Goal: Task Accomplishment & Management: Complete application form

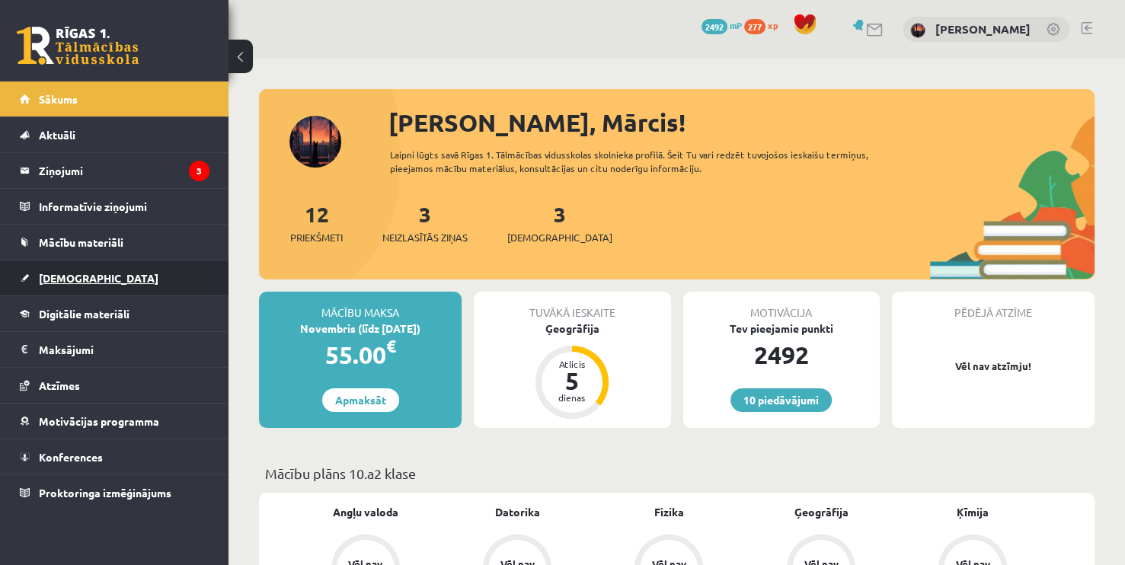
click at [70, 276] on span "[DEMOGRAPHIC_DATA]" at bounding box center [99, 278] width 120 height 14
click at [69, 263] on link "[DEMOGRAPHIC_DATA]" at bounding box center [115, 278] width 190 height 35
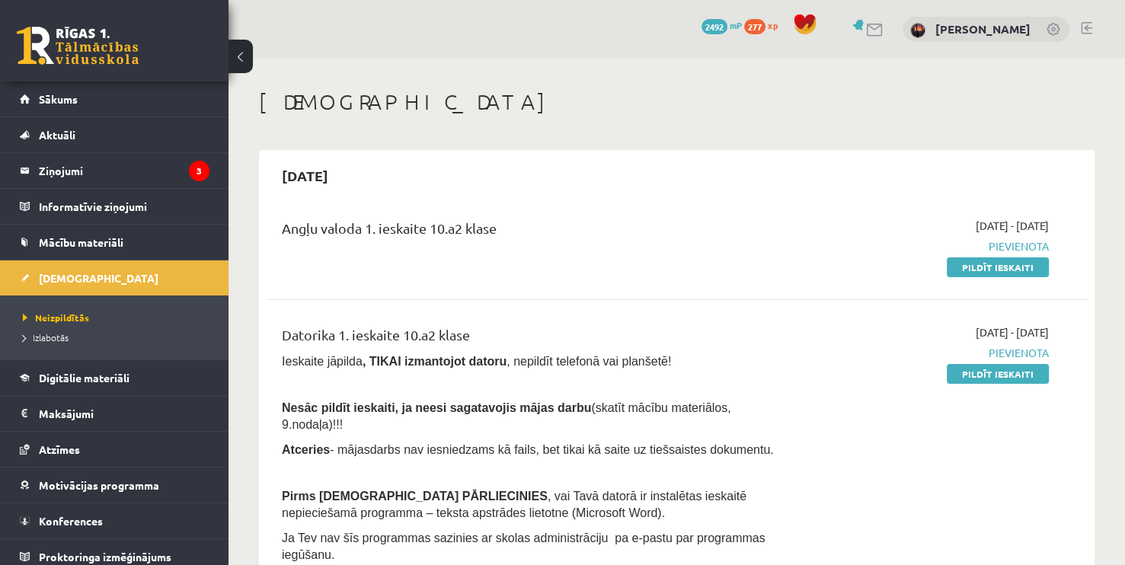
drag, startPoint x: 968, startPoint y: 264, endPoint x: 635, endPoint y: 72, distance: 384.9
click at [968, 264] on link "Pildīt ieskaiti" at bounding box center [998, 267] width 102 height 20
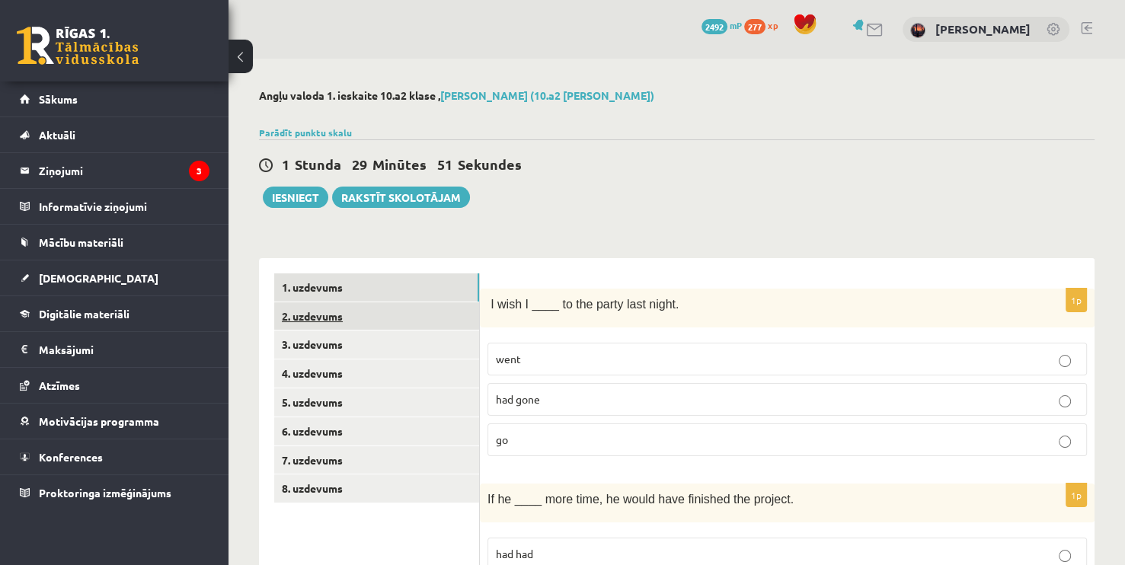
click at [309, 323] on link "2. uzdevums" at bounding box center [376, 316] width 205 height 28
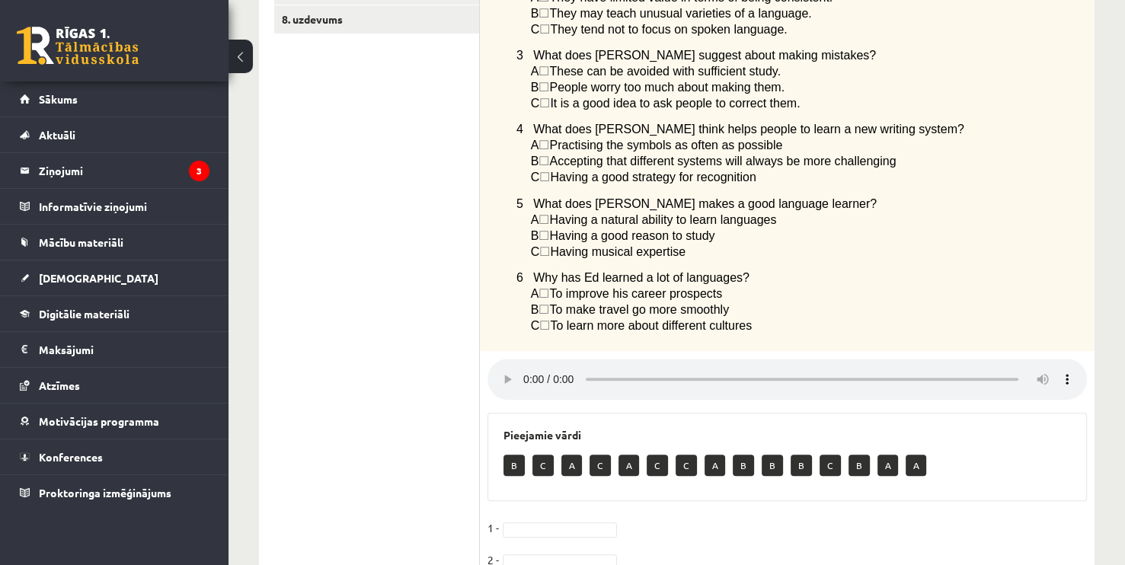
scroll to position [668, 0]
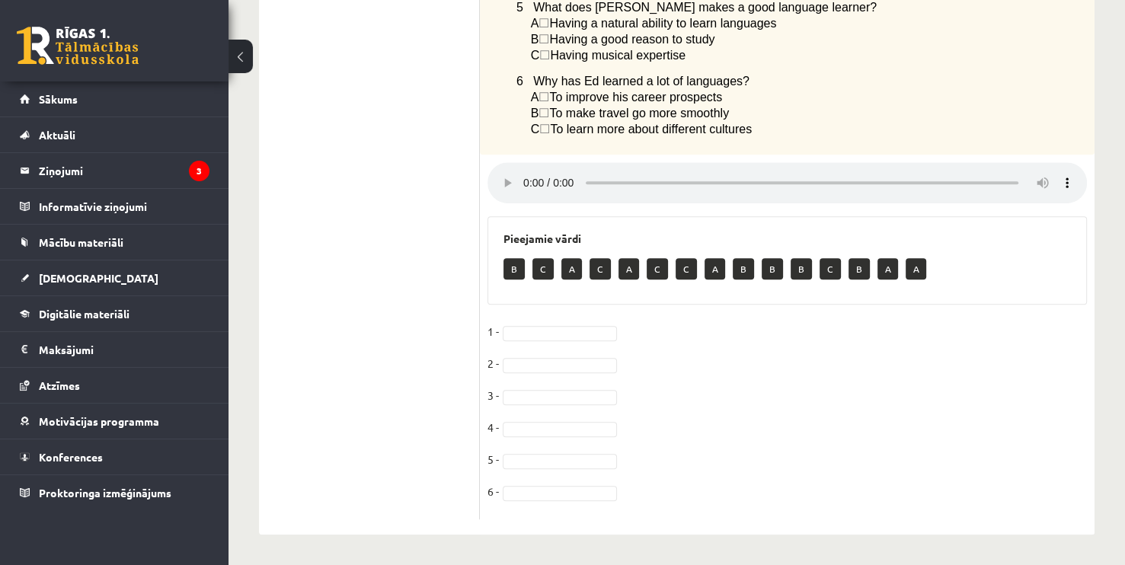
click at [512, 271] on p "B" at bounding box center [514, 268] width 21 height 21
drag, startPoint x: 405, startPoint y: 364, endPoint x: 423, endPoint y: 347, distance: 24.8
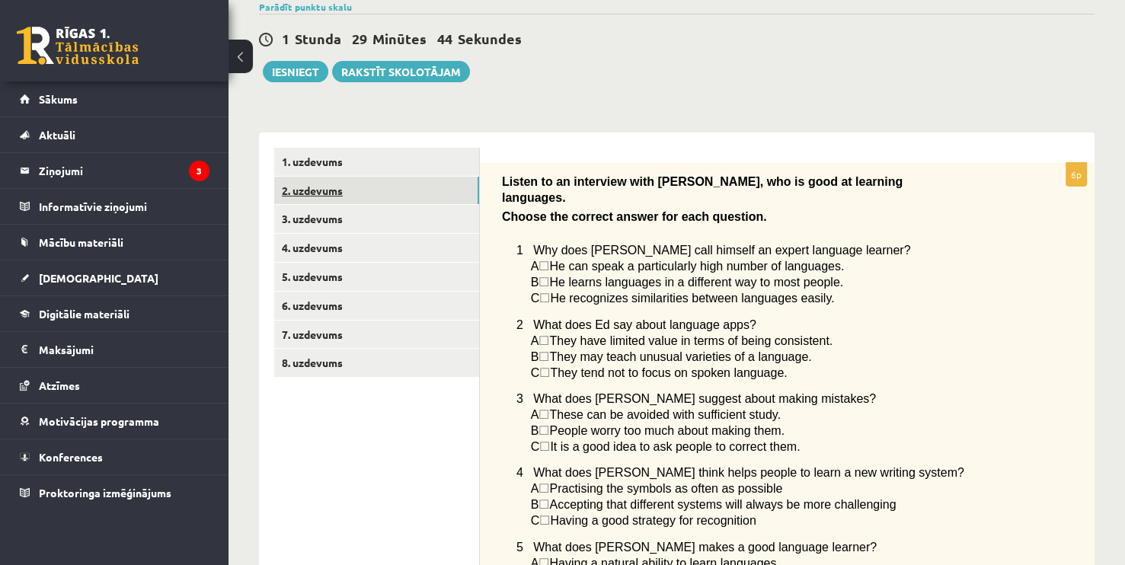
scroll to position [59, 0]
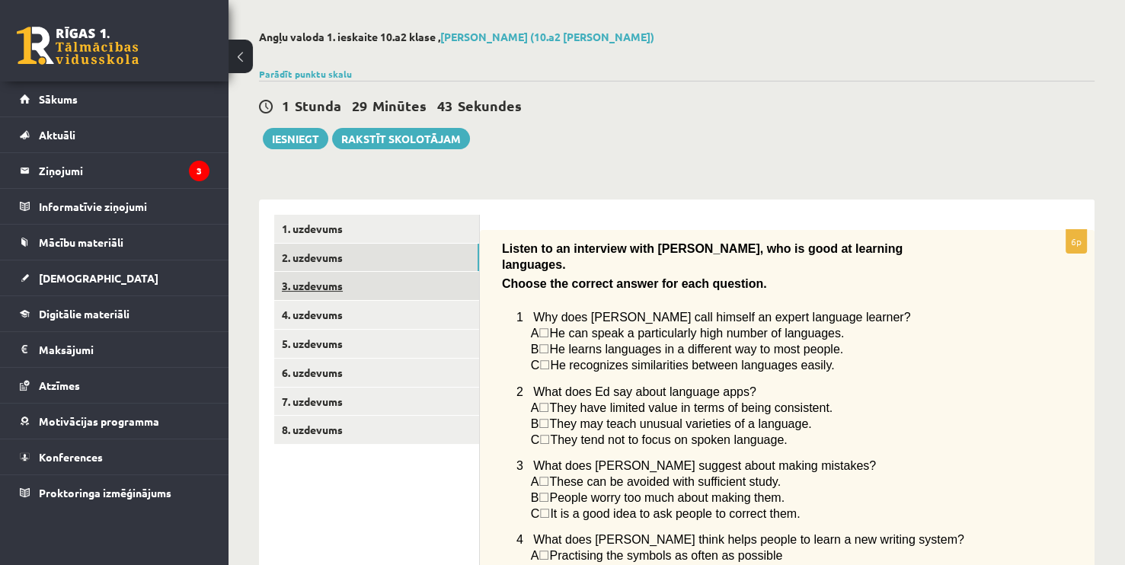
click at [292, 283] on link "3. uzdevums" at bounding box center [376, 286] width 205 height 28
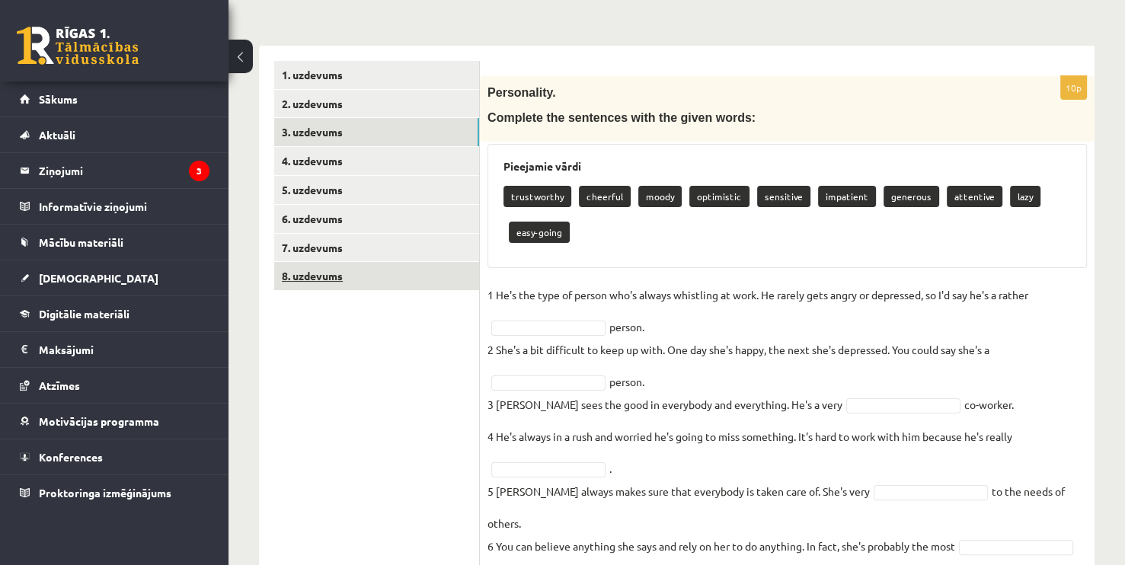
scroll to position [212, 0]
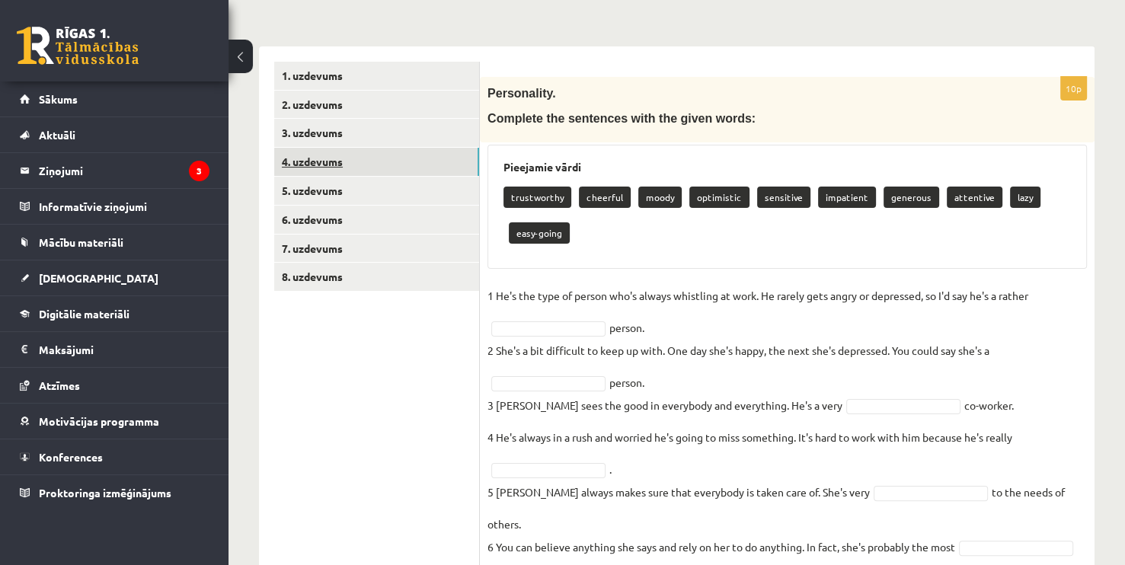
click at [371, 160] on link "4. uzdevums" at bounding box center [376, 162] width 205 height 28
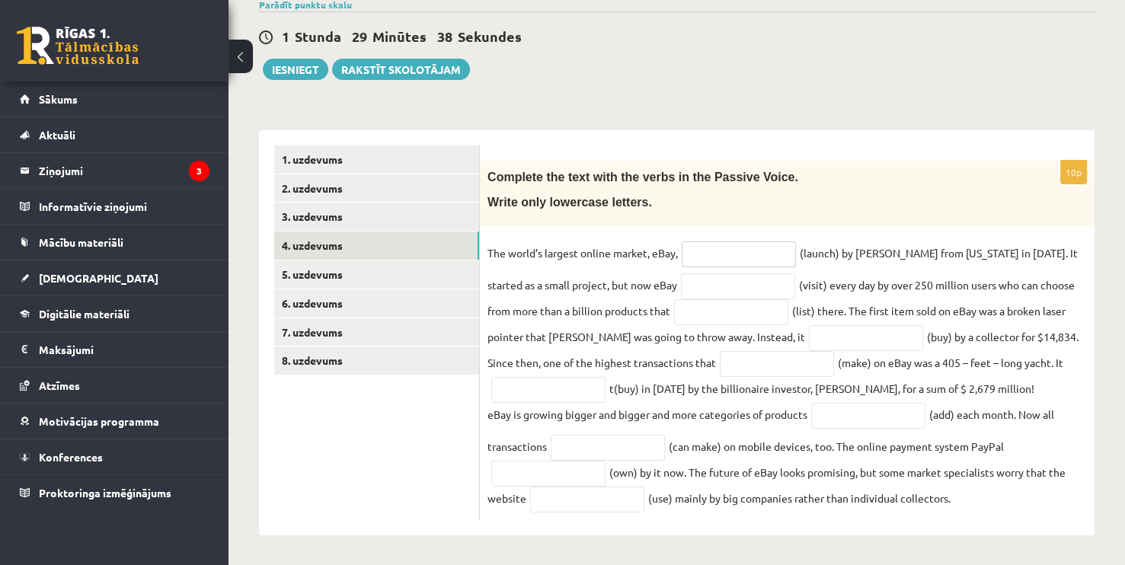
click at [724, 248] on input "text" at bounding box center [739, 254] width 114 height 26
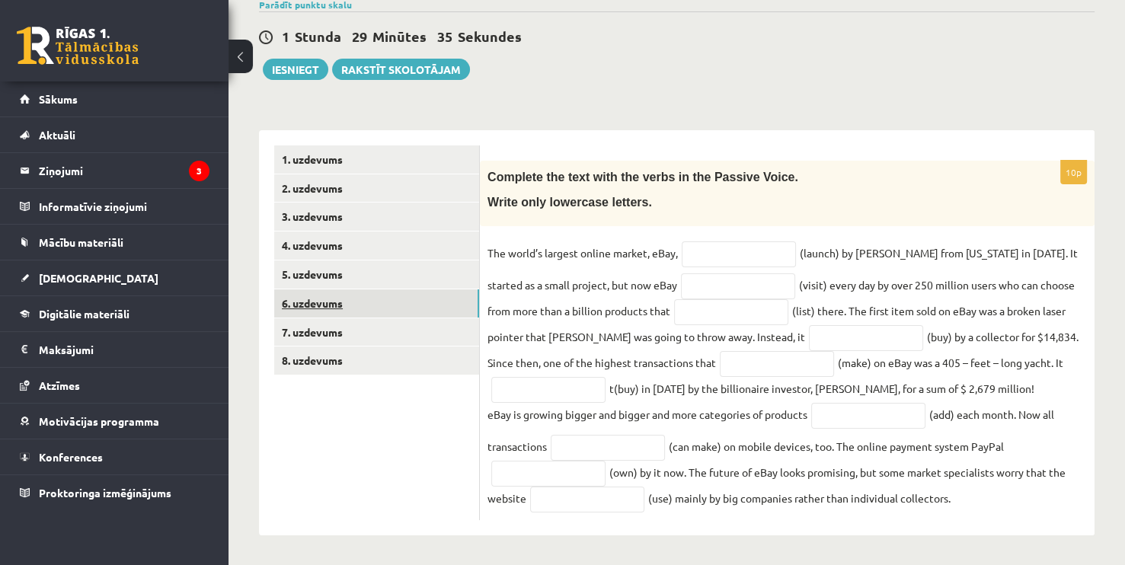
click at [312, 291] on link "6. uzdevums" at bounding box center [376, 303] width 205 height 28
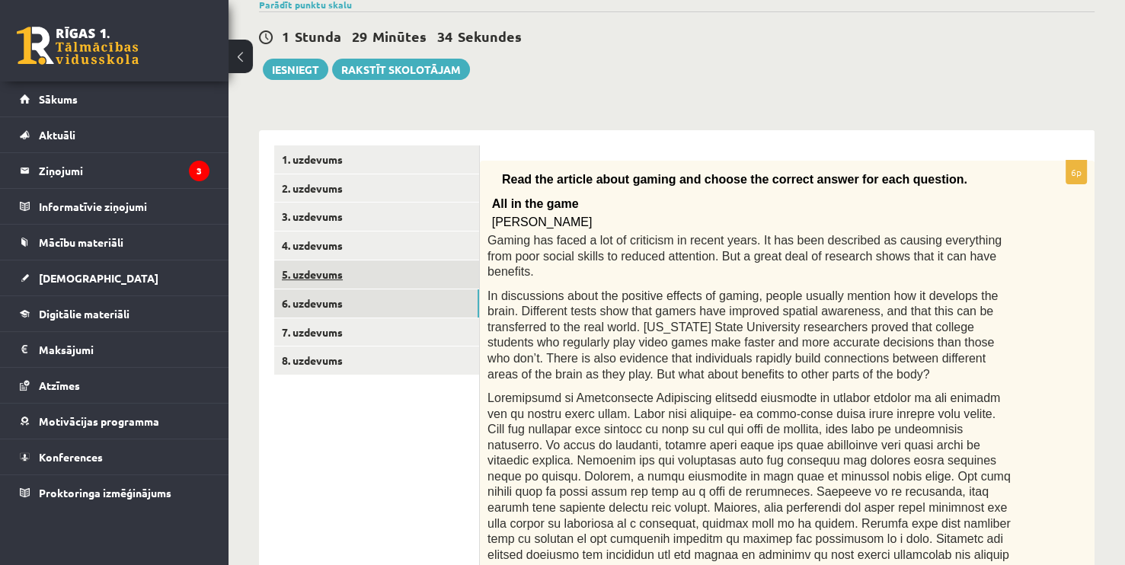
click at [326, 272] on link "5. uzdevums" at bounding box center [376, 275] width 205 height 28
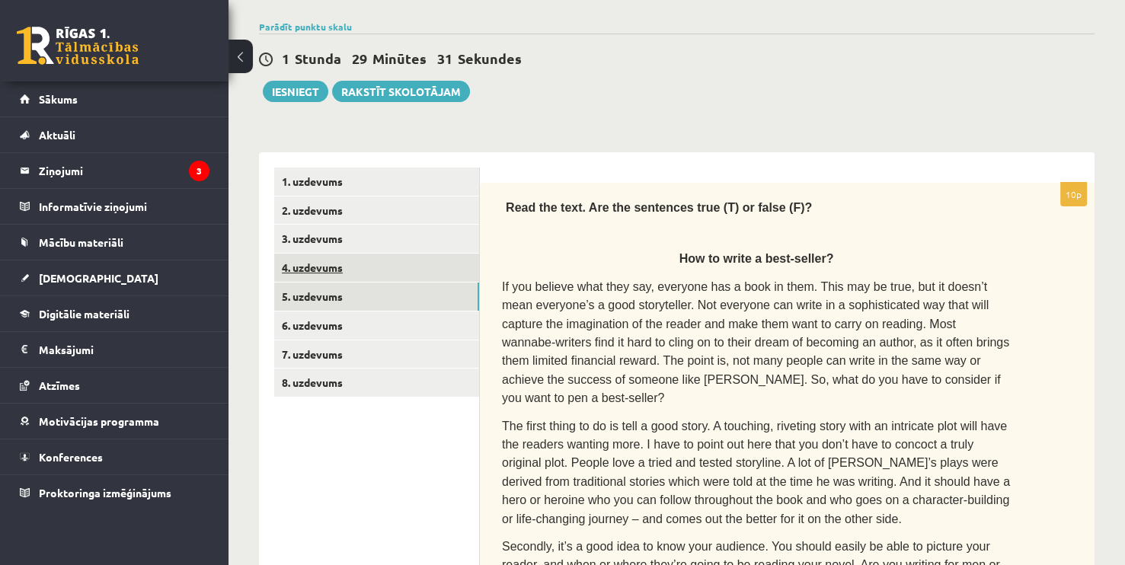
scroll to position [82, 0]
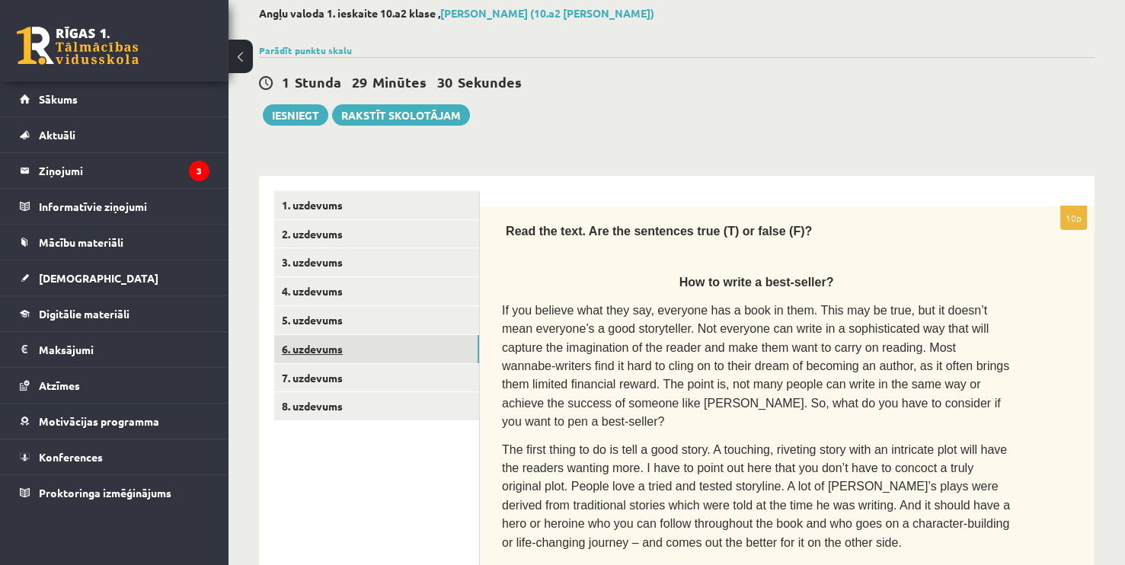
click at [354, 354] on link "6. uzdevums" at bounding box center [376, 349] width 205 height 28
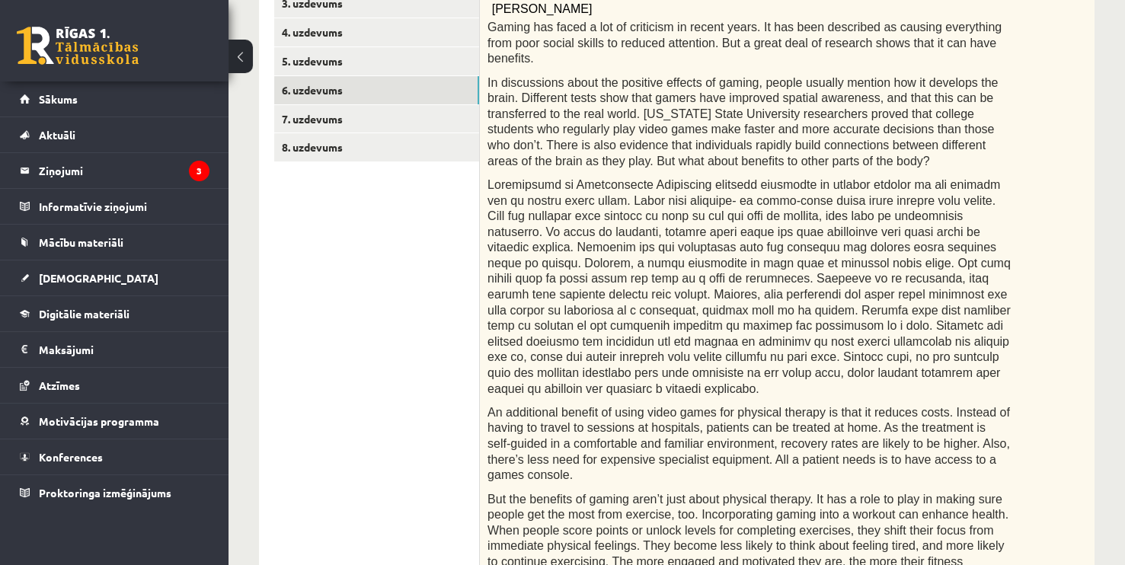
scroll to position [297, 0]
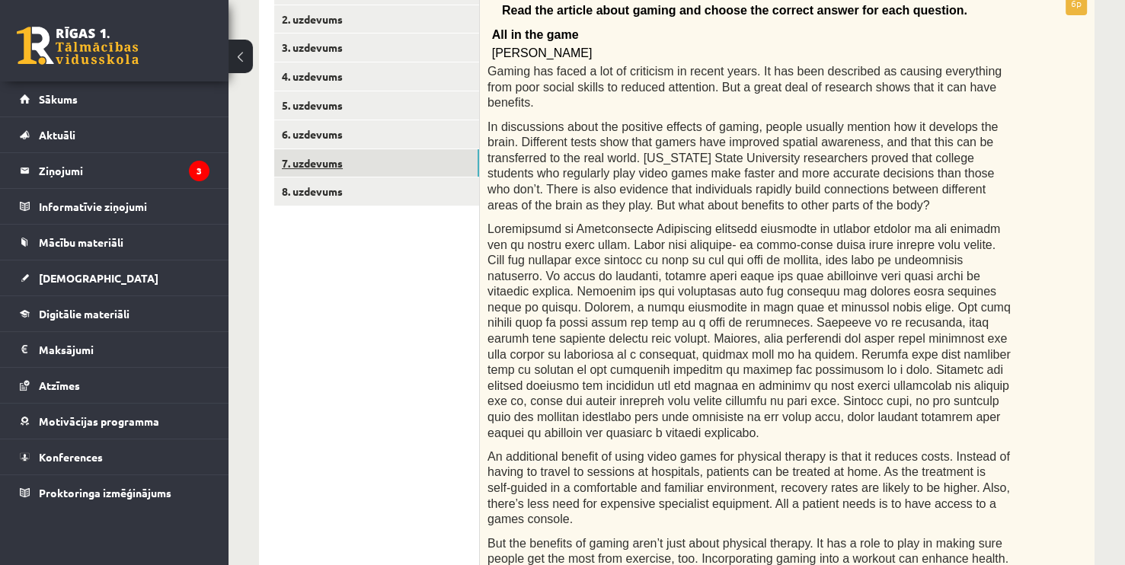
click at [376, 172] on link "7. uzdevums" at bounding box center [376, 163] width 205 height 28
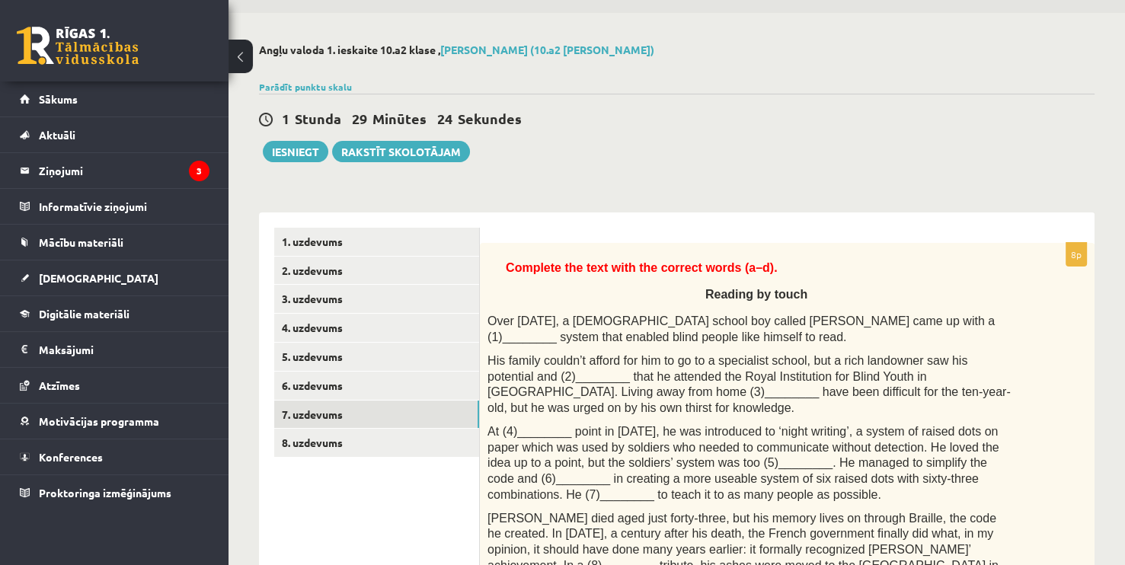
scroll to position [0, 0]
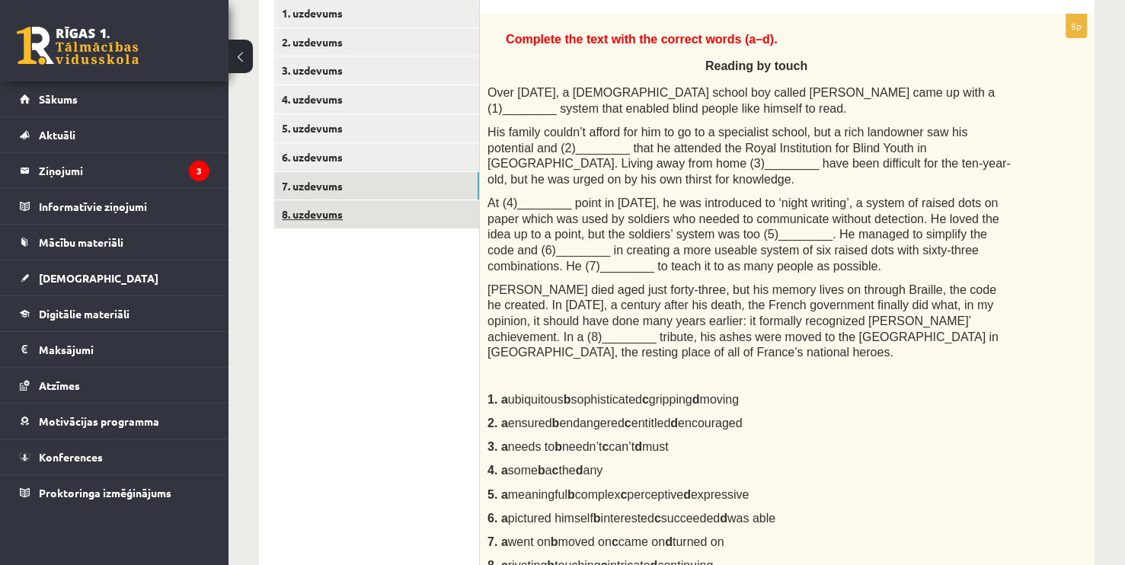
click at [356, 214] on link "8. uzdevums" at bounding box center [376, 214] width 205 height 28
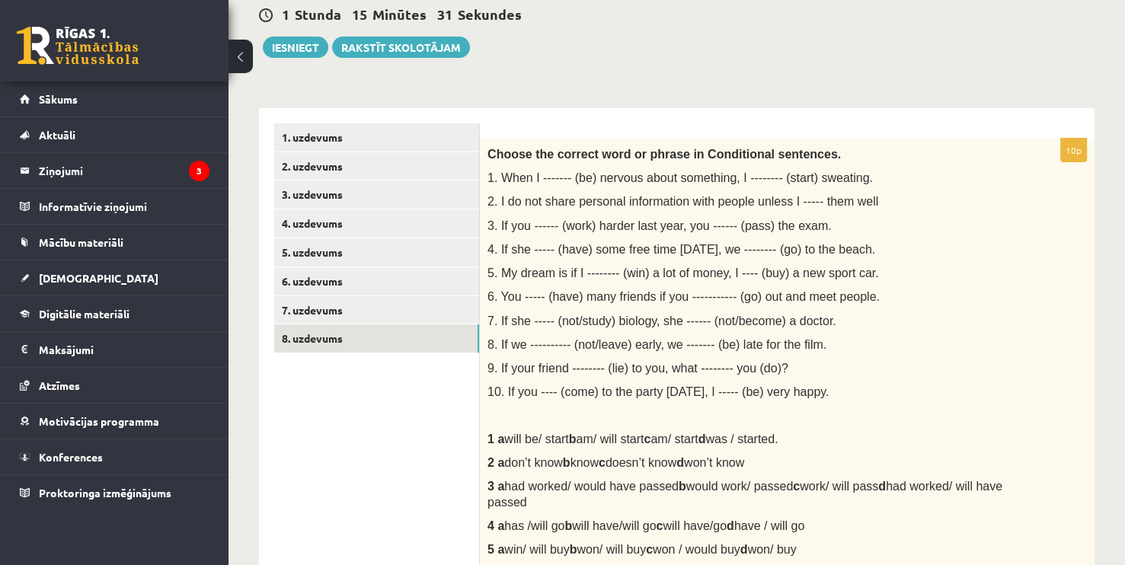
scroll to position [152, 0]
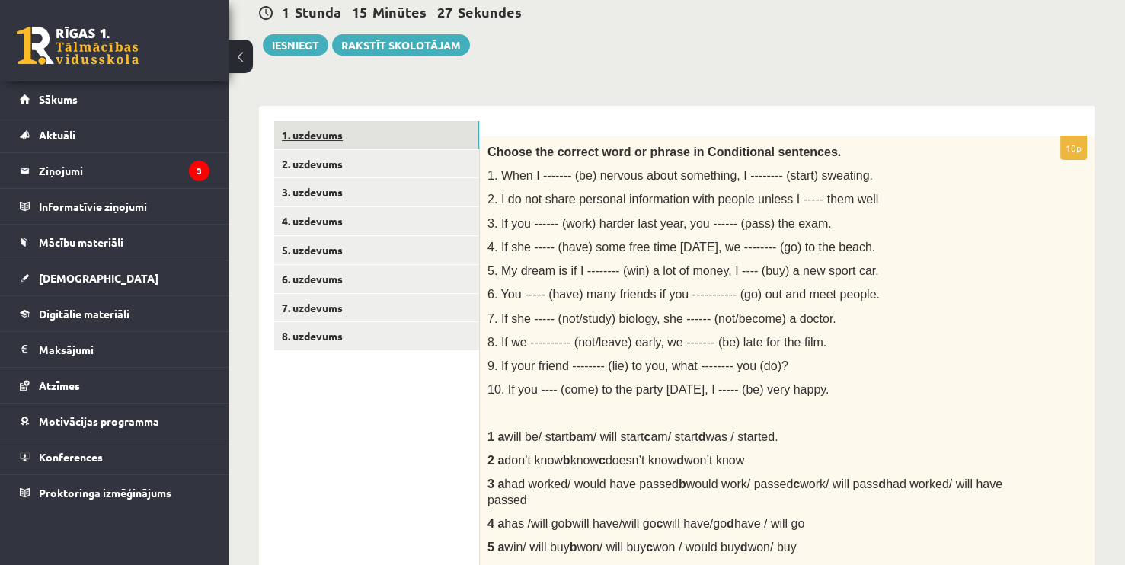
click at [363, 134] on link "1. uzdevums" at bounding box center [376, 135] width 205 height 28
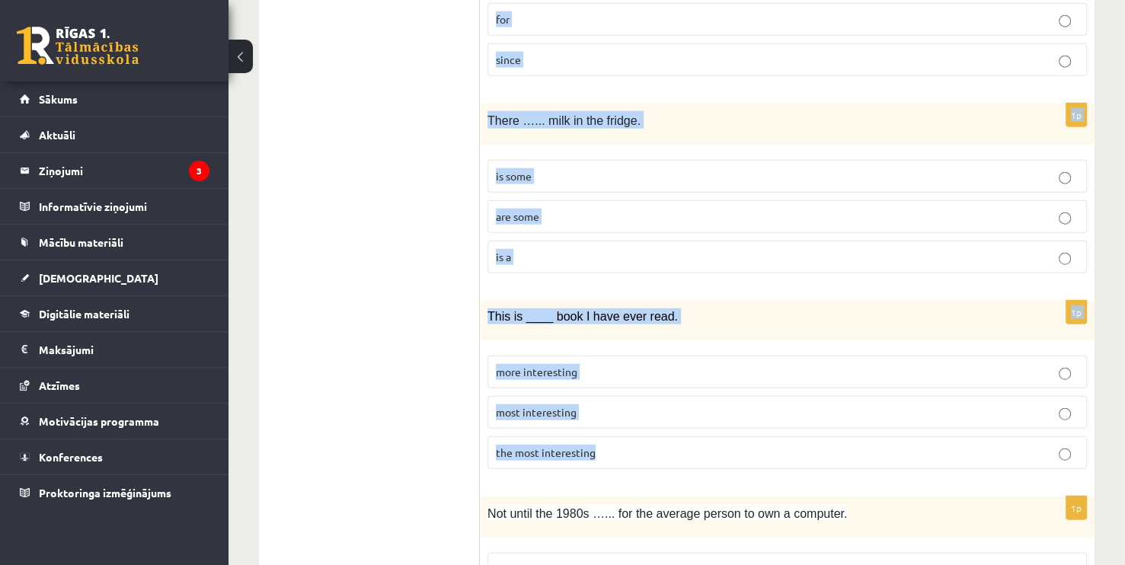
scroll to position [3665, 0]
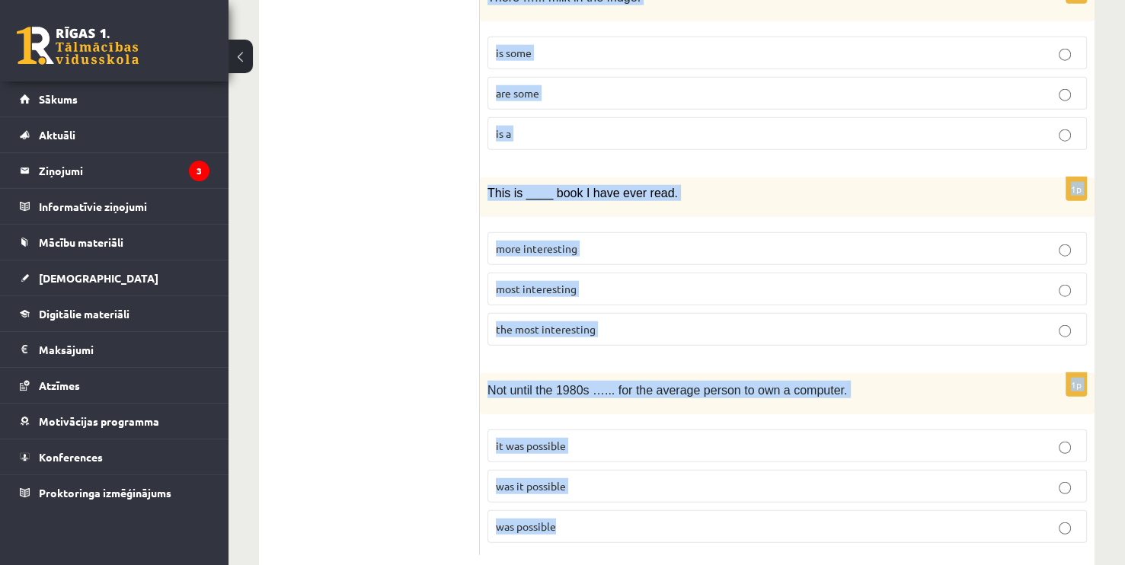
drag, startPoint x: 490, startPoint y: 151, endPoint x: 743, endPoint y: 466, distance: 404.7
copy form "I wish I ____ to the party last night. went had gone go 1p If he ____ more time…"
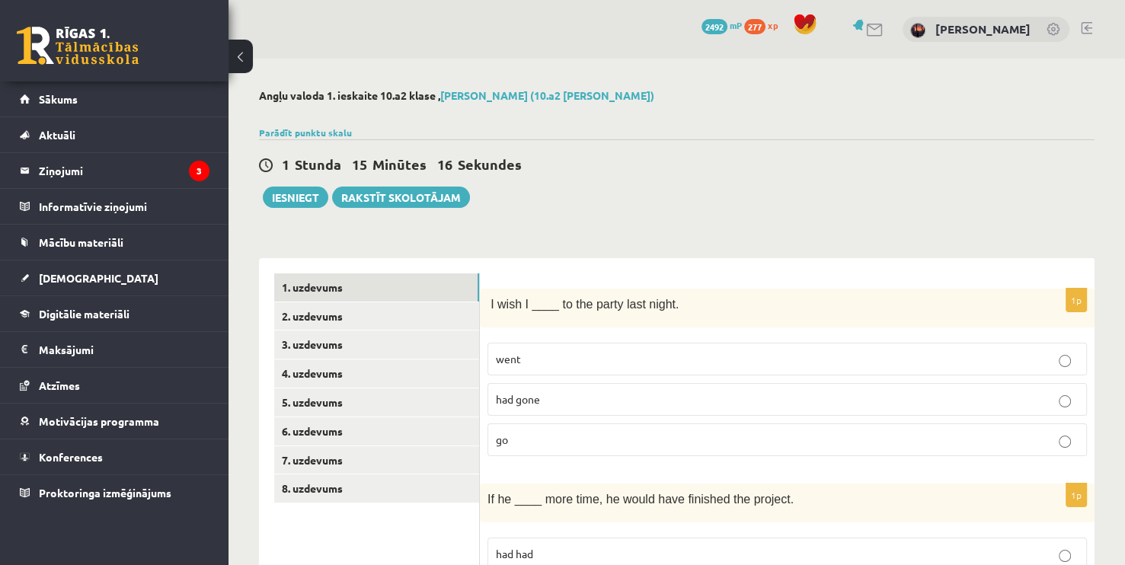
scroll to position [0, 0]
click at [496, 396] on span "had gone" at bounding box center [518, 399] width 44 height 14
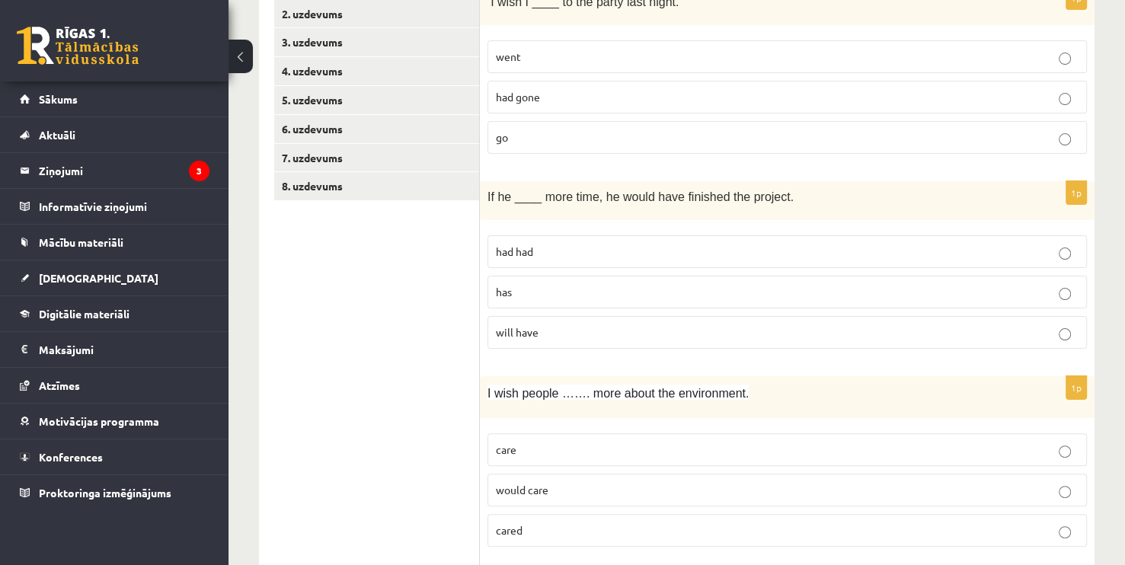
scroll to position [305, 0]
click at [530, 251] on span "had had" at bounding box center [514, 249] width 37 height 14
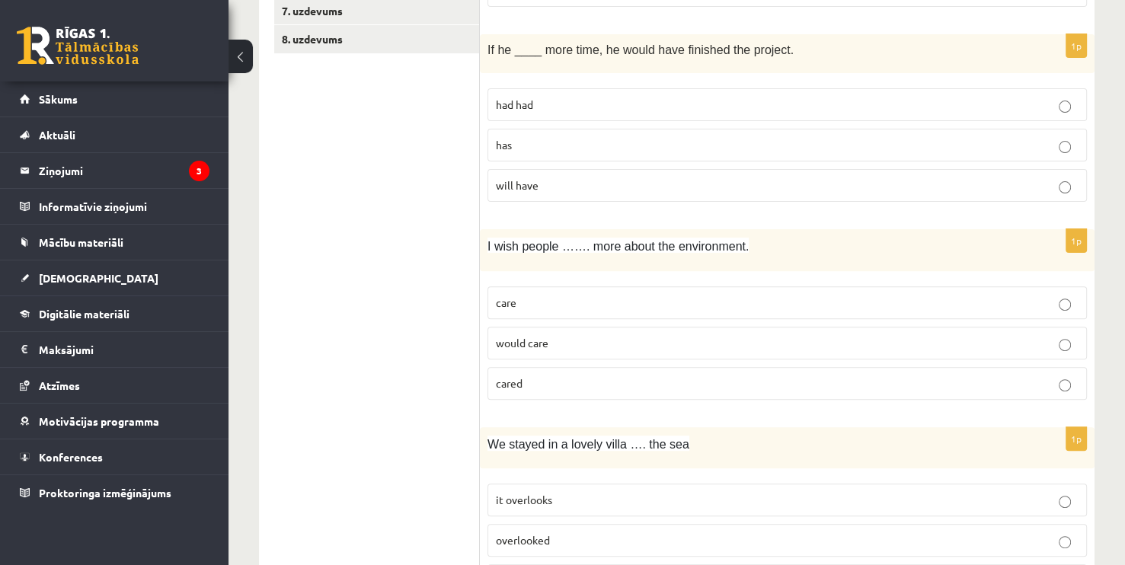
scroll to position [457, 0]
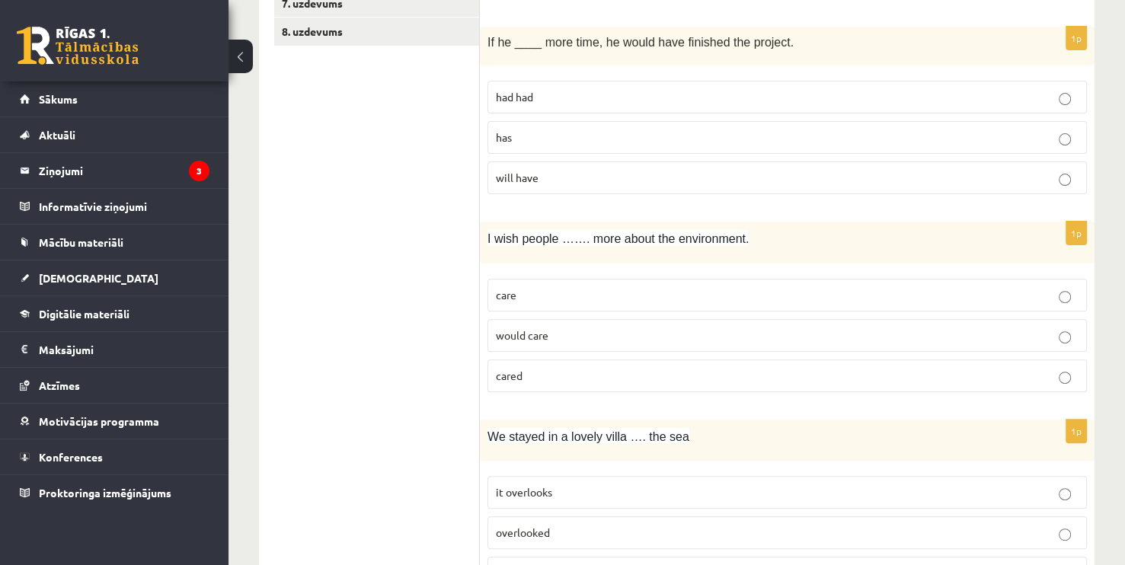
click at [511, 373] on span "cared" at bounding box center [509, 376] width 27 height 14
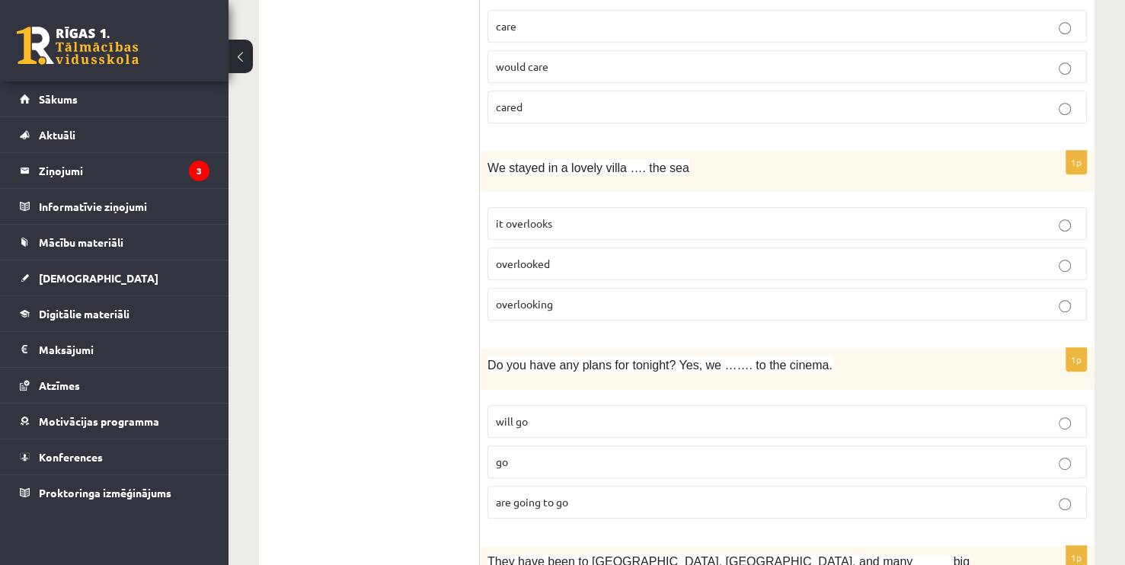
scroll to position [762, 0]
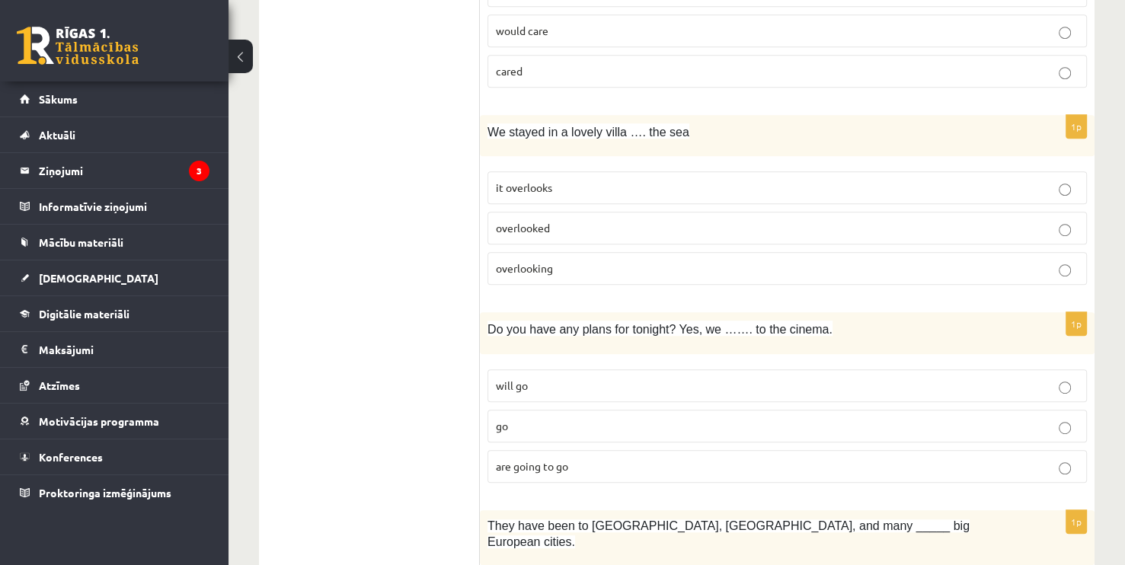
click at [552, 263] on span "overlooking" at bounding box center [524, 268] width 57 height 14
click at [578, 464] on p "are going to go" at bounding box center [787, 467] width 583 height 16
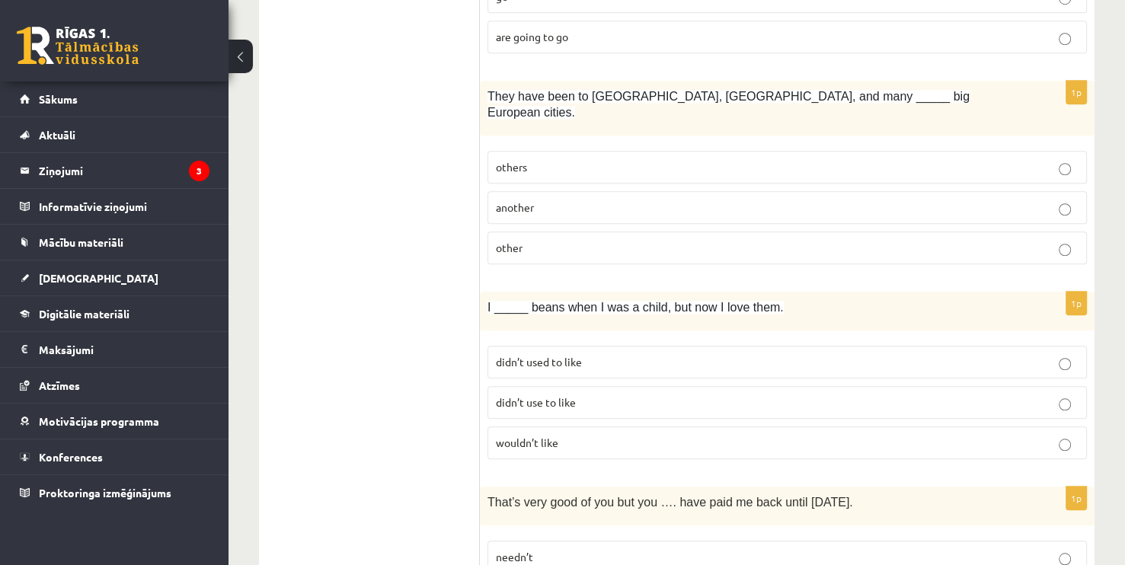
scroll to position [1219, 0]
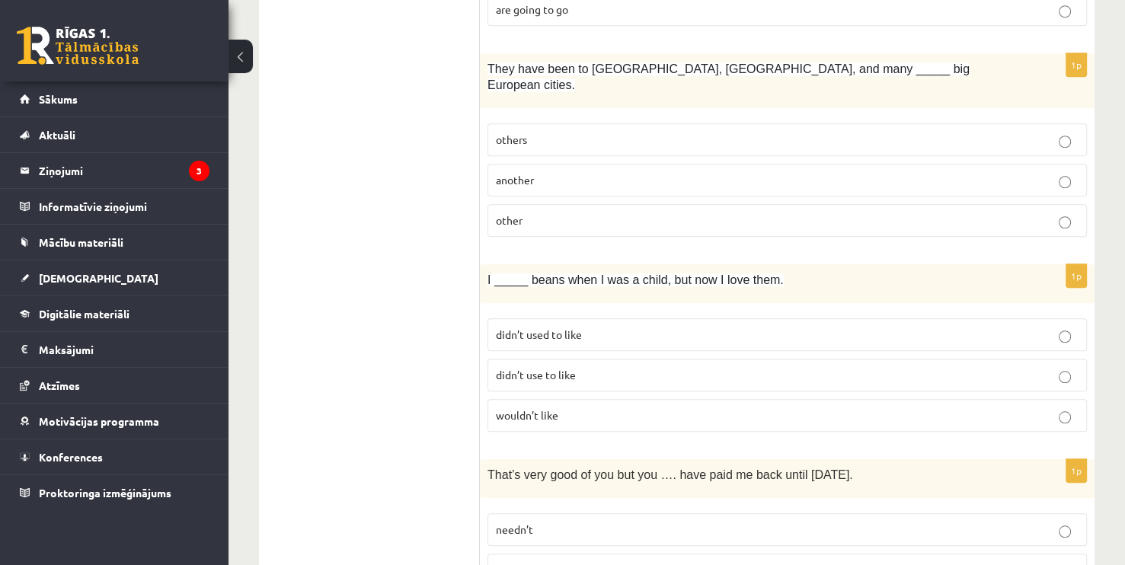
click at [521, 213] on span "other" at bounding box center [509, 220] width 27 height 14
click at [533, 359] on label "didn’t use to like" at bounding box center [787, 375] width 599 height 33
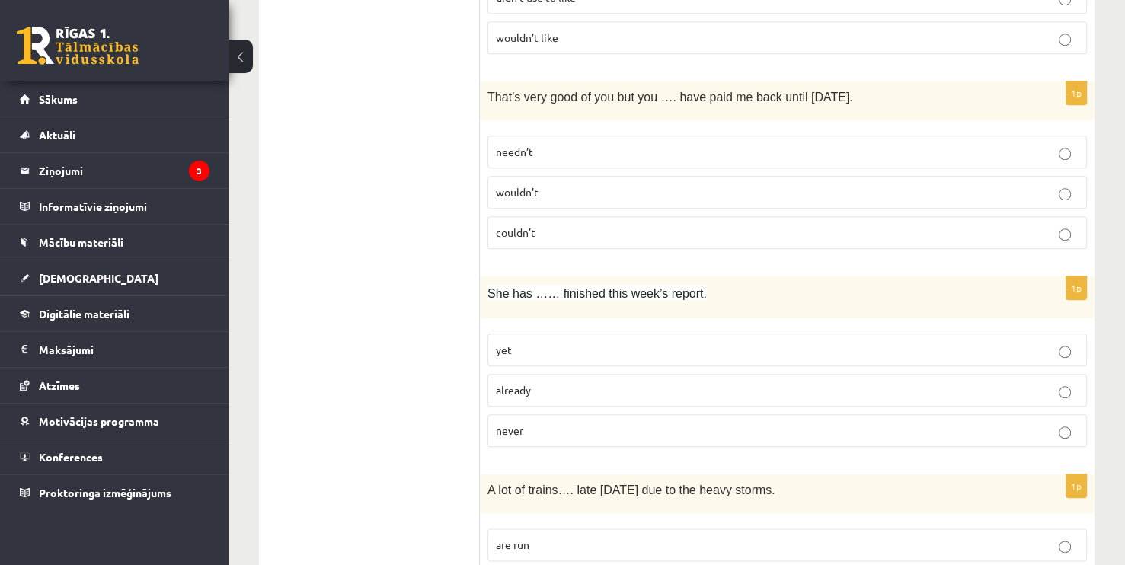
scroll to position [1600, 0]
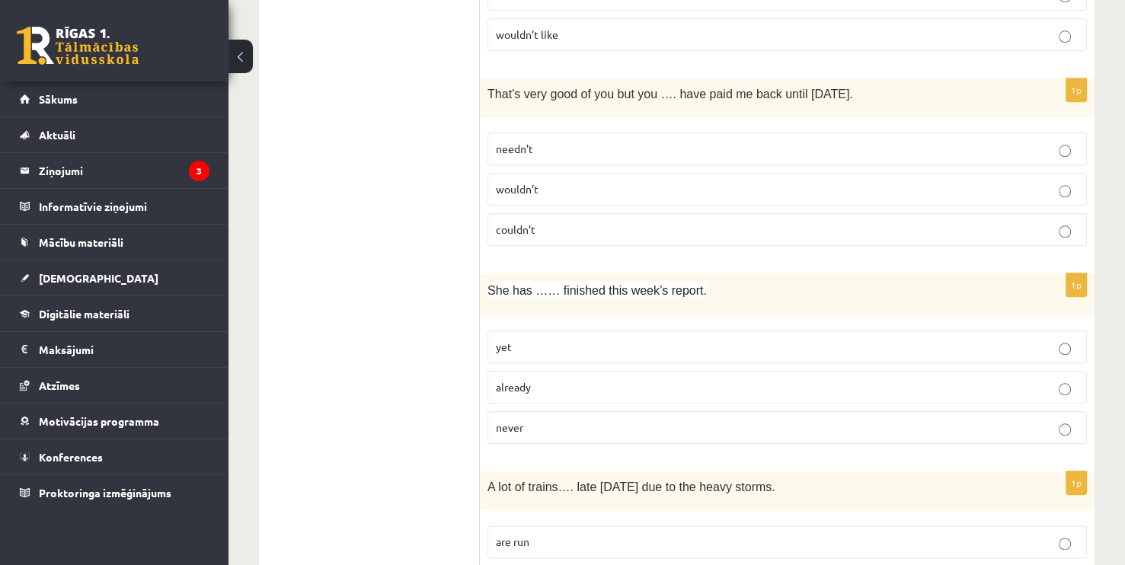
click at [557, 133] on label "needn’t" at bounding box center [787, 149] width 599 height 33
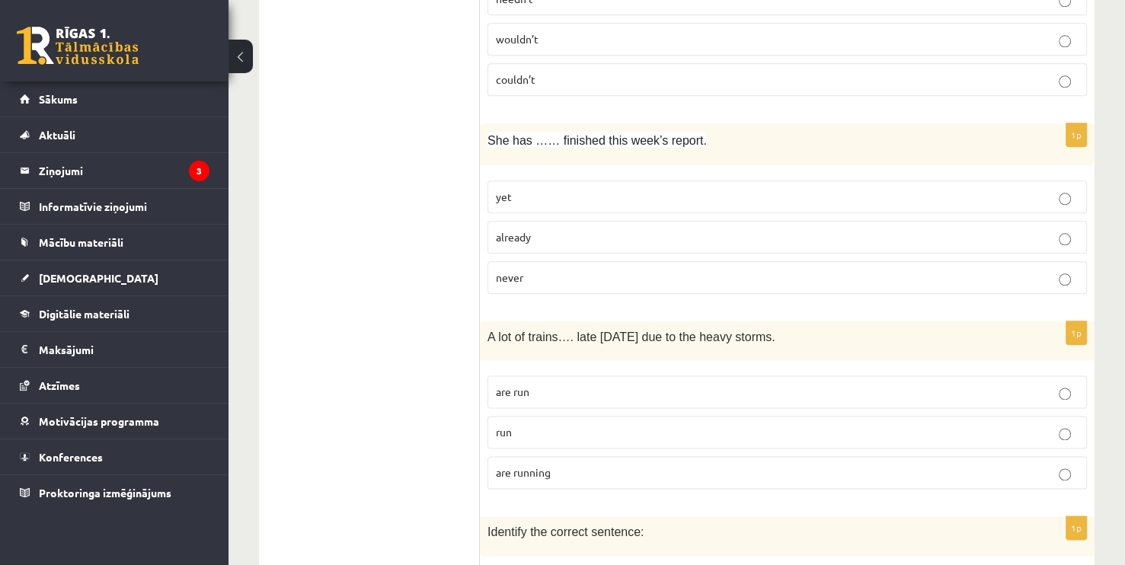
scroll to position [1752, 0]
click at [511, 228] on span "already" at bounding box center [513, 235] width 35 height 14
click at [549, 463] on span "are running" at bounding box center [523, 470] width 55 height 14
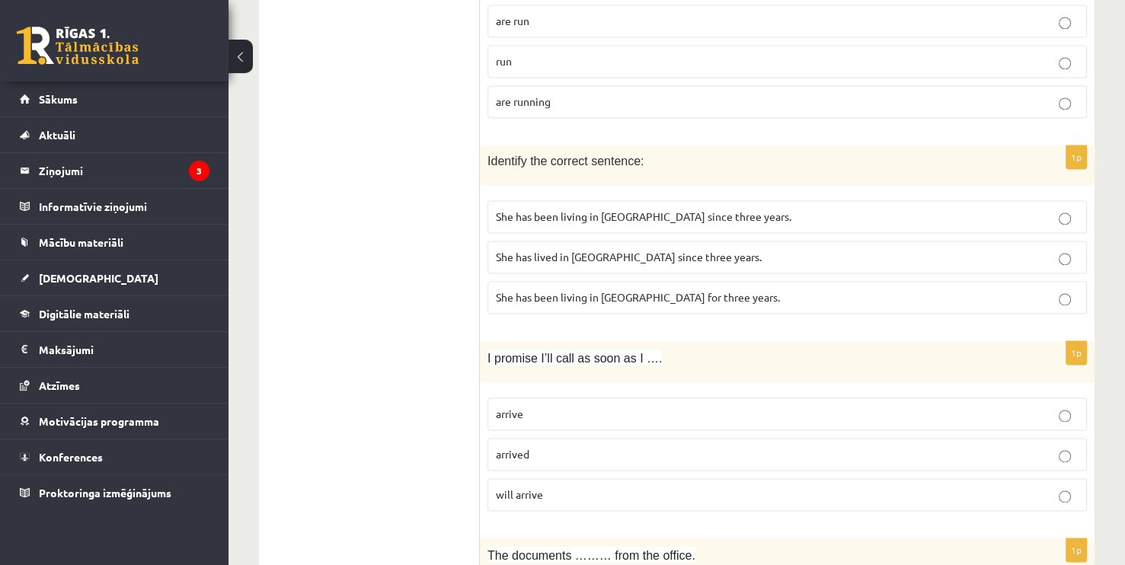
scroll to position [2142, 0]
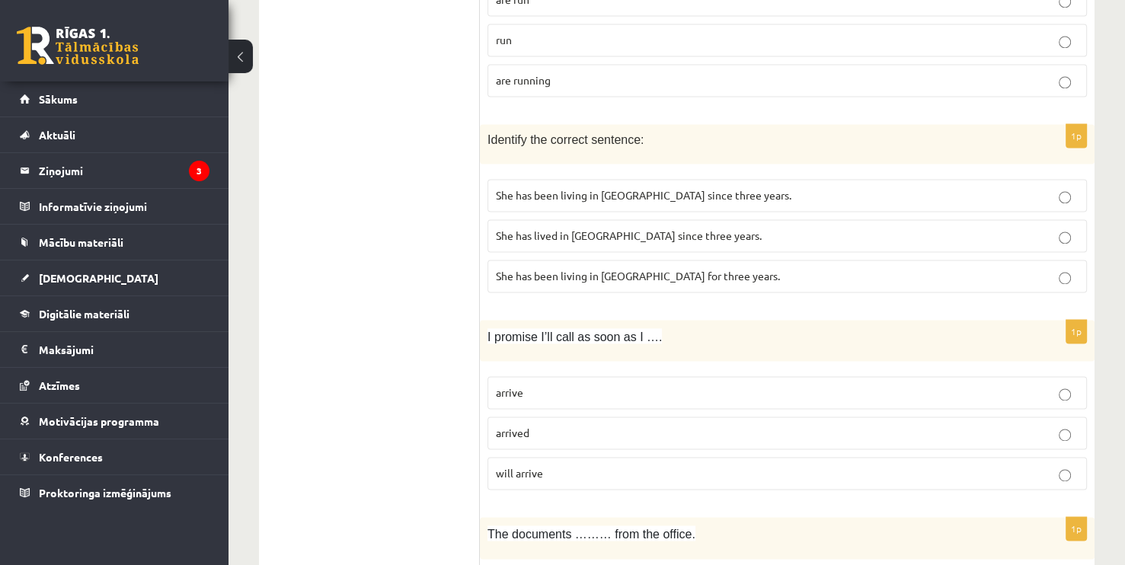
click at [560, 269] on span "She has been living in Paris for three years." at bounding box center [638, 276] width 284 height 14
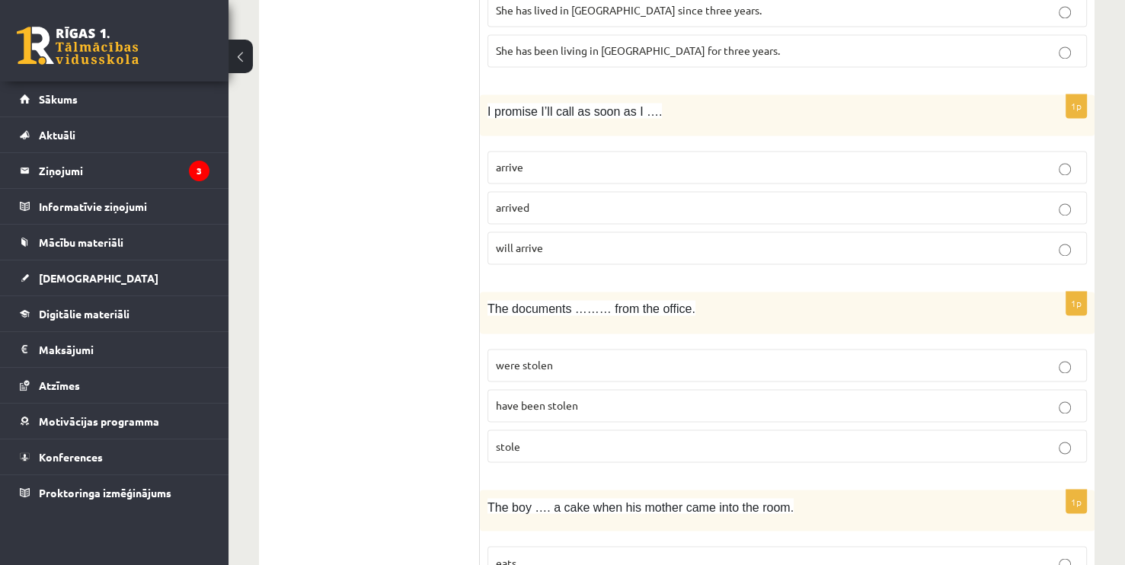
scroll to position [2371, 0]
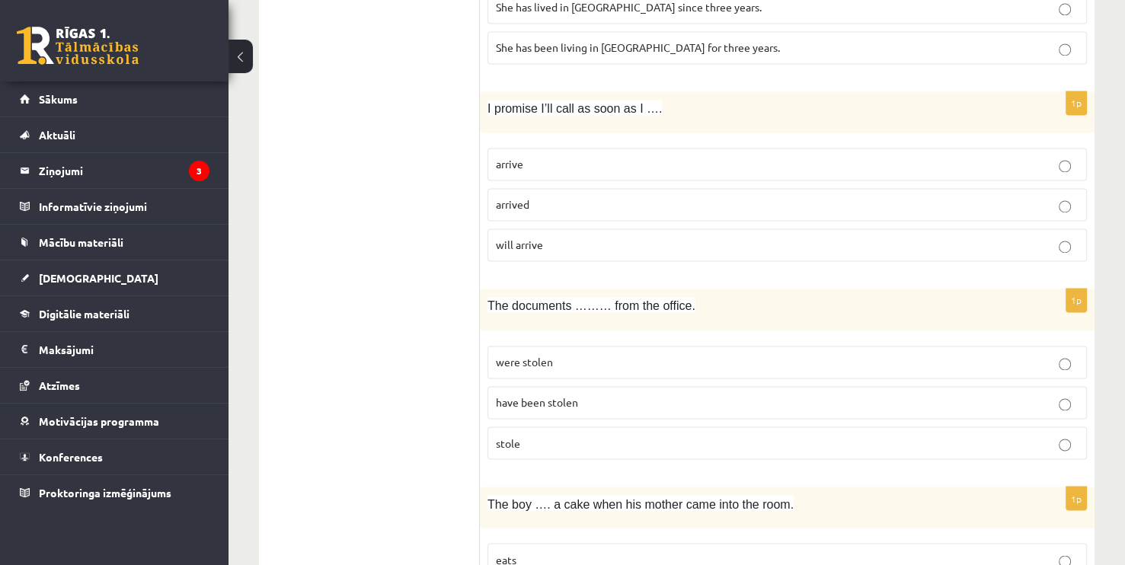
click at [534, 156] on p "arrive" at bounding box center [787, 164] width 583 height 16
click at [536, 395] on span "have been stolen" at bounding box center [537, 402] width 82 height 14
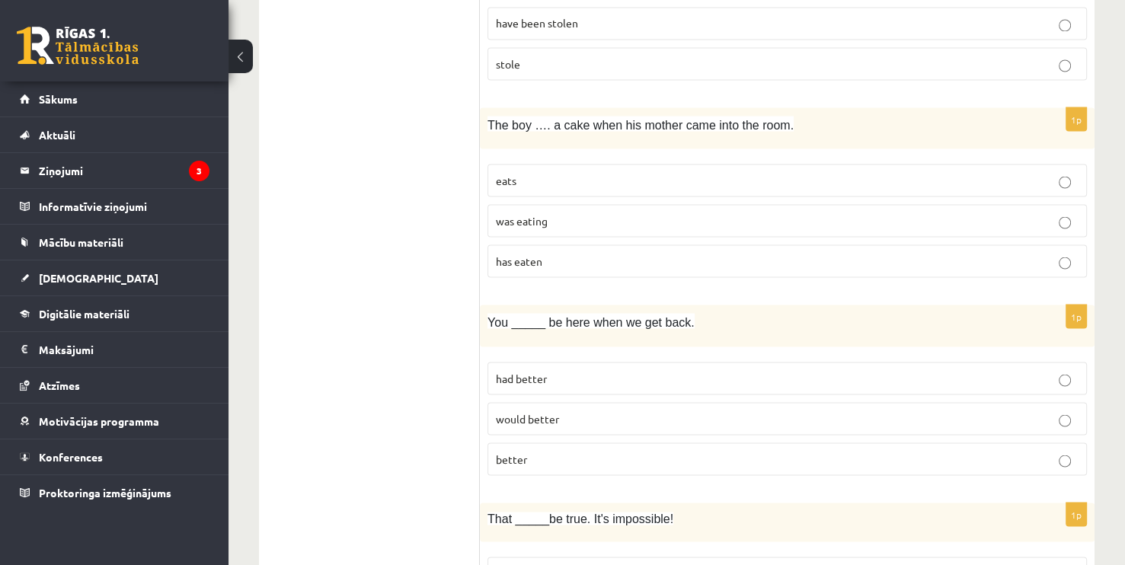
scroll to position [2751, 0]
click at [529, 211] on p "was eating" at bounding box center [787, 219] width 583 height 16
click at [524, 369] on span "had better" at bounding box center [521, 376] width 51 height 14
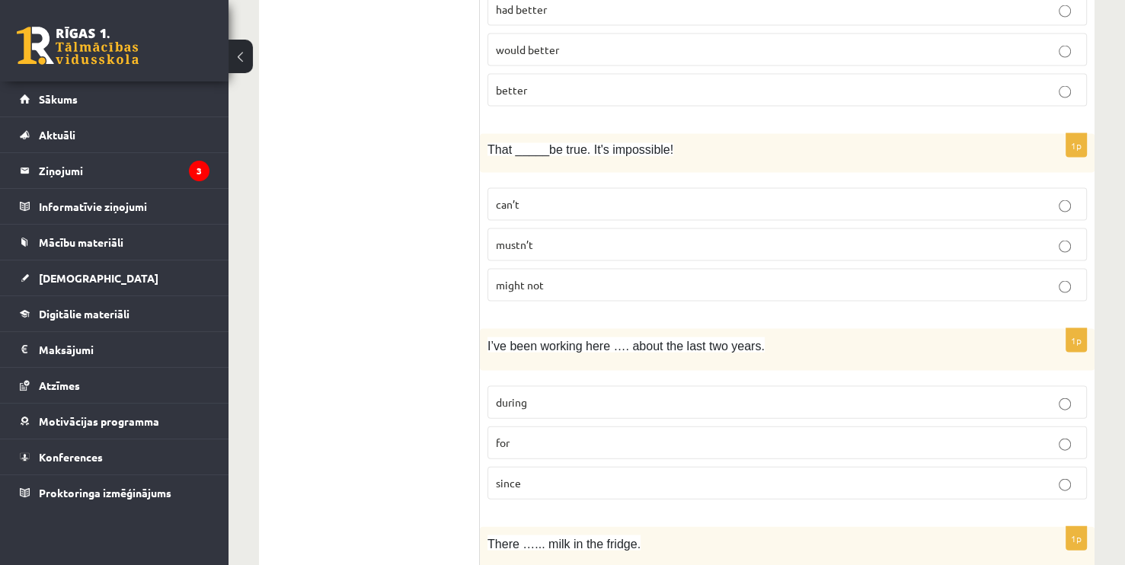
scroll to position [3132, 0]
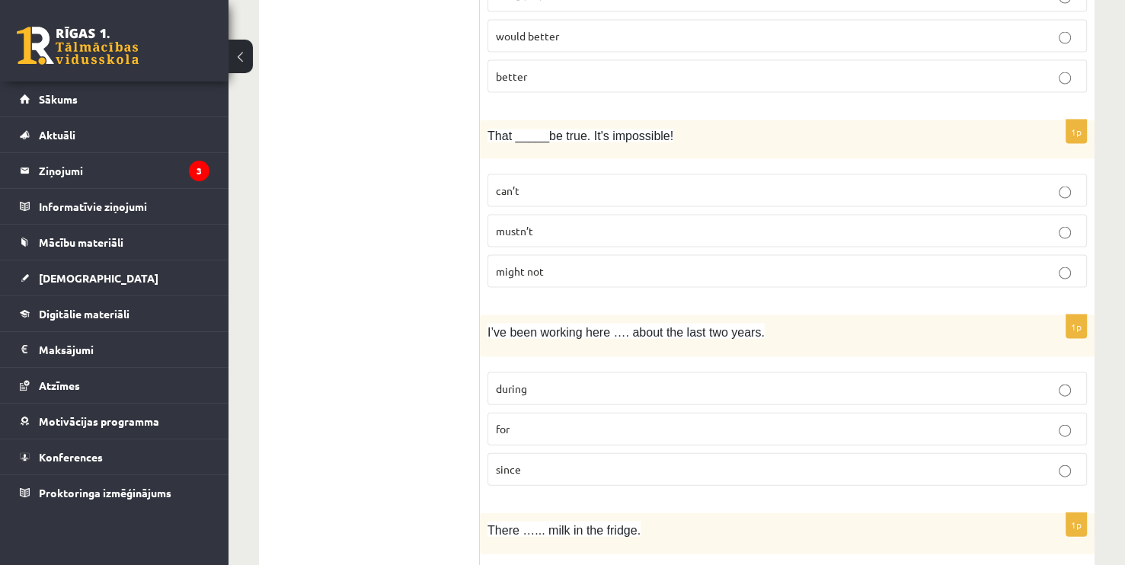
click at [523, 183] on p "can’t" at bounding box center [787, 191] width 583 height 16
click at [530, 421] on p "for" at bounding box center [787, 429] width 583 height 16
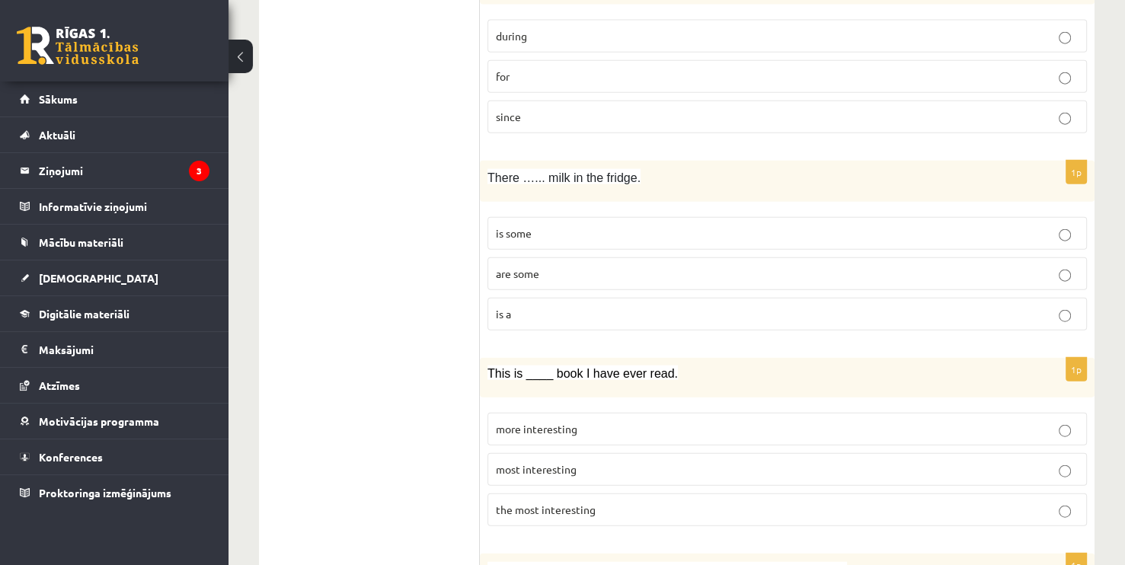
scroll to position [3589, 0]
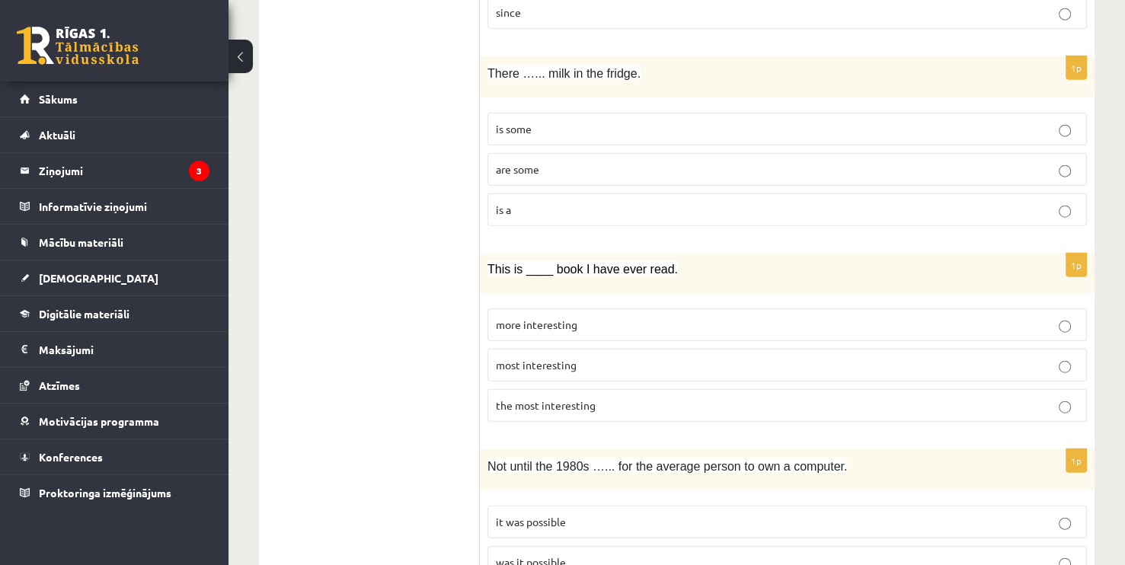
click at [527, 122] on span "is some" at bounding box center [514, 129] width 36 height 14
click at [532, 358] on span "most interesting" at bounding box center [536, 365] width 81 height 14
click at [548, 555] on span "was it possible" at bounding box center [531, 562] width 70 height 14
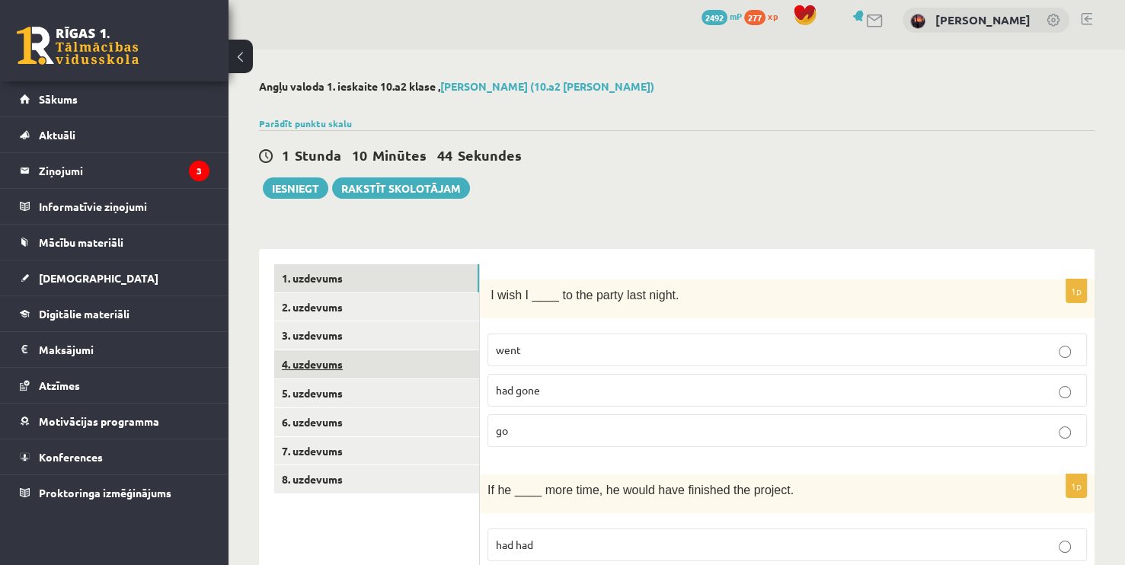
scroll to position [0, 0]
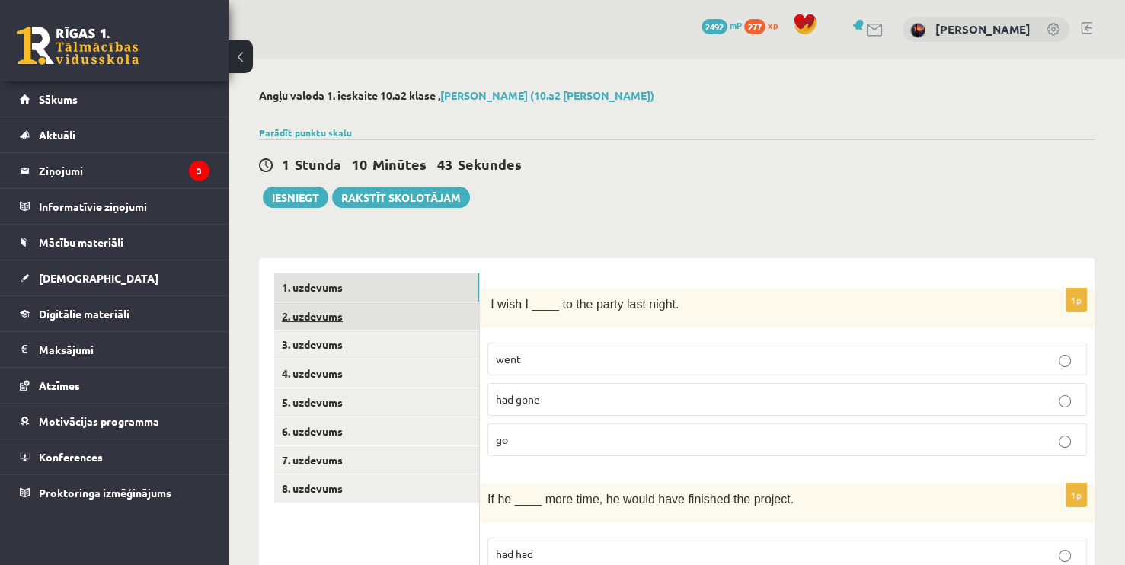
click at [427, 316] on link "2. uzdevums" at bounding box center [376, 316] width 205 height 28
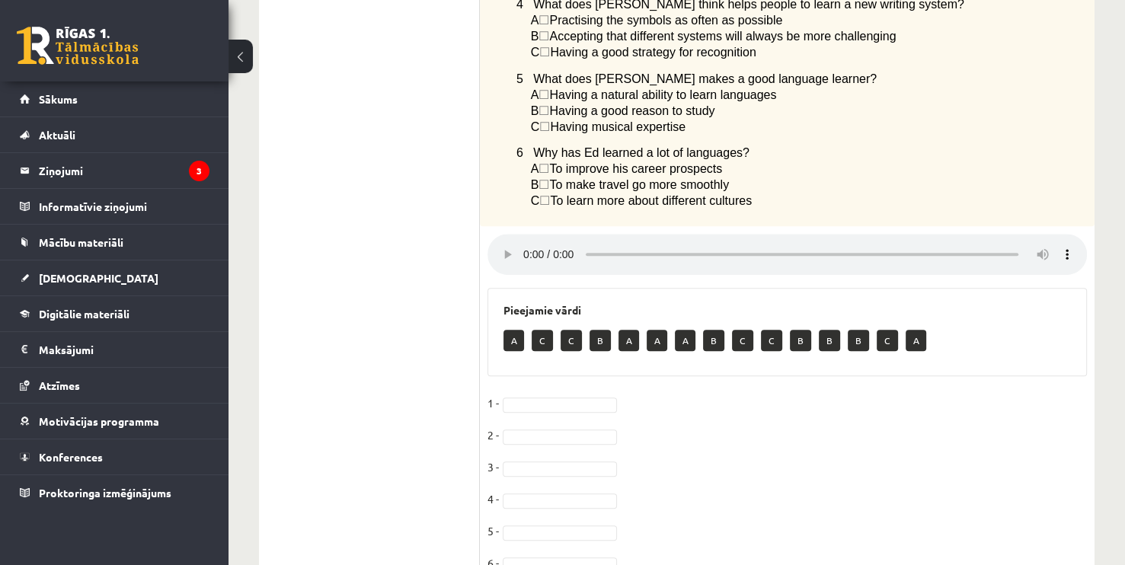
scroll to position [592, 0]
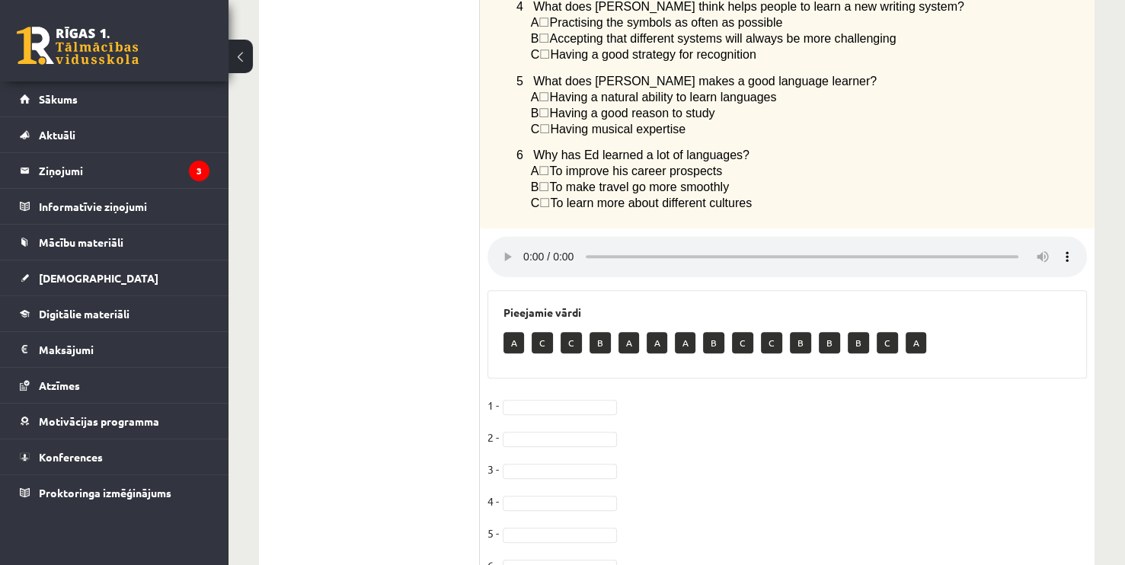
drag, startPoint x: 499, startPoint y: 230, endPoint x: 795, endPoint y: 209, distance: 297.0
copy div "Listen to an interview with Ed, who is good at learning languages. Choose the c…"
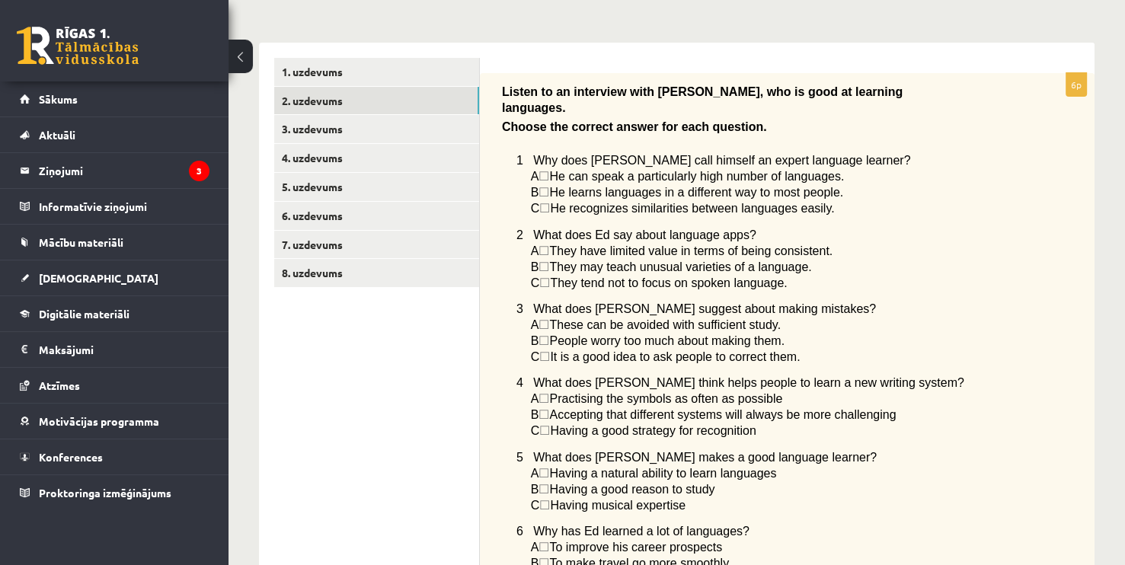
scroll to position [211, 0]
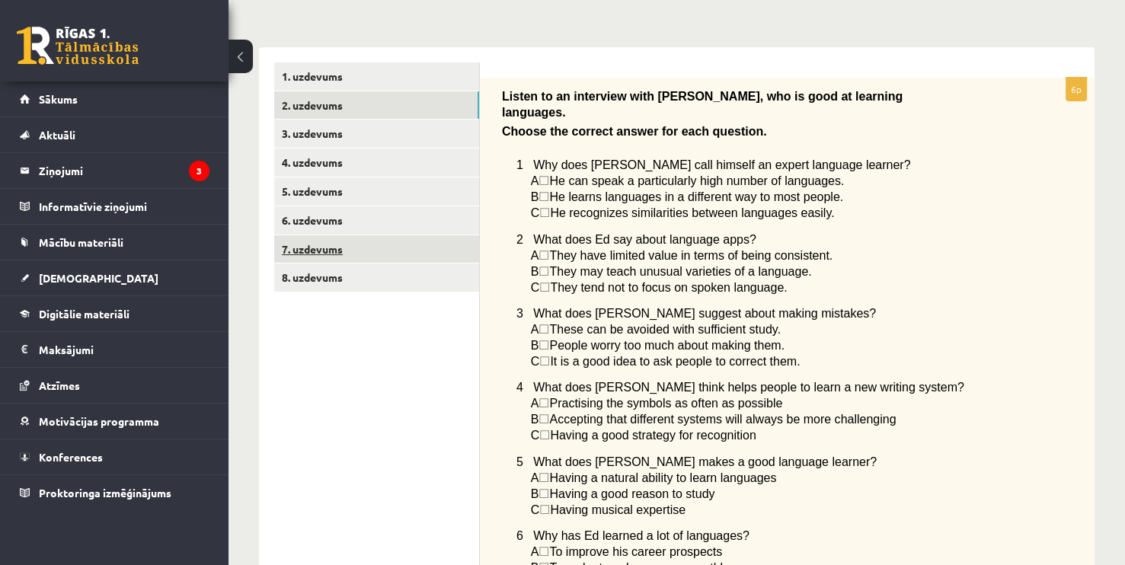
click at [471, 242] on link "7. uzdevums" at bounding box center [376, 249] width 205 height 28
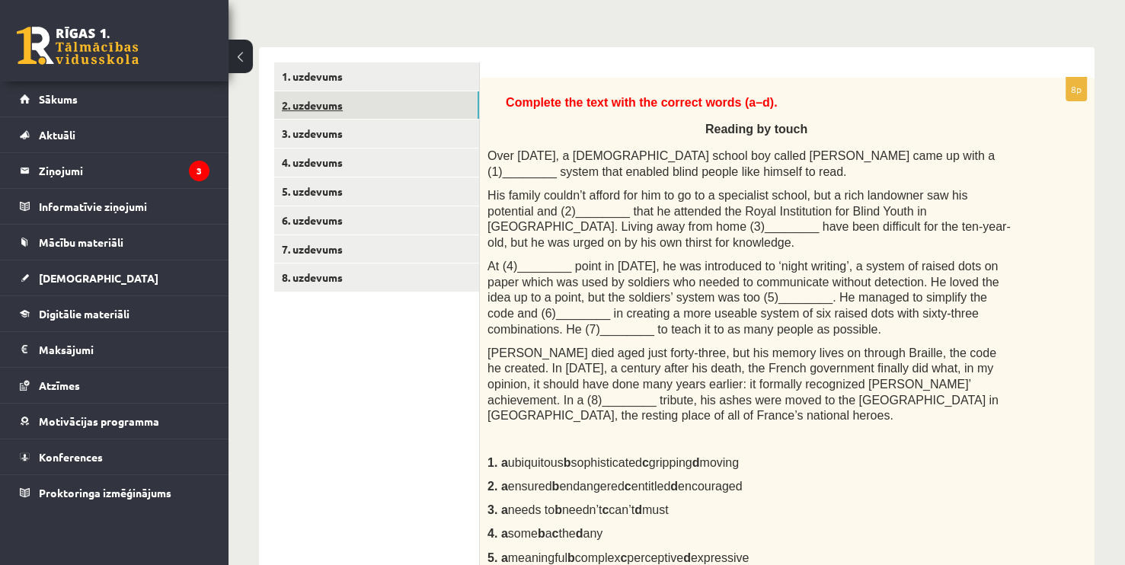
click at [340, 104] on link "2. uzdevums" at bounding box center [376, 105] width 205 height 28
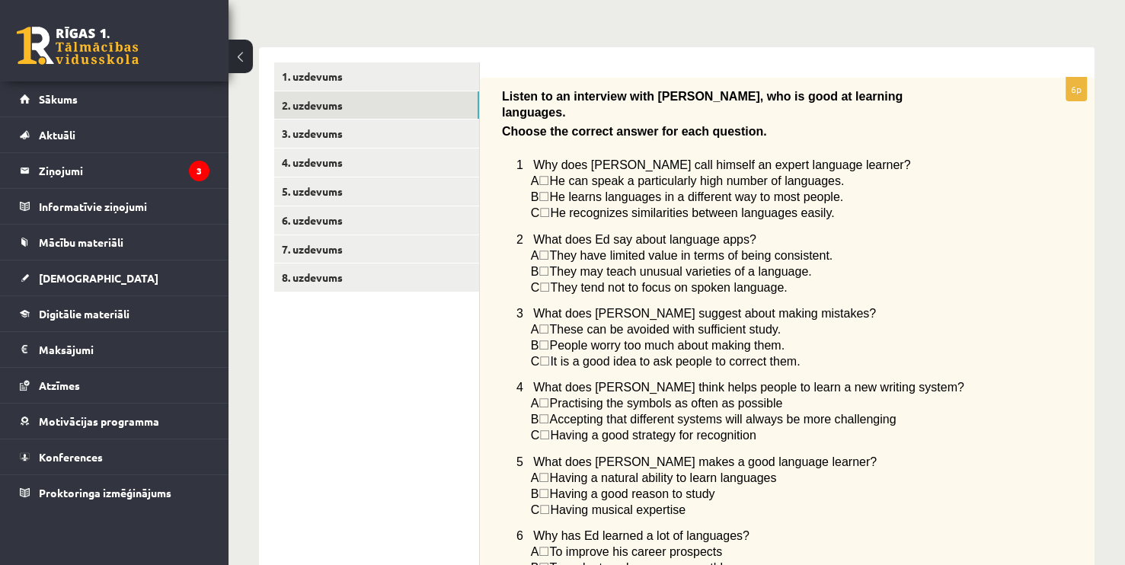
click at [549, 190] on span "☐" at bounding box center [544, 196] width 11 height 13
click at [546, 190] on span "☐" at bounding box center [544, 196] width 11 height 13
click at [549, 190] on span "☐" at bounding box center [544, 196] width 11 height 13
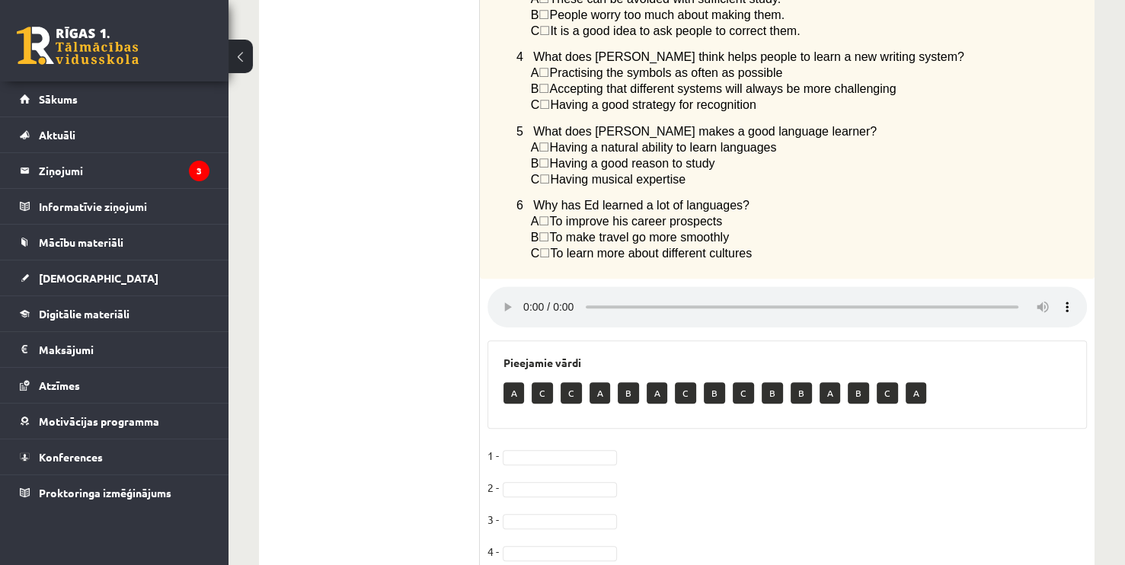
scroll to position [668, 0]
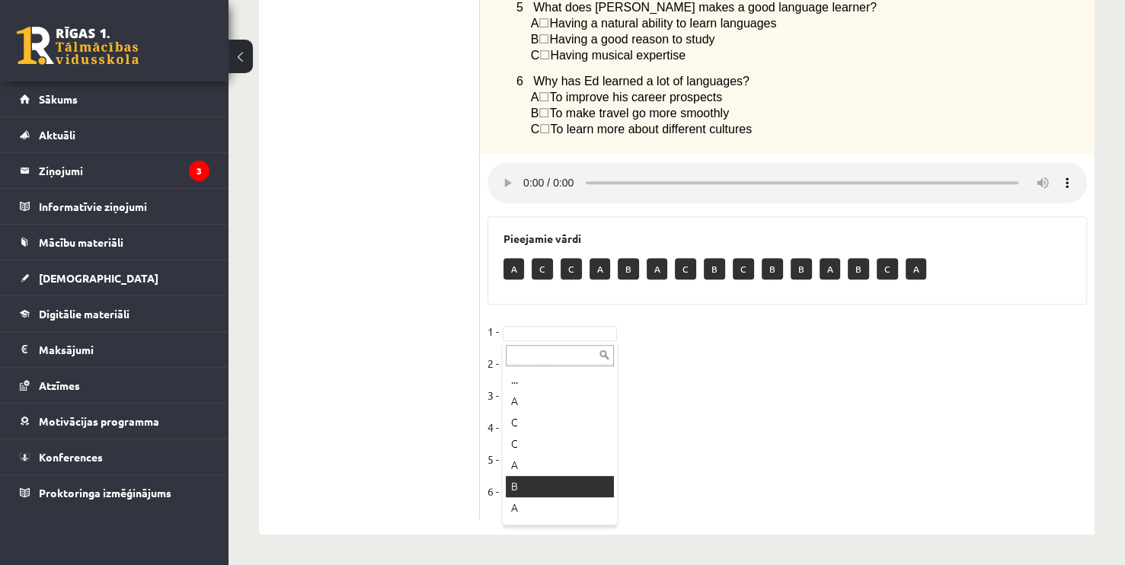
drag, startPoint x: 535, startPoint y: 484, endPoint x: 536, endPoint y: 477, distance: 7.8
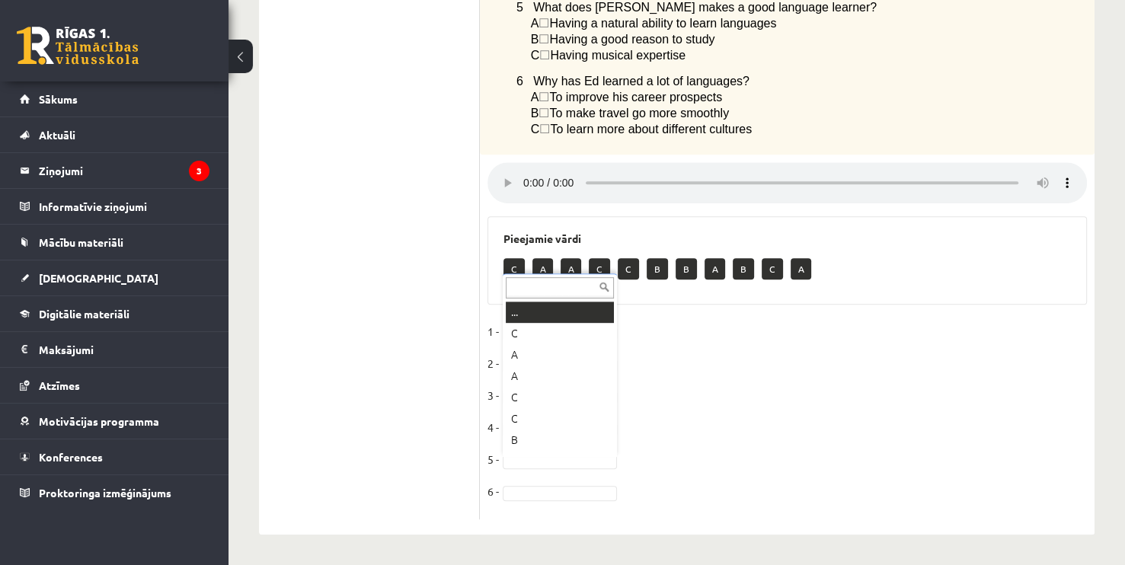
scroll to position [18, 0]
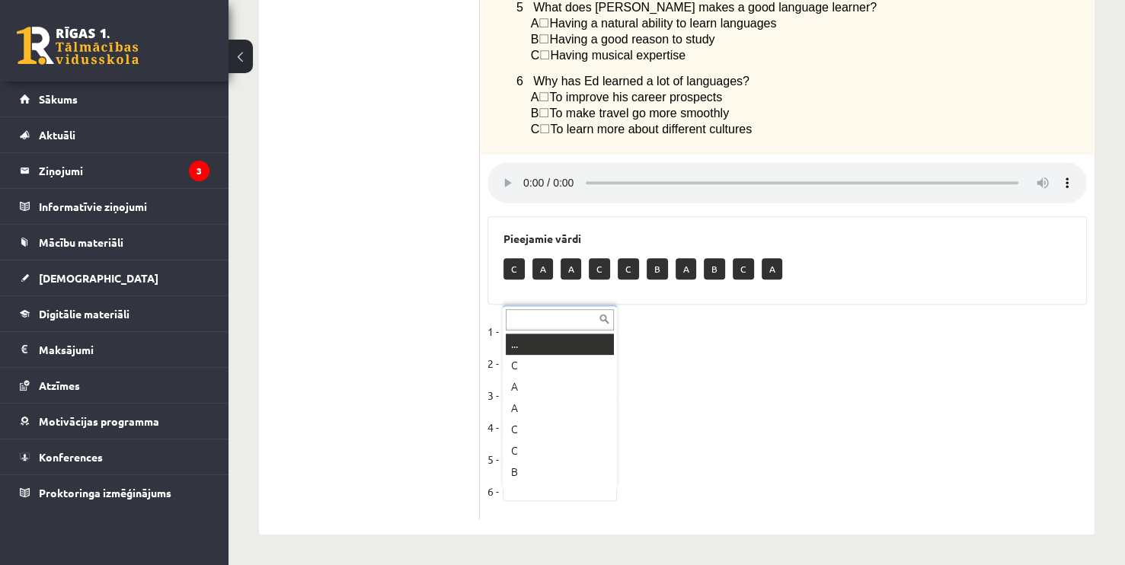
drag, startPoint x: 510, startPoint y: 491, endPoint x: 508, endPoint y: 481, distance: 10.0
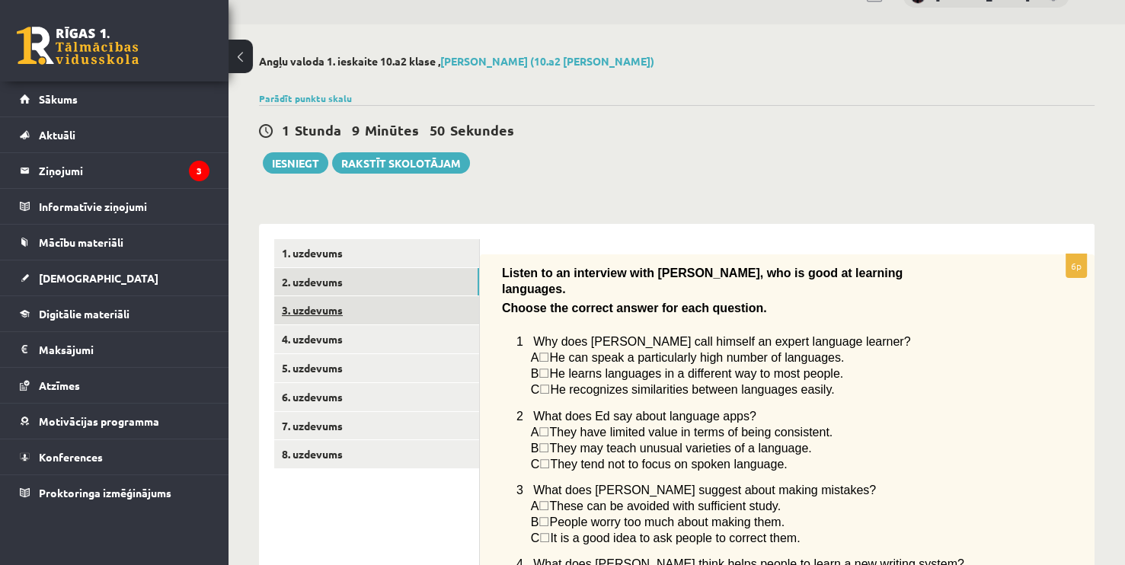
scroll to position [0, 0]
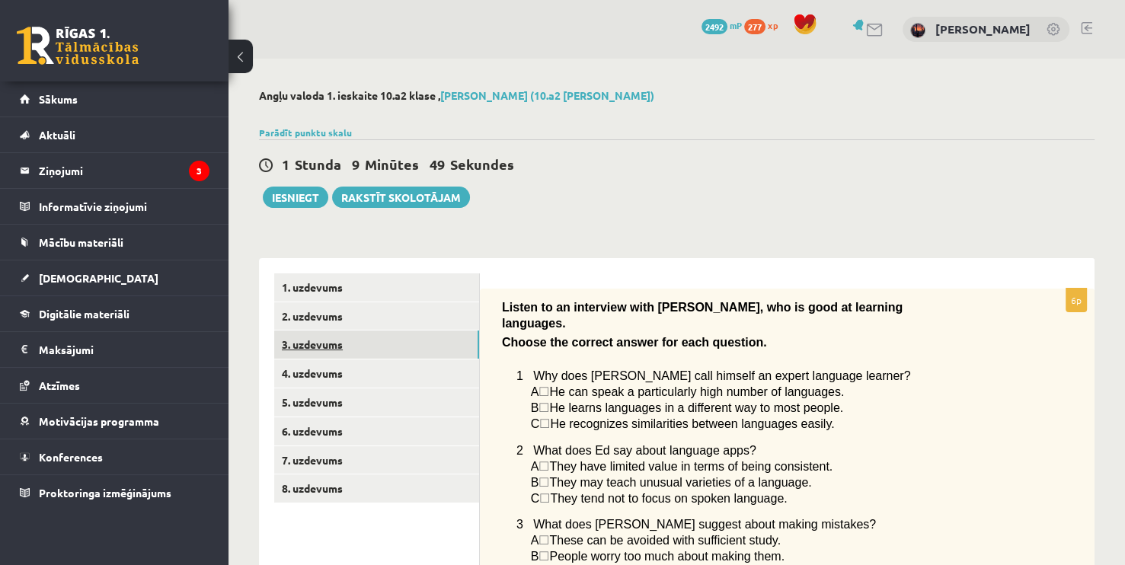
click at [372, 346] on link "3. uzdevums" at bounding box center [376, 345] width 205 height 28
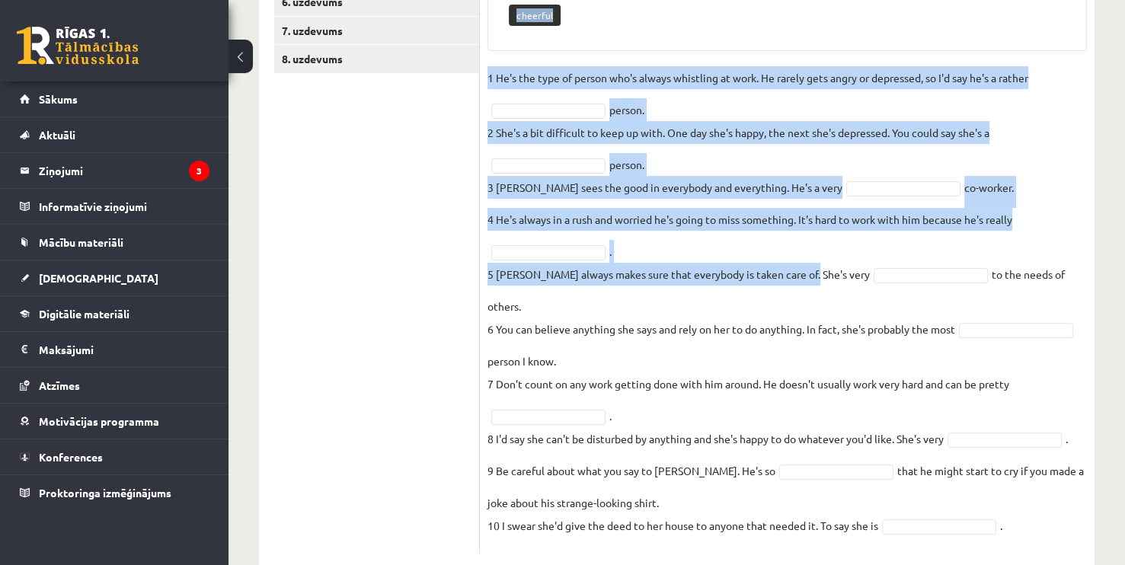
scroll to position [440, 0]
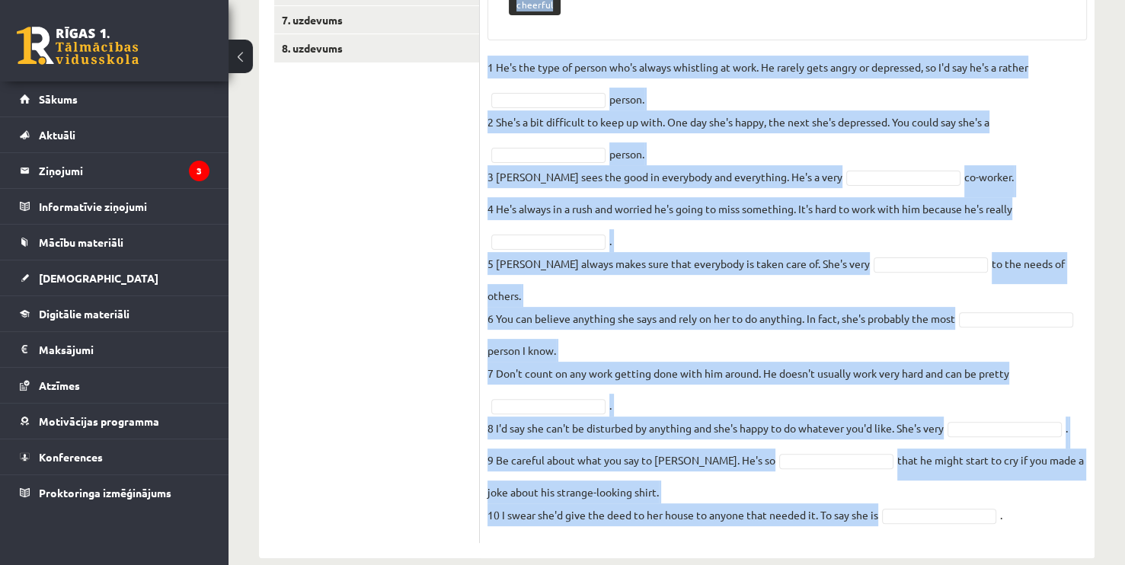
drag, startPoint x: 488, startPoint y: 226, endPoint x: 990, endPoint y: 574, distance: 610.9
copy div "Personality. Complete the sentences with the given words: Pieejamie vārdi impat…"
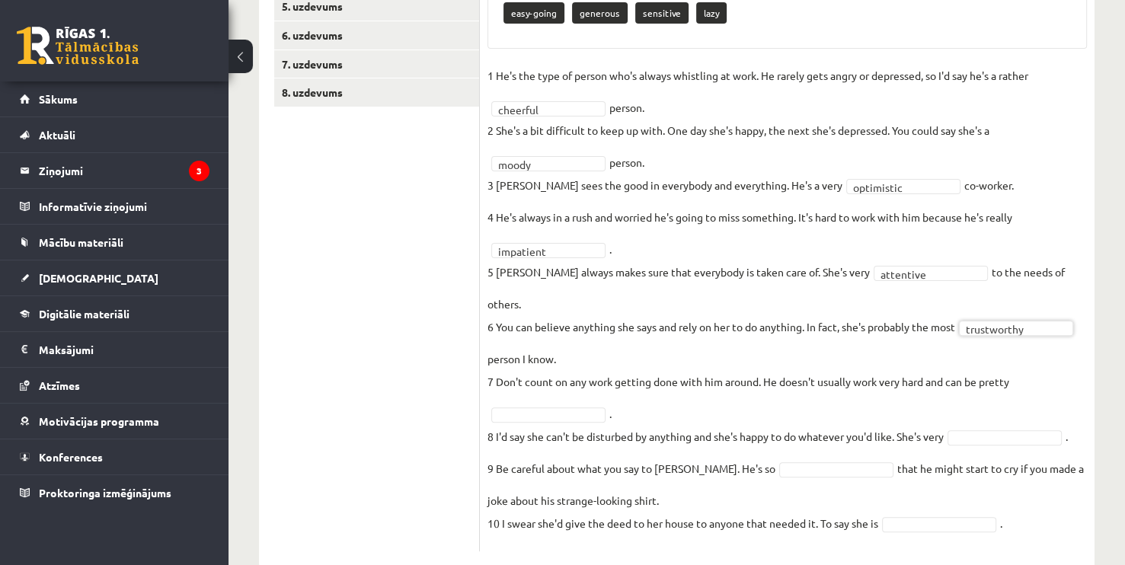
scroll to position [404, 0]
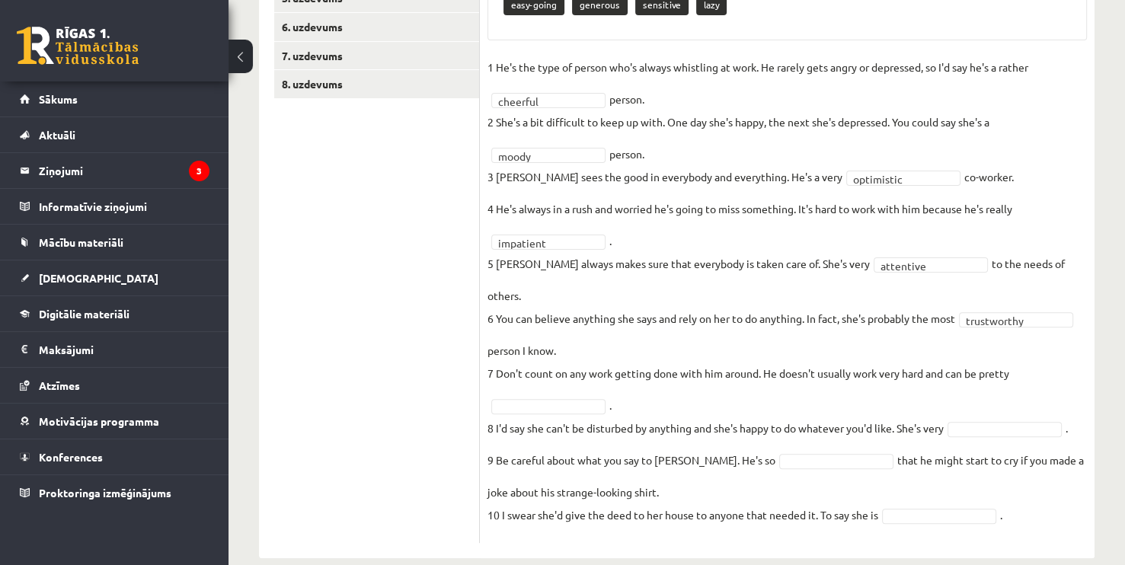
click at [519, 373] on fieldset "**********" at bounding box center [787, 296] width 599 height 480
drag, startPoint x: 547, startPoint y: 366, endPoint x: 612, endPoint y: 375, distance: 65.4
click at [548, 366] on fieldset "**********" at bounding box center [787, 296] width 599 height 480
click at [630, 371] on fieldset "**********" at bounding box center [787, 296] width 599 height 480
drag, startPoint x: 939, startPoint y: 373, endPoint x: 984, endPoint y: 365, distance: 45.7
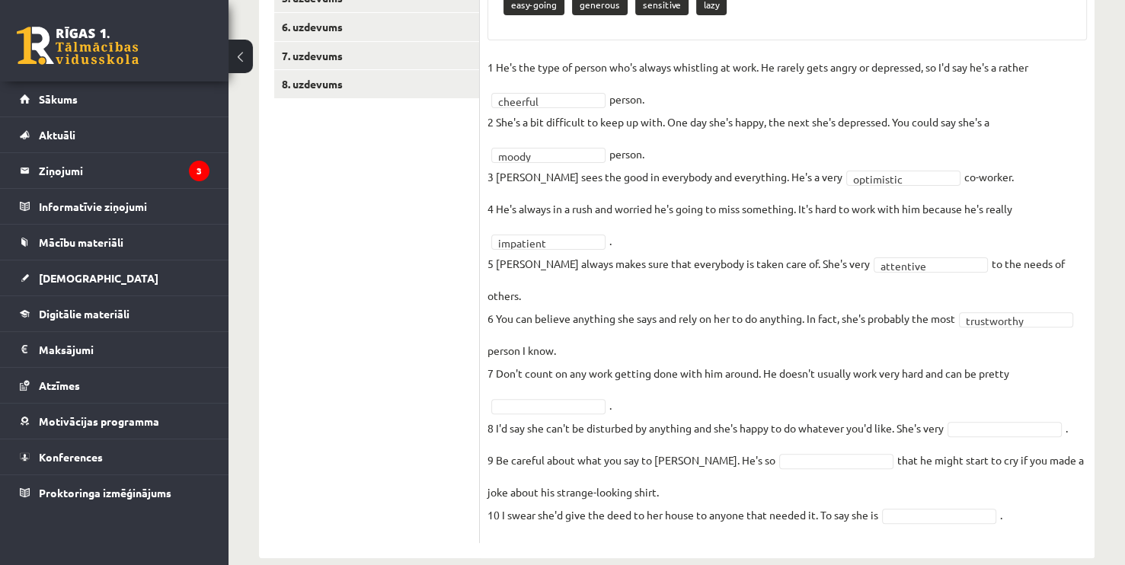
click at [944, 373] on fieldset "**********" at bounding box center [787, 296] width 599 height 480
click at [1016, 349] on fieldset "**********" at bounding box center [787, 296] width 599 height 480
click at [1041, 347] on fieldset "**********" at bounding box center [787, 296] width 599 height 480
click at [504, 373] on fieldset "**********" at bounding box center [787, 296] width 599 height 480
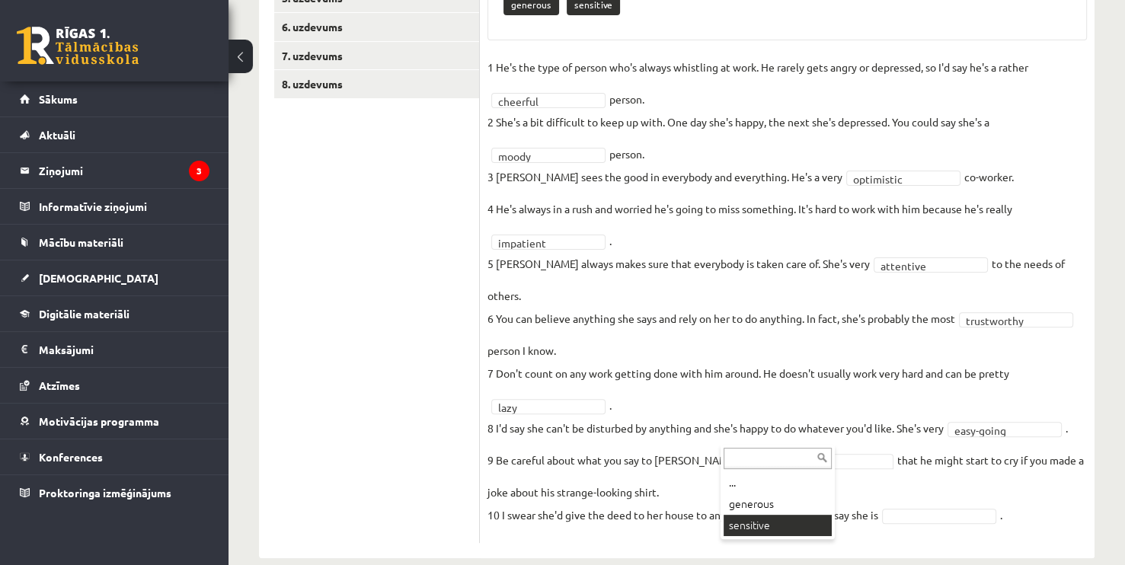
drag, startPoint x: 753, startPoint y: 532, endPoint x: 790, endPoint y: 523, distance: 37.9
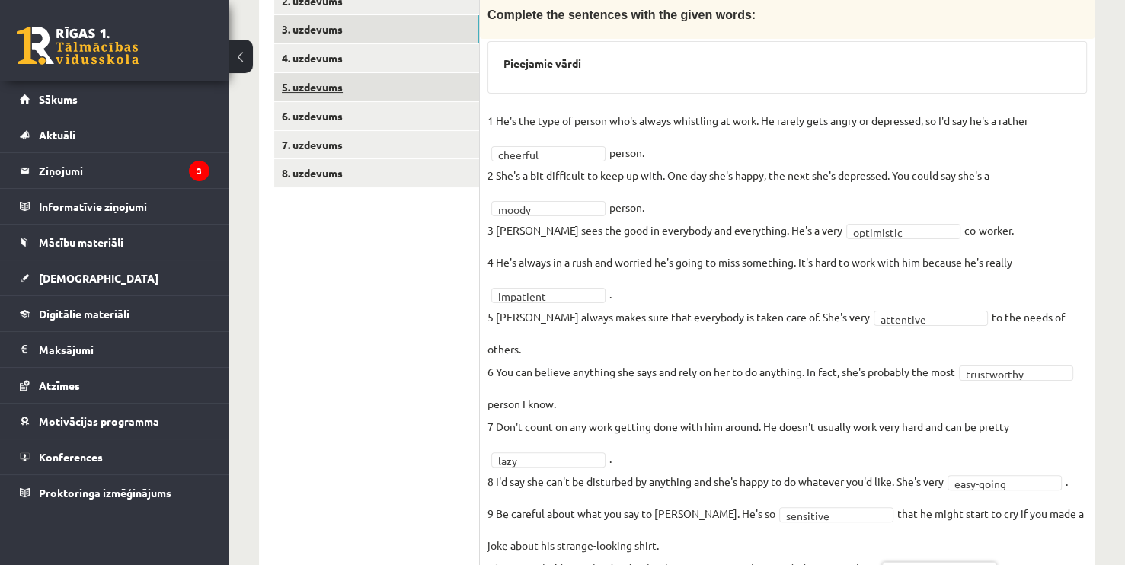
scroll to position [140, 0]
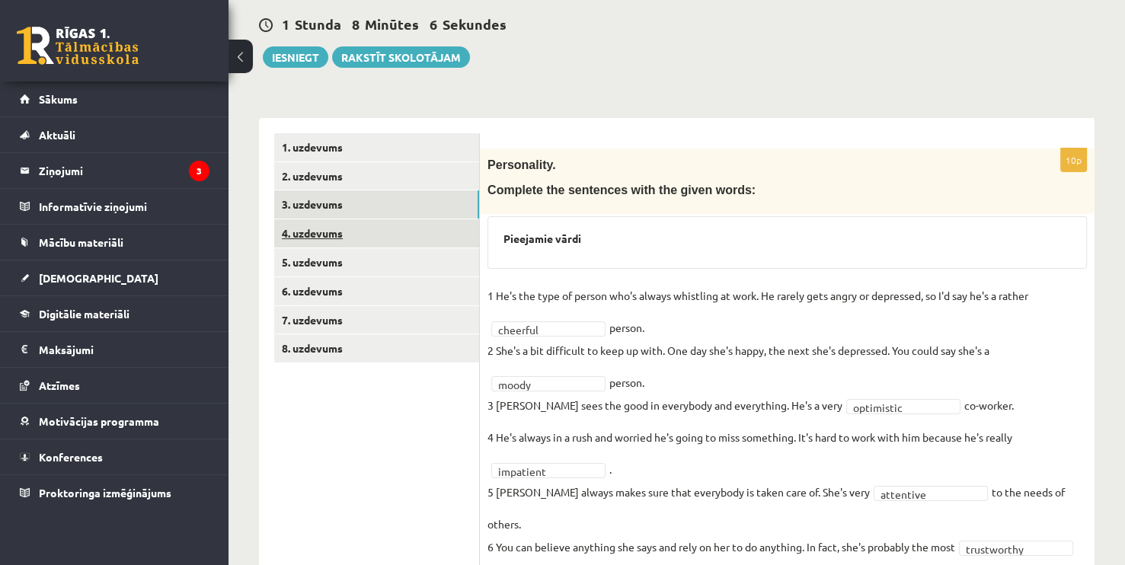
click at [362, 238] on link "4. uzdevums" at bounding box center [376, 233] width 205 height 28
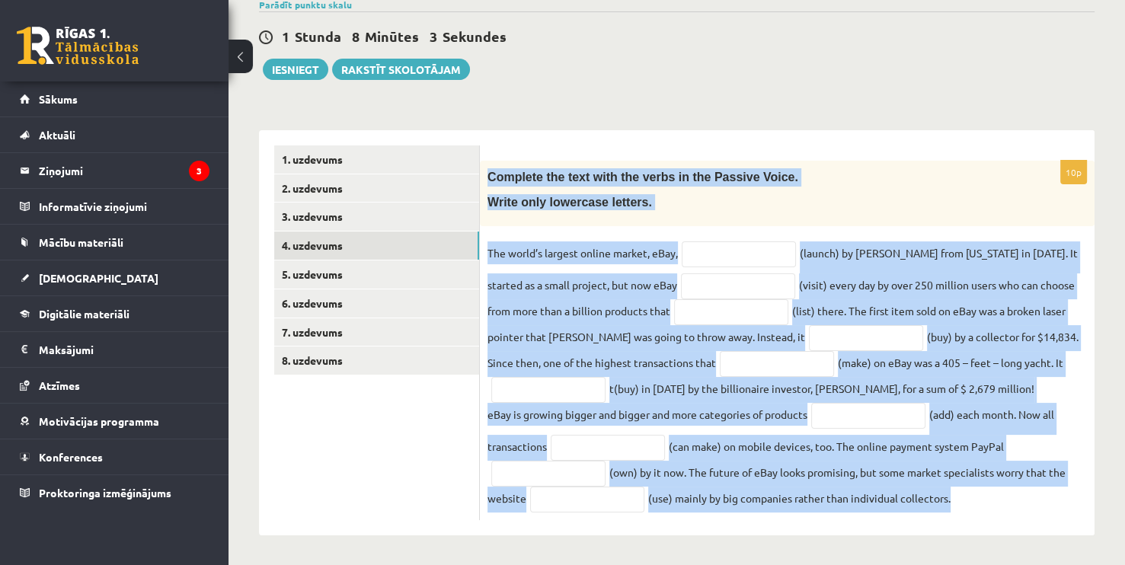
drag, startPoint x: 481, startPoint y: 171, endPoint x: 1035, endPoint y: 503, distance: 645.3
click at [1035, 503] on div "10p Complete the text with the verbs in the Passive Voice. Write only lowercase…" at bounding box center [787, 341] width 615 height 360
copy div "Complete the text with the verbs in the Passive Voice. Write only lowercase let…"
click at [727, 251] on input "text" at bounding box center [739, 254] width 114 height 26
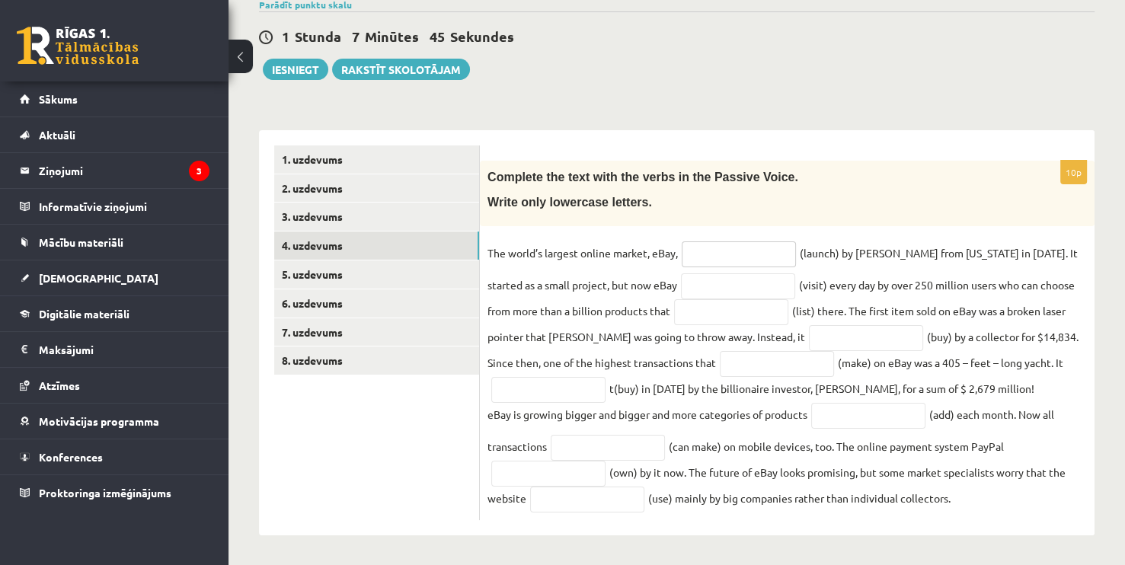
paste input "**********"
type input "**********"
click at [718, 289] on input "text" at bounding box center [738, 286] width 114 height 26
paste input "**********"
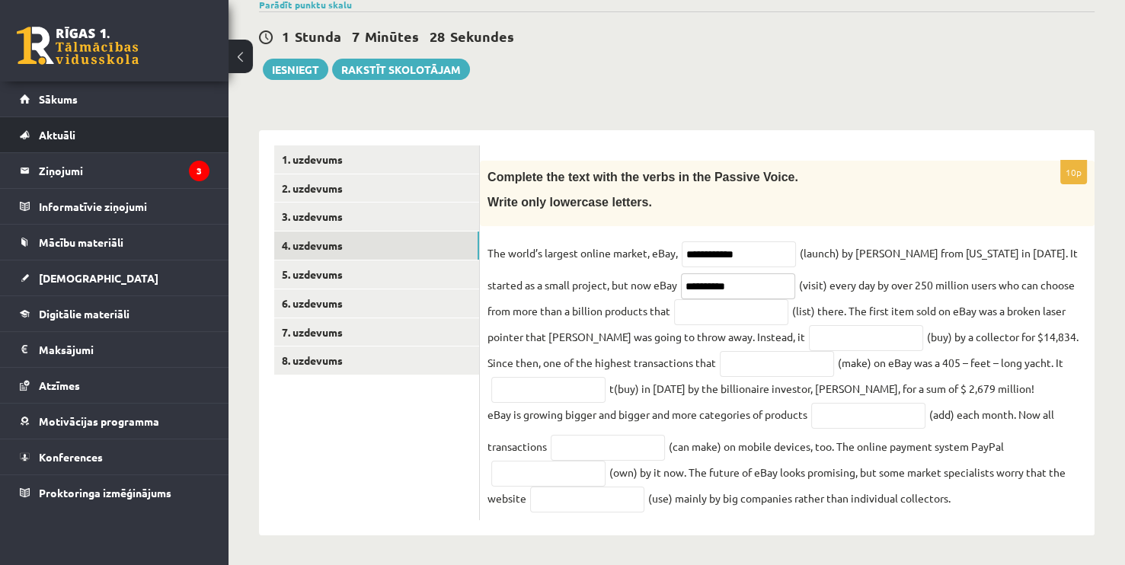
type input "**********"
click at [752, 309] on input "text" at bounding box center [731, 312] width 114 height 26
paste input "**********"
type input "**********"
click at [809, 334] on input "text" at bounding box center [866, 338] width 114 height 26
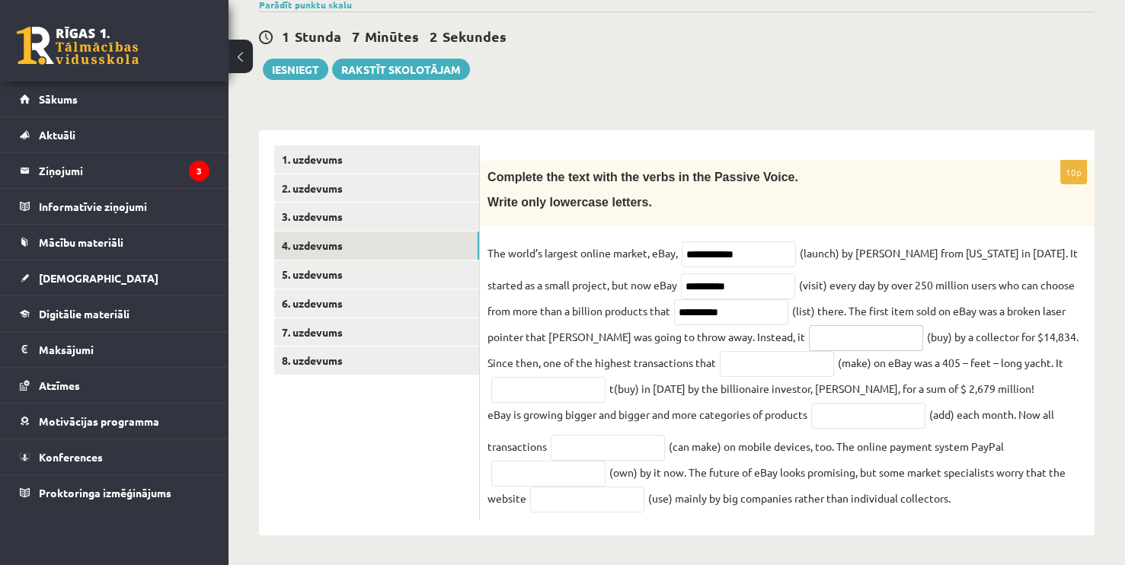
paste input "**********"
type input "**********"
click at [727, 362] on input "text" at bounding box center [777, 364] width 114 height 26
paste input "**********"
type input "**********"
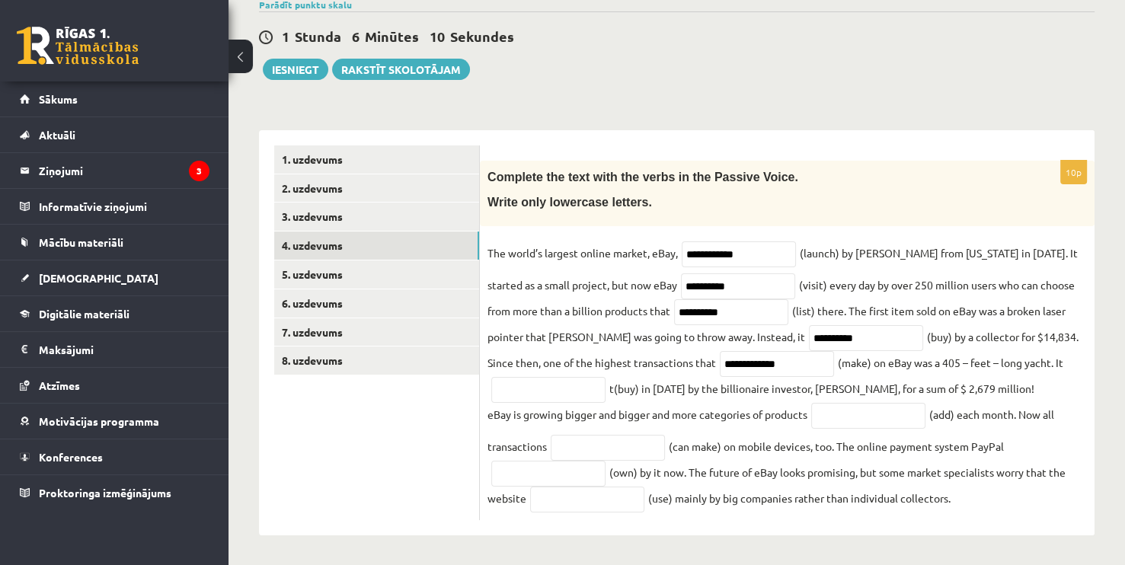
drag, startPoint x: 564, startPoint y: 84, endPoint x: 539, endPoint y: 66, distance: 31.7
click at [563, 82] on div "Angļu valoda 1. ieskaite 10.a2 klase , Mārcis Līvens (10.a2 klase) Parādīt punk…" at bounding box center [677, 248] width 897 height 635
click at [580, 390] on input "text" at bounding box center [548, 390] width 114 height 26
paste input "**********"
type input "**********"
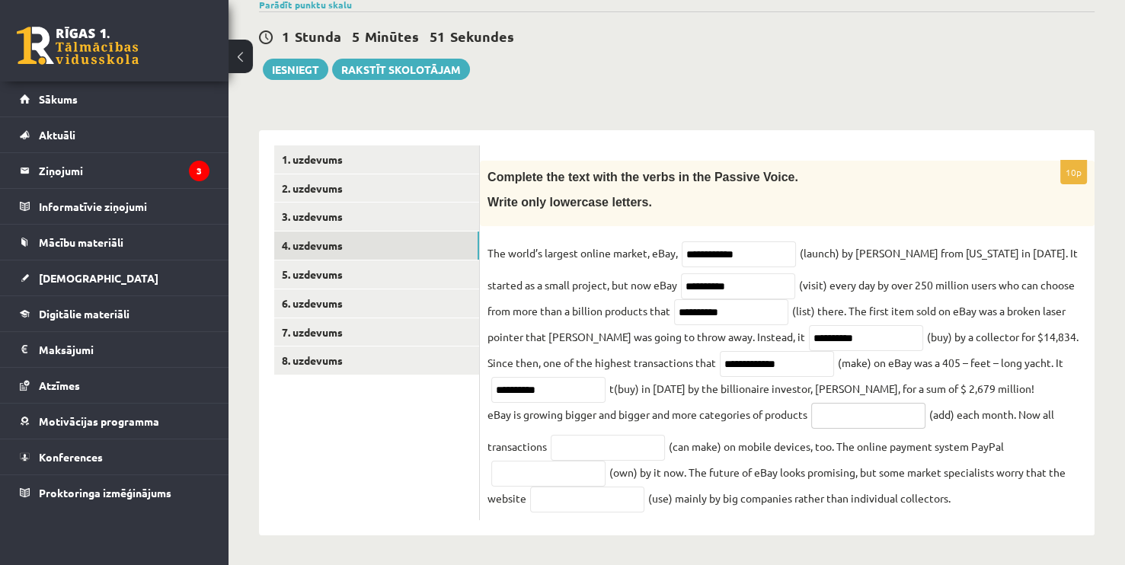
click at [897, 415] on input "text" at bounding box center [868, 416] width 114 height 26
paste input "*********"
type input "*********"
click at [624, 446] on input "text" at bounding box center [608, 448] width 114 height 26
paste input "**********"
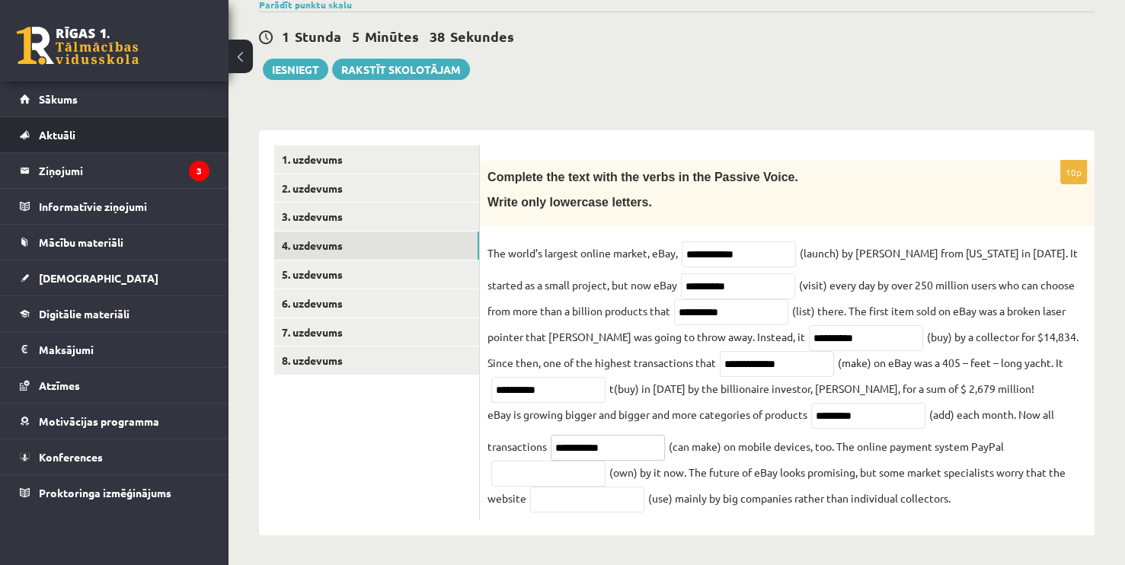
type input "**********"
click at [557, 477] on input "text" at bounding box center [548, 474] width 114 height 26
paste input "********"
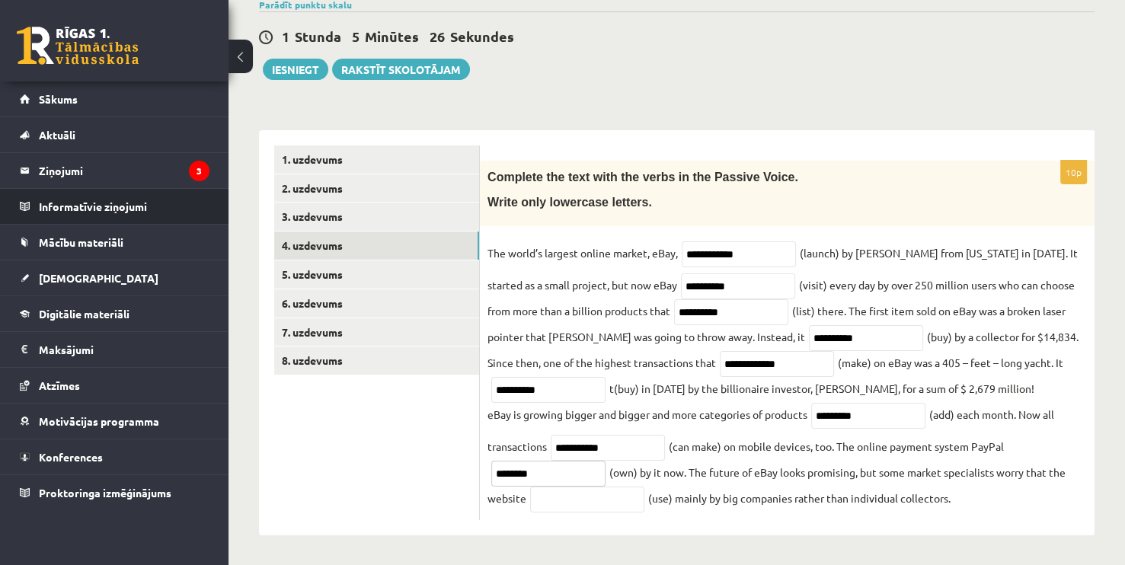
type input "********"
click at [620, 497] on input "text" at bounding box center [587, 500] width 114 height 26
paste input "*******"
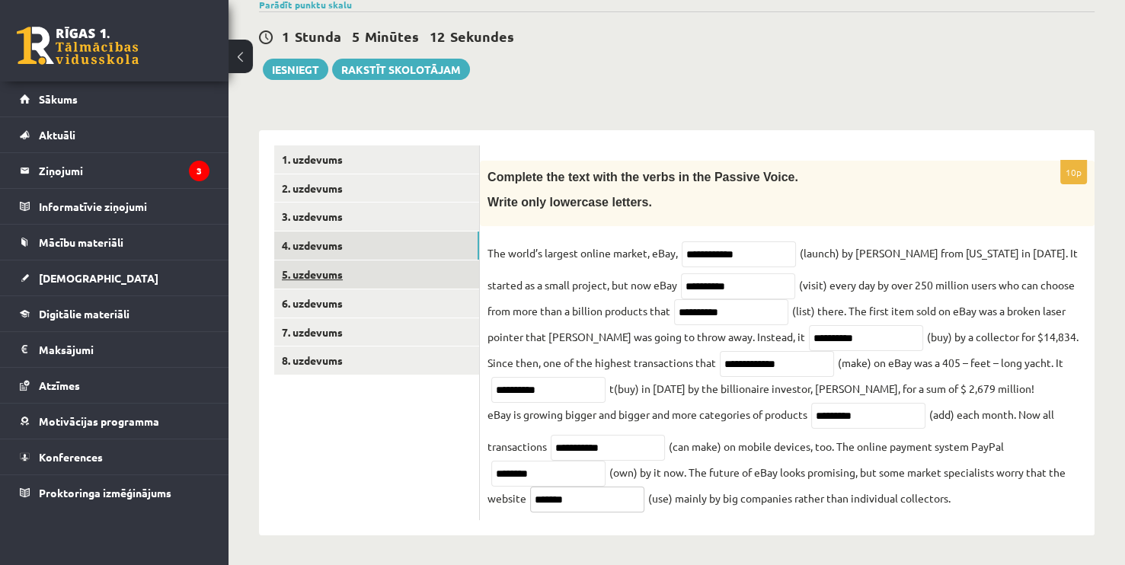
type input "*******"
click at [347, 272] on link "5. uzdevums" at bounding box center [376, 275] width 205 height 28
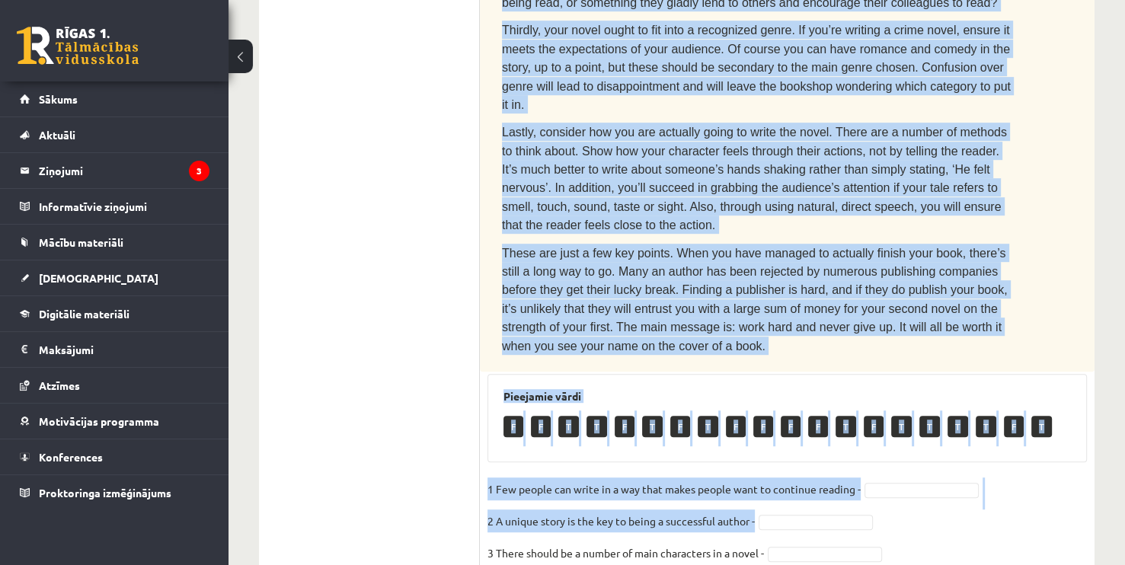
scroll to position [920, 0]
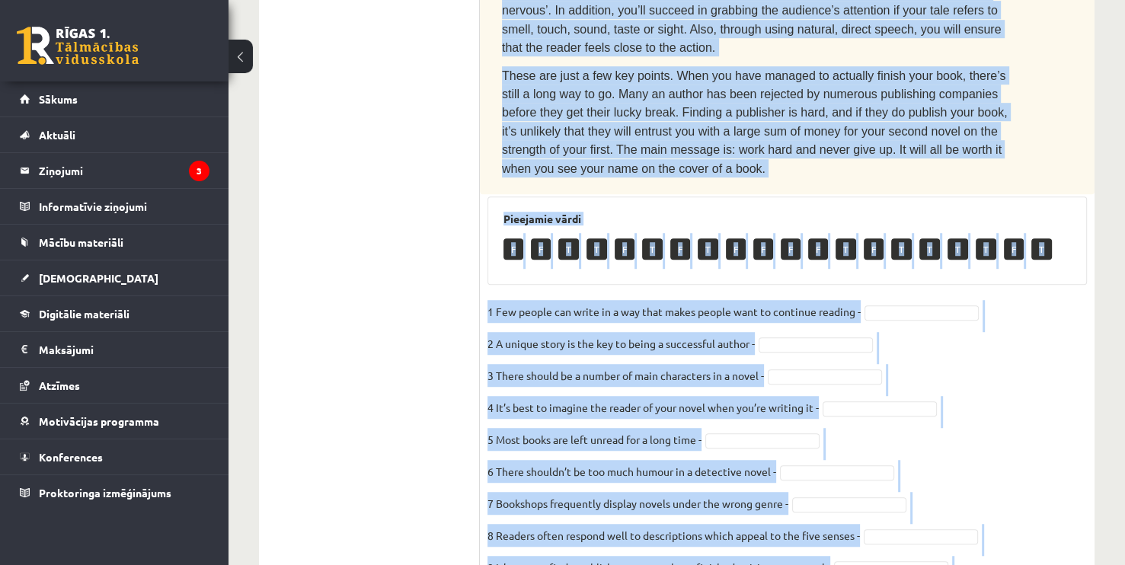
drag, startPoint x: 503, startPoint y: 185, endPoint x: 986, endPoint y: 498, distance: 575.5
copy div "Read the text. Are the sentences true (T) or false (F)? How to write a best-sel…"
click at [950, 300] on fieldset "1 Few people can write in a way that makes people want to continue reading - 2 …" at bounding box center [787, 460] width 599 height 320
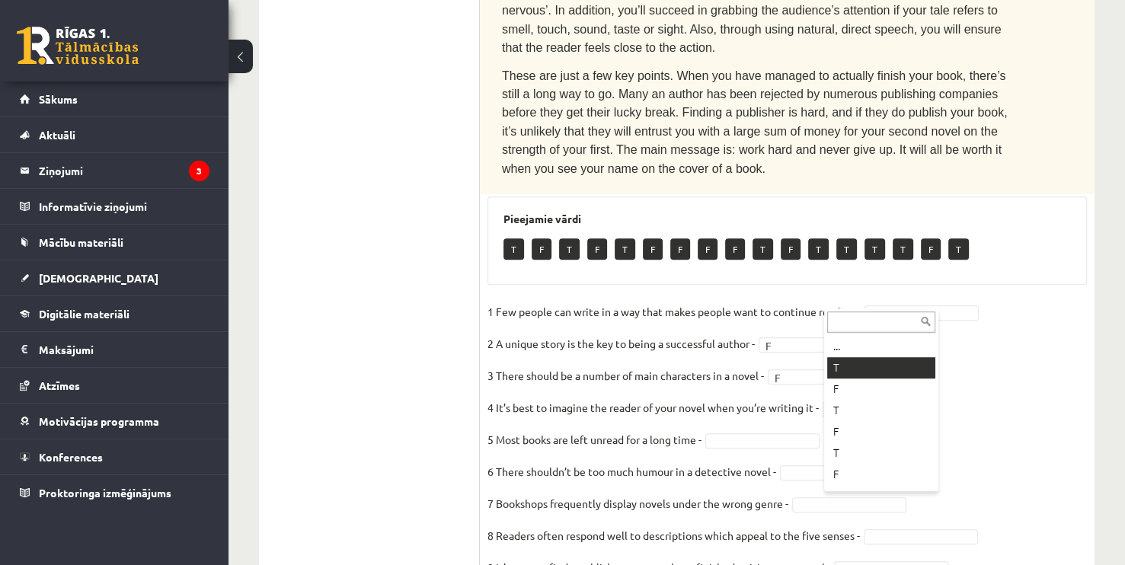
drag, startPoint x: 843, startPoint y: 356, endPoint x: 826, endPoint y: 346, distance: 19.9
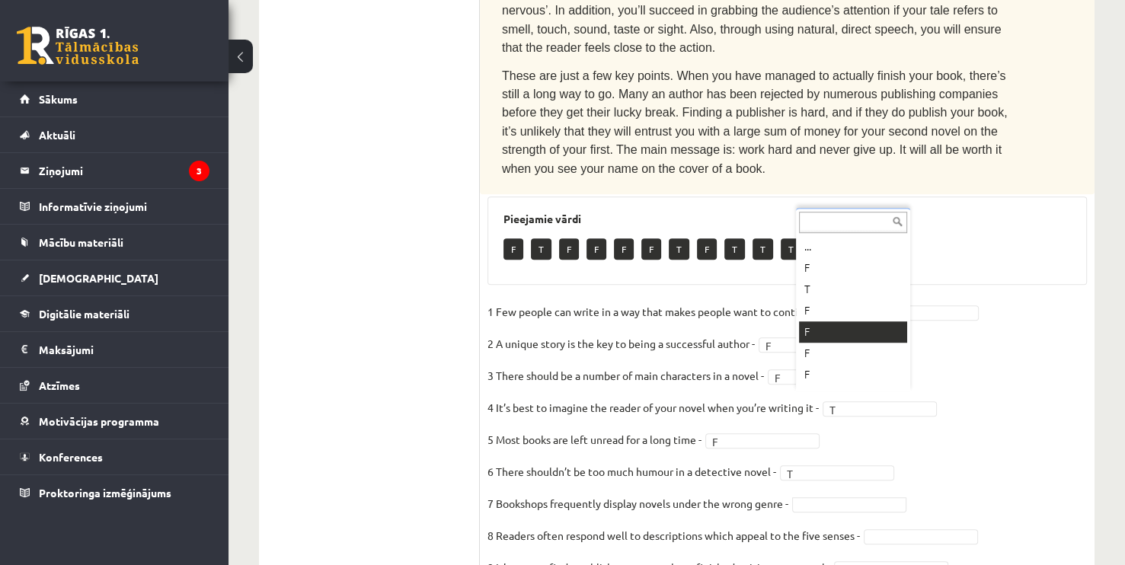
drag, startPoint x: 820, startPoint y: 331, endPoint x: 825, endPoint y: 361, distance: 30.8
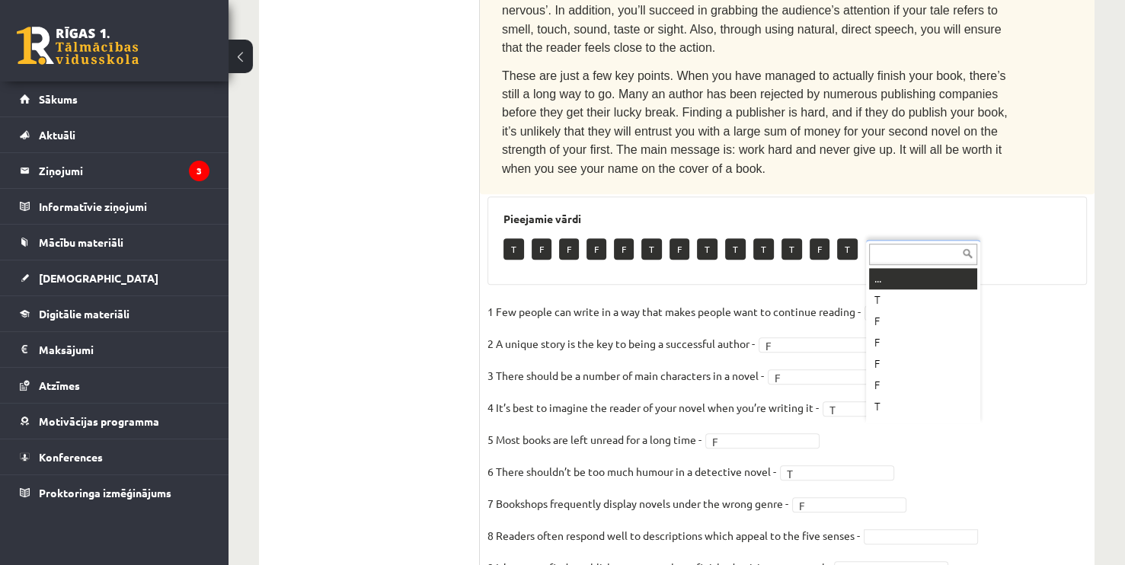
scroll to position [18, 0]
click at [862, 449] on fieldset "1 Few people can write in a way that makes people want to continue reading - T …" at bounding box center [787, 460] width 599 height 320
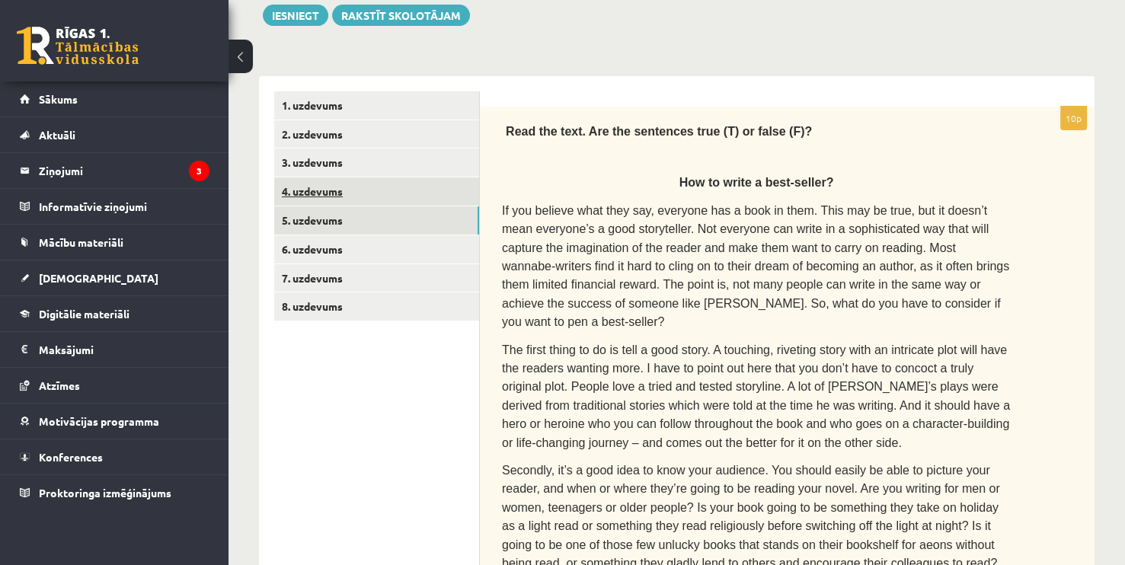
scroll to position [158, 0]
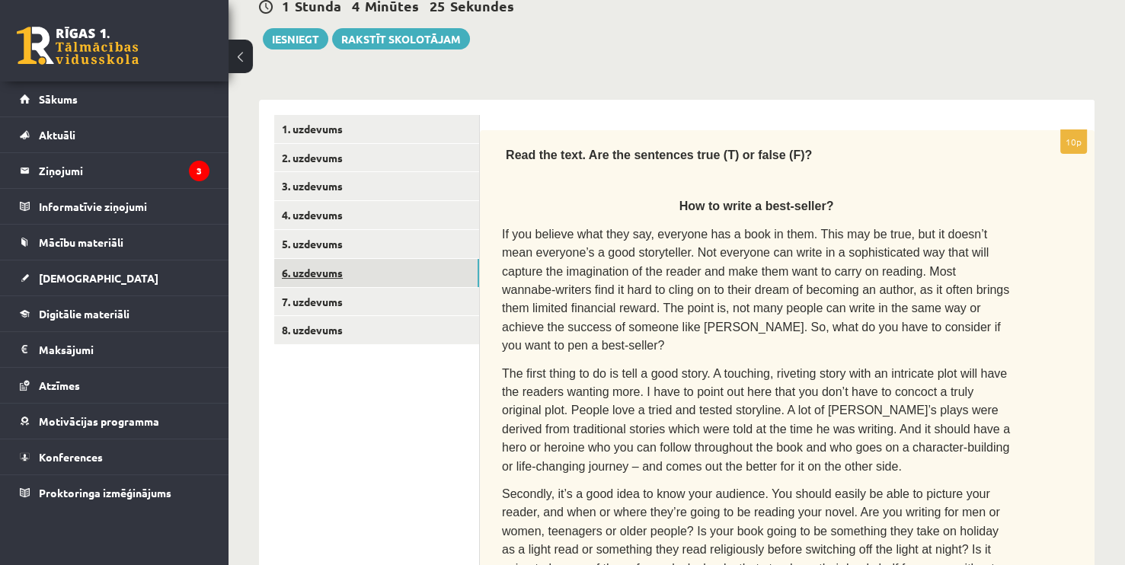
click at [337, 269] on link "6. uzdevums" at bounding box center [376, 273] width 205 height 28
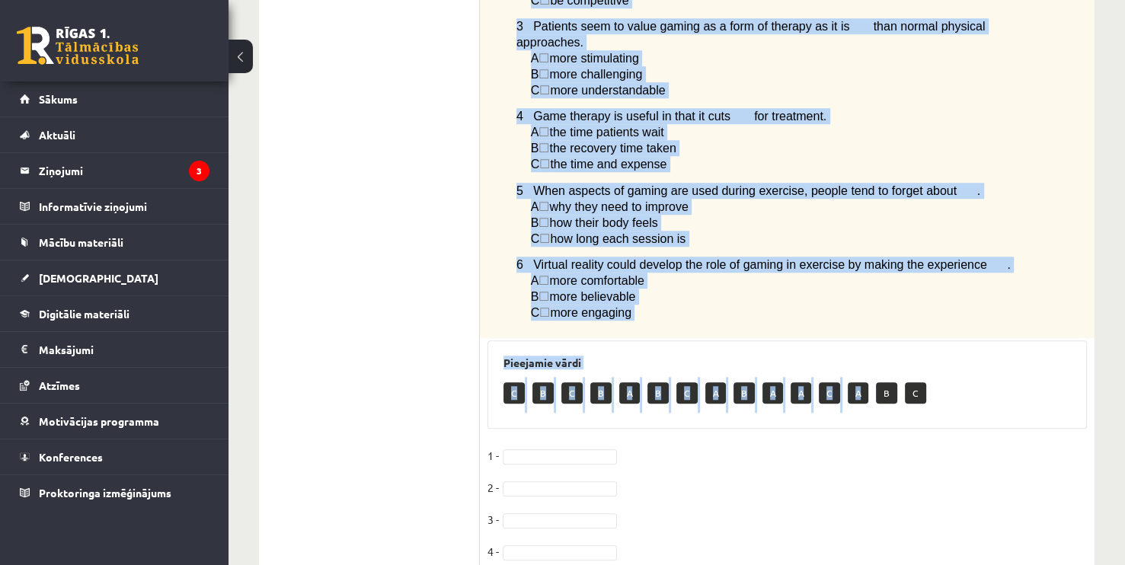
scroll to position [1211, 0]
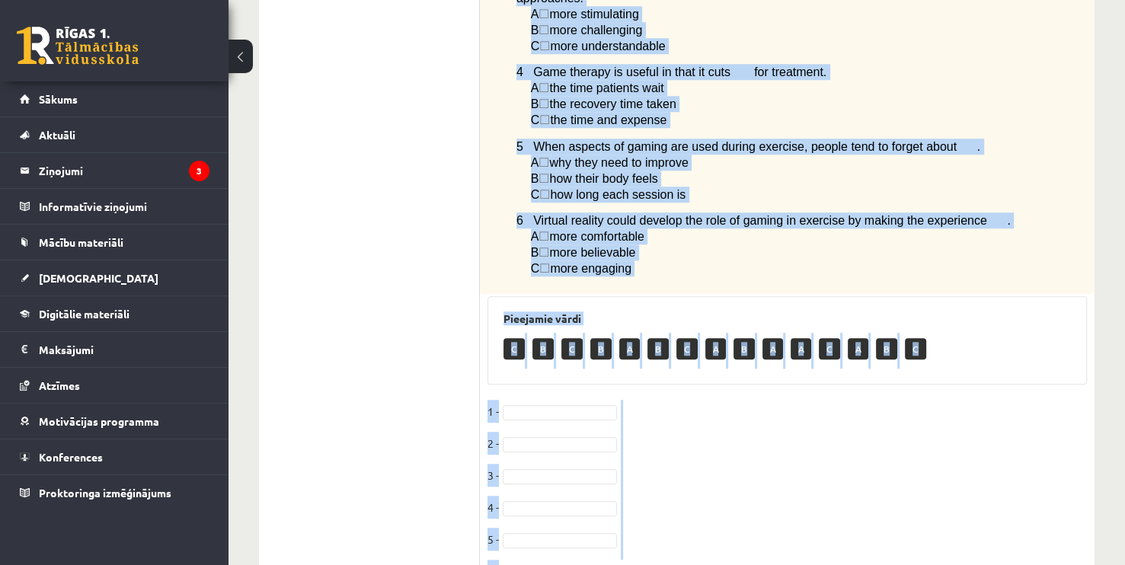
drag, startPoint x: 493, startPoint y: 142, endPoint x: 905, endPoint y: 498, distance: 544.9
copy div "Read the article about gaming and choose the correct answer for each question. …"
click at [710, 421] on fieldset "1 - 2 - 3 - 4 - 5 - 6 -" at bounding box center [787, 496] width 599 height 192
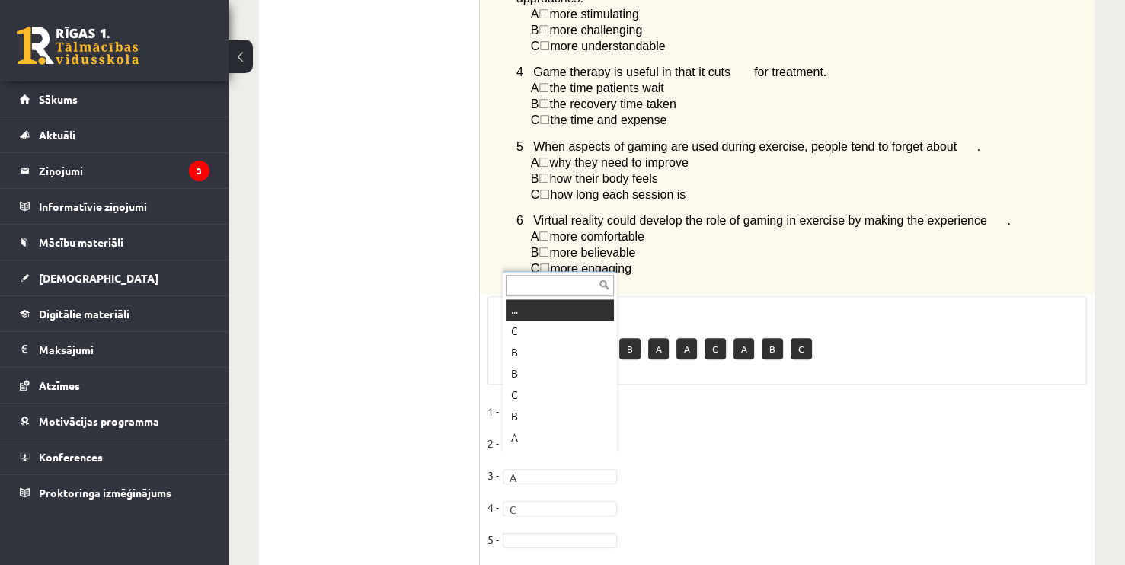
scroll to position [18, 0]
drag, startPoint x: 531, startPoint y: 406, endPoint x: 518, endPoint y: 468, distance: 63.8
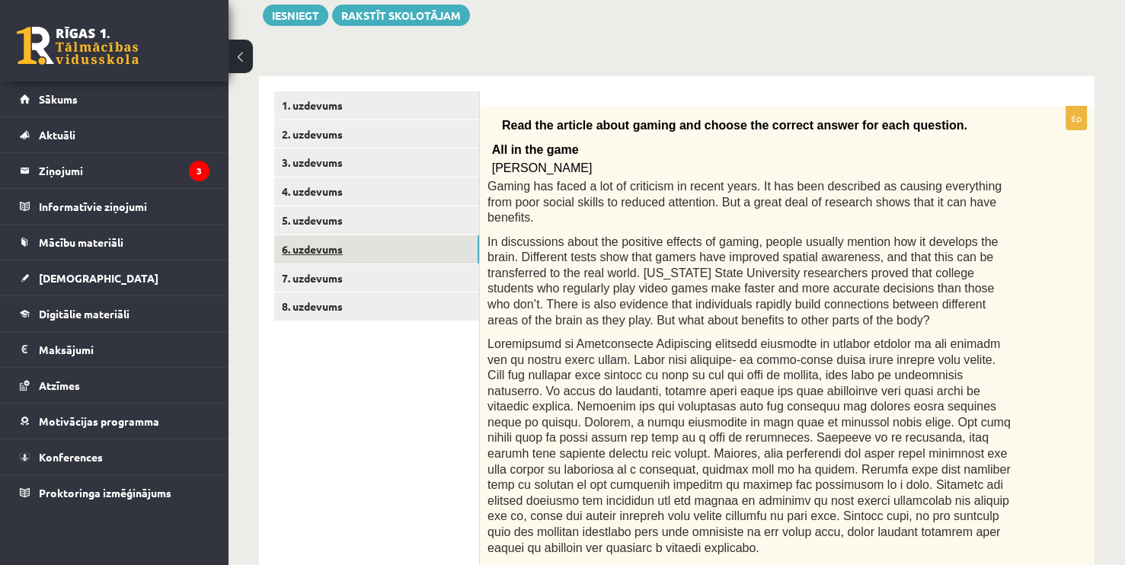
scroll to position [145, 0]
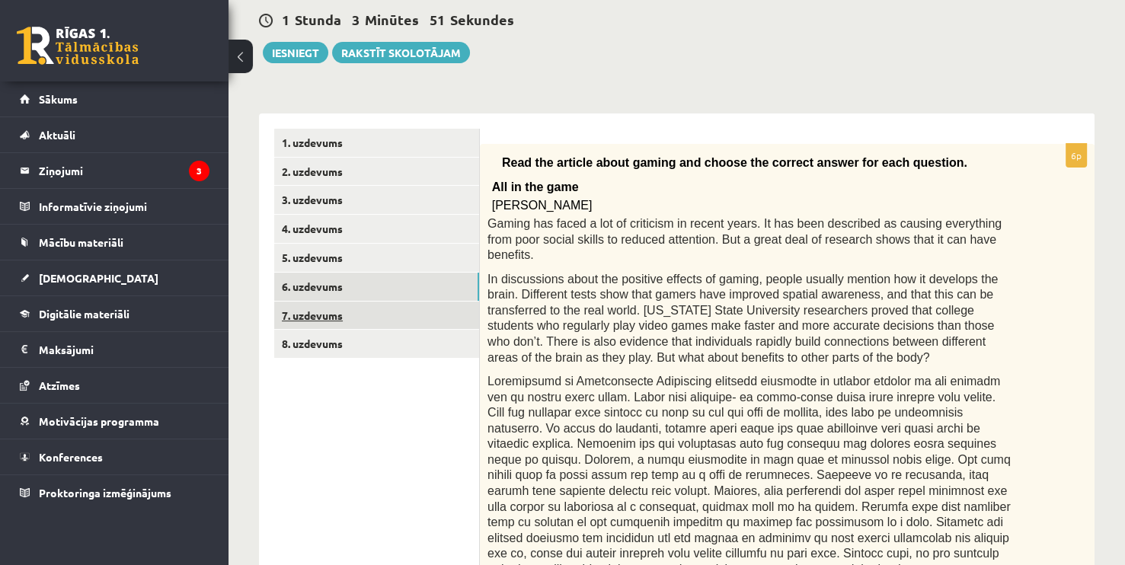
click at [328, 321] on link "7. uzdevums" at bounding box center [376, 316] width 205 height 28
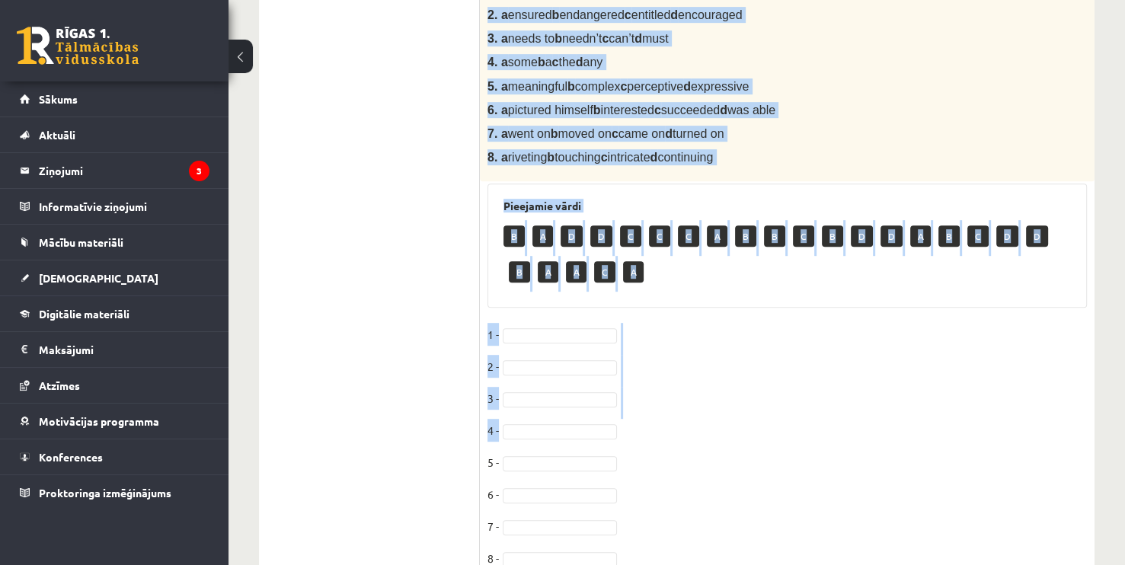
scroll to position [731, 0]
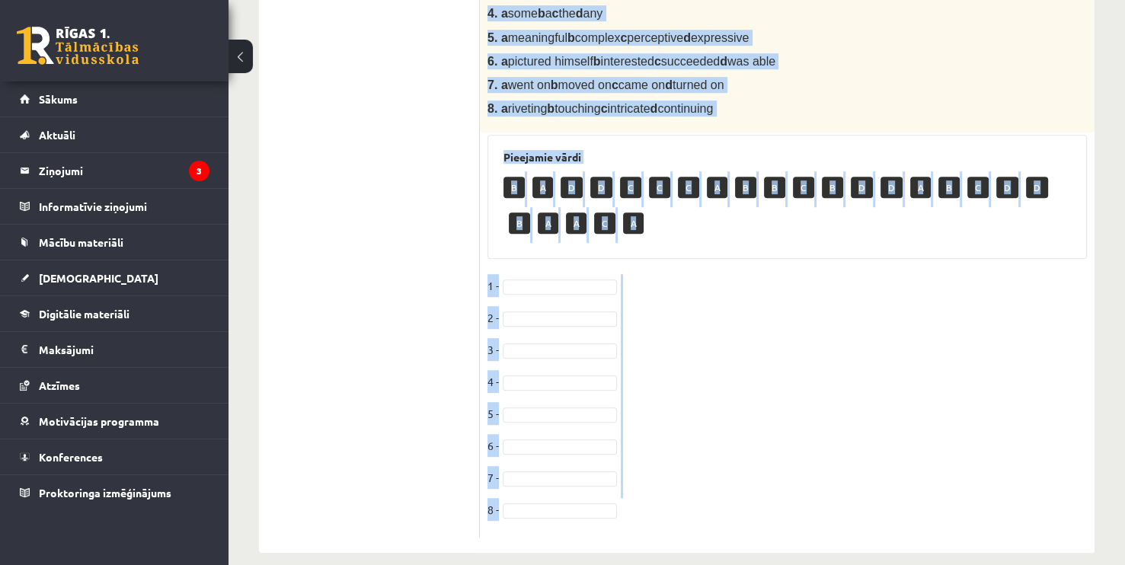
drag, startPoint x: 487, startPoint y: 170, endPoint x: 773, endPoint y: 486, distance: 426.6
click at [773, 486] on div "8p Complete the text with the correct words (a–d). Reading by touch Over 200 ye…" at bounding box center [787, 47] width 615 height 980
copy div "Complete the text with the correct words (a–d). Reading by touch Over 200 years…"
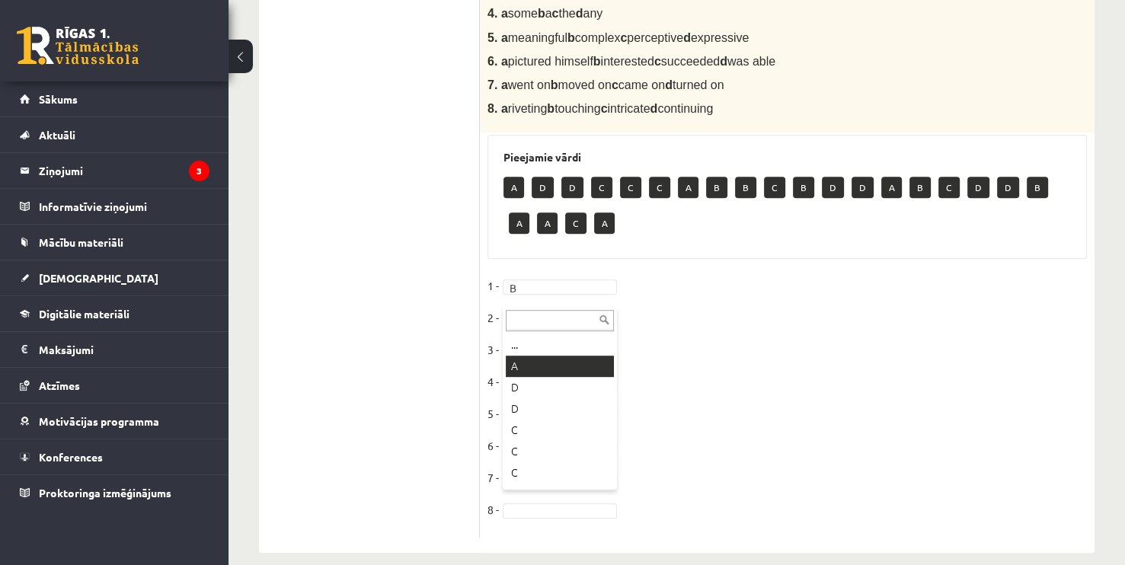
drag, startPoint x: 536, startPoint y: 367, endPoint x: 530, endPoint y: 354, distance: 14.0
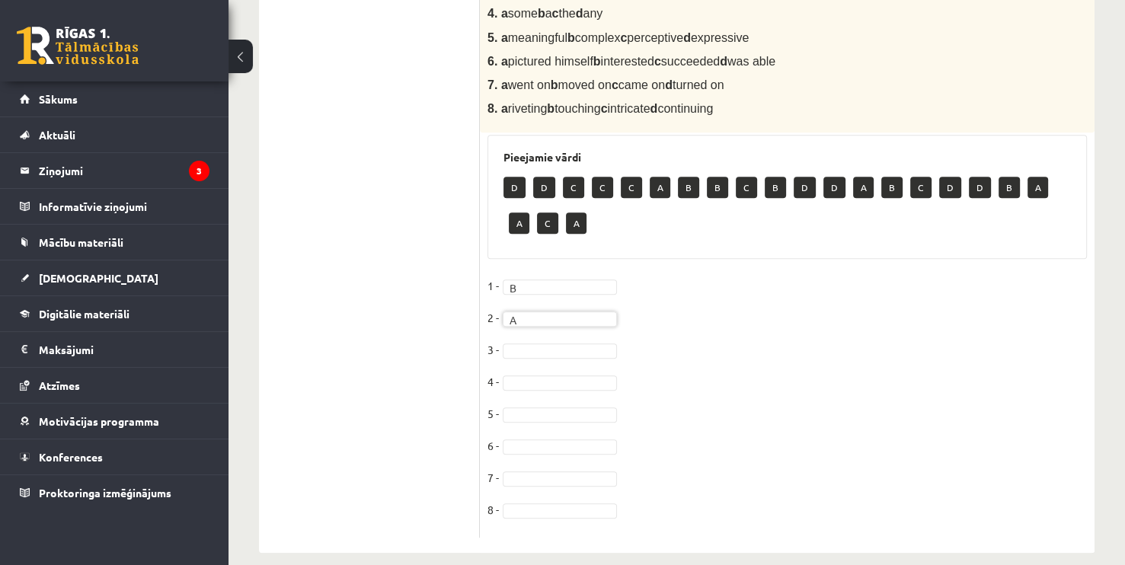
click at [523, 324] on fieldset "1 - B * 2 - A * 3 - 4 - 5 - 6 - 7 - 8 -" at bounding box center [787, 402] width 599 height 256
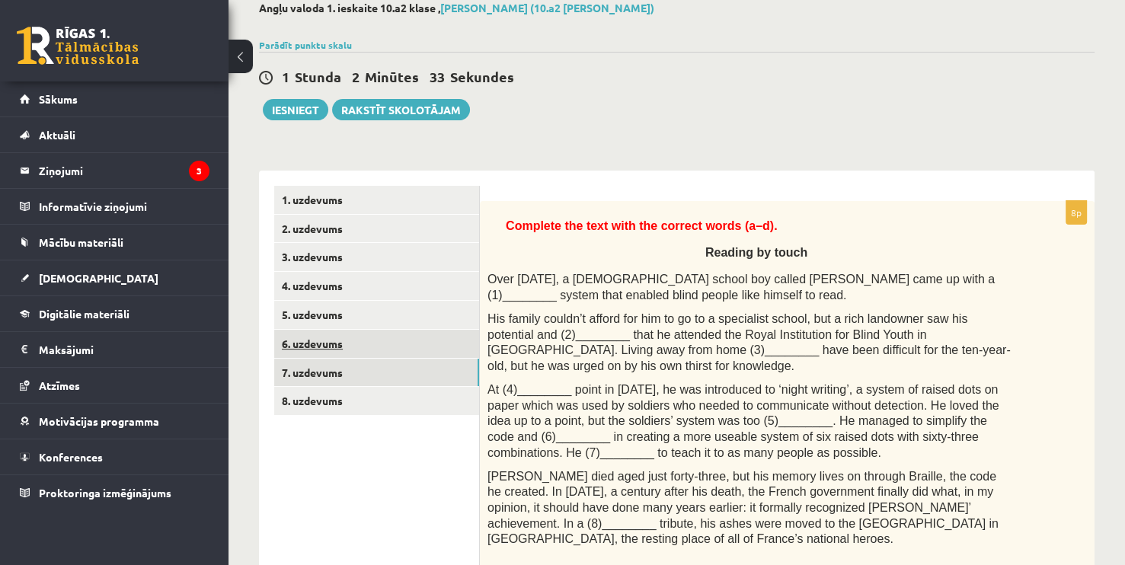
scroll to position [85, 0]
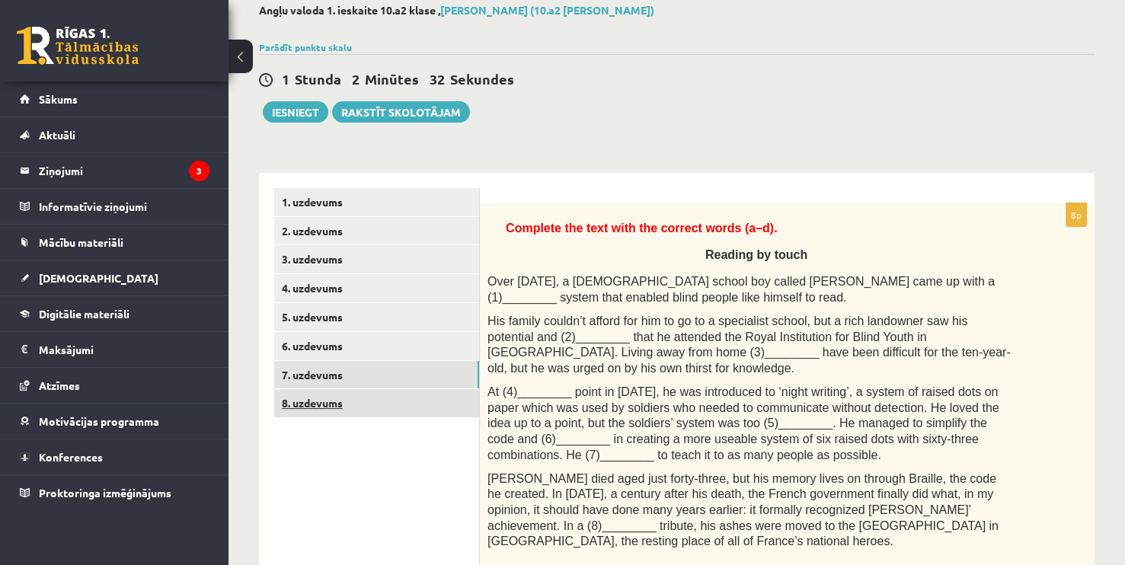
click at [340, 401] on link "8. uzdevums" at bounding box center [376, 403] width 205 height 28
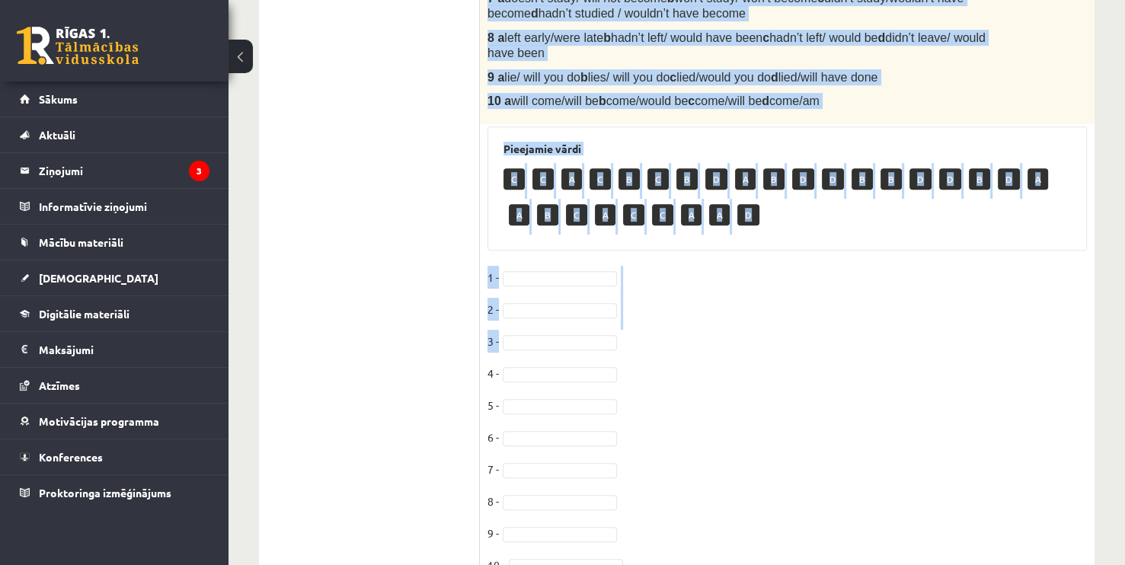
scroll to position [821, 0]
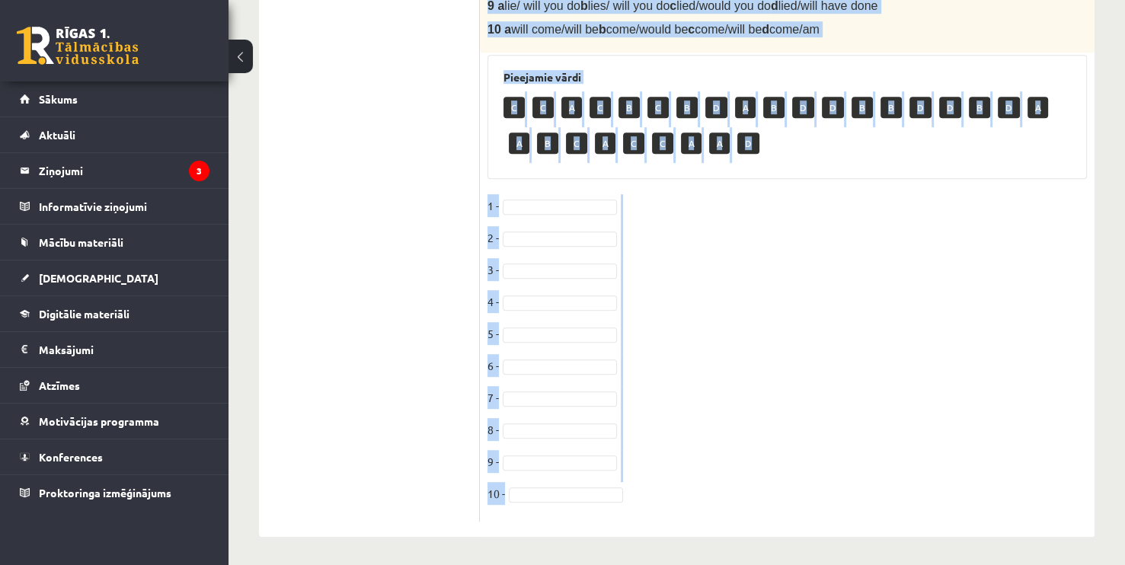
drag, startPoint x: 484, startPoint y: 212, endPoint x: 824, endPoint y: 492, distance: 441.0
copy div "Choose the correct word or phrase in Conditional sentences. 1. When I ------- (…"
drag, startPoint x: 680, startPoint y: 238, endPoint x: 620, endPoint y: 193, distance: 75.1
click at [679, 238] on fieldset "1 - 2 - 3 - 4 - 5 - 6 - 7 - 8 - 9 - 10 -" at bounding box center [787, 354] width 599 height 320
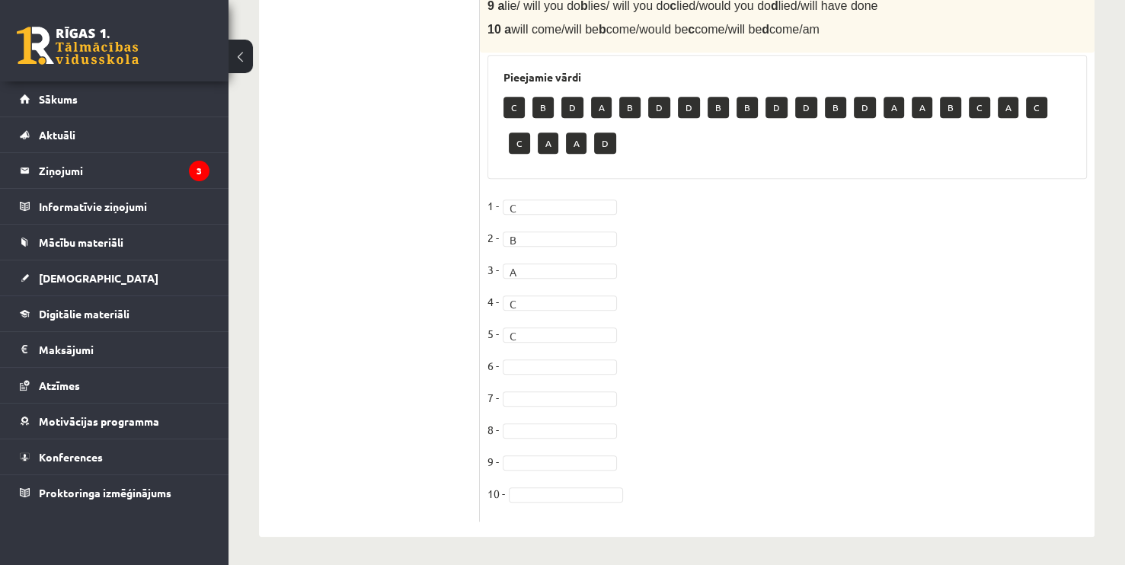
click at [514, 352] on fieldset "1 - C * 2 - B * 3 - A * 4 - C * 5 - C * 6 - 7 - 8 - 9 - 10 -" at bounding box center [787, 354] width 599 height 320
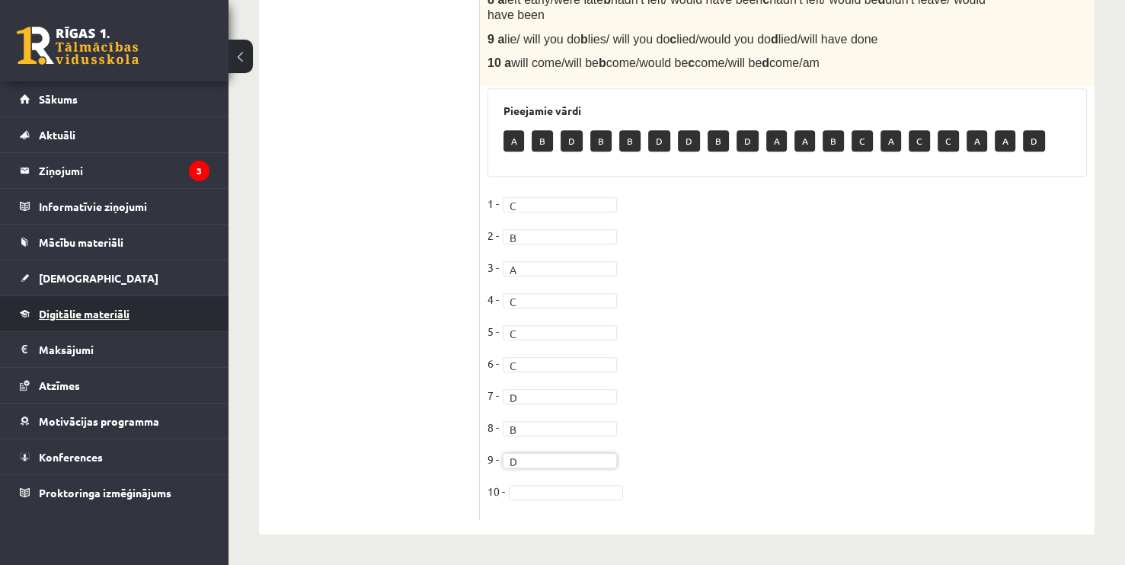
scroll to position [786, 0]
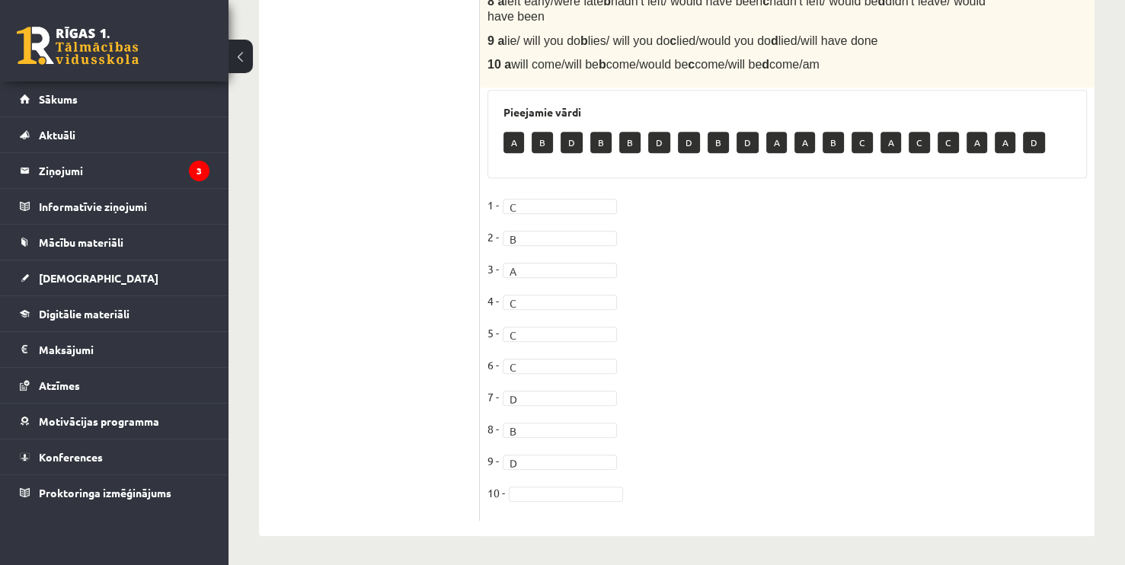
click at [522, 484] on fieldset "1 - C * 2 - B * 3 - A * 4 - C * 5 - C * 6 - C * 7 - D * 8 - B * 9 - D * 10 -" at bounding box center [787, 353] width 599 height 320
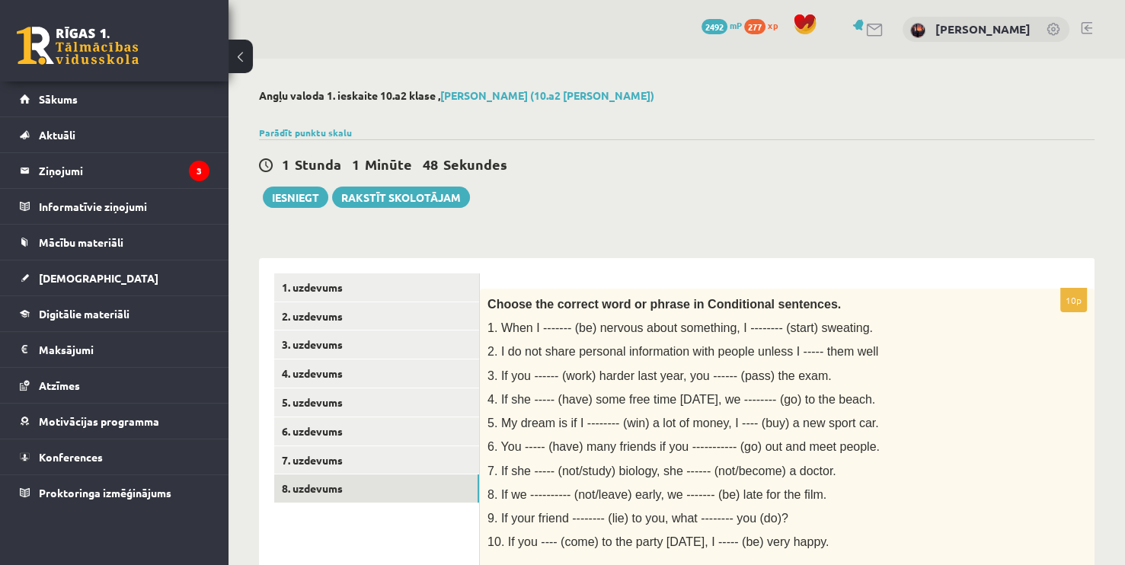
scroll to position [0, 0]
click at [291, 198] on button "Iesniegt" at bounding box center [296, 197] width 66 height 21
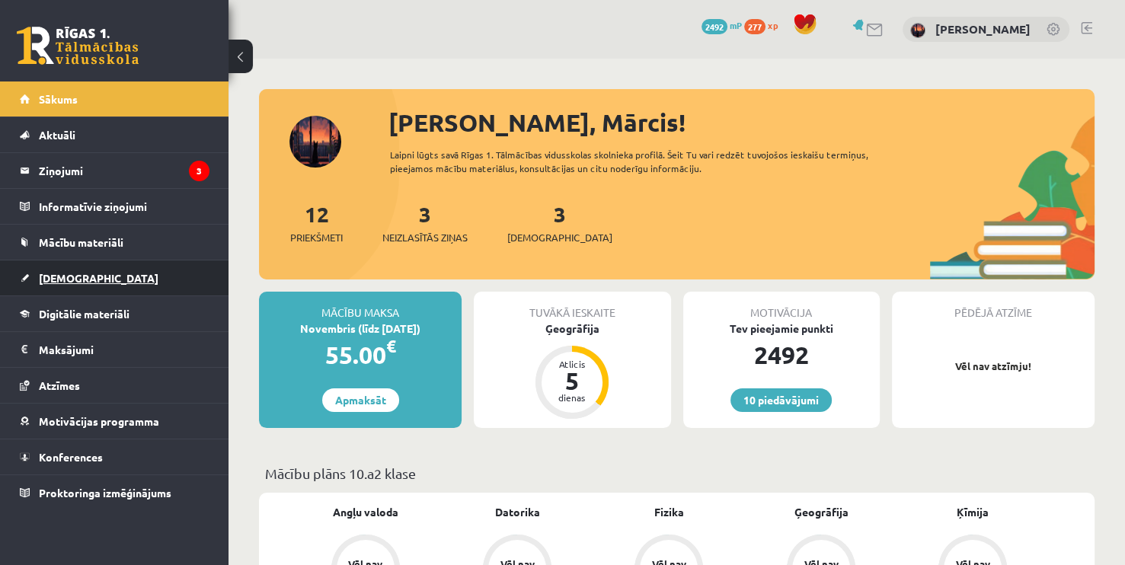
click at [78, 285] on link "[DEMOGRAPHIC_DATA]" at bounding box center [115, 278] width 190 height 35
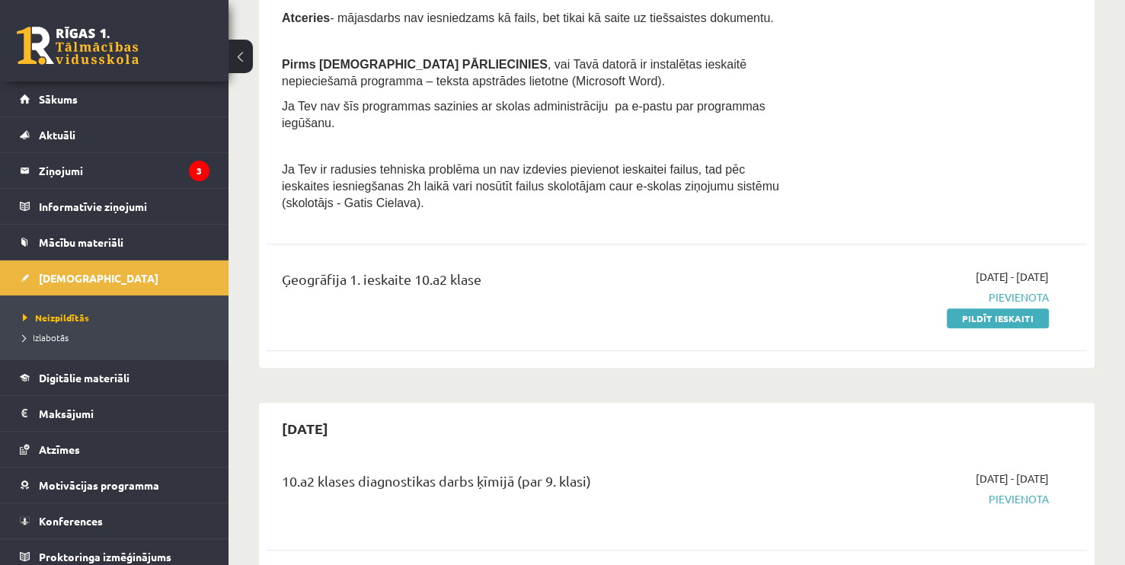
scroll to position [533, 0]
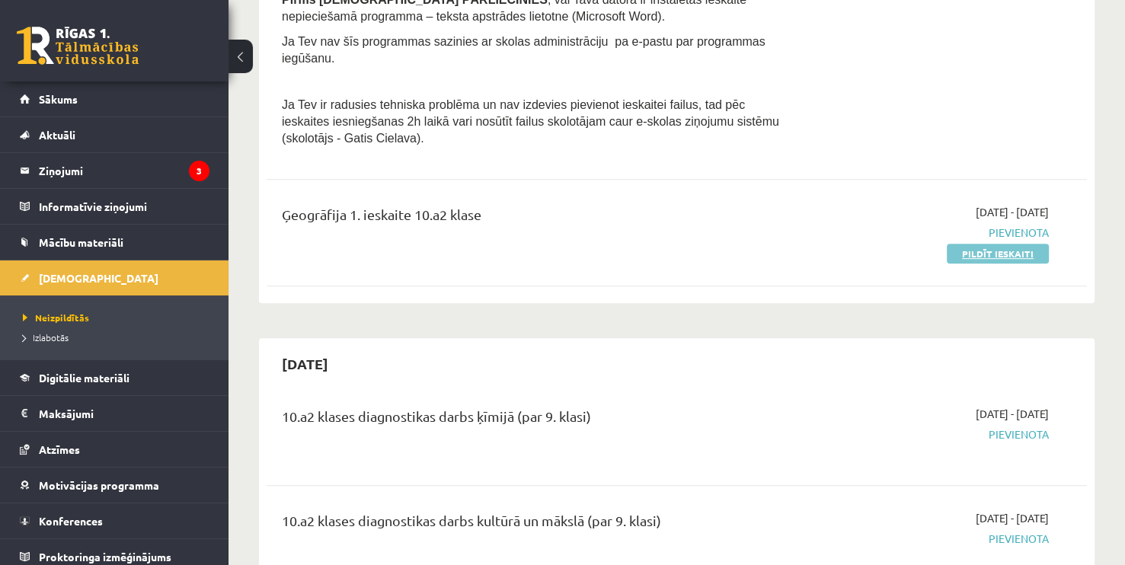
click at [967, 244] on link "Pildīt ieskaiti" at bounding box center [998, 254] width 102 height 20
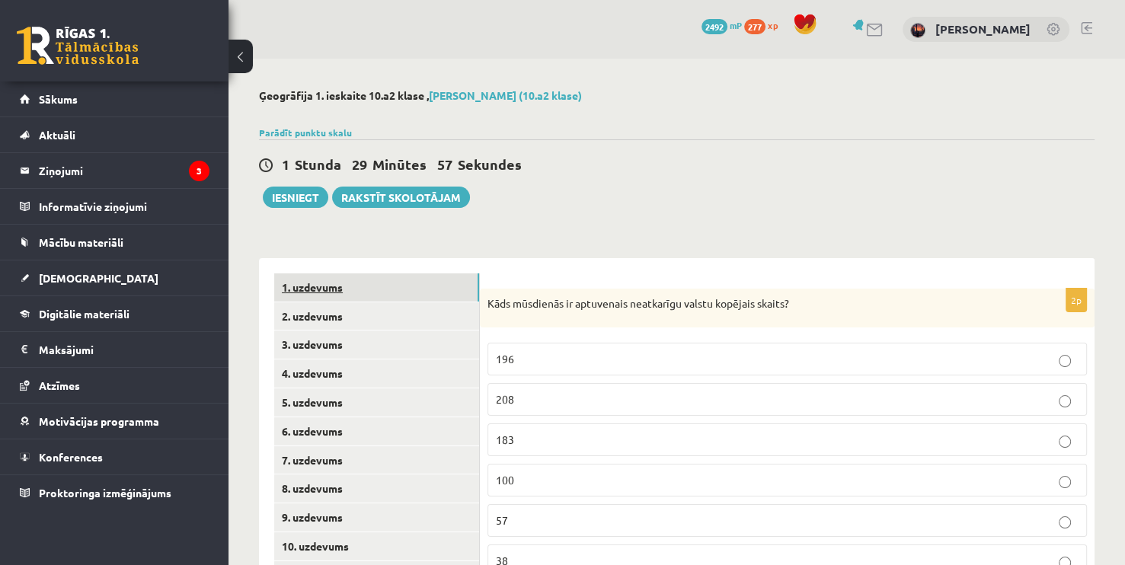
click at [323, 286] on link "1. uzdevums" at bounding box center [376, 287] width 205 height 28
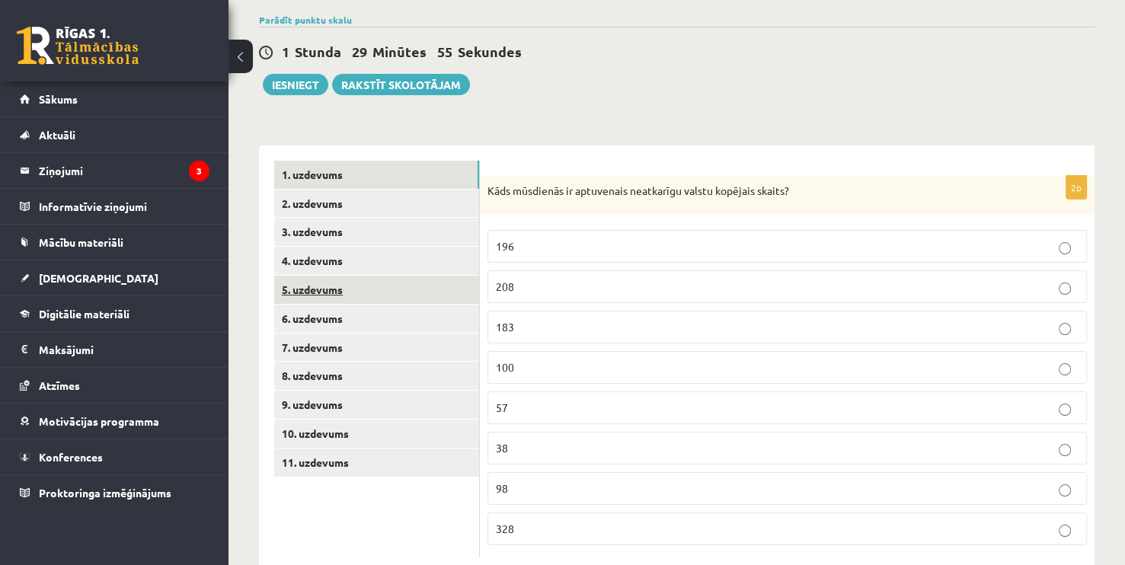
scroll to position [149, 0]
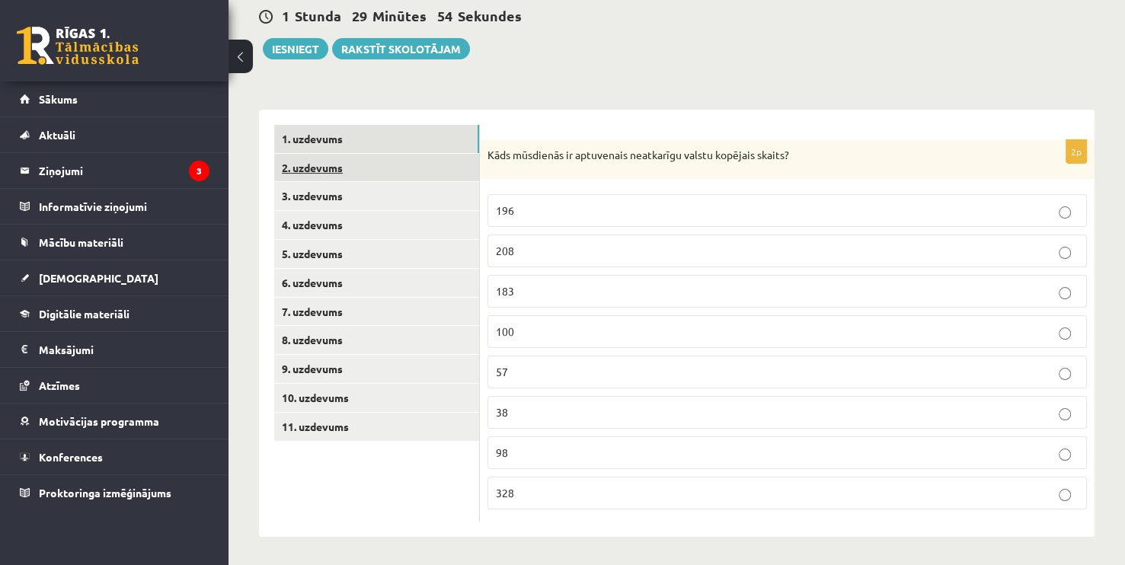
click at [343, 163] on link "2. uzdevums" at bounding box center [376, 168] width 205 height 28
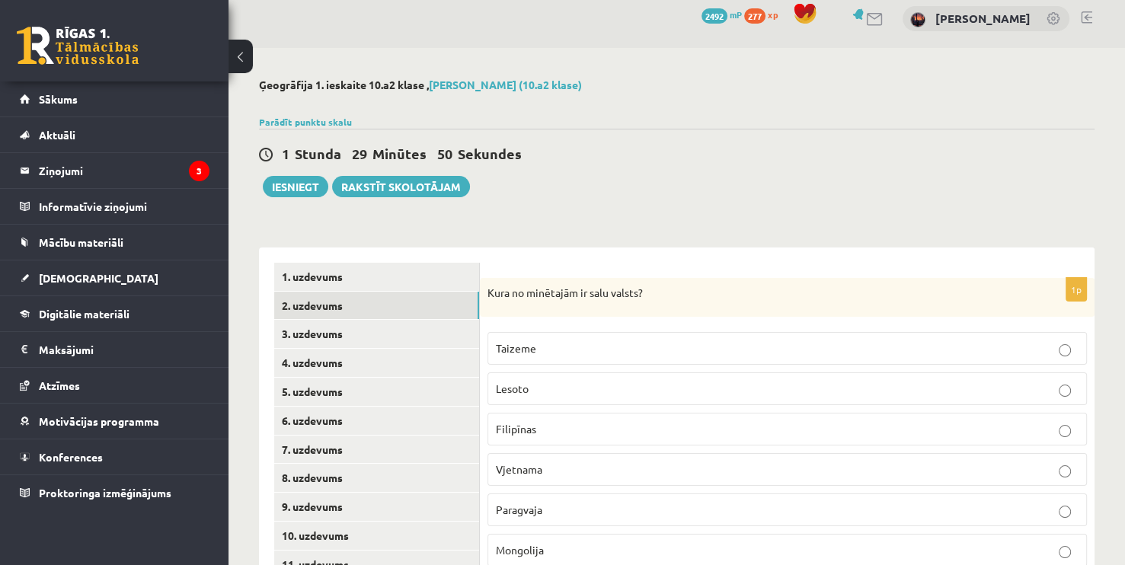
scroll to position [0, 0]
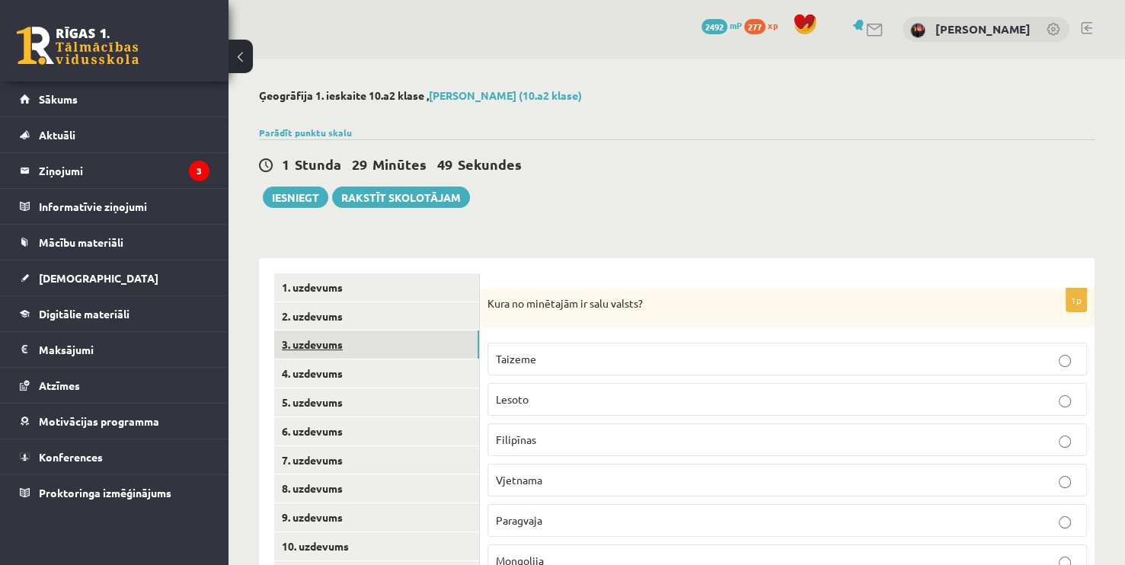
click at [382, 349] on link "3. uzdevums" at bounding box center [376, 345] width 205 height 28
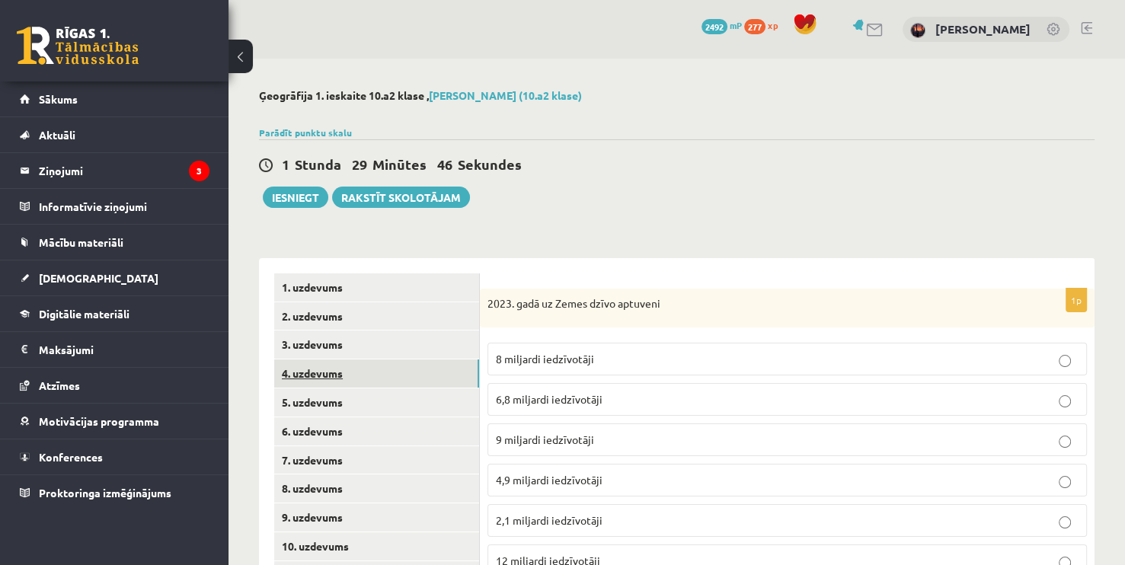
click at [377, 380] on link "4. uzdevums" at bounding box center [376, 374] width 205 height 28
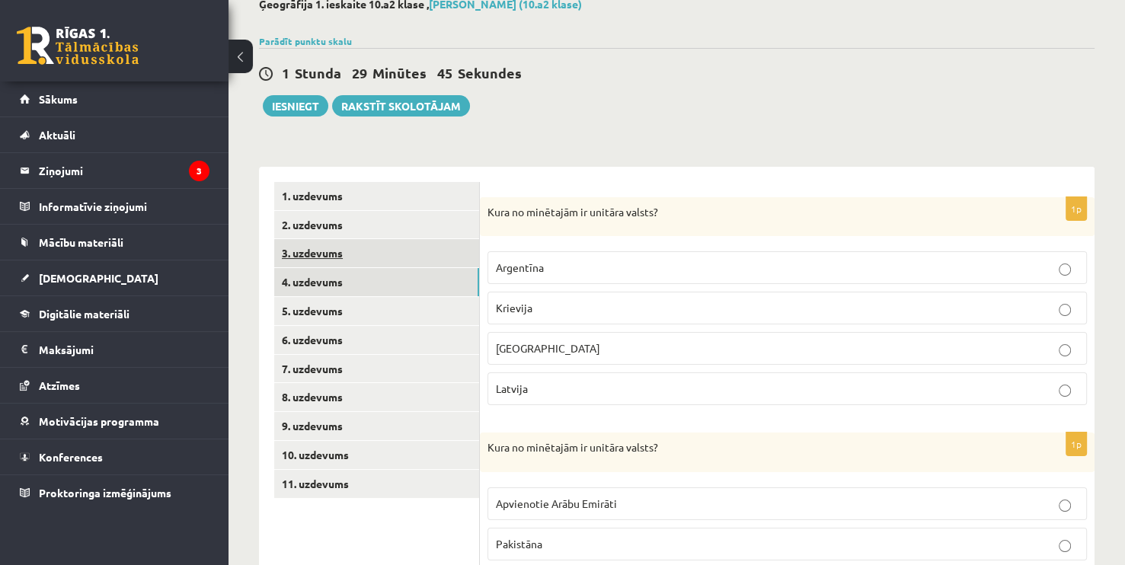
scroll to position [6, 0]
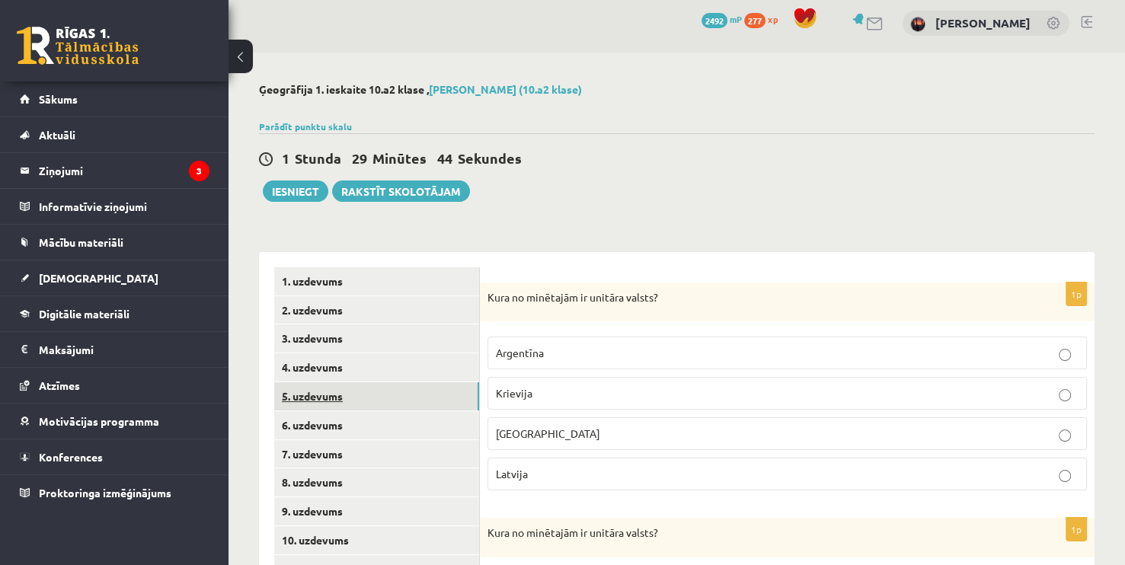
click at [374, 398] on link "5. uzdevums" at bounding box center [376, 396] width 205 height 28
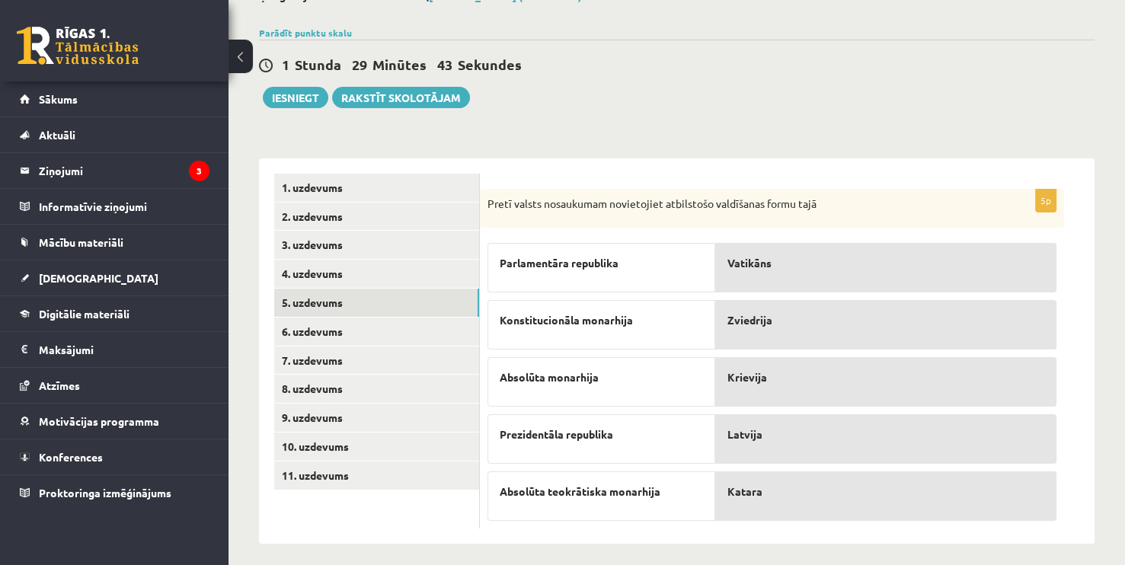
scroll to position [107, 0]
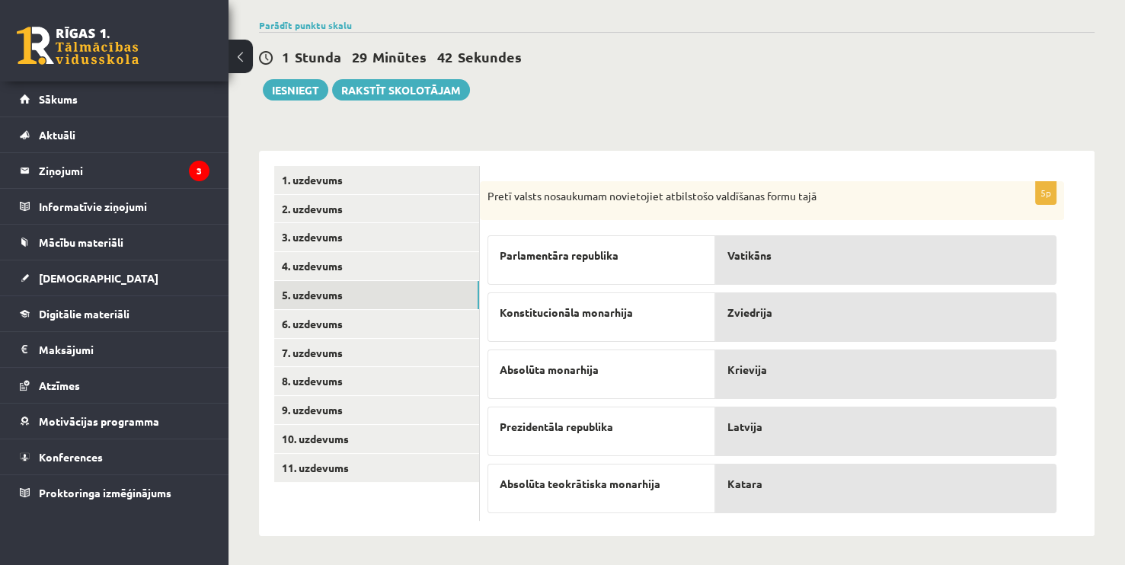
click at [768, 265] on div "Vatikāns" at bounding box center [885, 260] width 341 height 50
click at [356, 321] on link "6. uzdevums" at bounding box center [376, 324] width 205 height 28
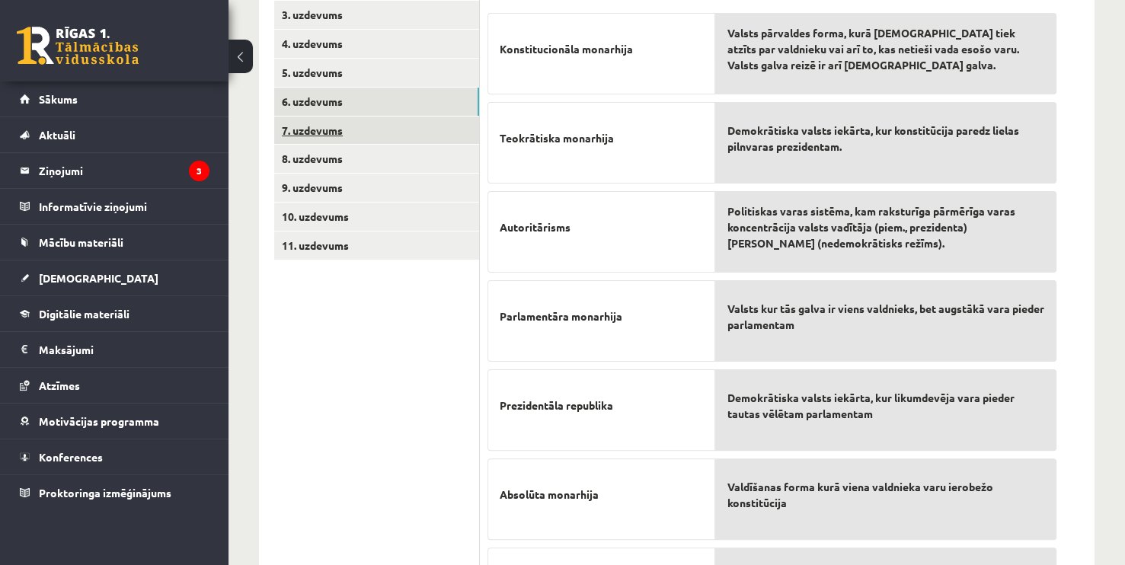
scroll to position [216, 0]
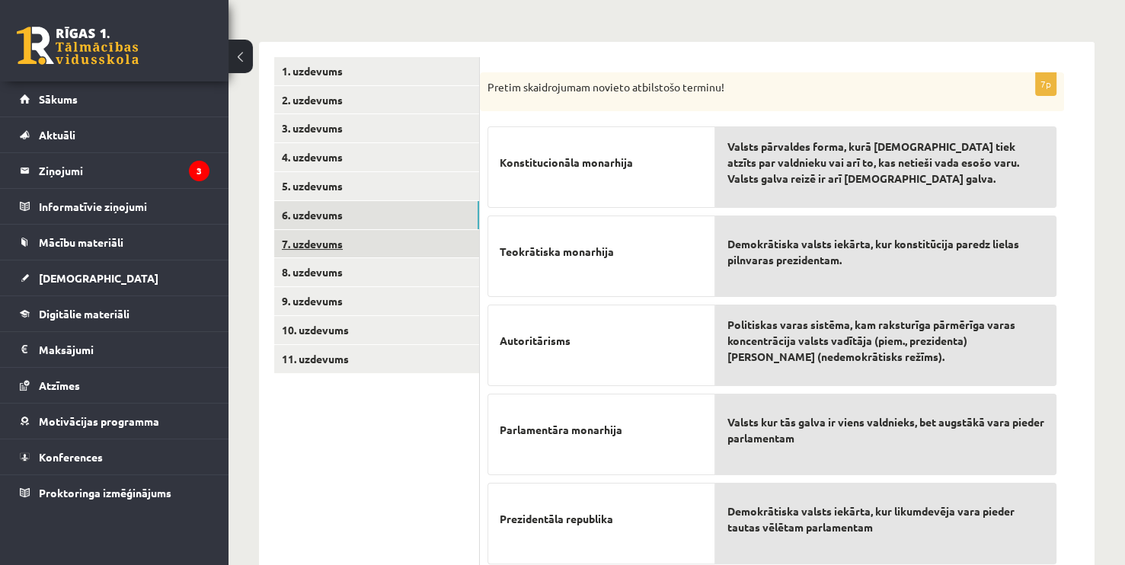
click at [333, 238] on link "7. uzdevums" at bounding box center [376, 244] width 205 height 28
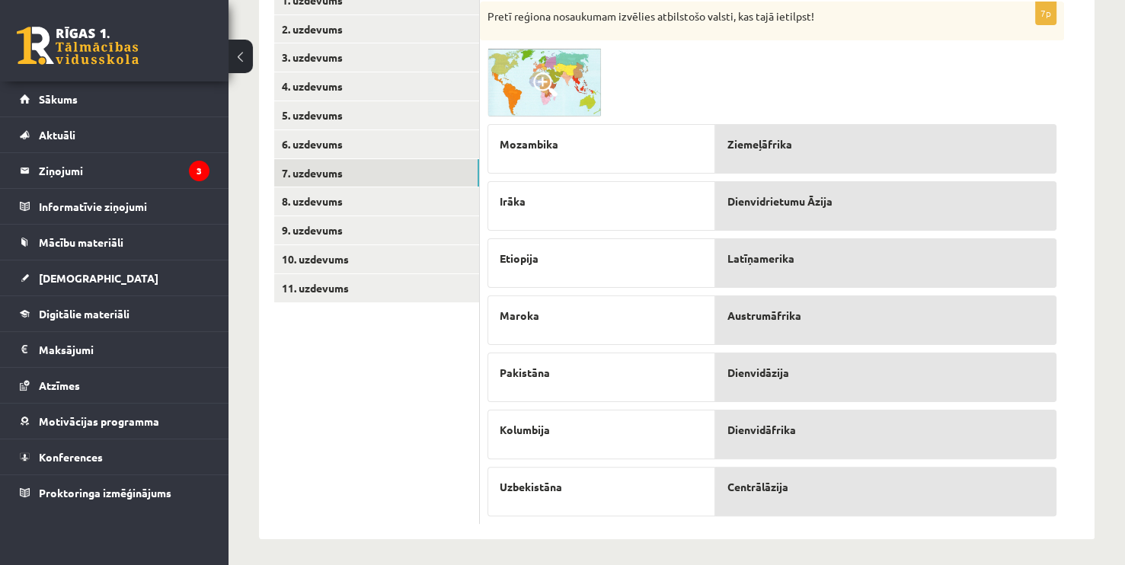
scroll to position [289, 0]
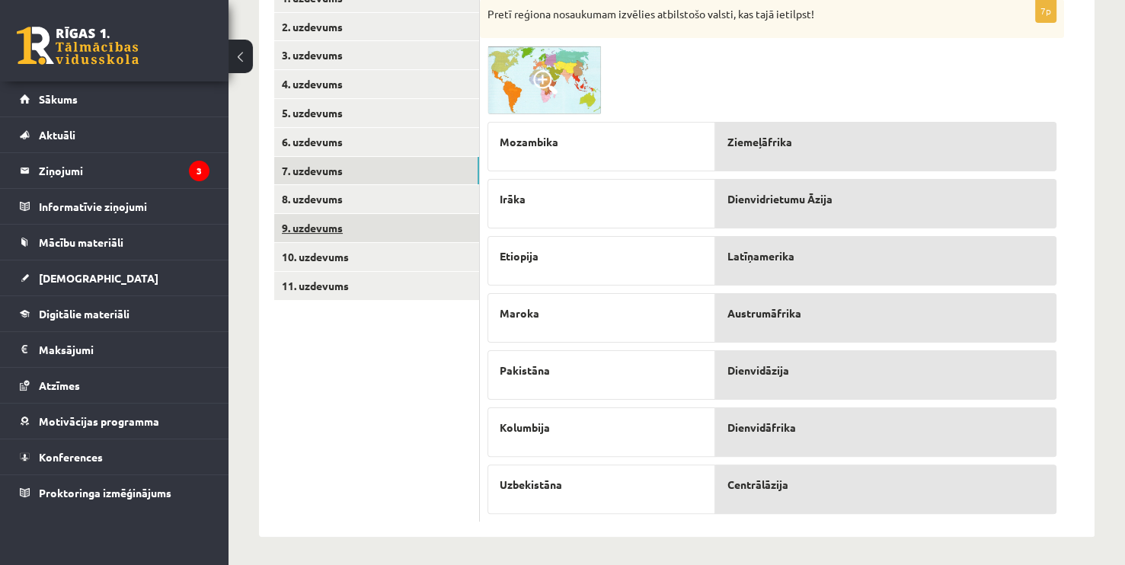
click at [340, 230] on link "9. uzdevums" at bounding box center [376, 228] width 205 height 28
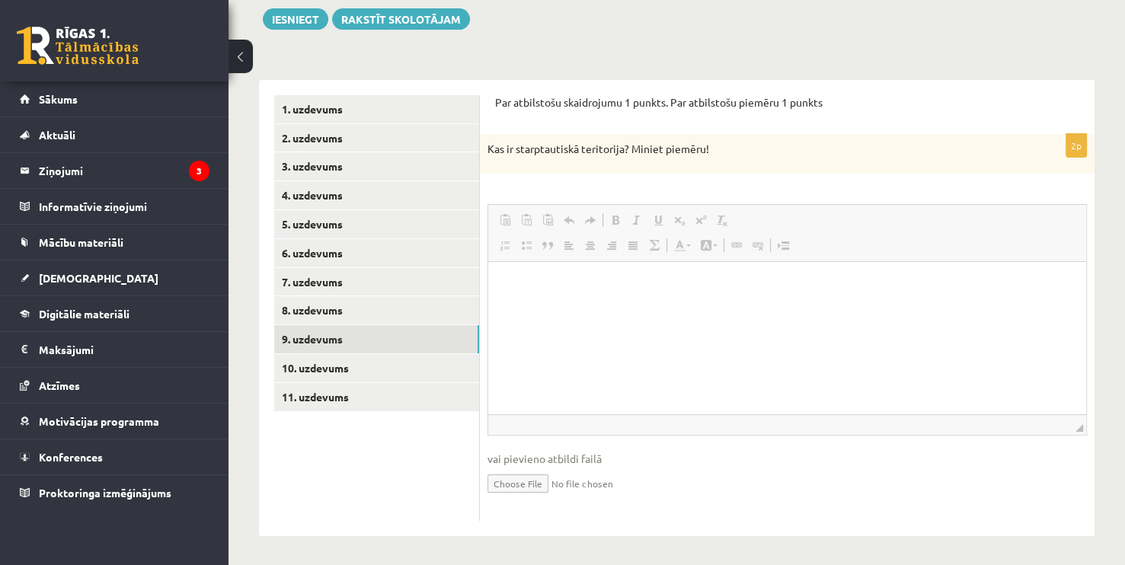
scroll to position [0, 0]
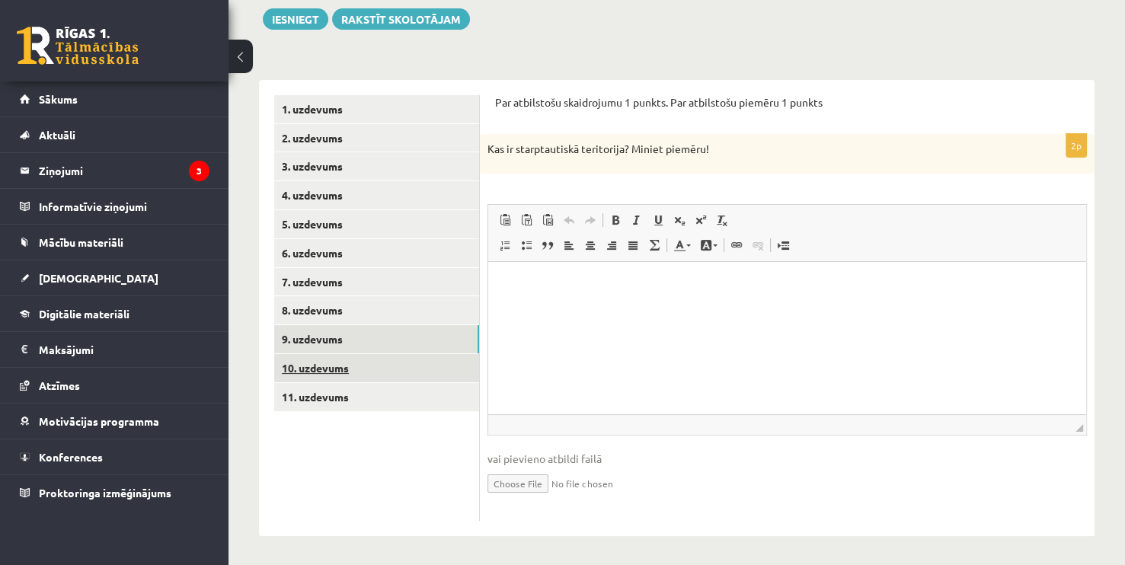
click at [339, 378] on link "10. uzdevums" at bounding box center [376, 368] width 205 height 28
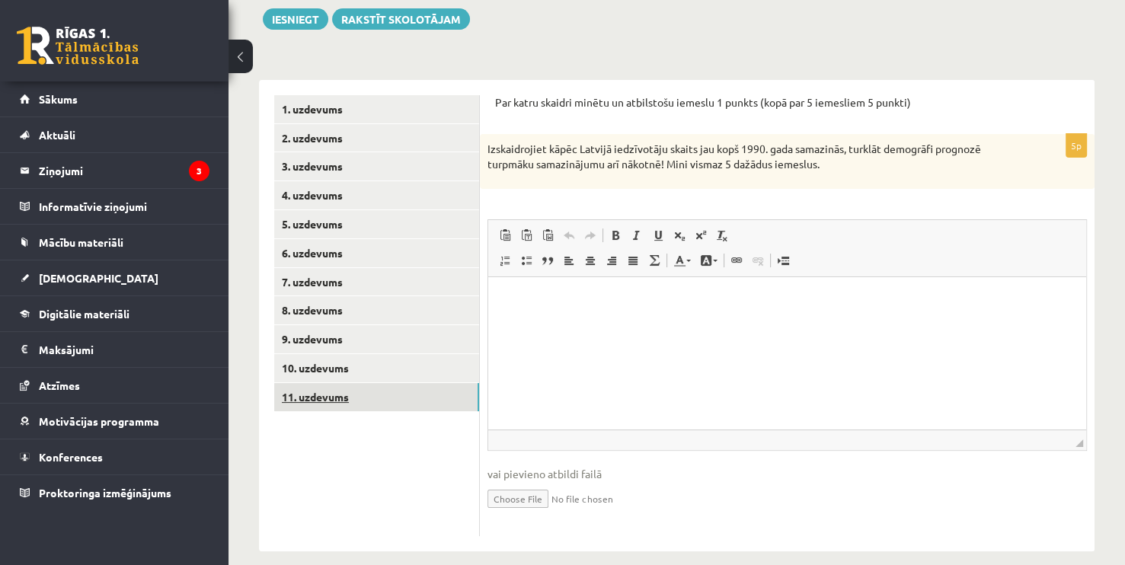
click at [334, 398] on link "11. uzdevums" at bounding box center [376, 397] width 205 height 28
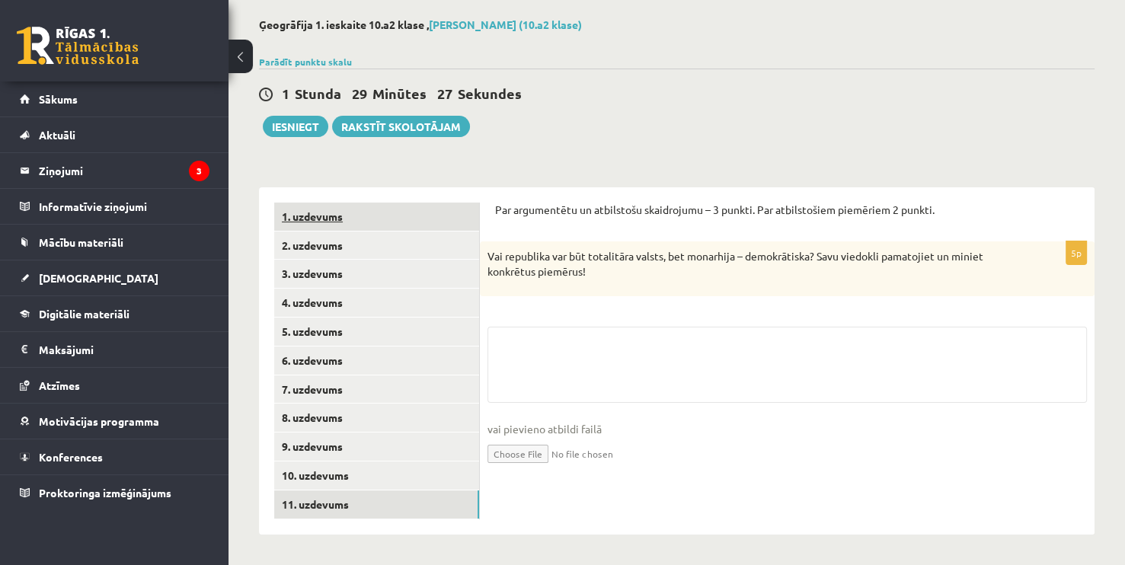
click at [328, 222] on link "1. uzdevums" at bounding box center [376, 217] width 205 height 28
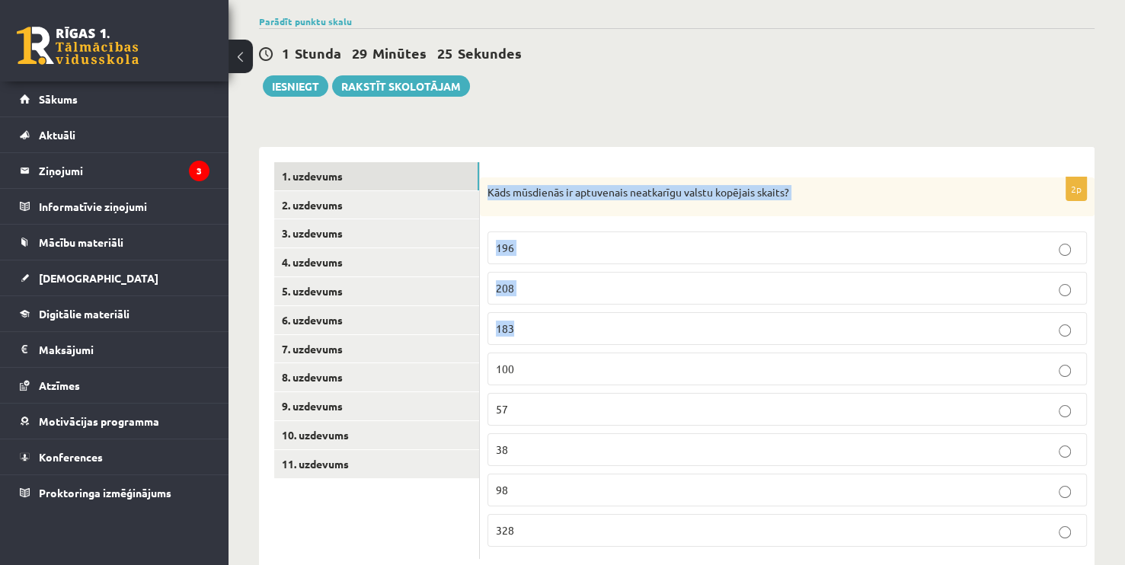
scroll to position [149, 0]
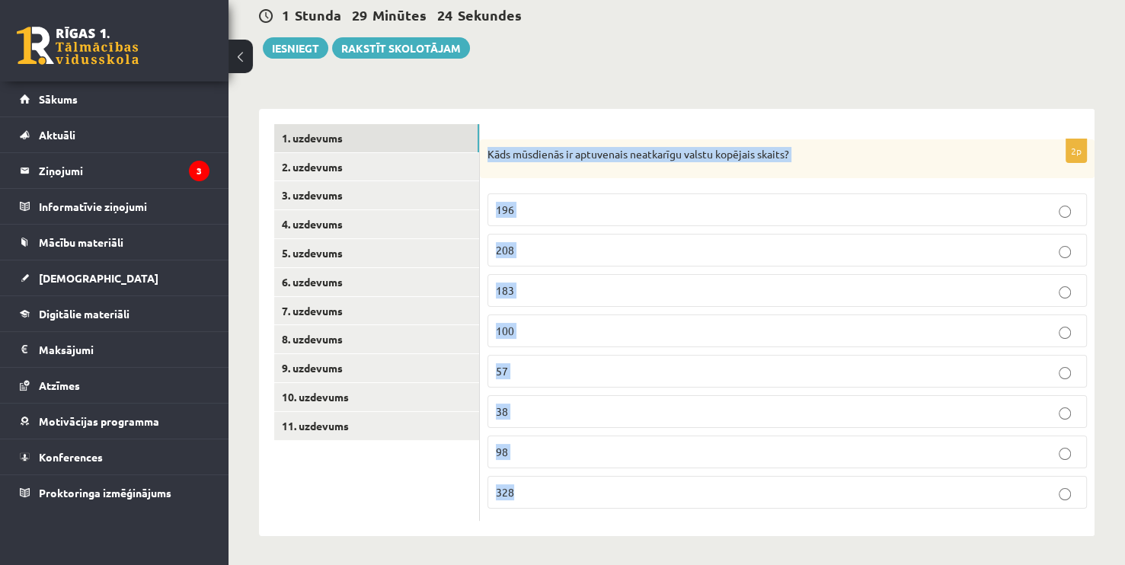
drag, startPoint x: 481, startPoint y: 225, endPoint x: 705, endPoint y: 502, distance: 356.3
click at [705, 502] on div "2p Kāds mūsdienās ir aptuvenais neatkarīgu valstu kopējais skaits? 196 208 183 …" at bounding box center [787, 330] width 615 height 382
copy div "Kāds mūsdienās ir aptuvenais neatkarīgu valstu kopējais skaits? 196 208 183 100…"
click at [515, 212] on p "196" at bounding box center [787, 210] width 583 height 16
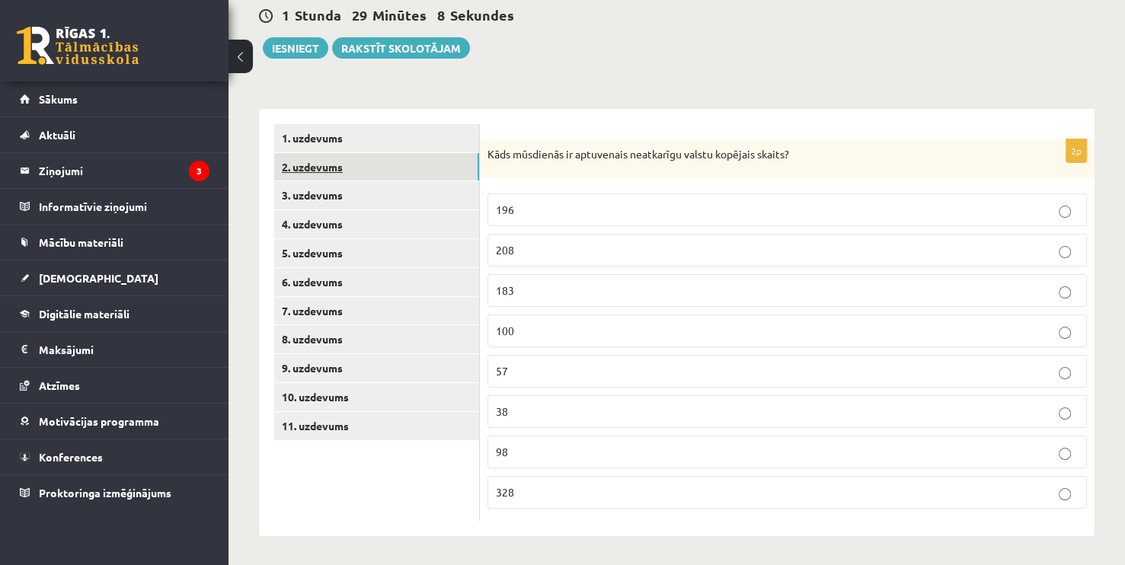
click at [307, 158] on link "2. uzdevums" at bounding box center [376, 167] width 205 height 28
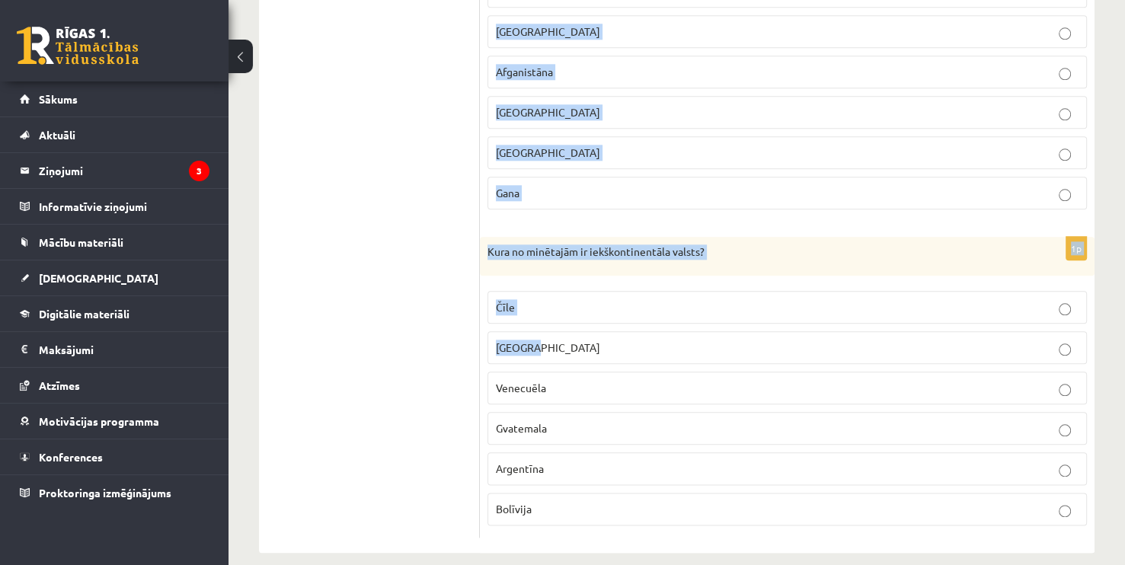
scroll to position [1642, 0]
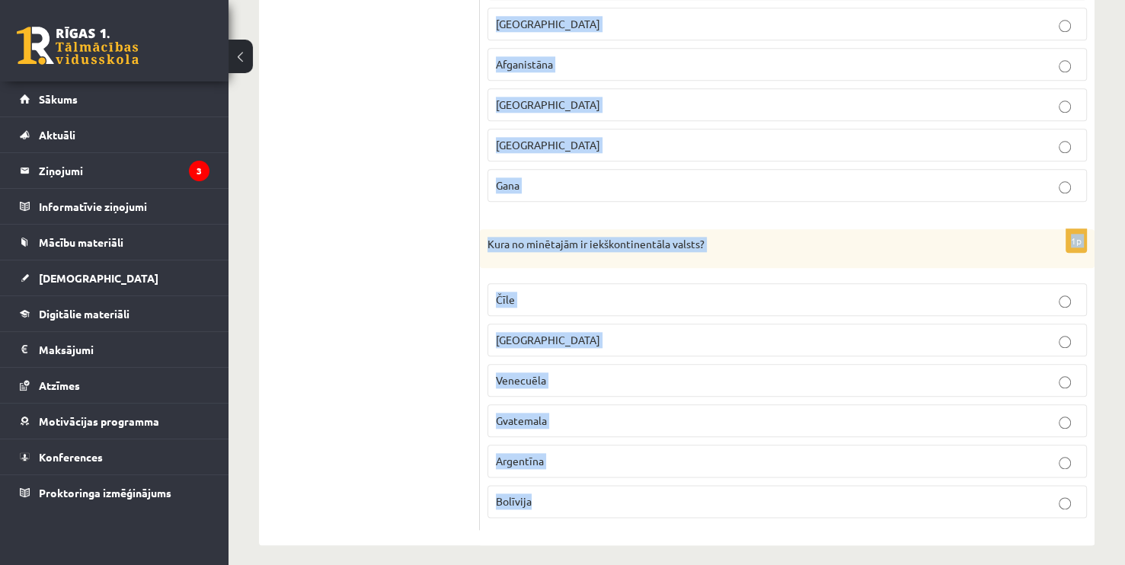
drag, startPoint x: 488, startPoint y: 152, endPoint x: 724, endPoint y: 493, distance: 414.6
copy form "Kura no minētajām ir salu valsts? Taizeme Lesoto Filipīnas Vjetnama Paragvaja M…"
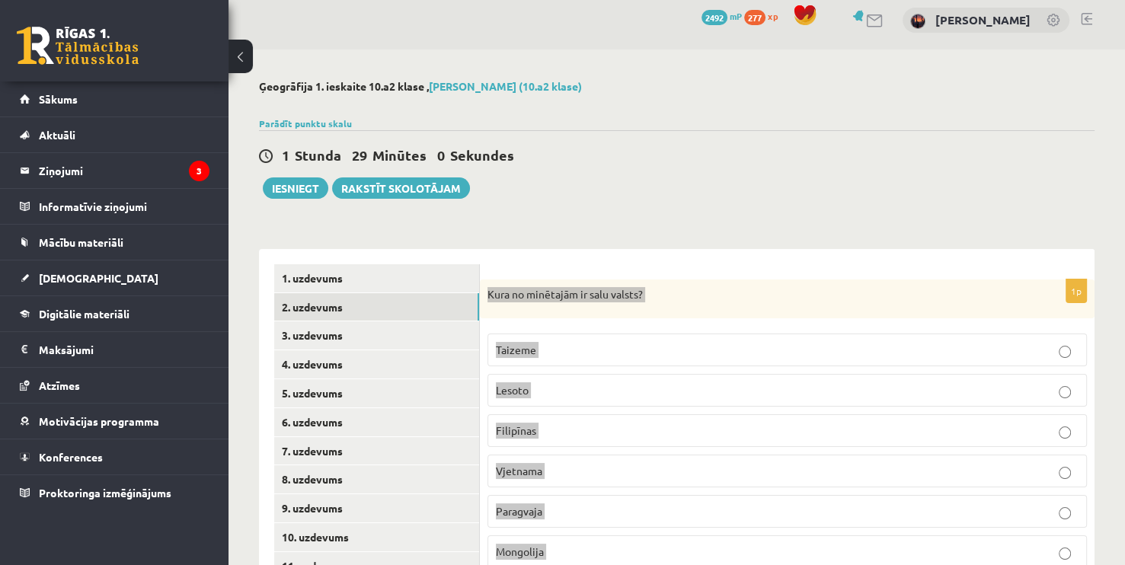
scroll to position [0, 0]
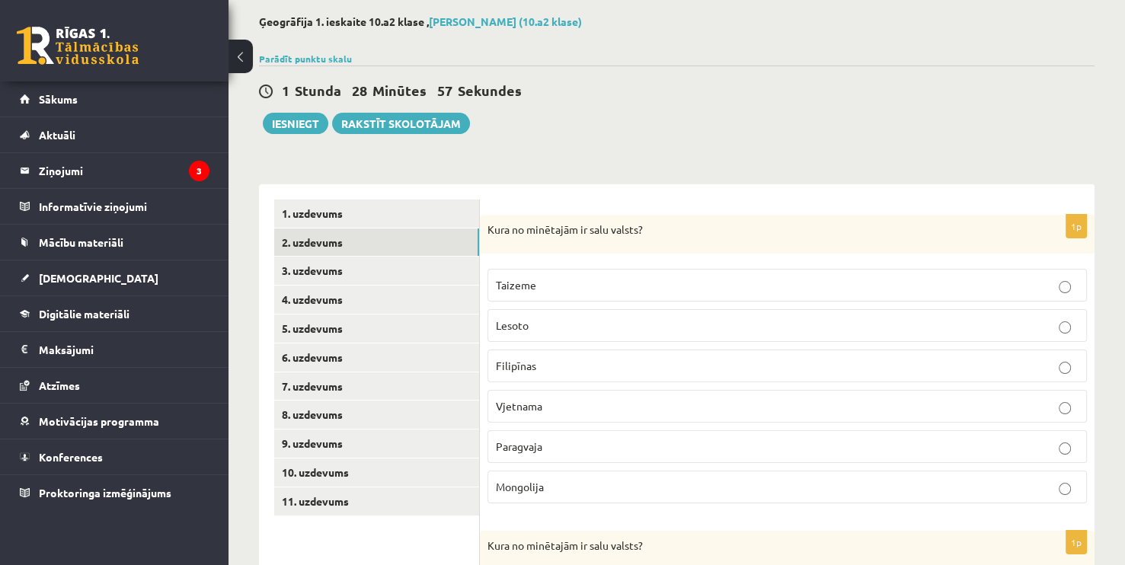
scroll to position [76, 0]
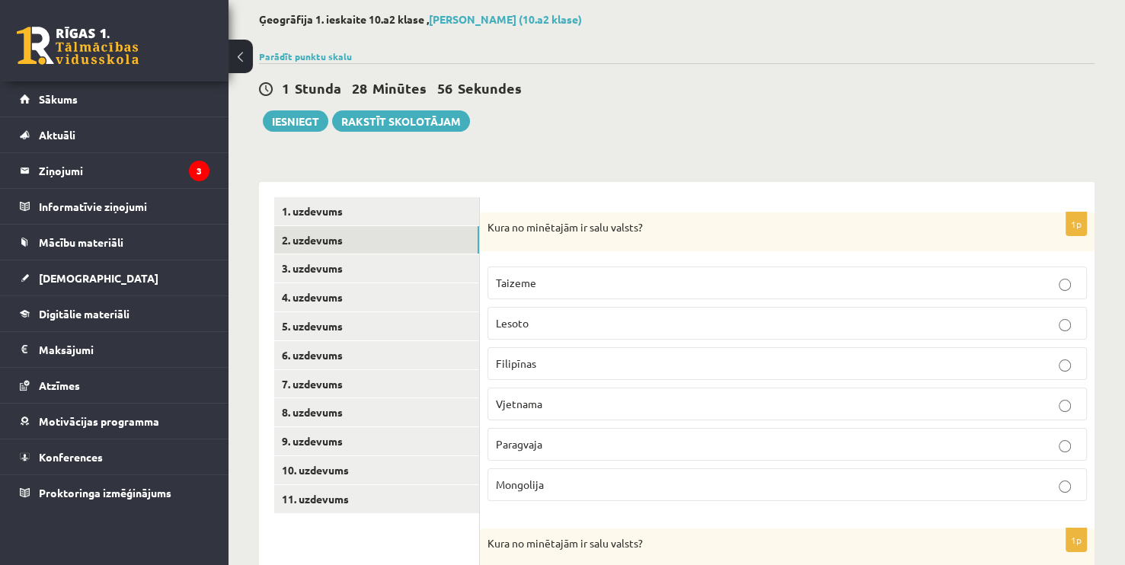
click at [528, 372] on label "Filipīnas" at bounding box center [787, 363] width 599 height 33
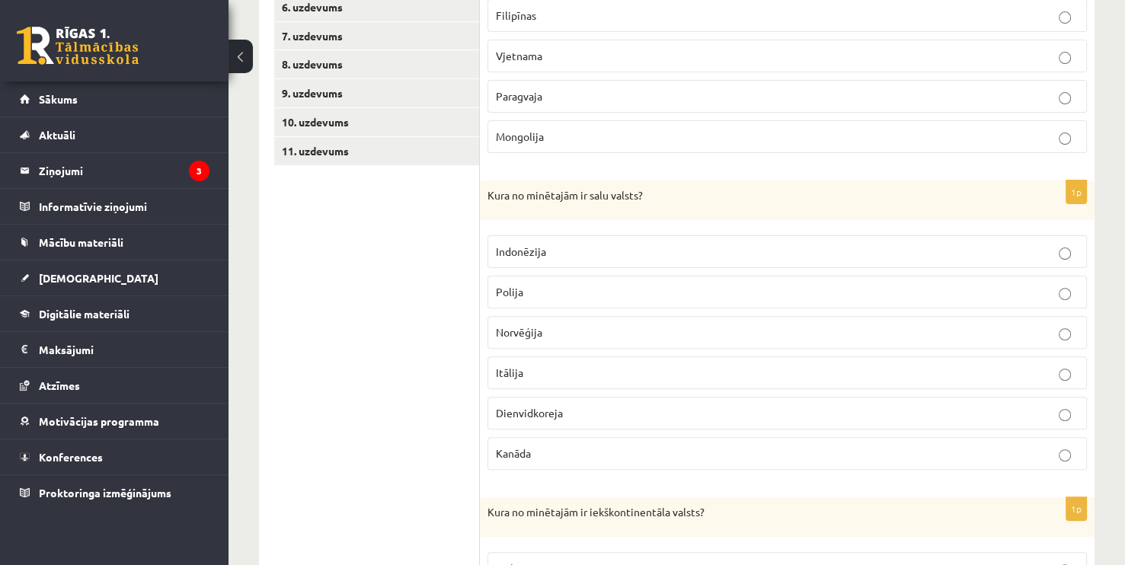
scroll to position [457, 0]
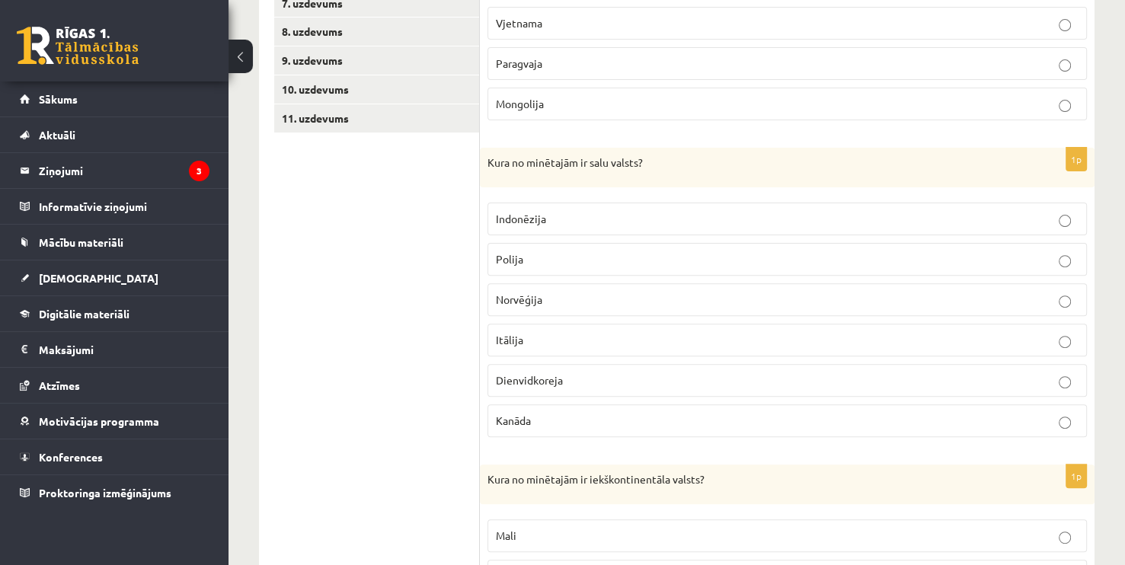
click at [536, 216] on span "Indonēzija" at bounding box center [521, 219] width 50 height 14
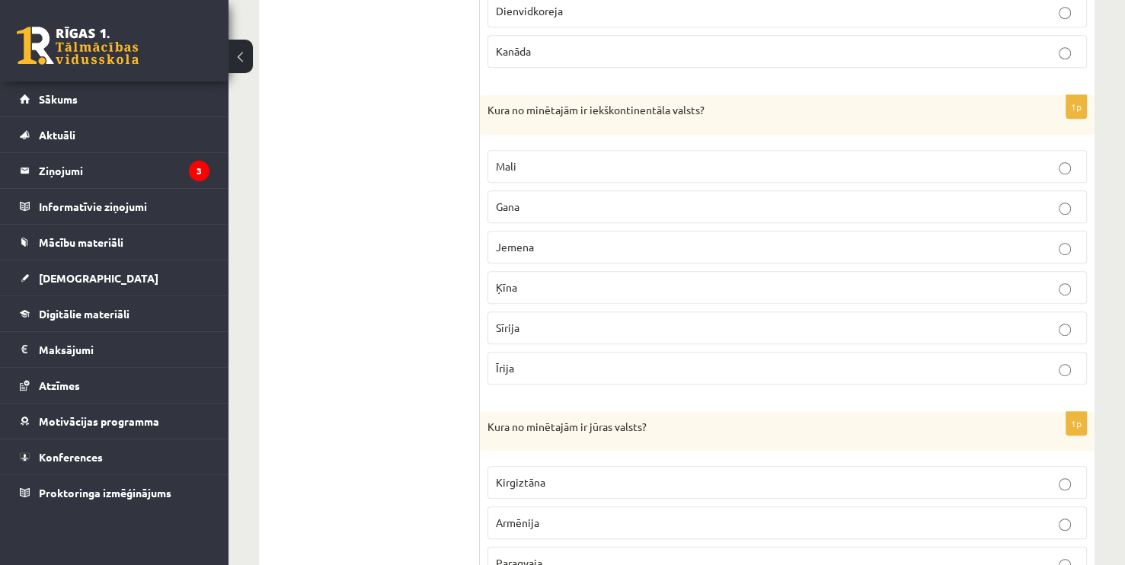
scroll to position [838, 0]
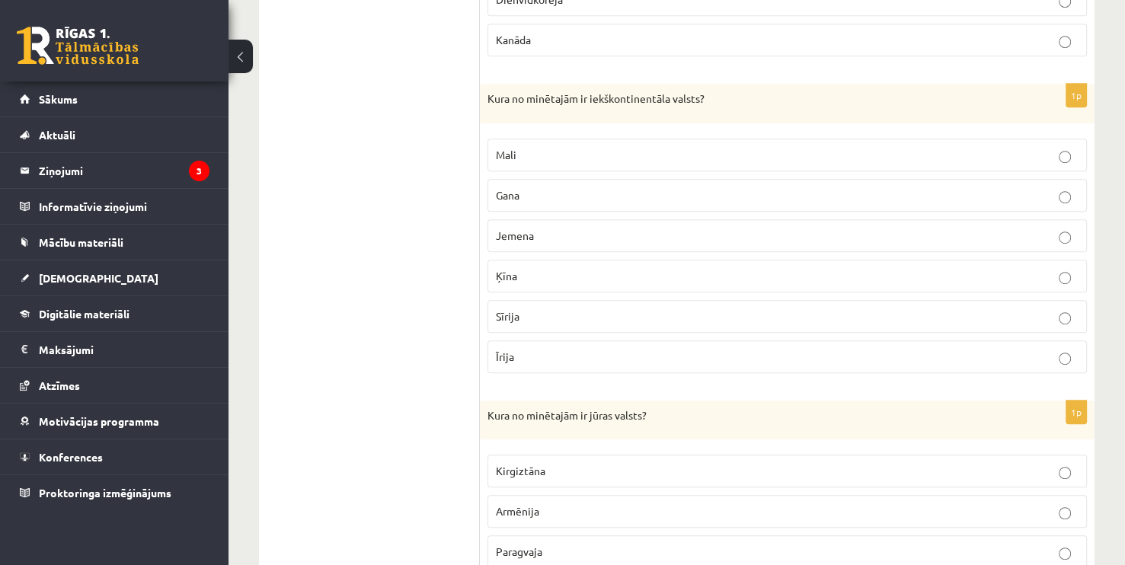
click at [508, 156] on span "Mali" at bounding box center [506, 155] width 21 height 14
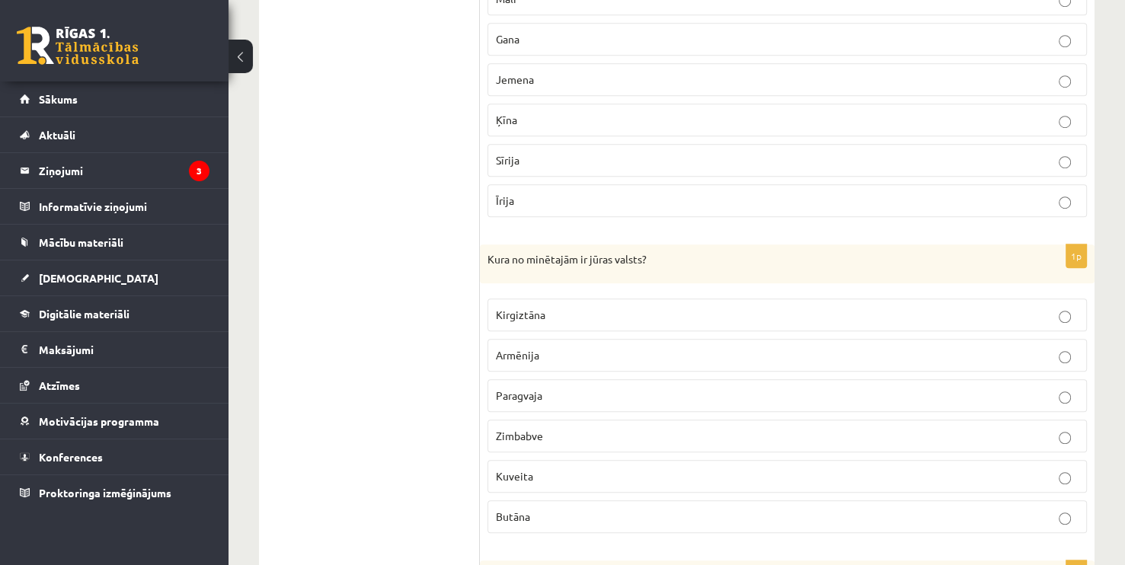
scroll to position [1066, 0]
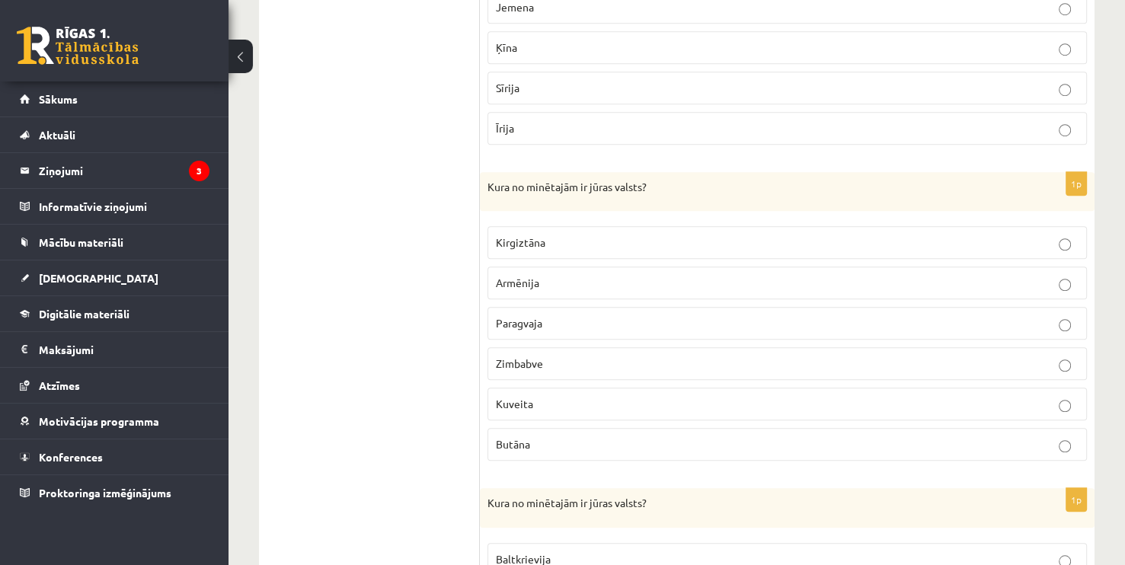
click at [520, 399] on span "Kuveita" at bounding box center [514, 404] width 37 height 14
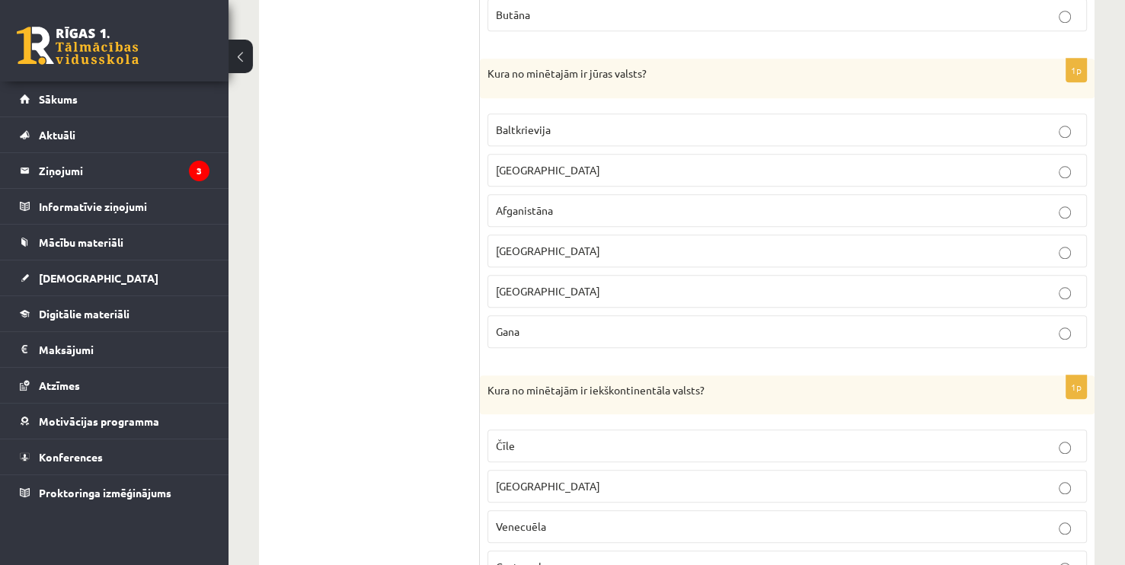
scroll to position [1523, 0]
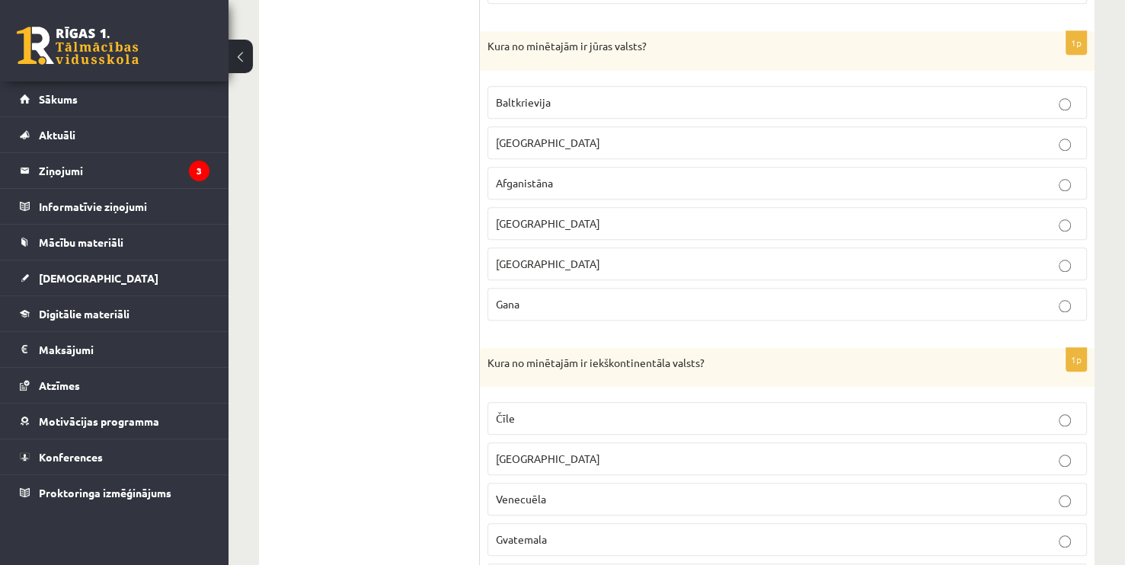
click at [531, 300] on p "Gana" at bounding box center [787, 304] width 583 height 16
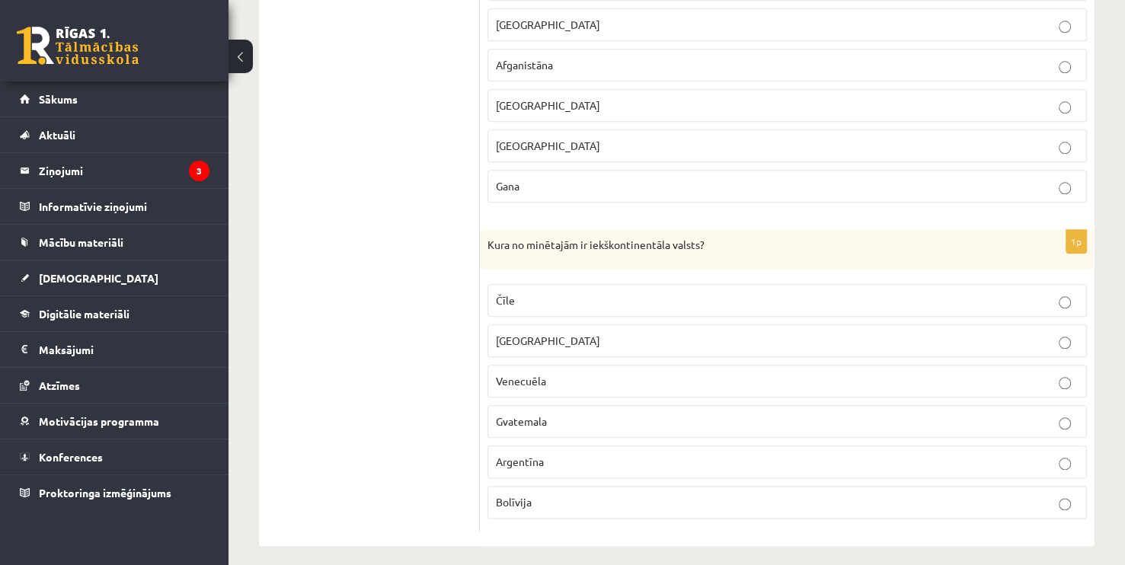
scroll to position [1642, 0]
click at [516, 494] on span "Bolīvija" at bounding box center [514, 501] width 36 height 14
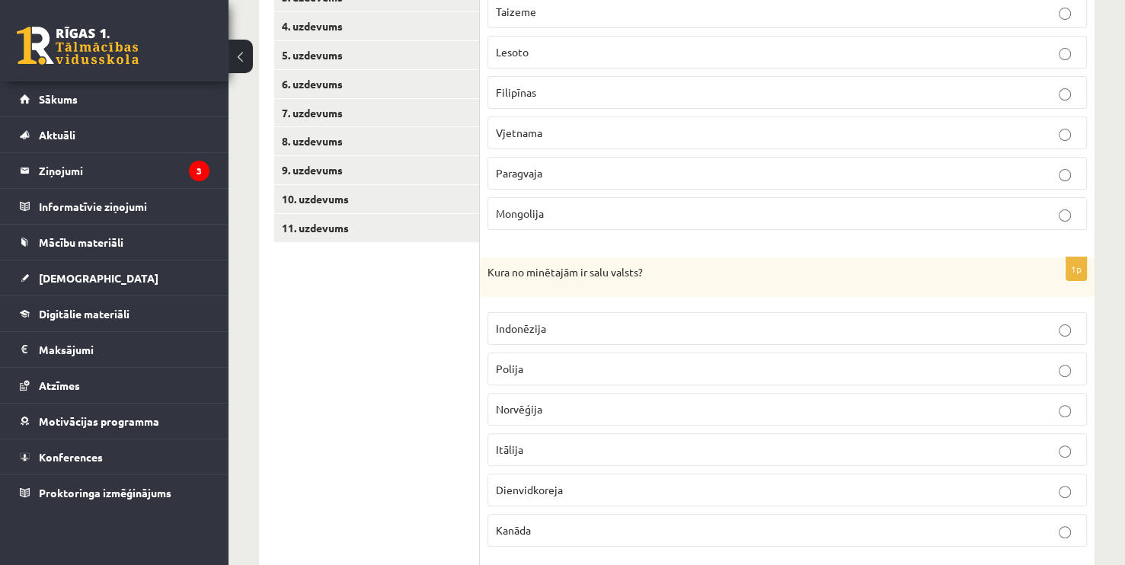
scroll to position [0, 0]
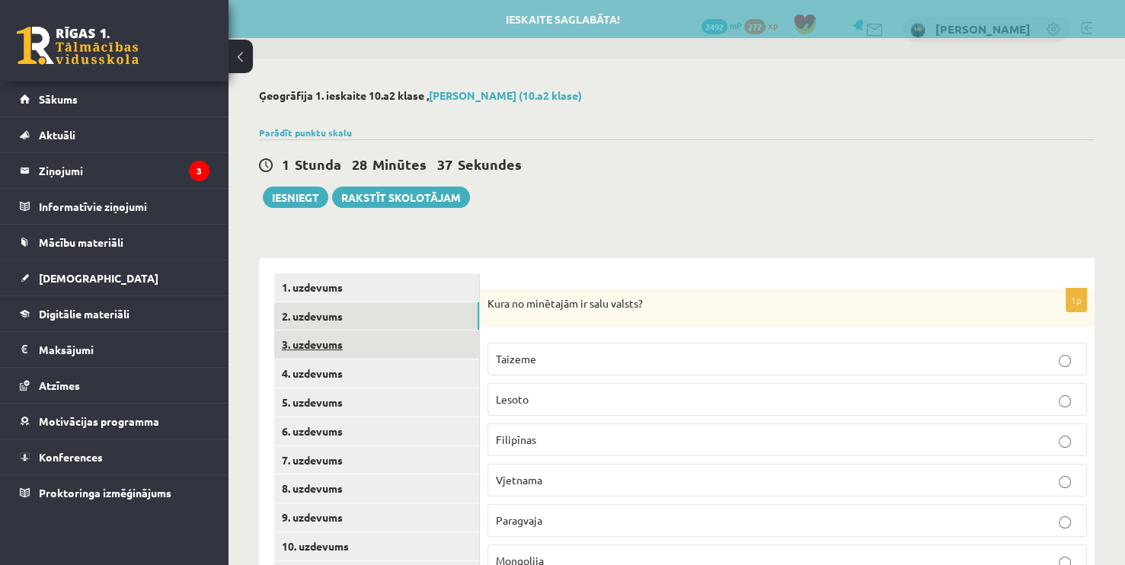
click at [344, 345] on link "3. uzdevums" at bounding box center [376, 345] width 205 height 28
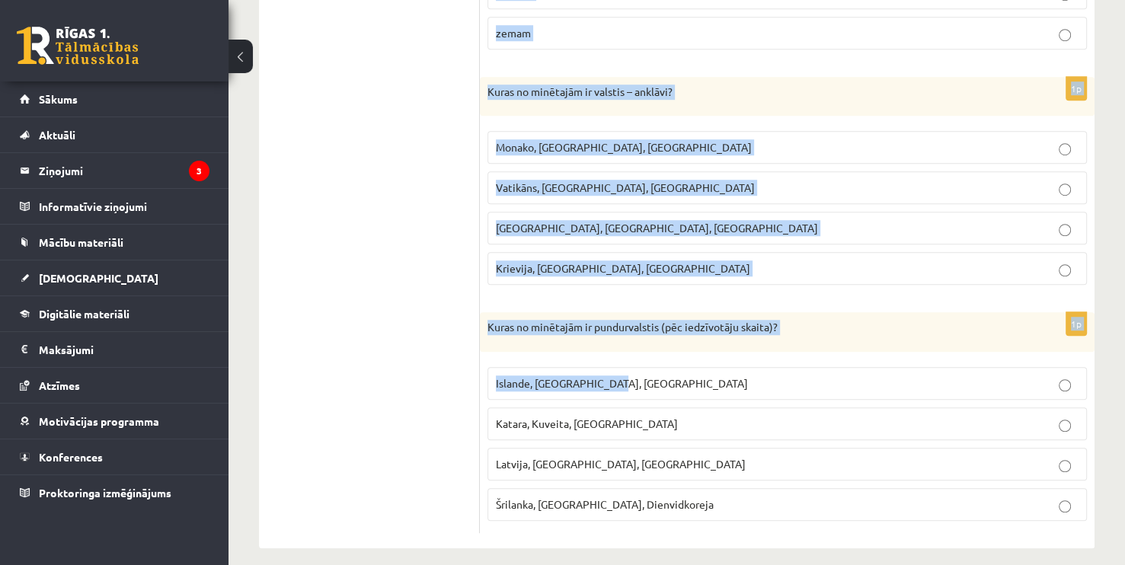
scroll to position [1008, 0]
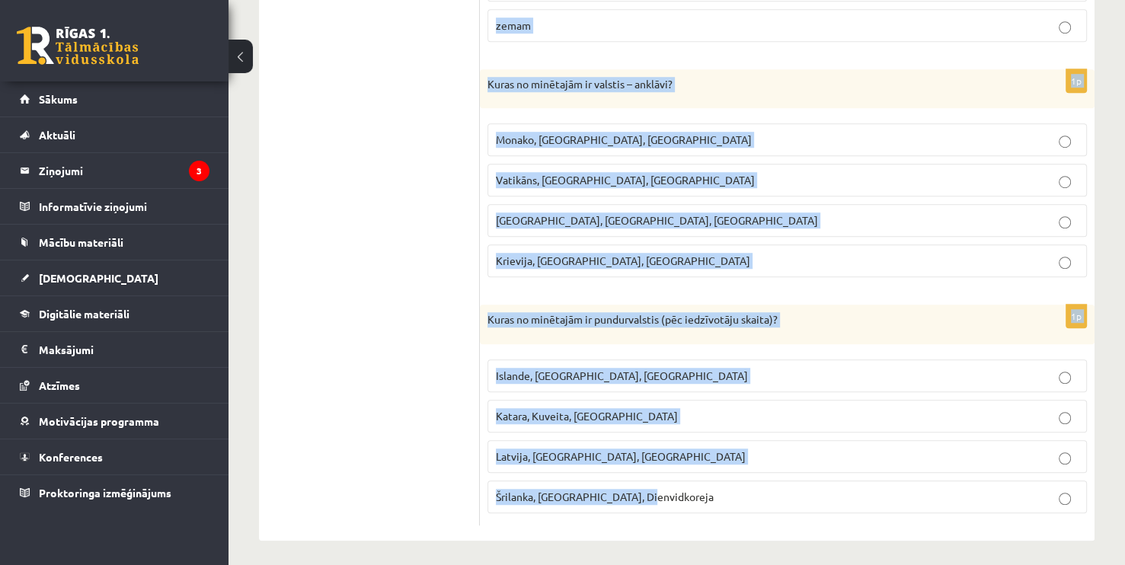
drag, startPoint x: 482, startPoint y: 221, endPoint x: 818, endPoint y: 491, distance: 431.2
copy form "2023. gadā uz Zemes dzīvo aptuveni 8 miljardi iedzīvotāji 6,8 miljardi iedzīvot…"
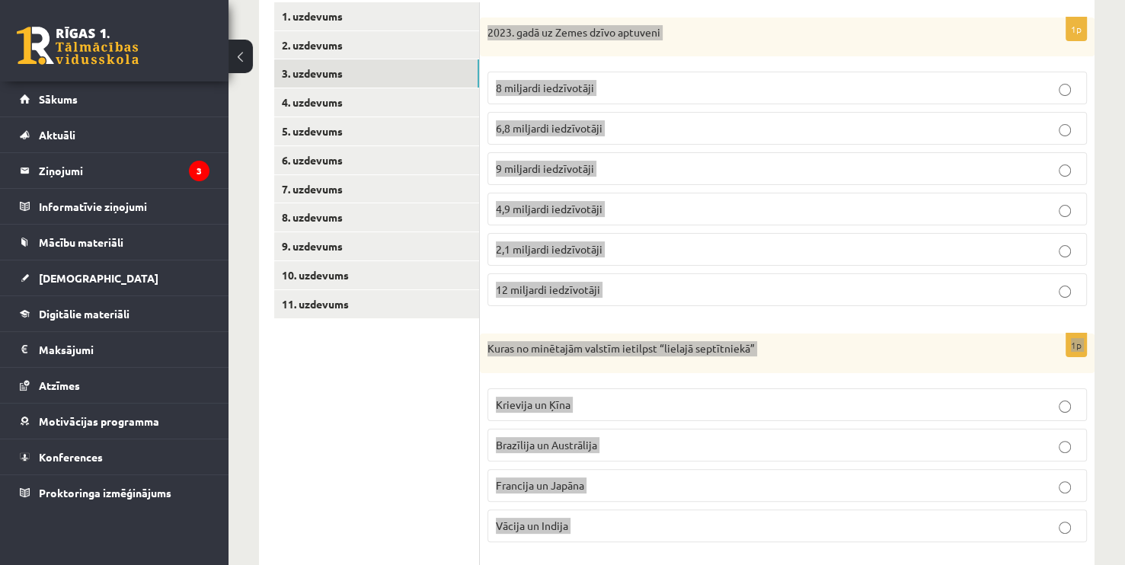
scroll to position [0, 0]
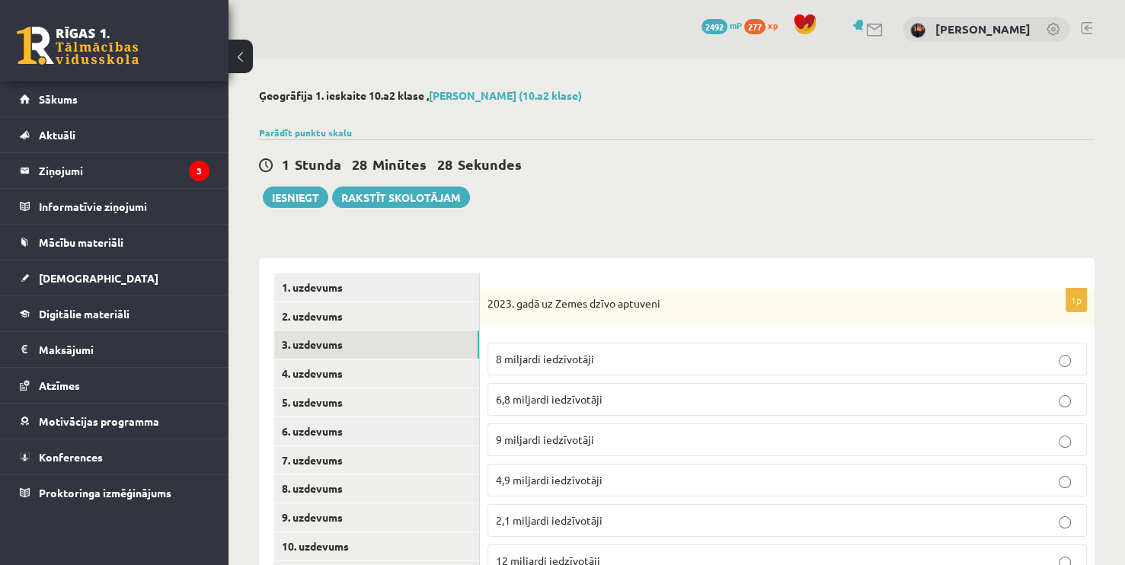
click at [603, 203] on div "1 Stunda 28 Minūtes 28 Sekundes Ieskaite saglabāta! Iesniegt Rakstīt skolotājam" at bounding box center [677, 173] width 836 height 69
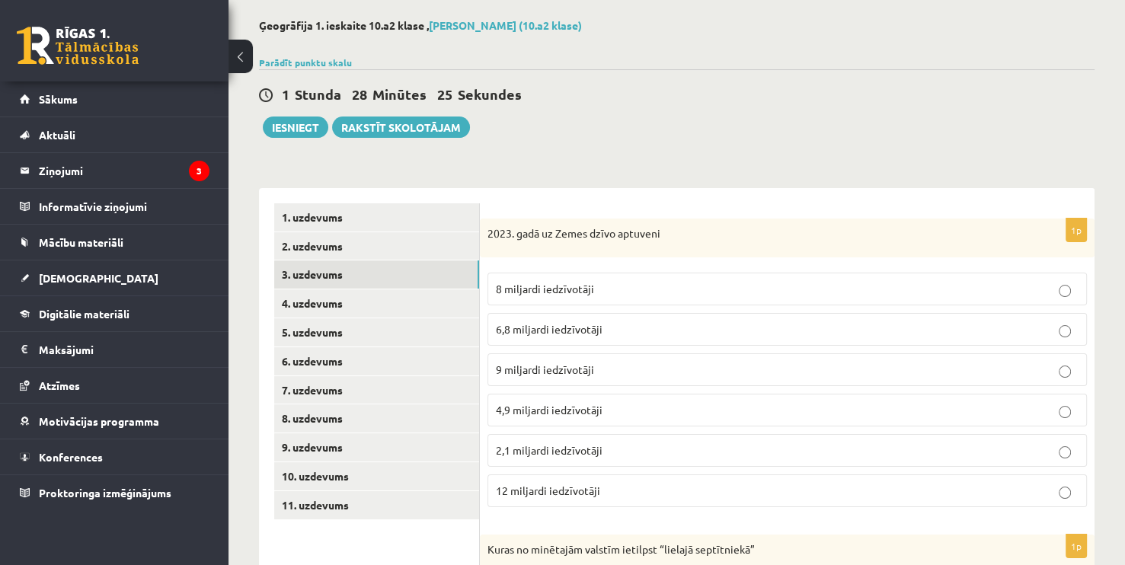
scroll to position [76, 0]
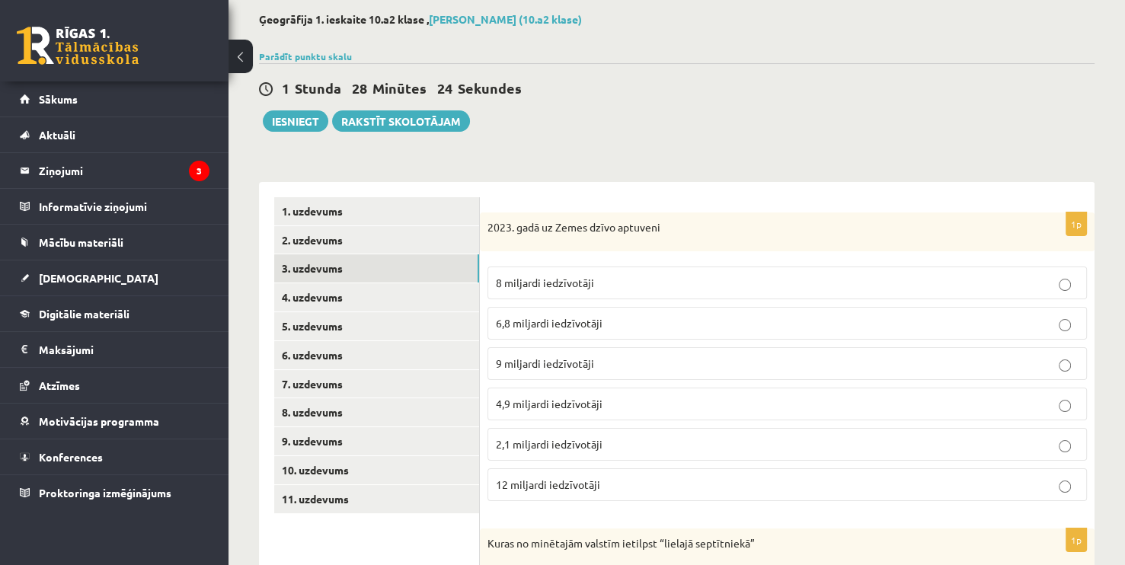
click at [560, 278] on span "8 miljardi iedzīvotāji" at bounding box center [545, 283] width 98 height 14
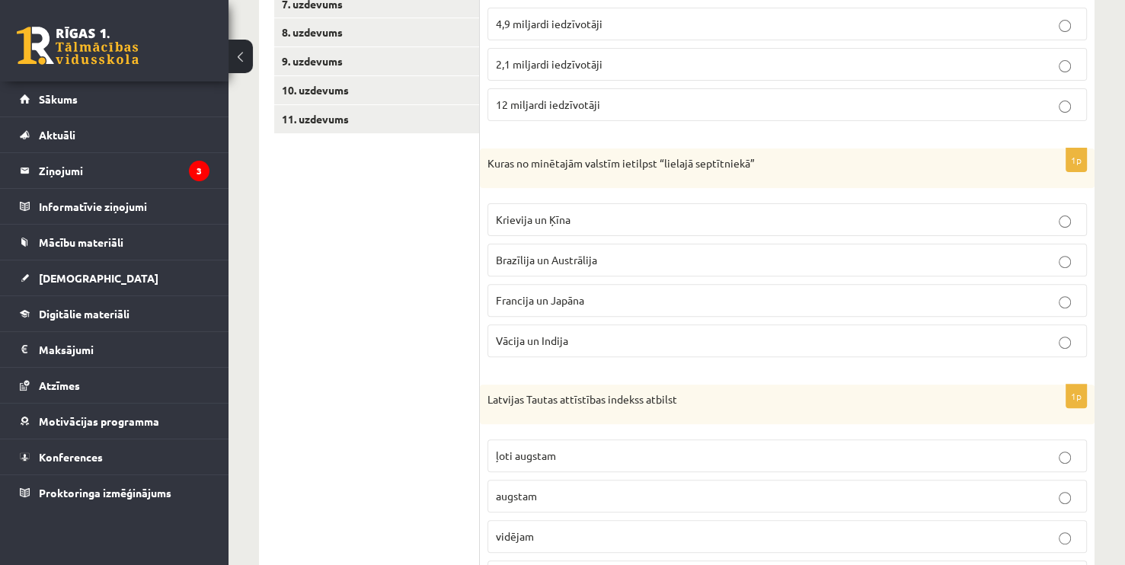
scroll to position [457, 0]
click at [535, 299] on span "Francija un Japāna" at bounding box center [540, 300] width 88 height 14
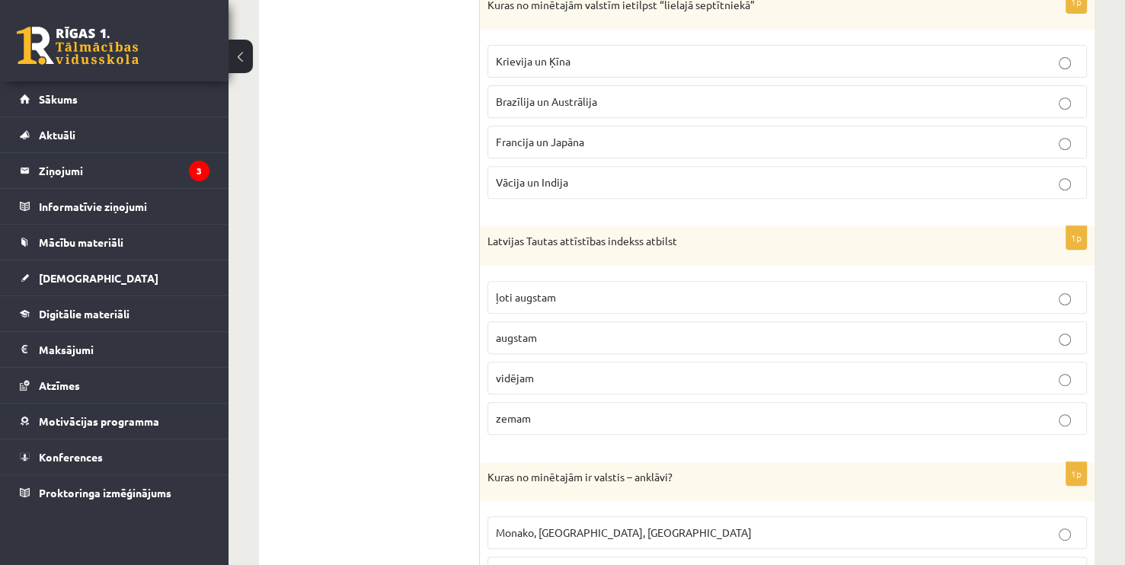
scroll to position [762, 0]
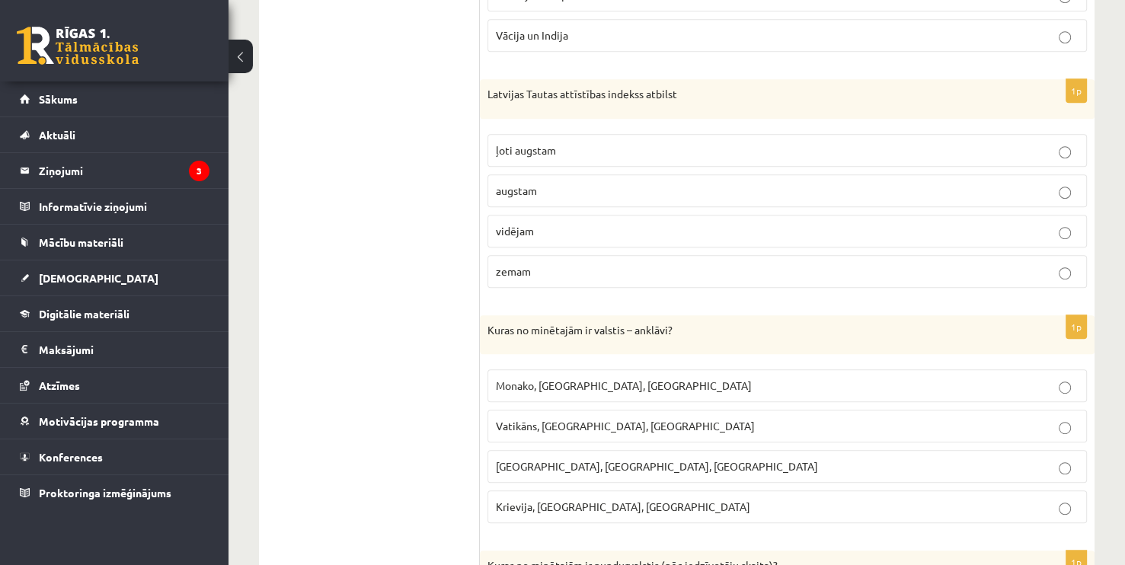
click at [511, 143] on span "ļoti augstam" at bounding box center [526, 150] width 60 height 14
click at [546, 421] on span "Vatikāns, Lesoto, Sanmarīno" at bounding box center [625, 426] width 259 height 14
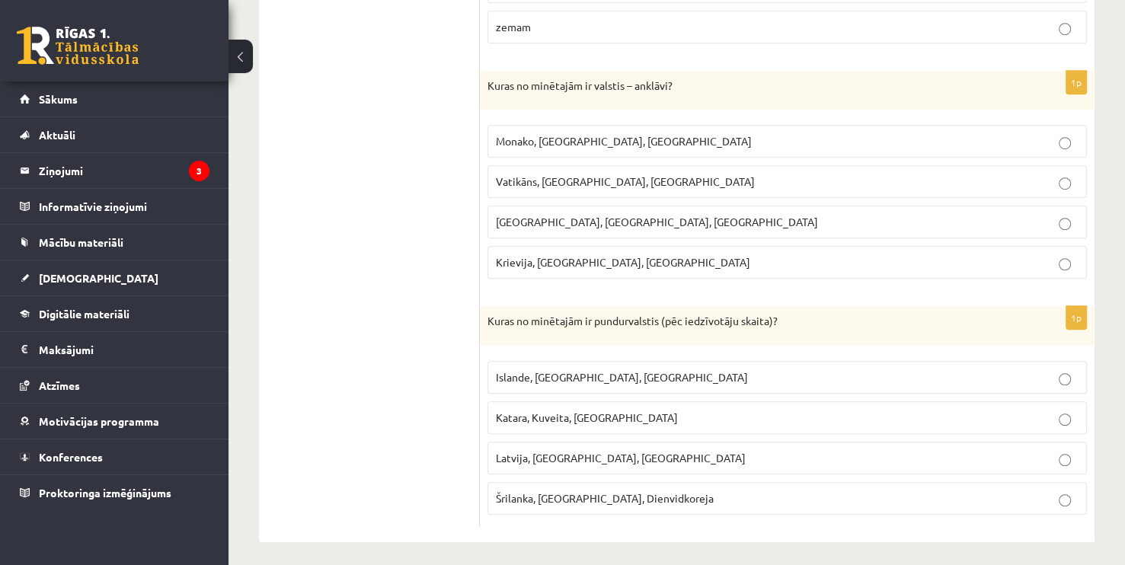
scroll to position [1008, 0]
click at [538, 409] on span "Katara, Kuveita, Singapūra" at bounding box center [587, 416] width 182 height 14
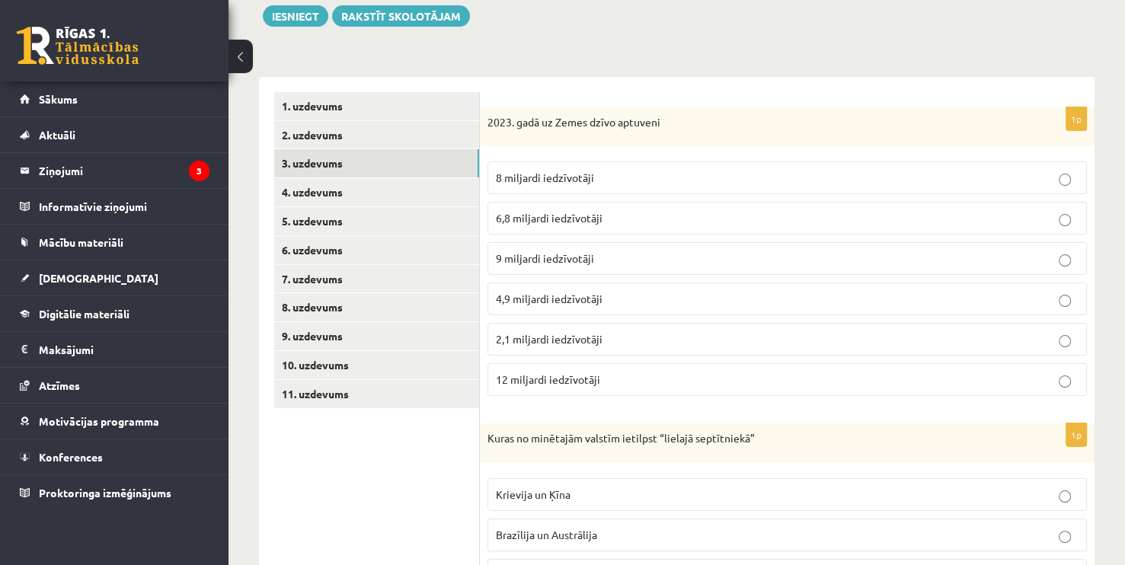
scroll to position [170, 0]
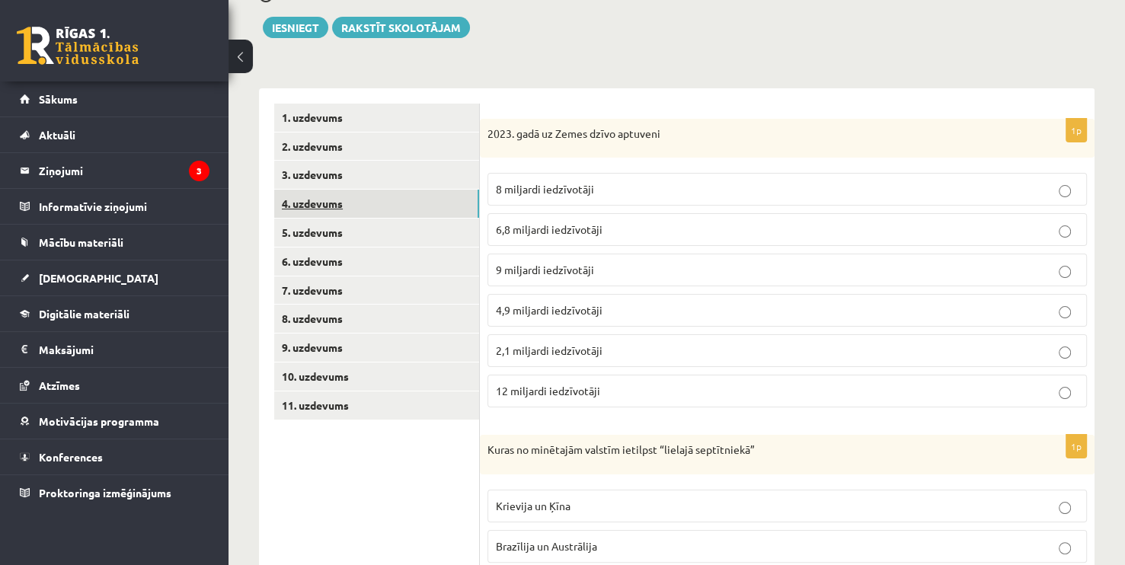
click at [305, 203] on link "4. uzdevums" at bounding box center [376, 204] width 205 height 28
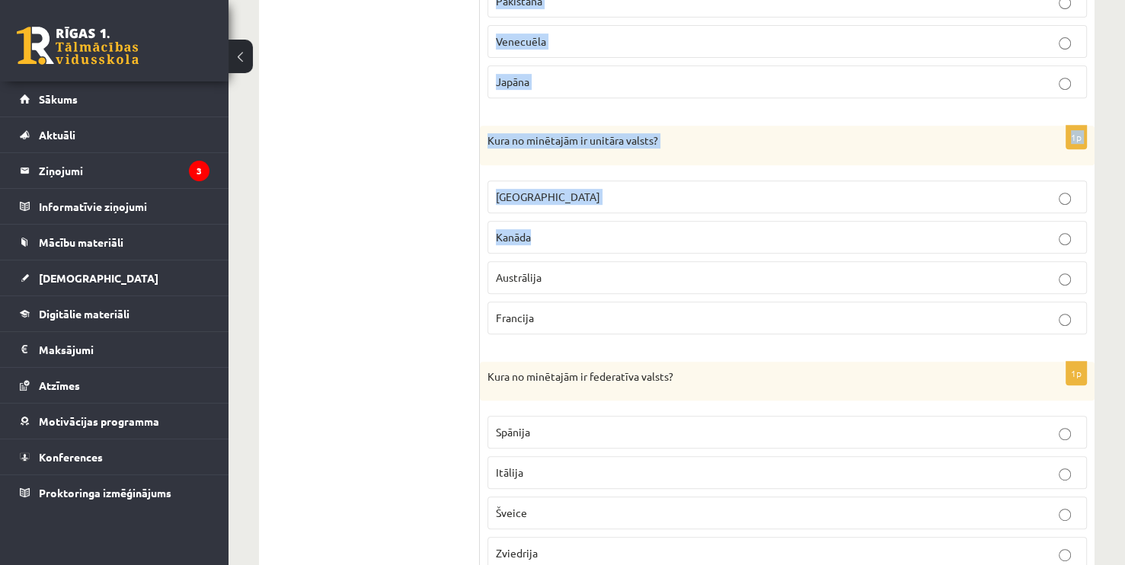
scroll to position [692, 0]
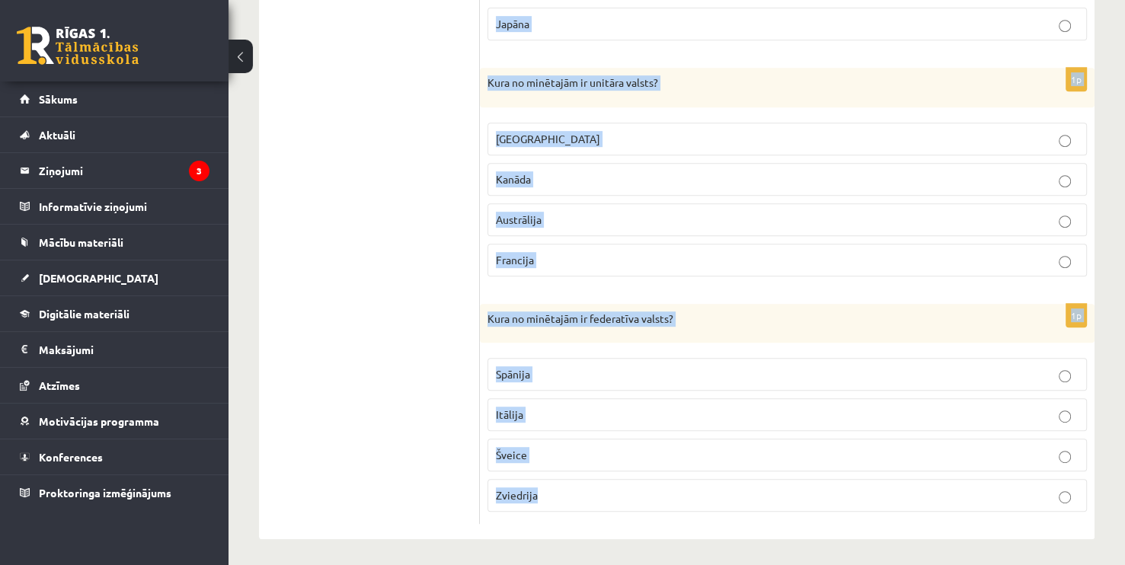
drag, startPoint x: 488, startPoint y: 123, endPoint x: 761, endPoint y: 488, distance: 456.0
click at [761, 488] on form "1p Kura no minētajām ir unitāra valsts? Argentīna Krievija Meksika Latvija 1p K…" at bounding box center [787, 52] width 584 height 943
copy form "Kura no minētajām ir unitāra valsts? Argentīna Krievija Meksika Latvija 1p Kura…"
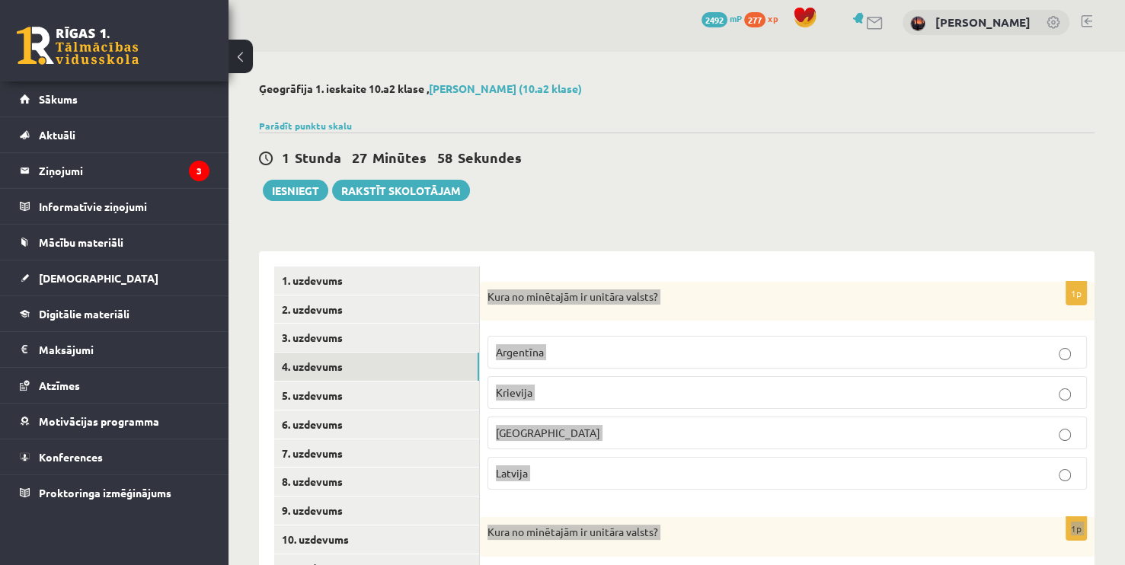
scroll to position [0, 0]
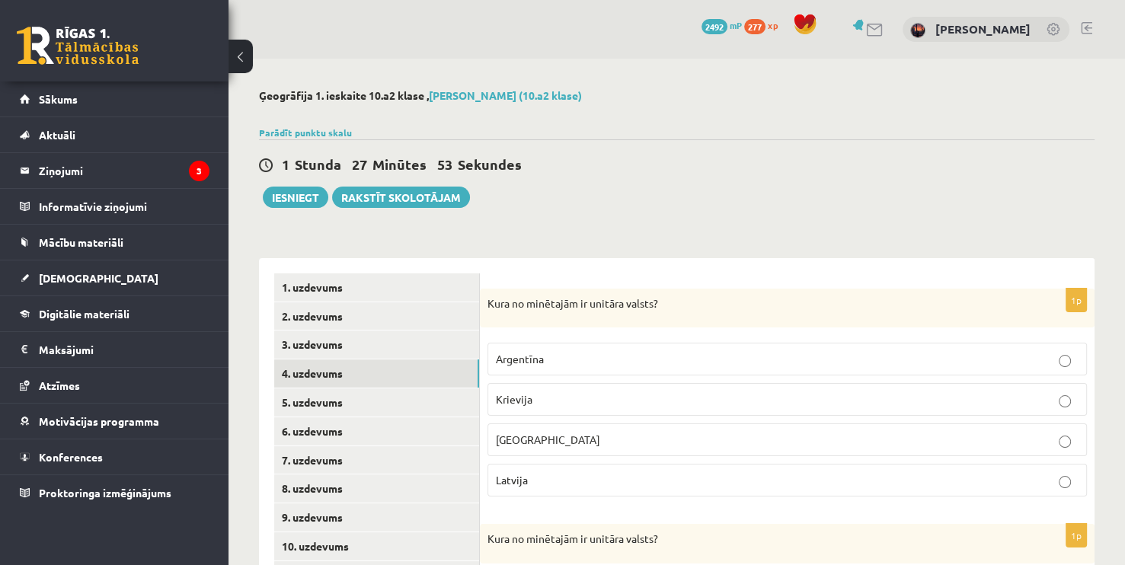
click at [525, 480] on span "Latvija" at bounding box center [512, 480] width 32 height 14
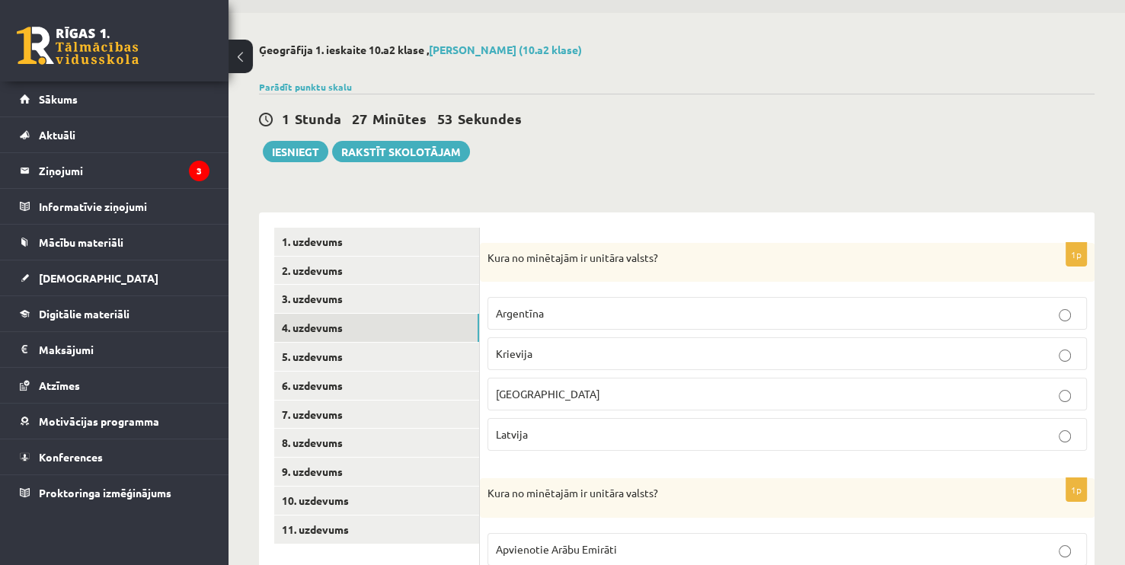
scroll to position [305, 0]
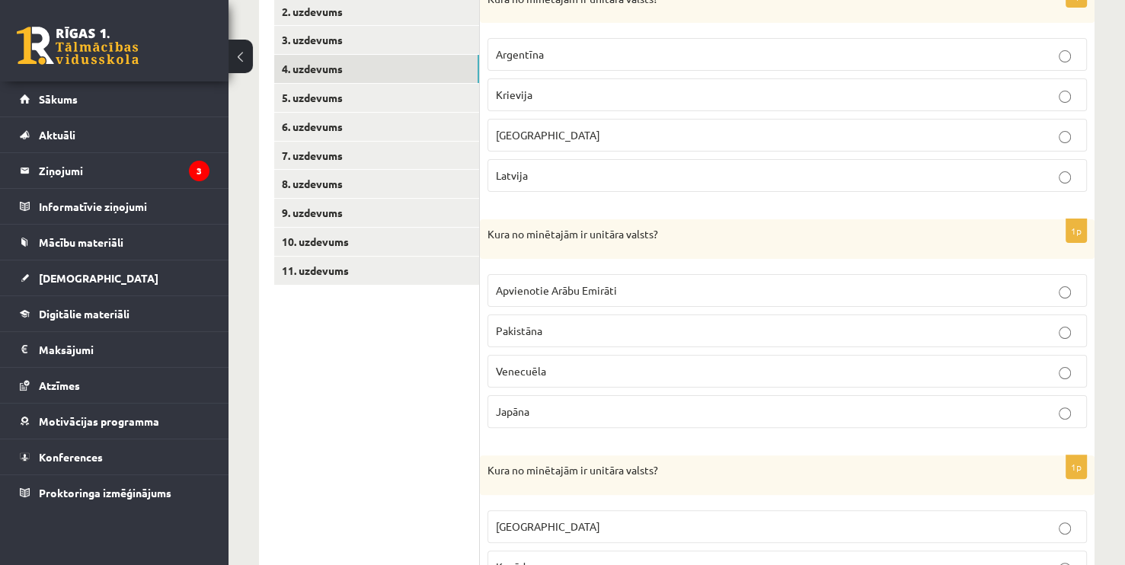
click at [520, 404] on span "Japāna" at bounding box center [513, 411] width 34 height 14
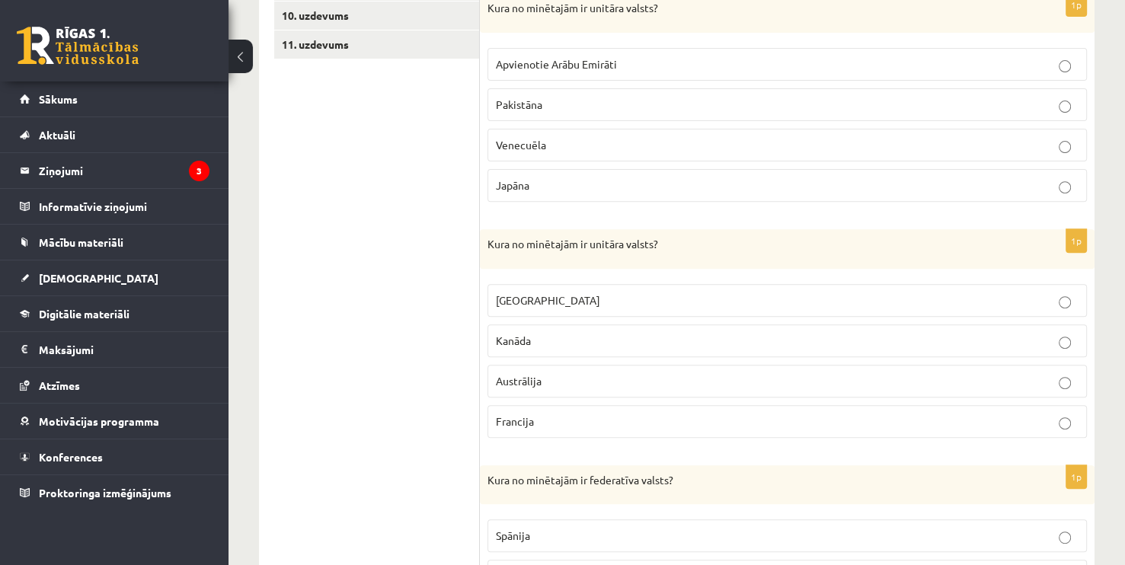
scroll to position [533, 0]
click at [517, 412] on span "Francija" at bounding box center [515, 419] width 38 height 14
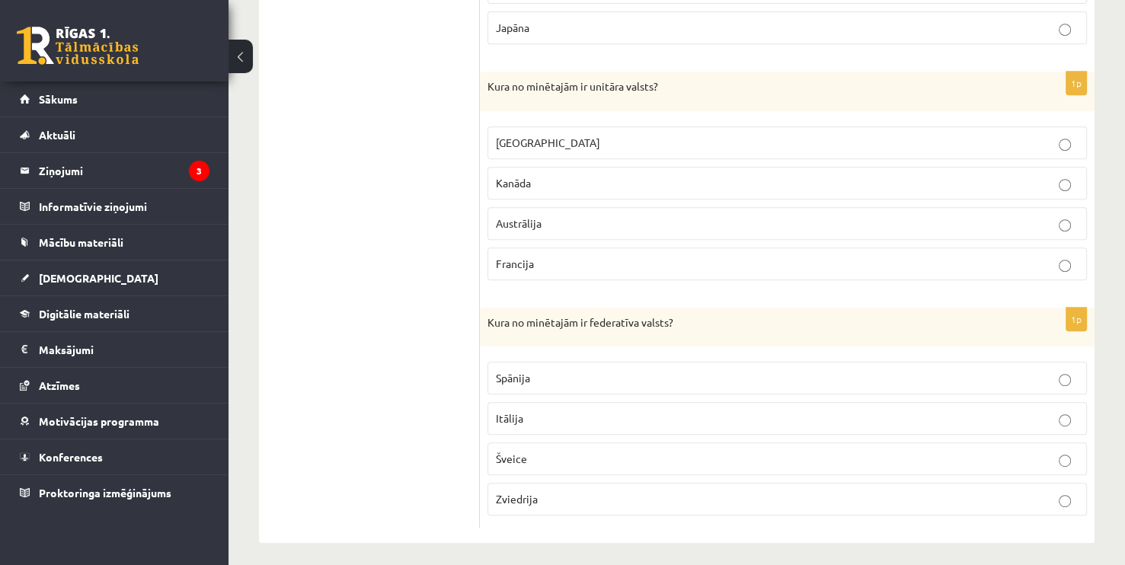
scroll to position [692, 0]
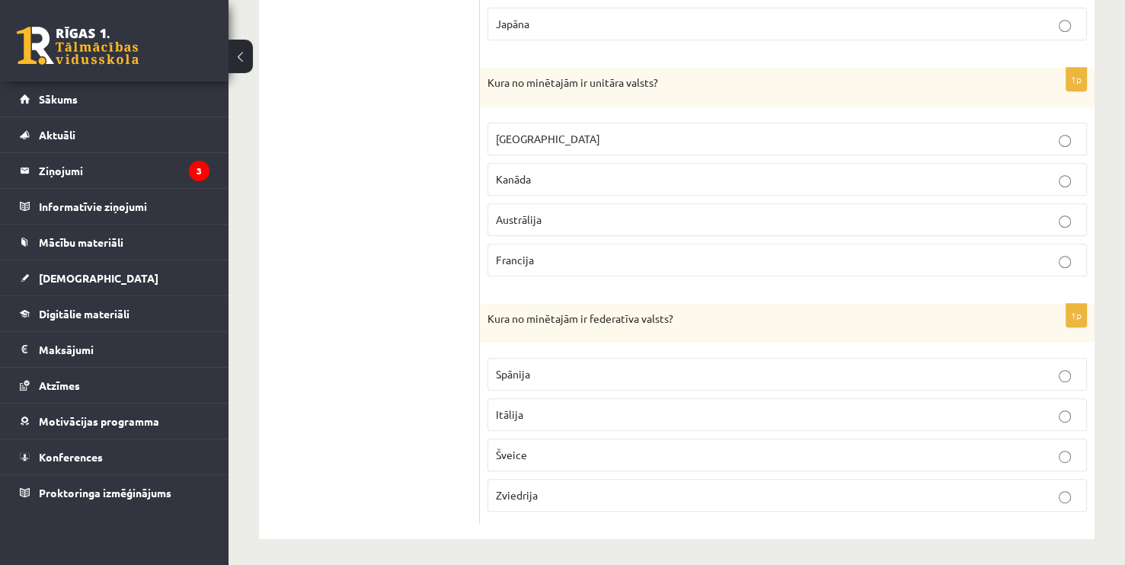
click at [518, 452] on span "Šveice" at bounding box center [511, 455] width 31 height 14
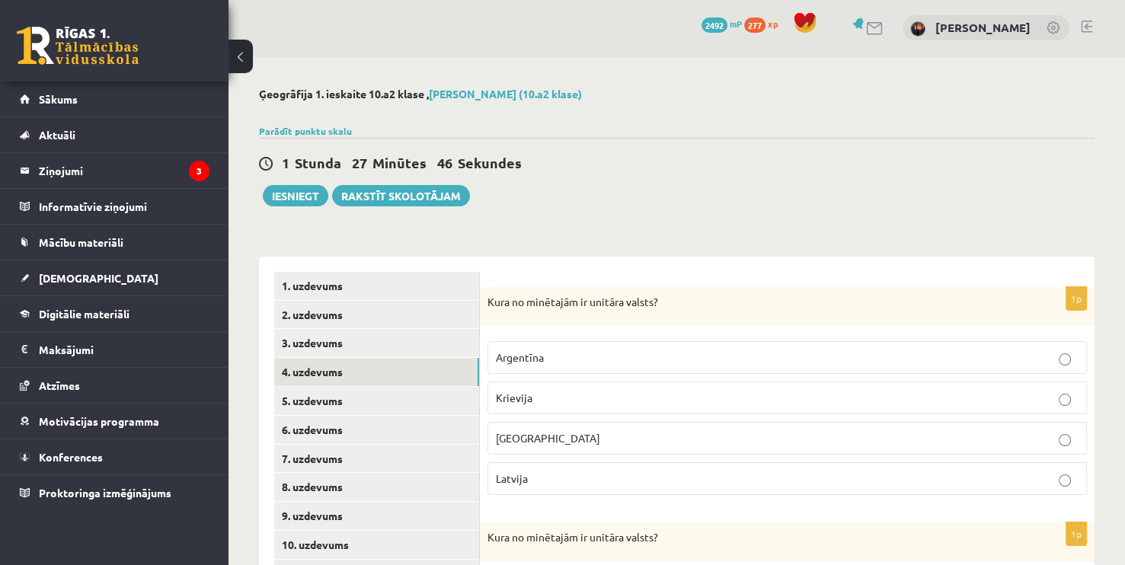
scroll to position [0, 0]
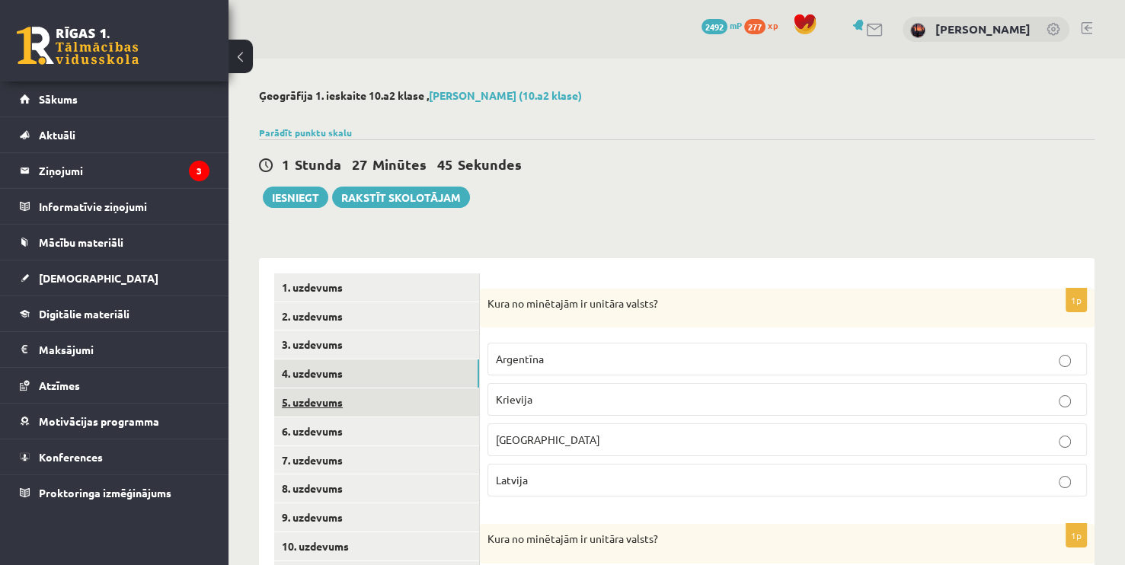
click at [328, 414] on link "5. uzdevums" at bounding box center [376, 402] width 205 height 28
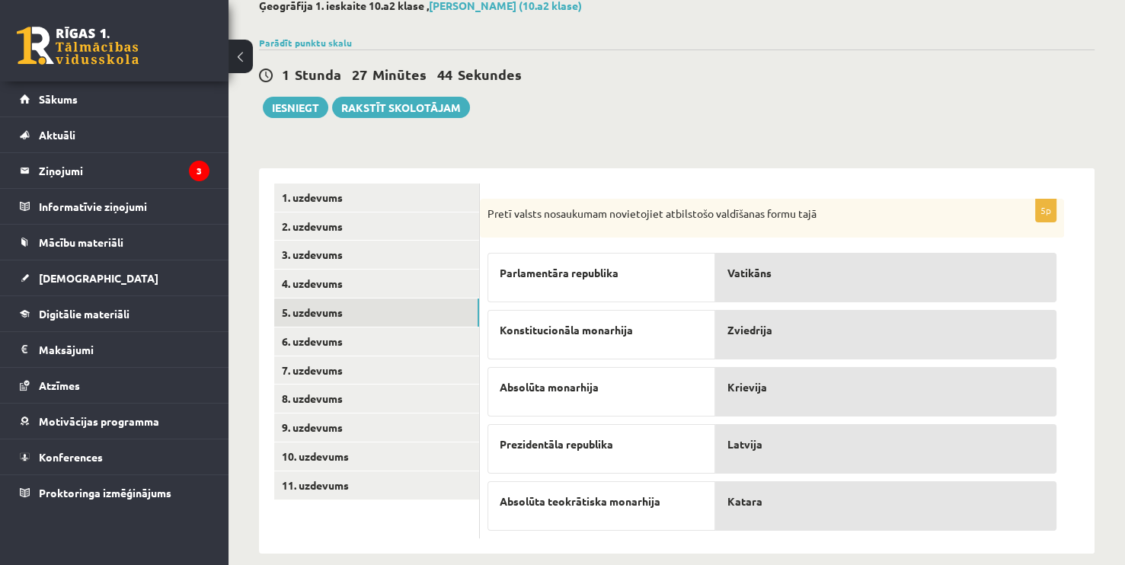
scroll to position [108, 0]
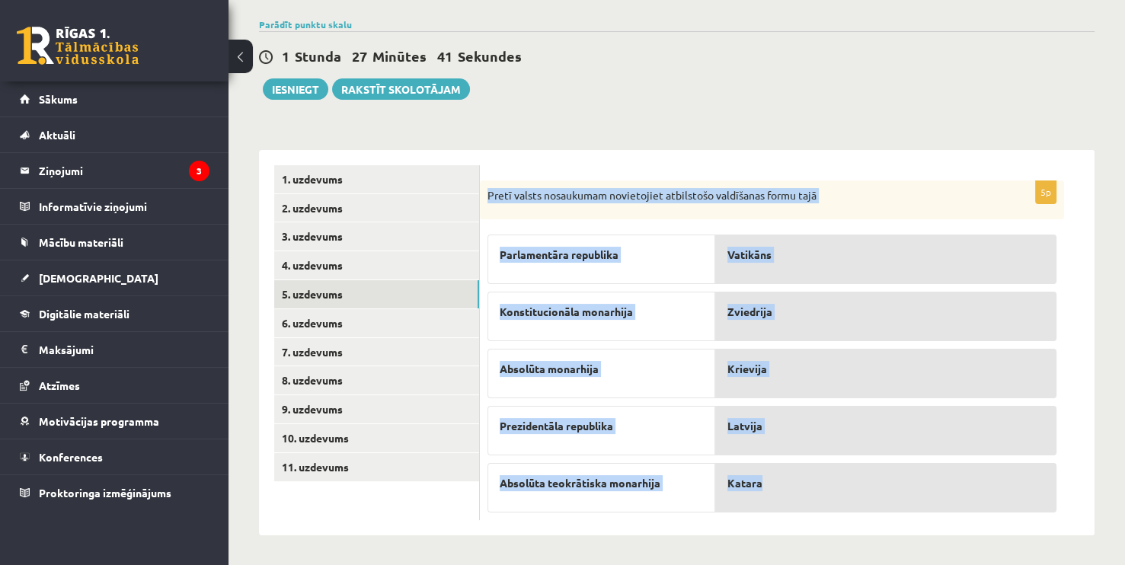
drag, startPoint x: 488, startPoint y: 190, endPoint x: 903, endPoint y: 487, distance: 510.5
click at [903, 487] on div "5p Pretī valsts nosaukumam novietojiet atbilstošo valdīšanas formu tajā Parlame…" at bounding box center [772, 351] width 584 height 340
copy div "Pretī valsts nosaukumam novietojiet atbilstošo valdīšanas formu tajā Parlamentā…"
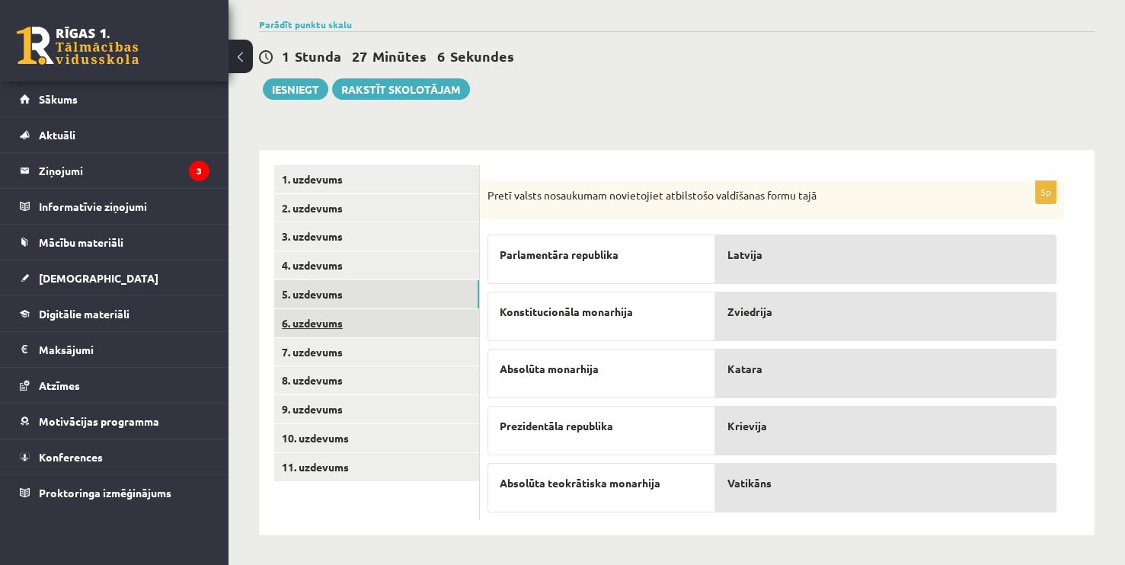
click at [307, 320] on link "6. uzdevums" at bounding box center [376, 323] width 205 height 28
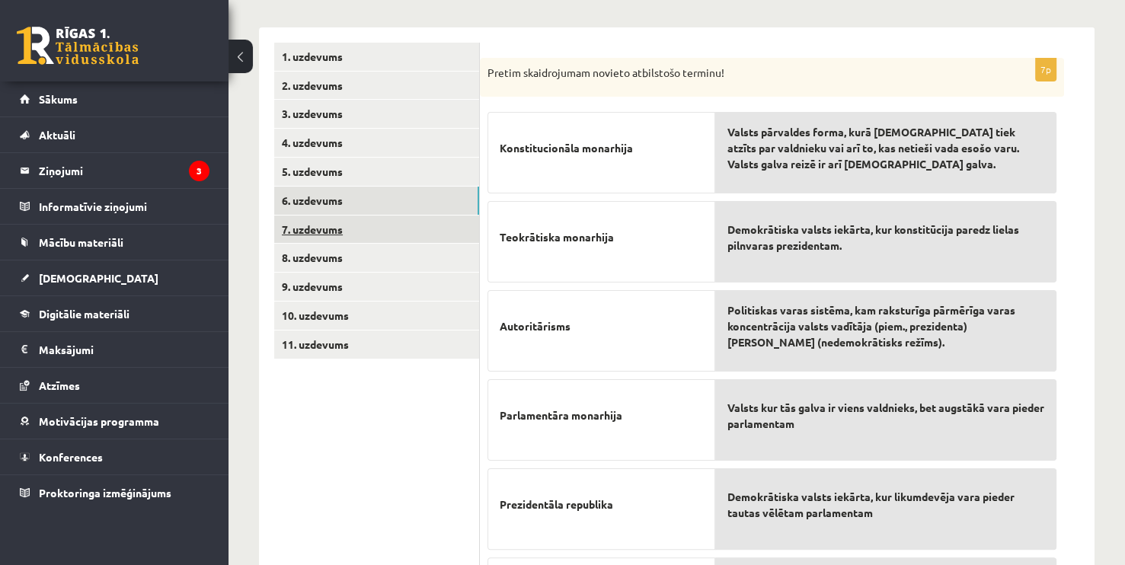
scroll to position [261, 0]
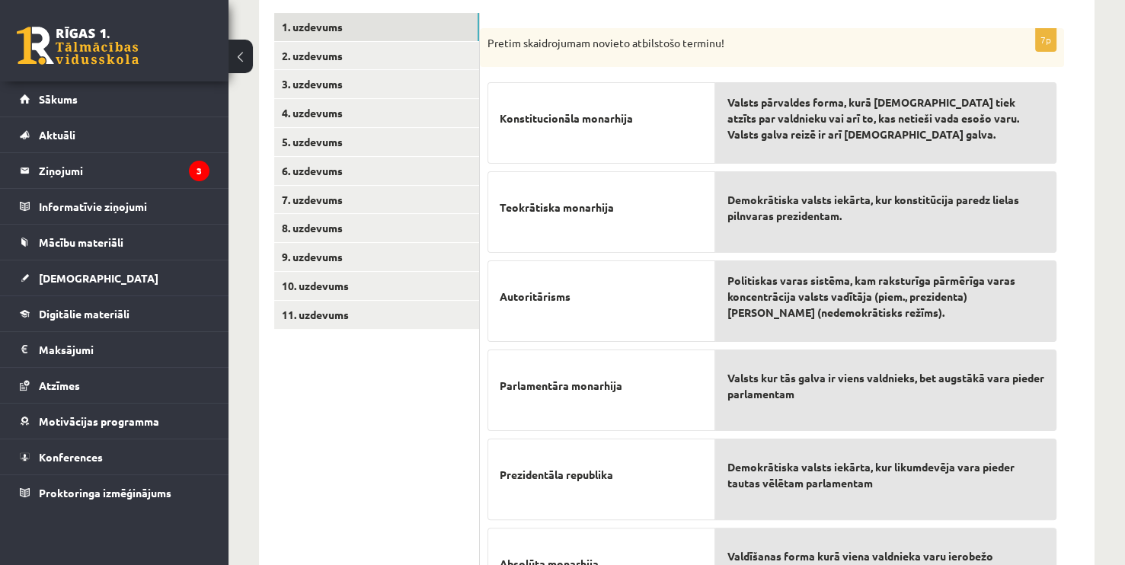
drag, startPoint x: 475, startPoint y: 33, endPoint x: 730, endPoint y: 224, distance: 318.9
click at [501, 11] on div "7p Pretim skaidrojumam novieto atbilstošo terminu! Konstitucionāla monarhija Te…" at bounding box center [787, 360] width 615 height 724
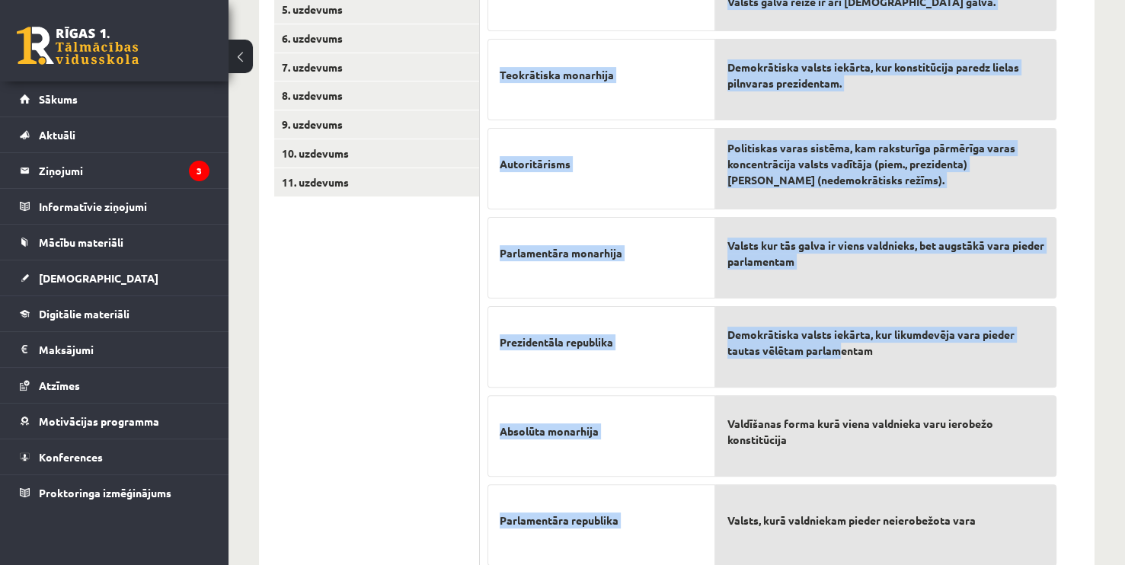
scroll to position [446, 0]
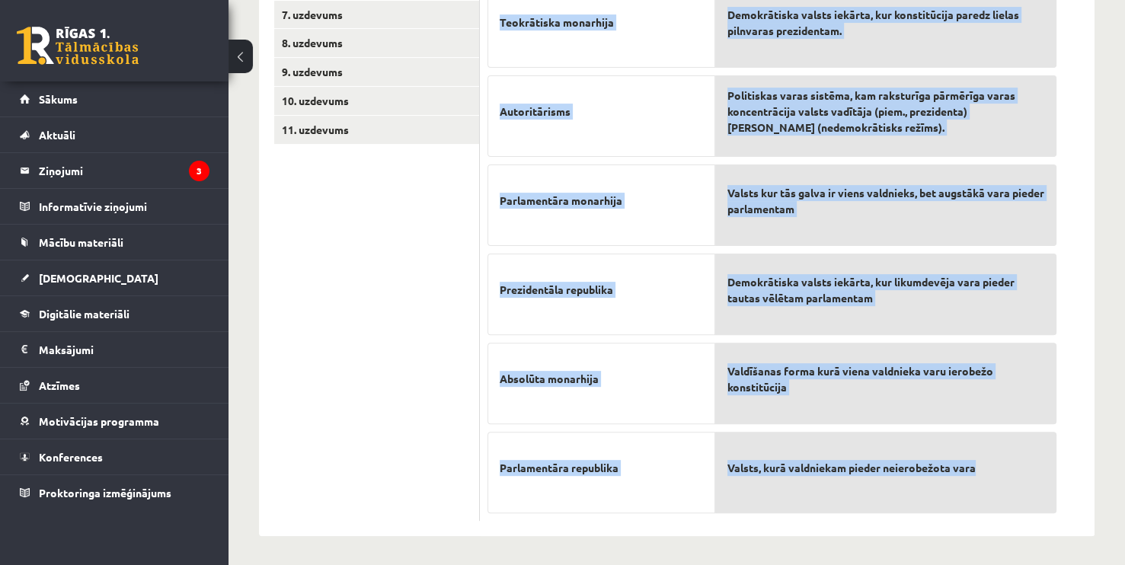
drag, startPoint x: 489, startPoint y: 41, endPoint x: 1027, endPoint y: 480, distance: 694.1
click at [1019, 480] on div "7p Pretim skaidrojumam novieto atbilstošo terminu! Konstitucionāla monarhija Te…" at bounding box center [772, 182] width 584 height 679
copy div "Pretim skaidrojumam novieto atbilstošo terminu! Konstitucionāla monarhija Teokr…"
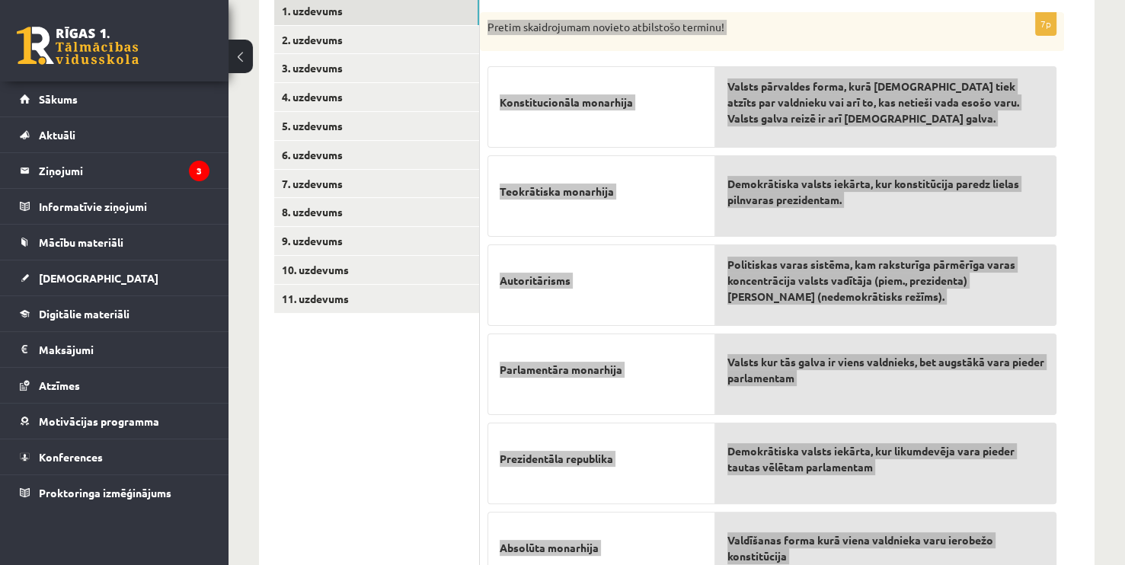
scroll to position [65, 0]
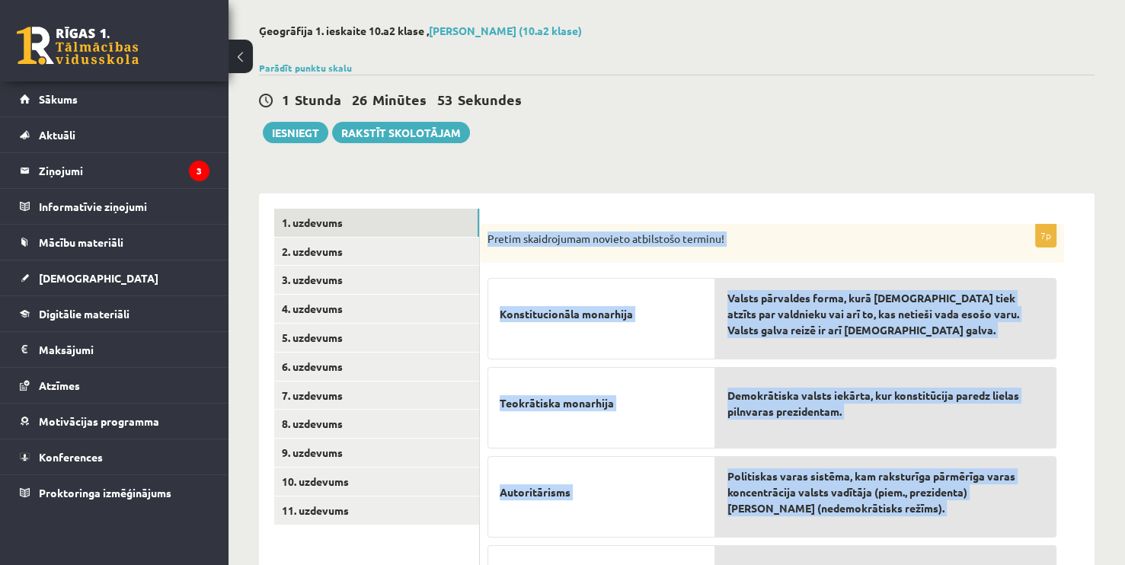
click at [560, 164] on div "Ģeogrāfija 1. ieskaite 10.a2 klase , Mārcis Līvens (10.a2 klase) Parādīt punktu…" at bounding box center [677, 471] width 897 height 954
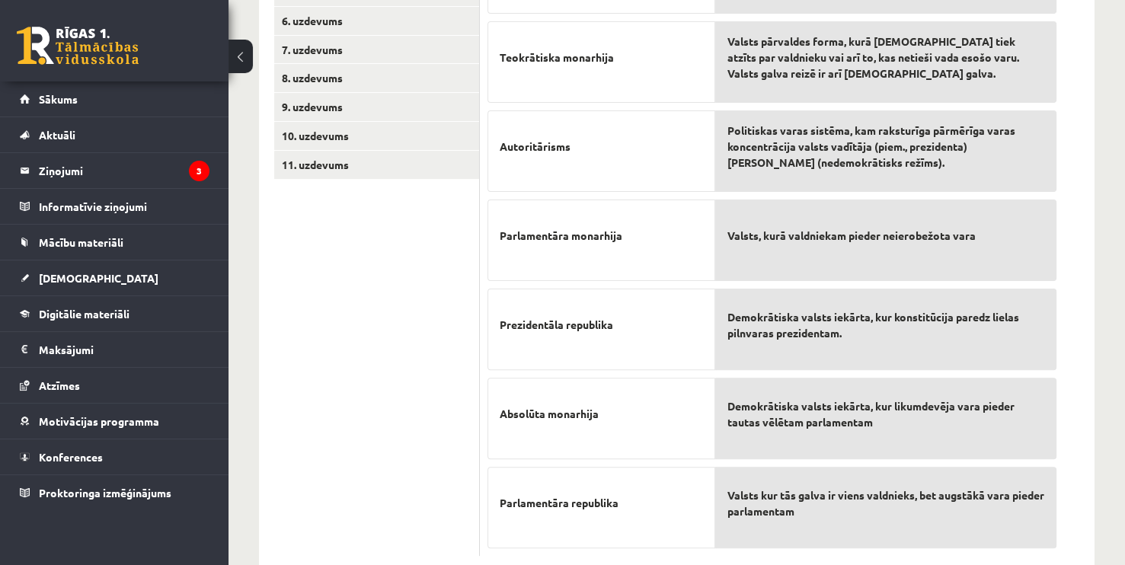
scroll to position [446, 0]
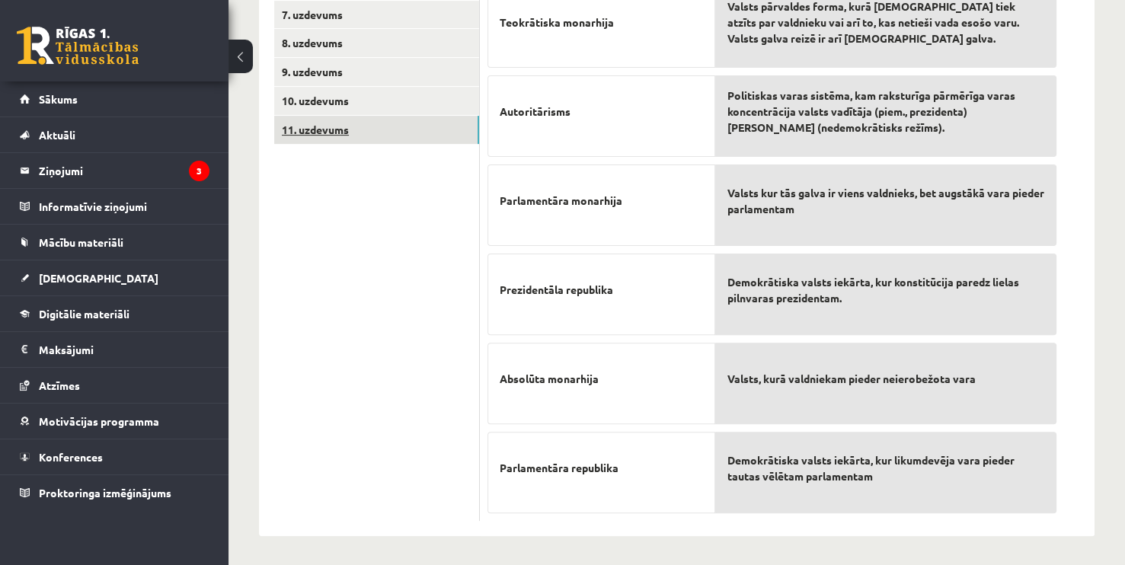
click at [395, 116] on link "11. uzdevums" at bounding box center [376, 130] width 205 height 28
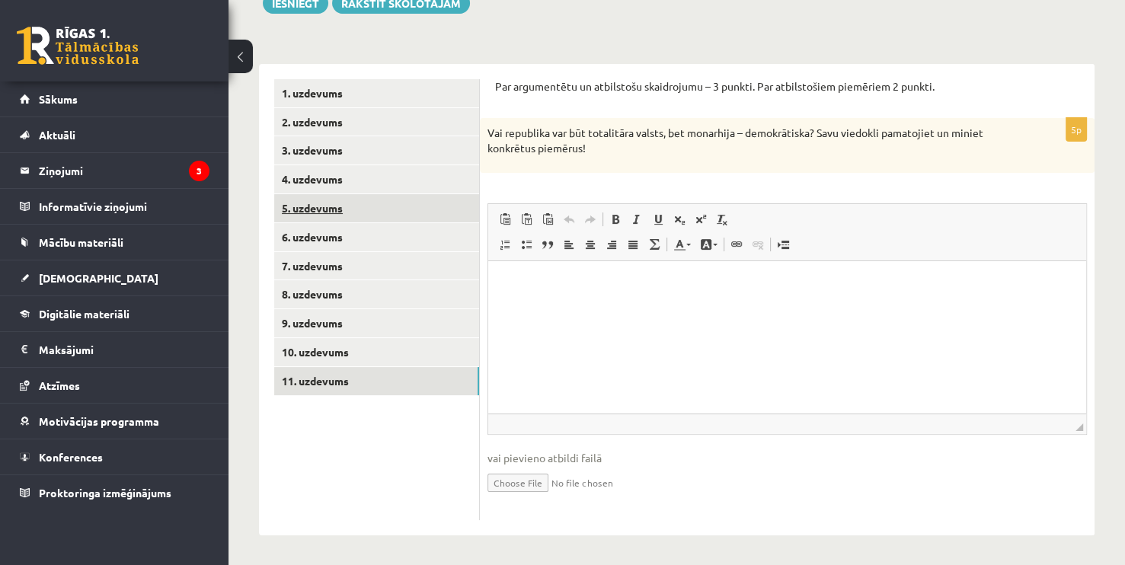
scroll to position [0, 0]
click at [339, 177] on link "4. uzdevums" at bounding box center [376, 179] width 205 height 28
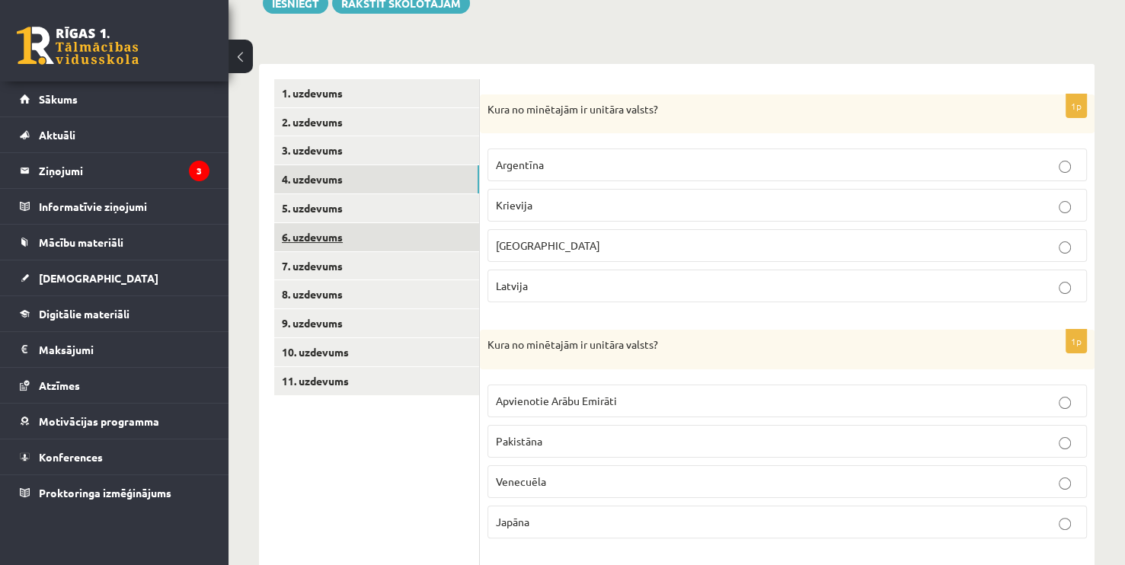
click at [323, 240] on link "6. uzdevums" at bounding box center [376, 237] width 205 height 28
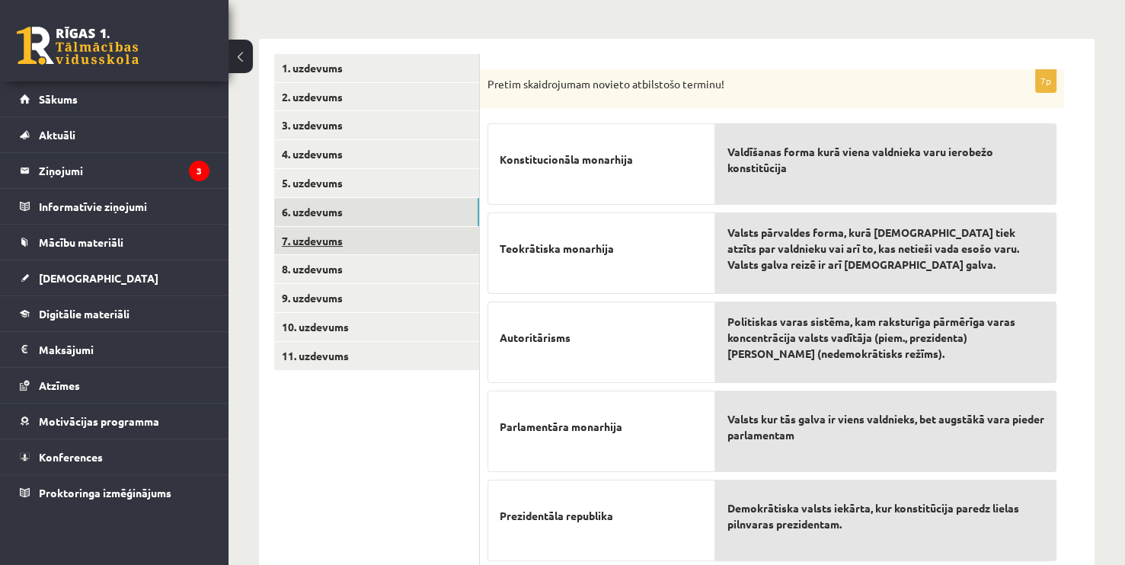
scroll to position [217, 0]
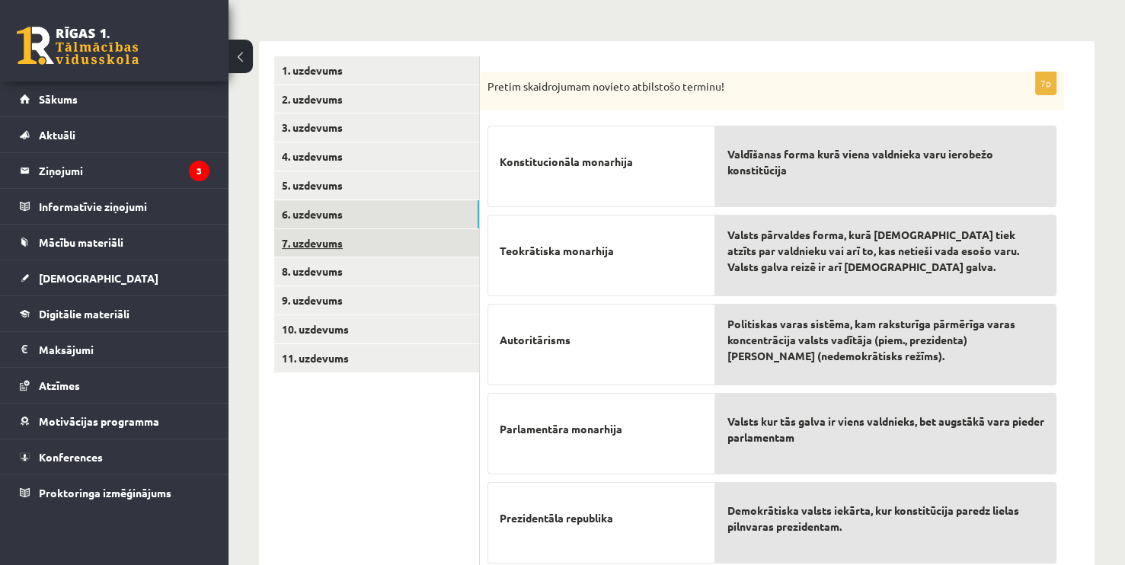
click at [360, 245] on link "7. uzdevums" at bounding box center [376, 243] width 205 height 28
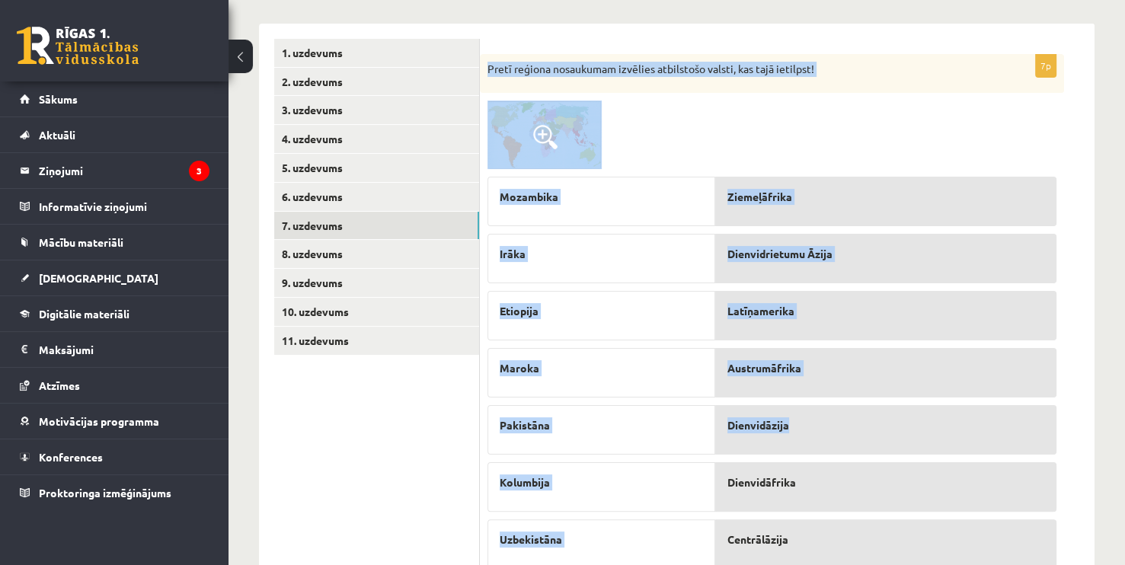
scroll to position [289, 0]
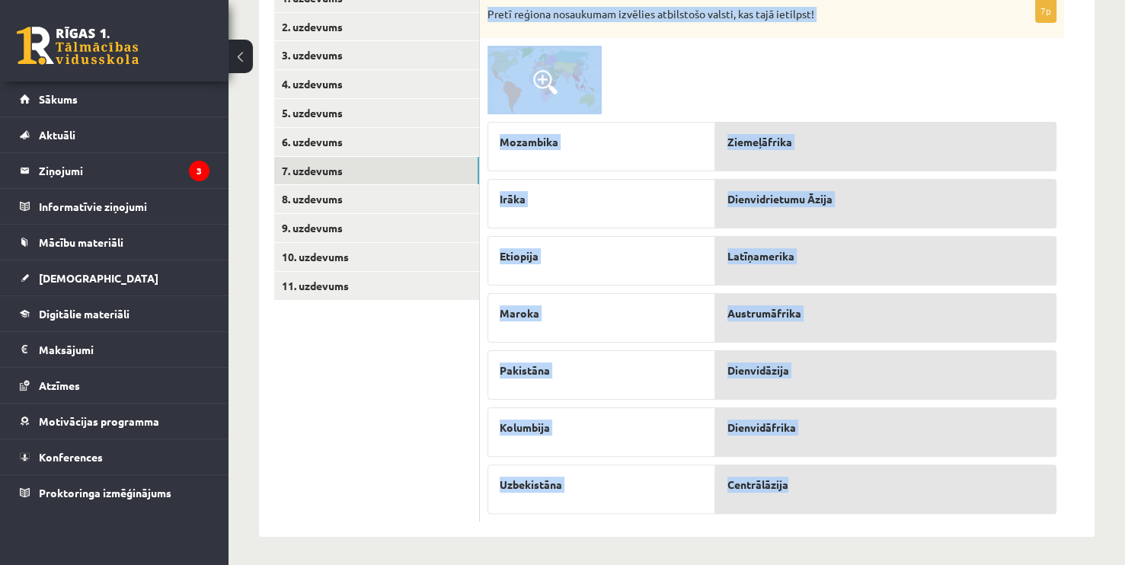
drag, startPoint x: 484, startPoint y: 89, endPoint x: 874, endPoint y: 478, distance: 549.9
click at [874, 465] on div "7p Pretī reģiona nosaukumam izvēlies atbilstošo valsti, kas tajā ietilpst! Moza…" at bounding box center [772, 260] width 584 height 523
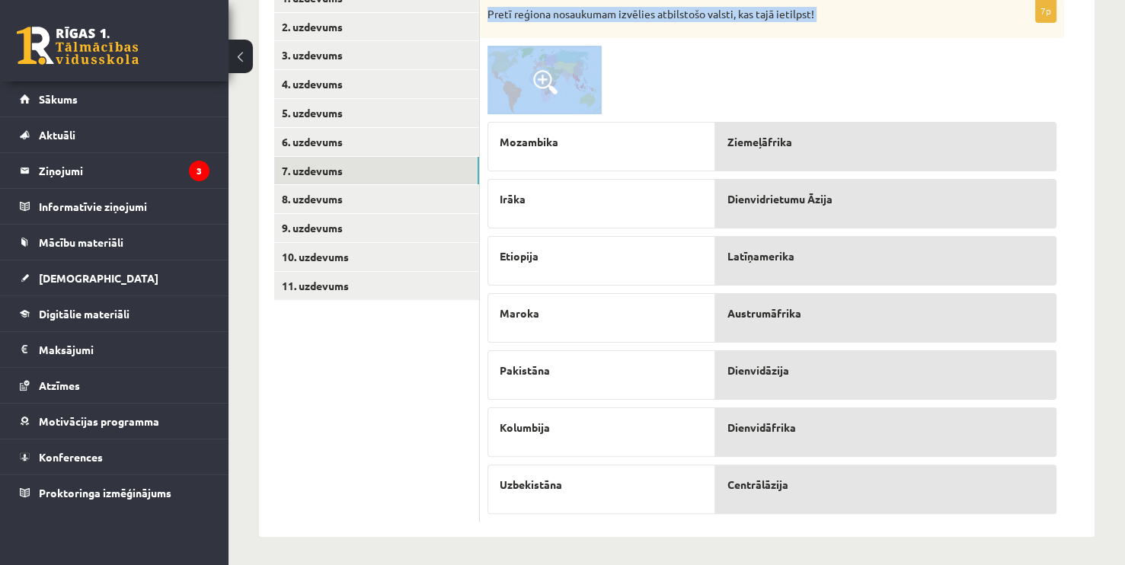
drag, startPoint x: 488, startPoint y: 163, endPoint x: 886, endPoint y: 514, distance: 531.1
click at [886, 514] on div "7p Pretī reģiona nosaukumam izvēlies atbilstošo valsti, kas tajā ietilpst! Moza…" at bounding box center [772, 260] width 584 height 523
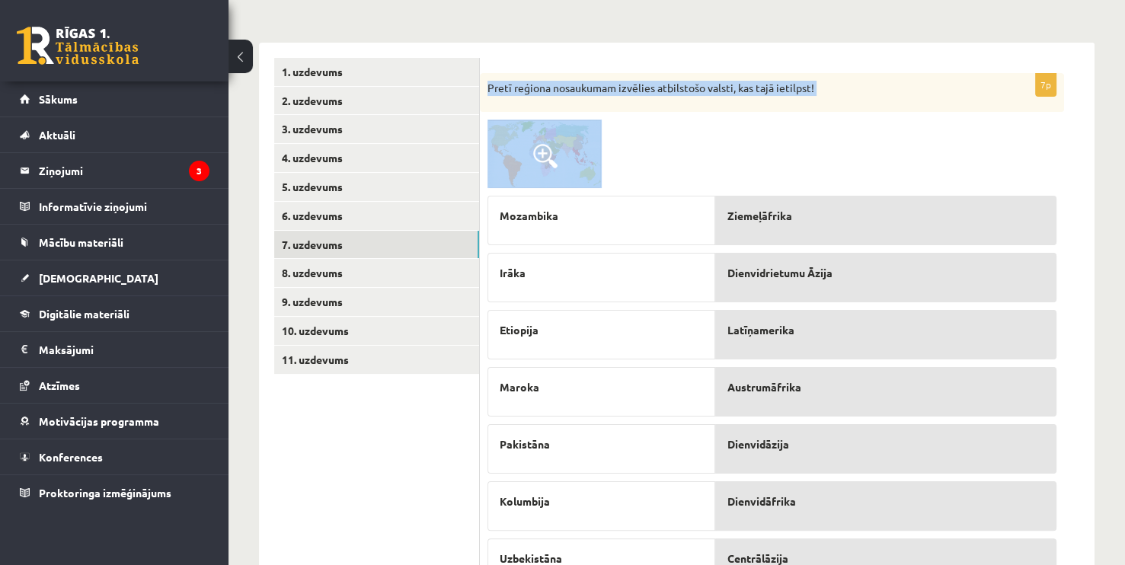
scroll to position [213, 0]
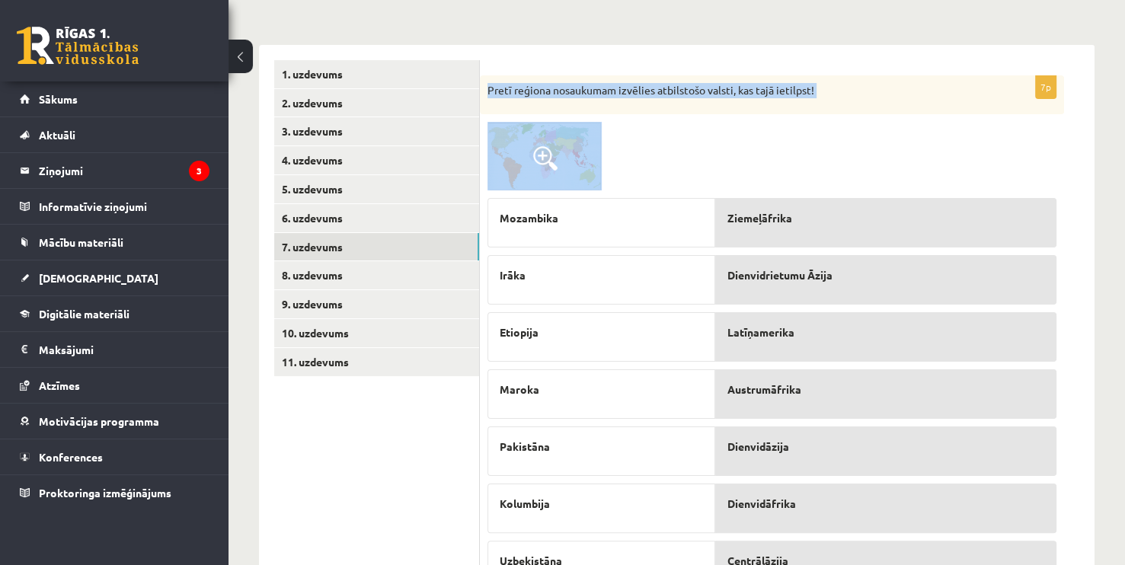
click at [663, 132] on div at bounding box center [772, 156] width 569 height 69
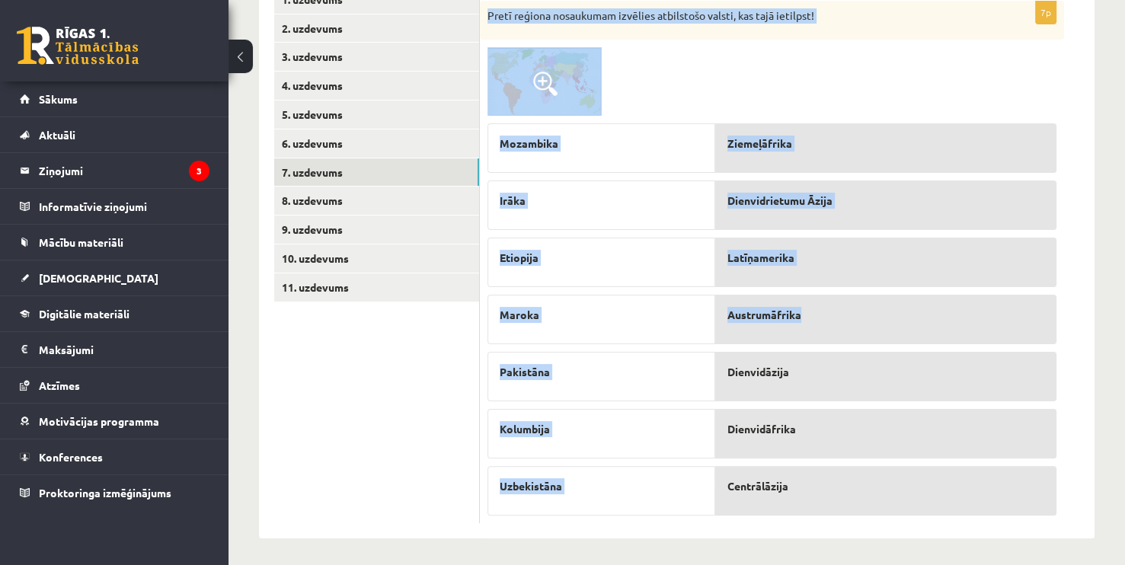
scroll to position [289, 0]
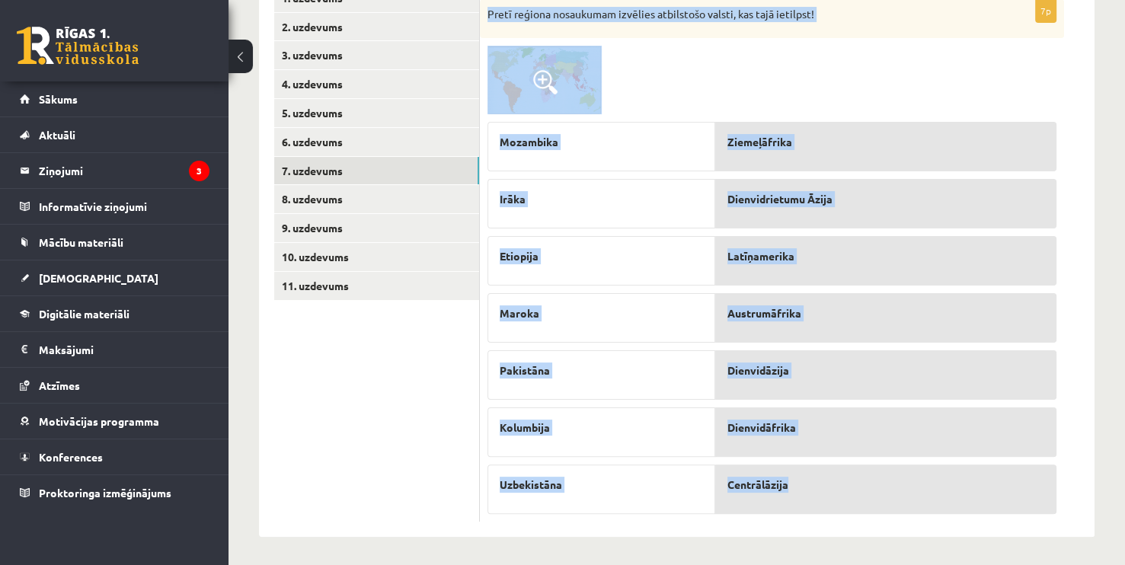
drag, startPoint x: 490, startPoint y: 88, endPoint x: 868, endPoint y: 483, distance: 546.3
click at [868, 483] on div "7p Pretī reģiona nosaukumam izvēlies atbilstošo valsti, kas tajā ietilpst! Moza…" at bounding box center [772, 260] width 584 height 523
copy div "Pretī reģiona nosaukumam izvēlies atbilstošo valsti, kas tajā ietilpst! Mozambi…"
click at [667, 50] on div at bounding box center [772, 80] width 569 height 69
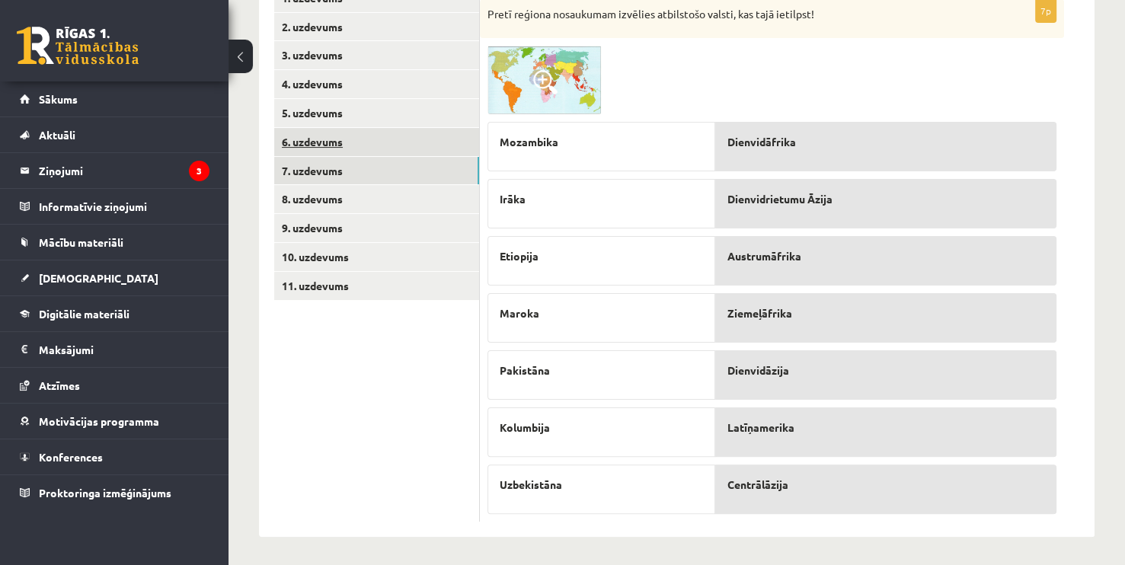
click at [411, 144] on link "6. uzdevums" at bounding box center [376, 142] width 205 height 28
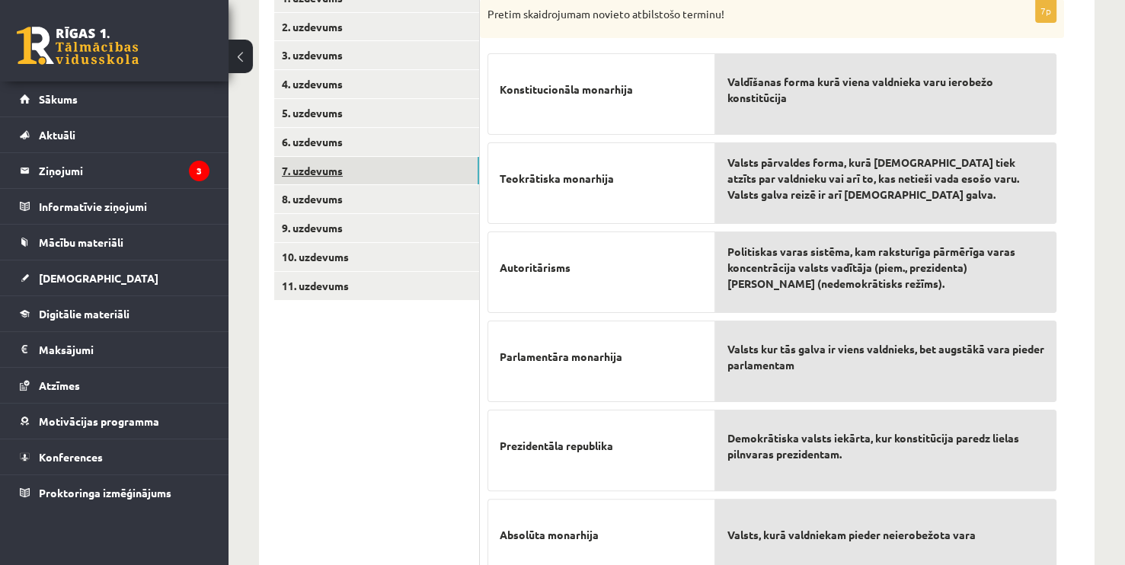
click at [392, 167] on link "7. uzdevums" at bounding box center [376, 171] width 205 height 28
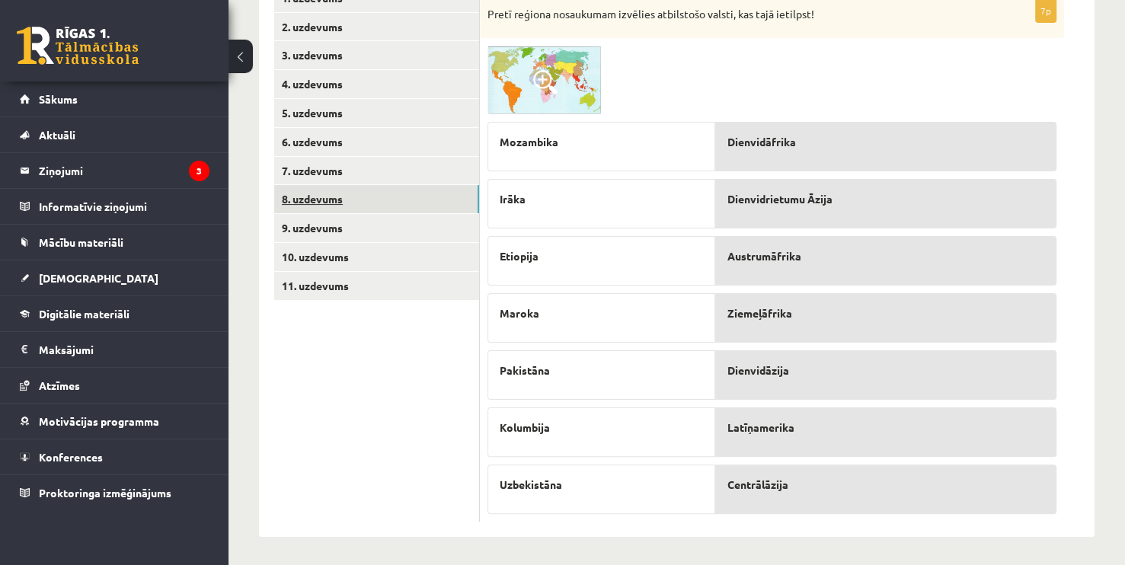
click at [372, 203] on link "8. uzdevums" at bounding box center [376, 199] width 205 height 28
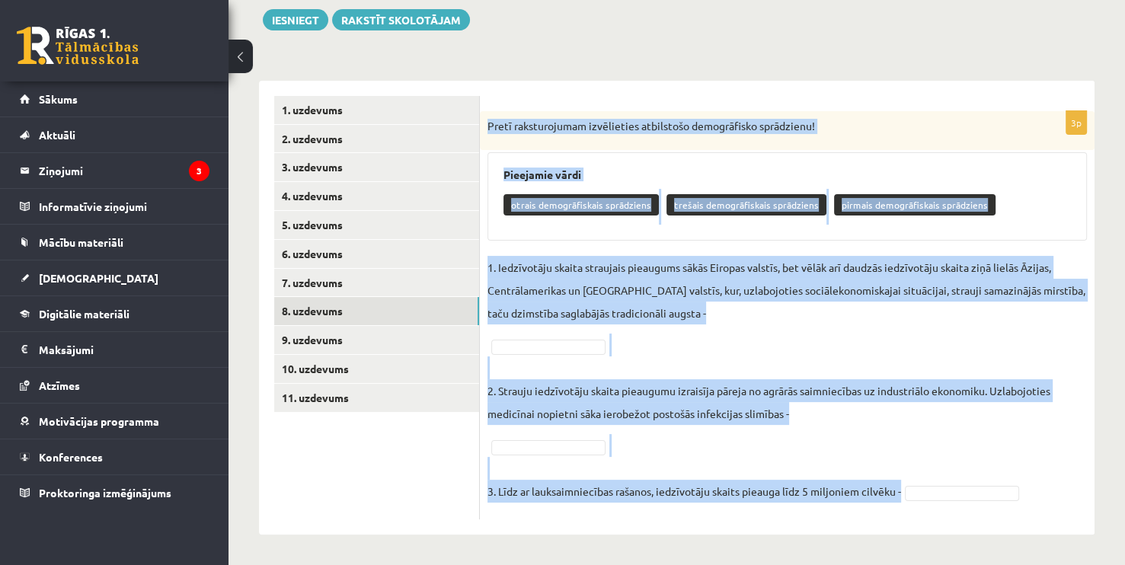
drag, startPoint x: 487, startPoint y: 125, endPoint x: 964, endPoint y: 499, distance: 606.6
click at [964, 499] on div "3p Pretī raksturojumam izvēlieties atbilstošo demogrāfisko sprādzienu! Pieejami…" at bounding box center [787, 315] width 615 height 408
copy div "Pretī raksturojumam izvēlieties atbilstošo demogrāfisko sprādzienu! Pieejamie v…"
click at [446, 252] on link "6. uzdevums" at bounding box center [376, 254] width 205 height 28
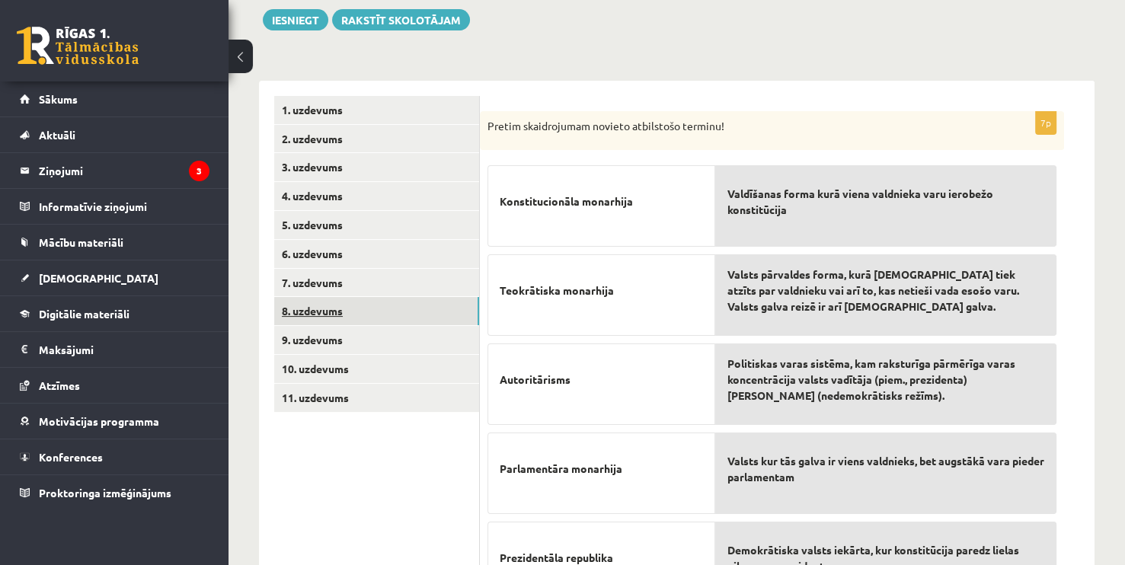
click at [383, 315] on link "8. uzdevums" at bounding box center [376, 311] width 205 height 28
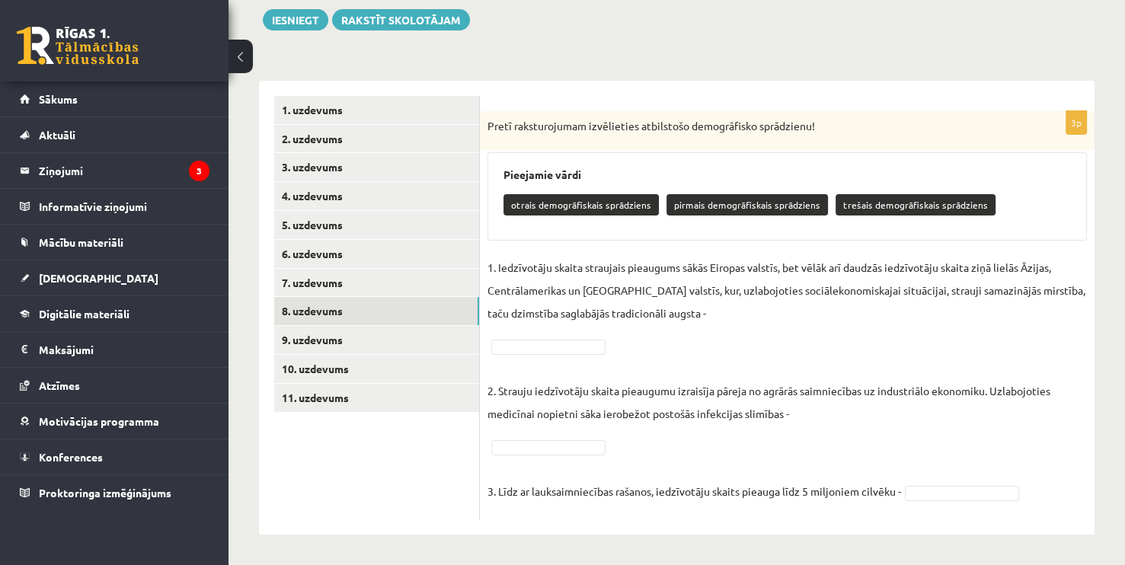
click at [721, 315] on p "1. Iedzīvotāju skaita straujais pieaugums sākās Eiropas valstīs, bet vēlāk arī …" at bounding box center [787, 290] width 599 height 69
click at [758, 311] on p "1. Iedzīvotāju skaita straujais pieaugums sākās Eiropas valstīs, bet vēlāk arī …" at bounding box center [787, 290] width 599 height 69
drag, startPoint x: 675, startPoint y: 315, endPoint x: 683, endPoint y: 312, distance: 8.0
click at [679, 314] on p "1. Iedzīvotāju skaita straujais pieaugums sākās Eiropas valstīs, bet vēlāk arī …" at bounding box center [787, 290] width 599 height 69
click at [688, 311] on p "1. Iedzīvotāju skaita straujais pieaugums sākās Eiropas valstīs, bet vēlāk arī …" at bounding box center [787, 290] width 599 height 69
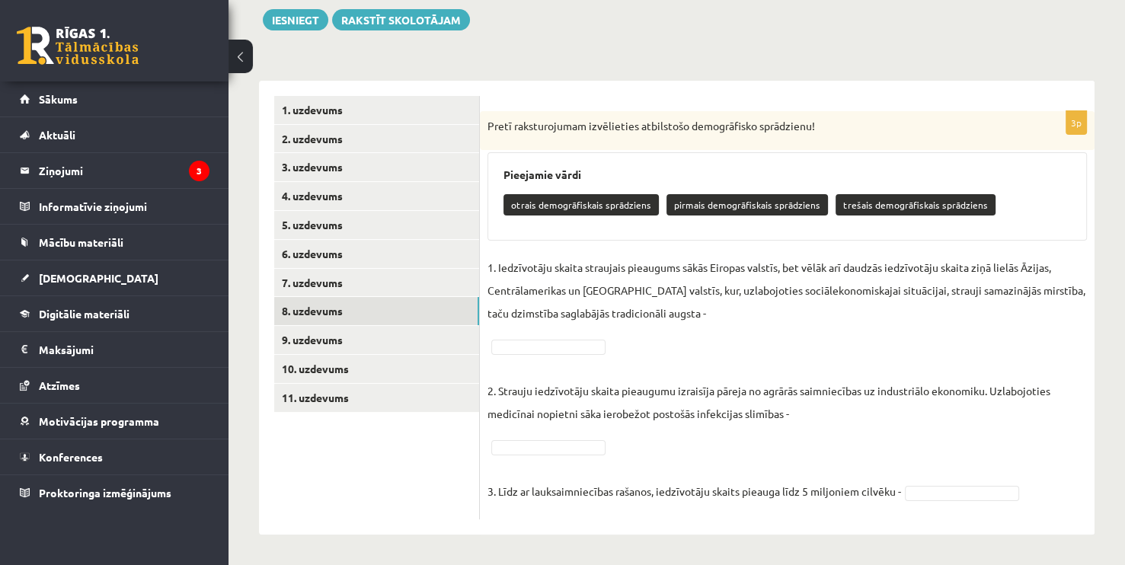
drag, startPoint x: 878, startPoint y: 315, endPoint x: 581, endPoint y: 327, distance: 296.6
click at [873, 317] on p "1. Iedzīvotāju skaita straujais pieaugums sākās Eiropas valstīs, bet vēlāk arī …" at bounding box center [787, 290] width 599 height 69
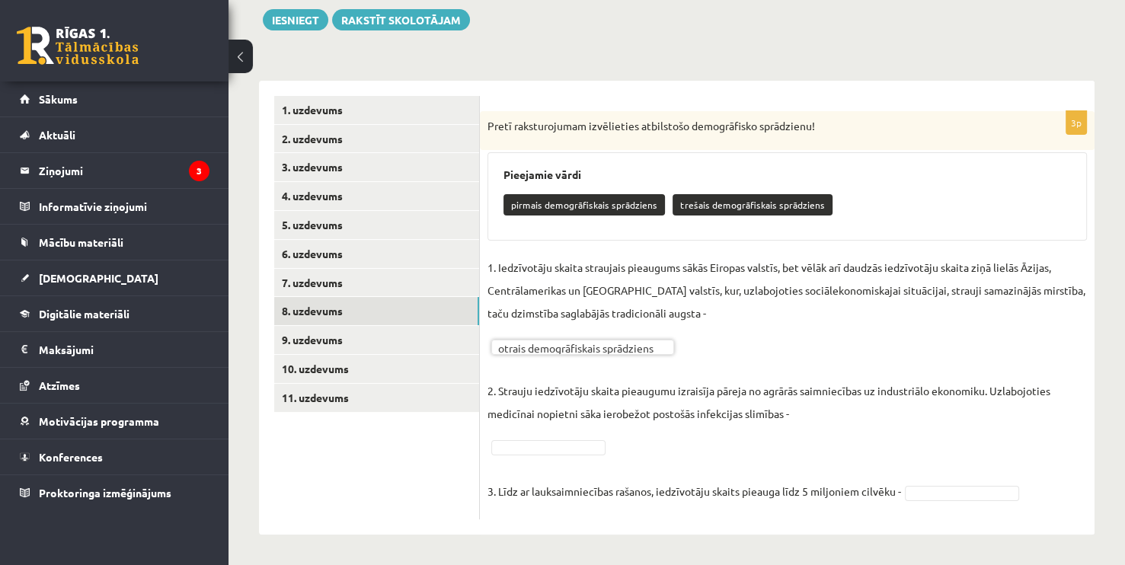
click at [549, 456] on fieldset "**********" at bounding box center [787, 384] width 599 height 256
drag, startPoint x: 797, startPoint y: 437, endPoint x: 820, endPoint y: 426, distance: 26.2
click at [798, 436] on fieldset "**********" at bounding box center [787, 384] width 599 height 256
drag, startPoint x: 827, startPoint y: 419, endPoint x: 880, endPoint y: 416, distance: 52.6
click at [830, 418] on p "2. Strauju iedzīvotāju skaita pieaugumu izraisīja pāreja no agrārās saimniecība…" at bounding box center [787, 390] width 599 height 69
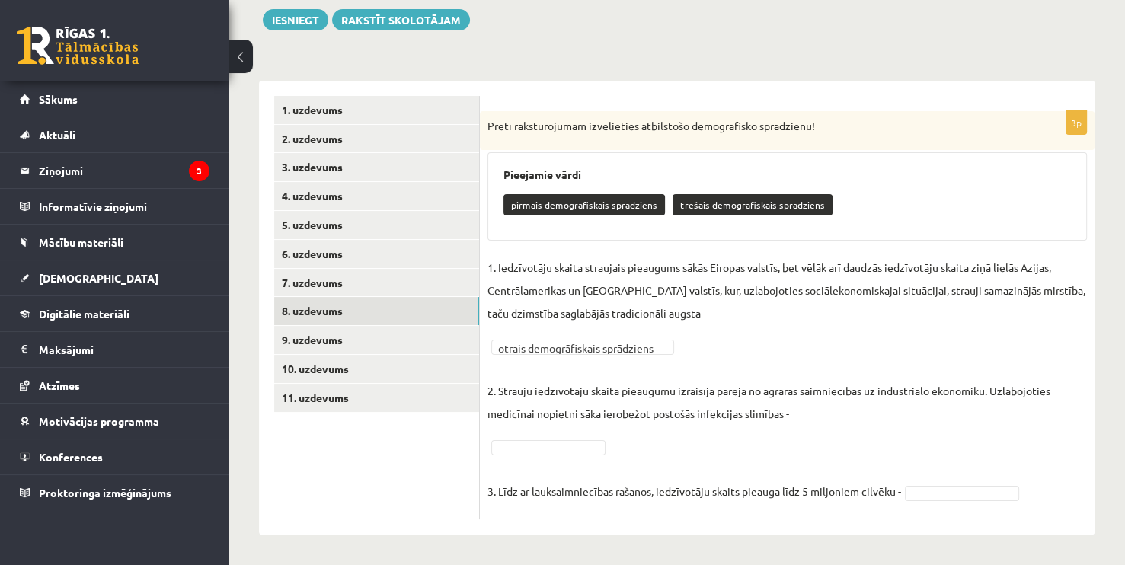
drag, startPoint x: 900, startPoint y: 419, endPoint x: 877, endPoint y: 423, distance: 23.2
click at [900, 420] on p "2. Strauju iedzīvotāju skaita pieaugumu izraisīja pāreja no agrārās saimniecība…" at bounding box center [787, 390] width 599 height 69
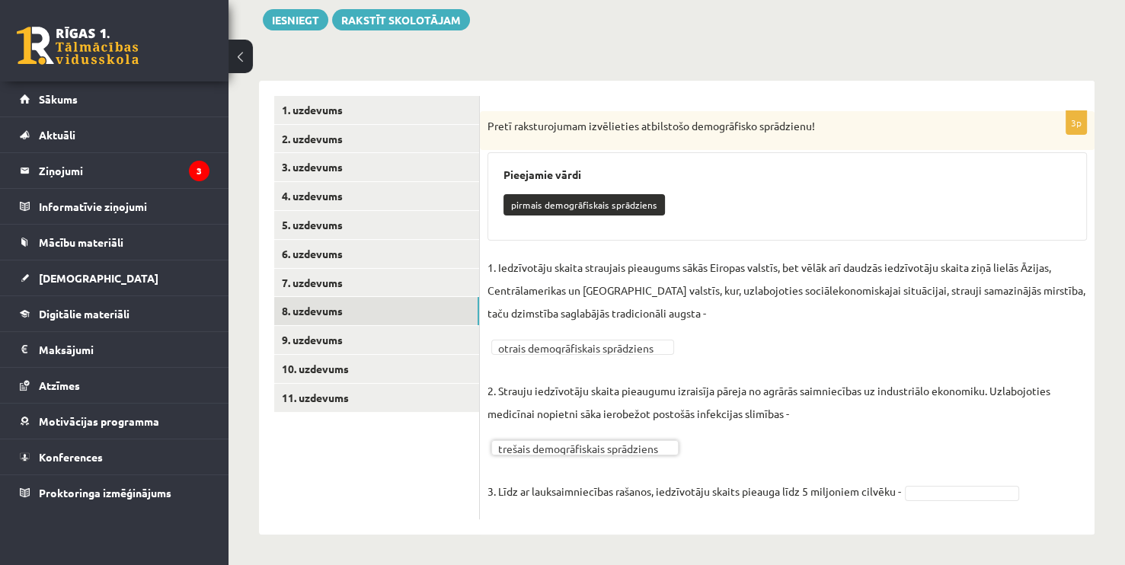
click at [523, 520] on div "**********" at bounding box center [787, 308] width 615 height 454
click at [505, 530] on div "**********" at bounding box center [787, 308] width 615 height 454
drag, startPoint x: 502, startPoint y: 499, endPoint x: 752, endPoint y: 499, distance: 249.9
click at [504, 499] on p "3. Līdz ar lauksaimniecības rašanos, iedzīvotāju skaits pieauga līdz 5 miljonie…" at bounding box center [695, 480] width 414 height 46
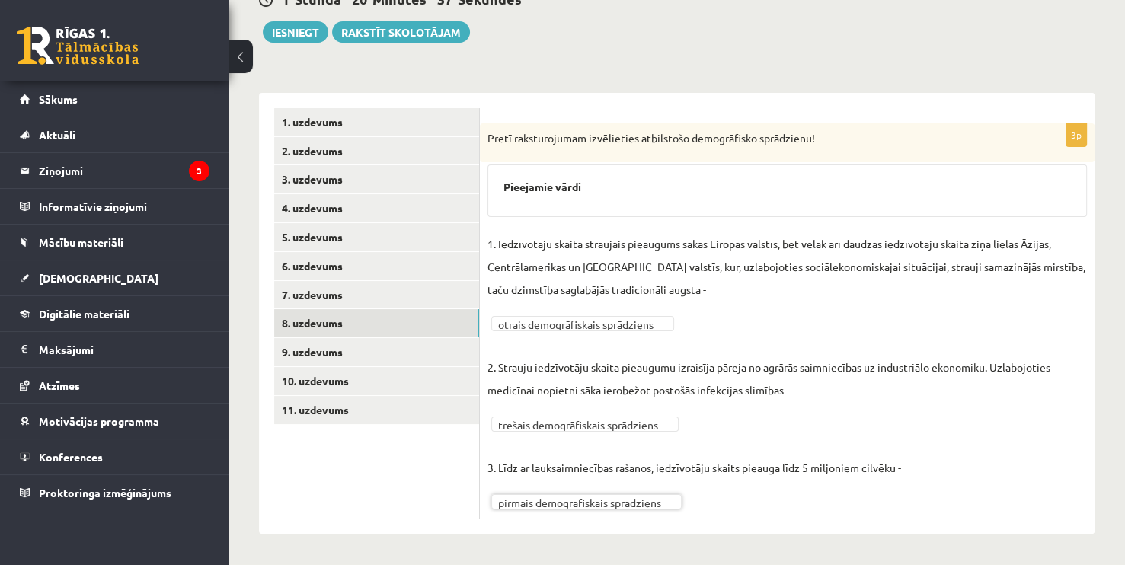
scroll to position [165, 0]
click at [379, 342] on link "9. uzdevums" at bounding box center [376, 353] width 205 height 28
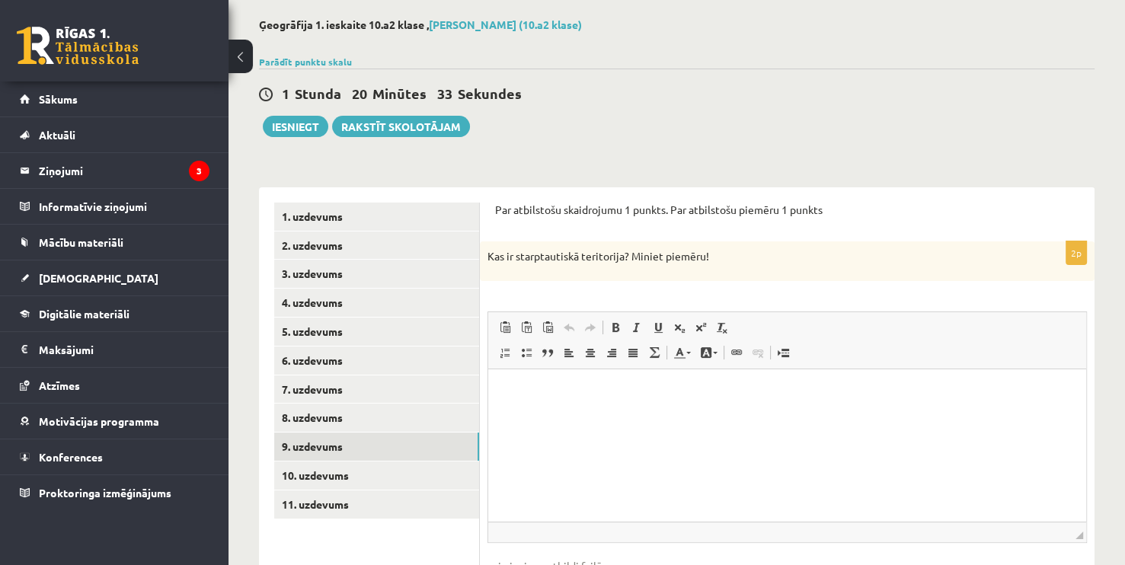
scroll to position [0, 0]
drag, startPoint x: 484, startPoint y: 206, endPoint x: 749, endPoint y: 255, distance: 269.7
click at [749, 255] on div "Par atbilstošu skaidrojumu 1 punkts. Par atbilstošu piemēru 1 punkts 2p Kas ir …" at bounding box center [787, 415] width 615 height 456
copy form "Par atbilstošu skaidrojumu 1 punkts. Par atbilstošu piemēru 1 punkts 2p Kas ir …"
click at [567, 132] on div "1 Stunda 20 Minūtes 13 Sekundes Ieskaite saglabāta! Iesniegt Rakstīt skolotājam" at bounding box center [677, 103] width 836 height 69
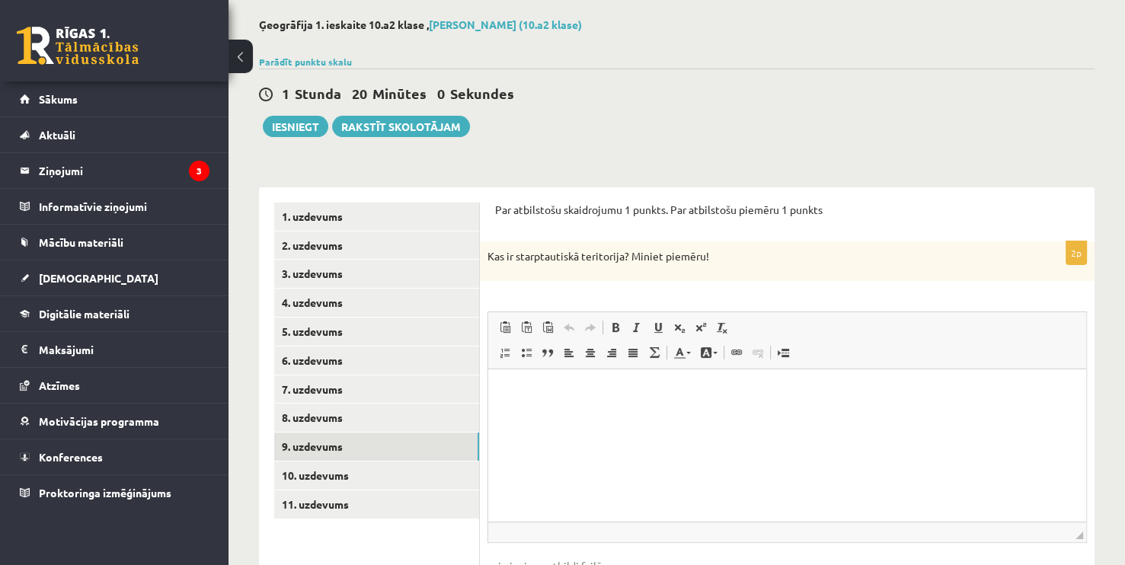
click at [521, 416] on html at bounding box center [787, 392] width 598 height 46
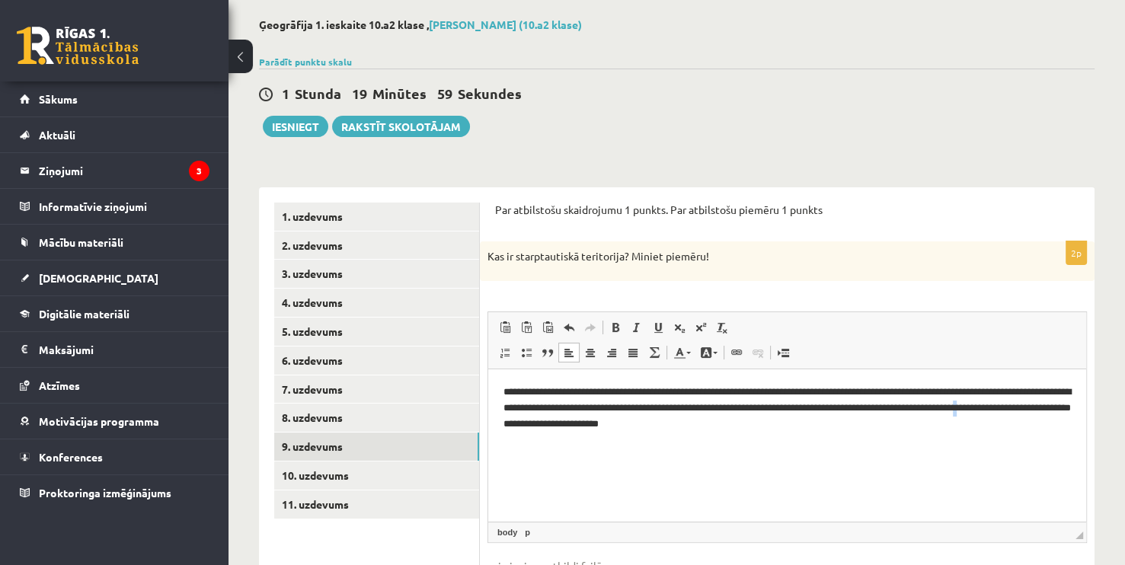
drag, startPoint x: 520, startPoint y: 420, endPoint x: 542, endPoint y: 397, distance: 31.3
click at [527, 416] on p "**********" at bounding box center [788, 408] width 568 height 47
click at [606, 387] on p "**********" at bounding box center [788, 408] width 568 height 47
click at [740, 407] on p "**********" at bounding box center [788, 408] width 568 height 47
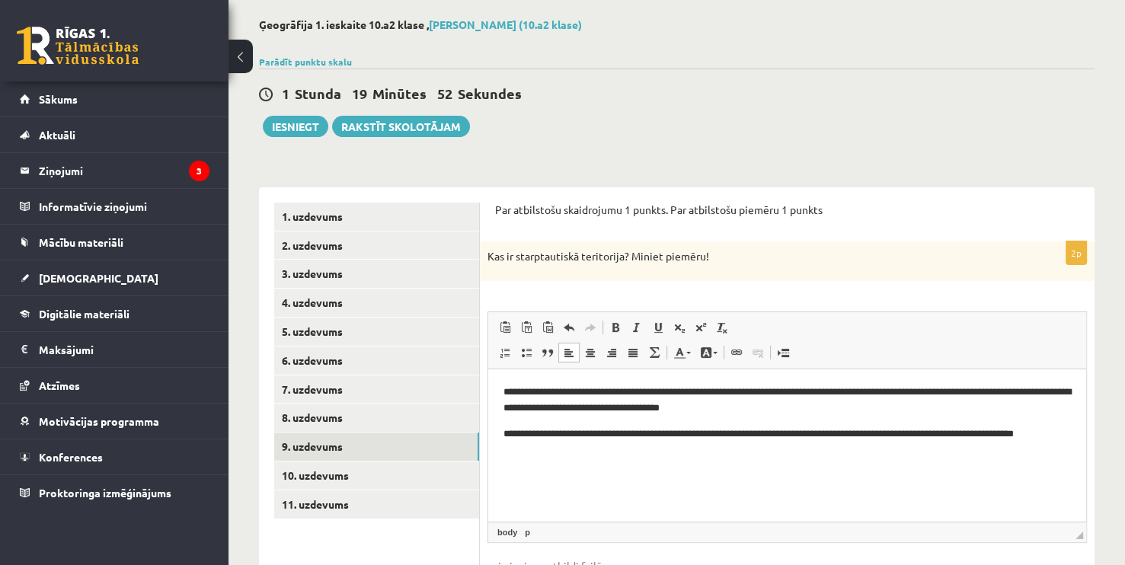
click at [536, 429] on p "**********" at bounding box center [788, 443] width 568 height 32
click at [545, 434] on p "**********" at bounding box center [788, 443] width 568 height 32
click at [643, 434] on p "**********" at bounding box center [788, 443] width 568 height 32
click at [670, 431] on p "**********" at bounding box center [788, 435] width 568 height 16
click at [1050, 436] on p "**********" at bounding box center [788, 435] width 568 height 16
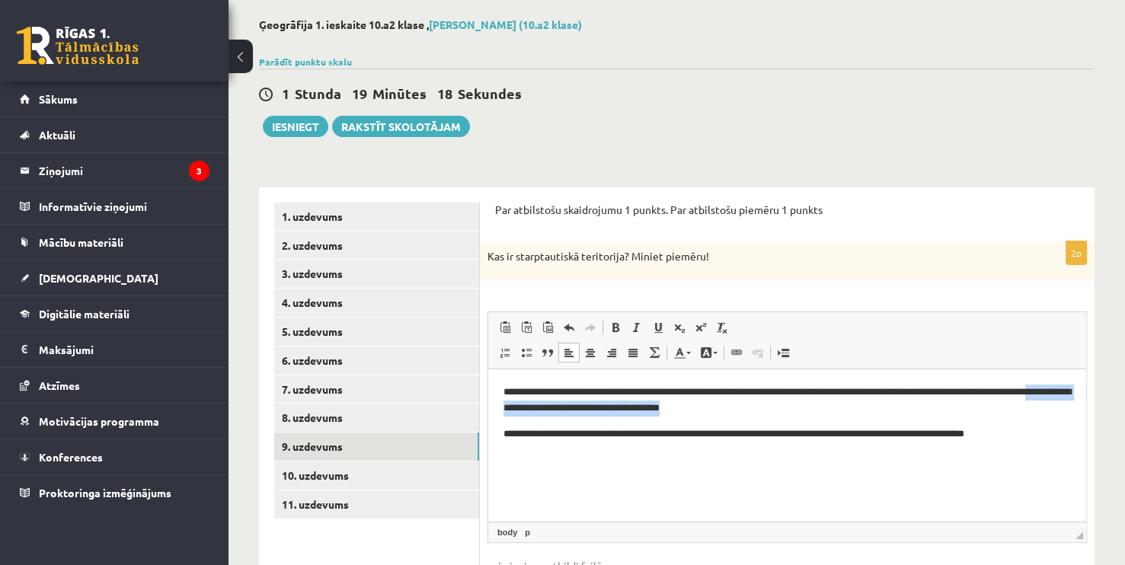
drag, startPoint x: 742, startPoint y: 407, endPoint x: 504, endPoint y: 411, distance: 238.5
click at [504, 411] on p "**********" at bounding box center [788, 401] width 568 height 32
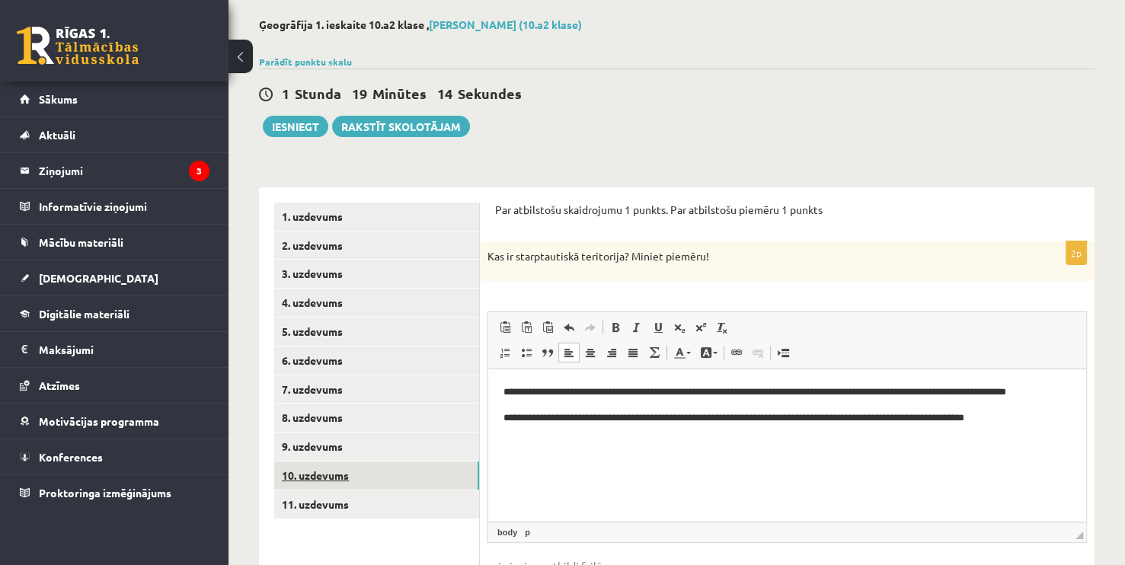
click at [350, 482] on link "10. uzdevums" at bounding box center [376, 476] width 205 height 28
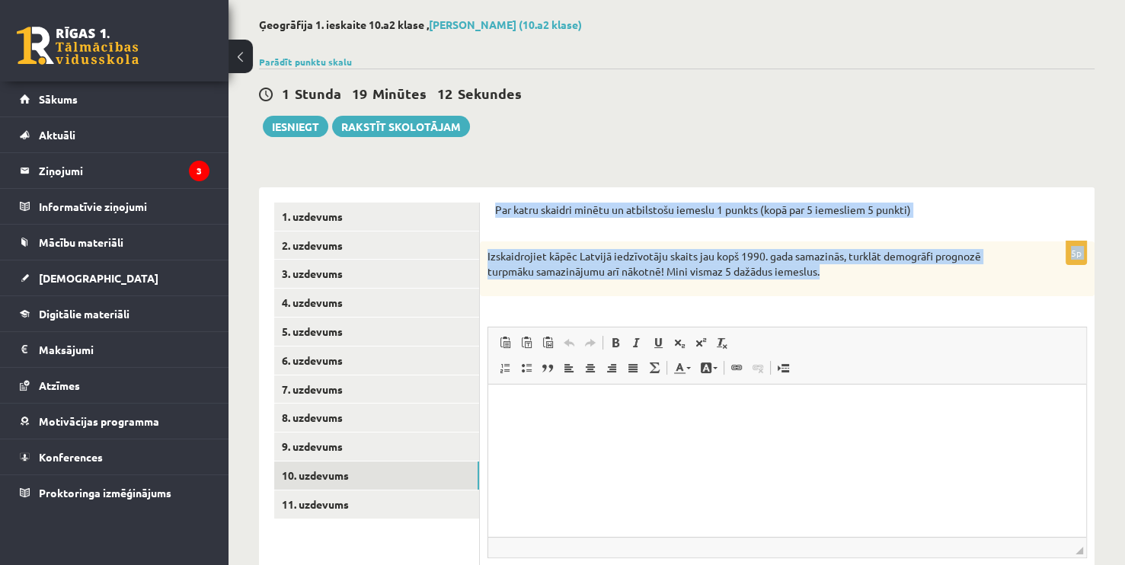
drag, startPoint x: 496, startPoint y: 208, endPoint x: 874, endPoint y: 273, distance: 383.3
click at [874, 273] on form "Par katru skaidri minētu un atbilstošu iemeslu 1 punkts (kopā par 5 iemesliem 5…" at bounding box center [787, 423] width 584 height 441
copy form "Par katru skaidri minētu un atbilstošu iemeslu 1 punkts (kopā par 5 iemesliem 5…"
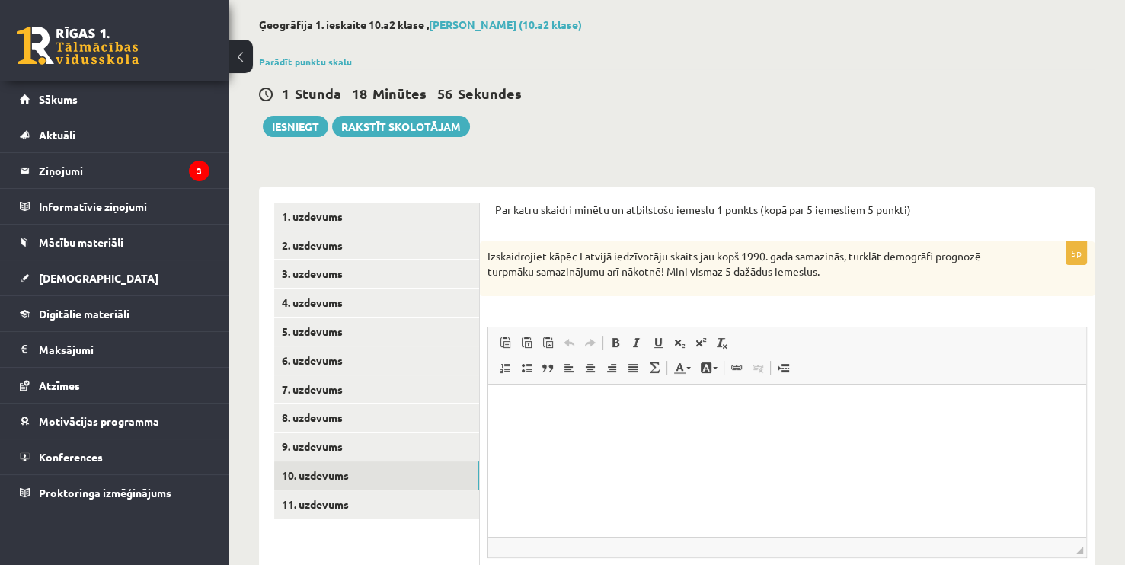
click at [594, 66] on div "Parādīt punktu skalu Atzīme No Līdz 1 0 7 2 8 13 3 14 20 4 21 25 5 26 30 6 31 3…" at bounding box center [677, 62] width 836 height 14
click at [514, 417] on html at bounding box center [787, 407] width 598 height 46
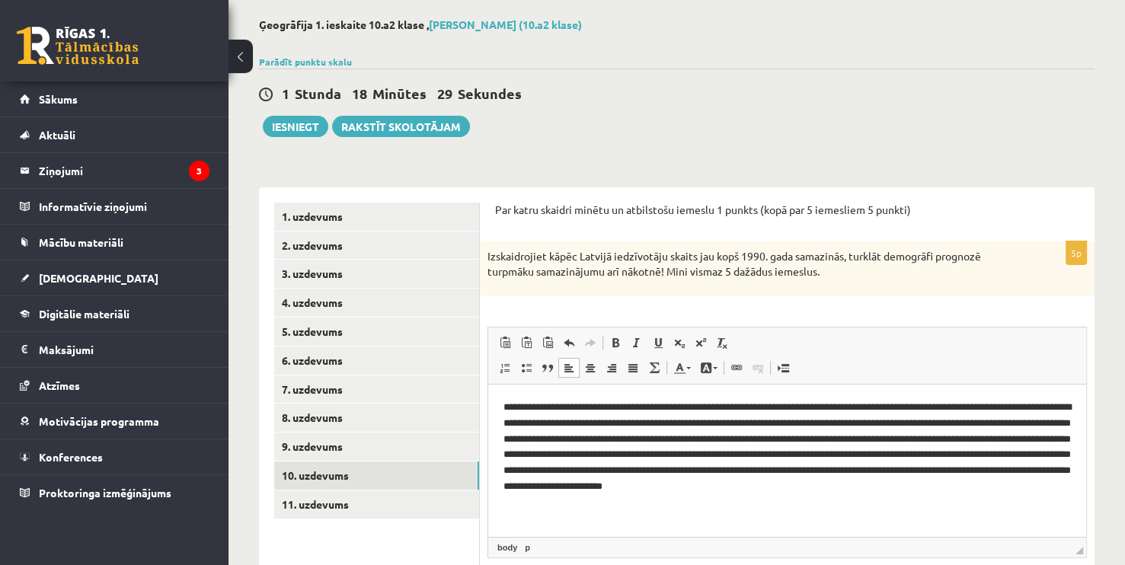
click at [562, 423] on p "**********" at bounding box center [788, 454] width 568 height 111
click at [564, 420] on p "**********" at bounding box center [788, 454] width 568 height 111
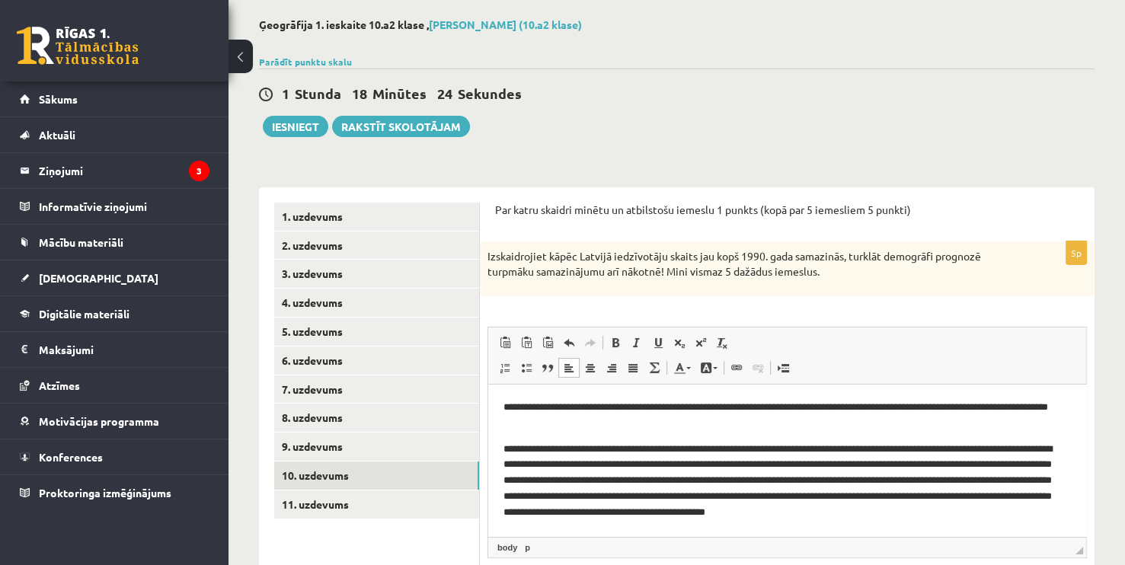
click at [561, 464] on p "**********" at bounding box center [782, 488] width 557 height 95
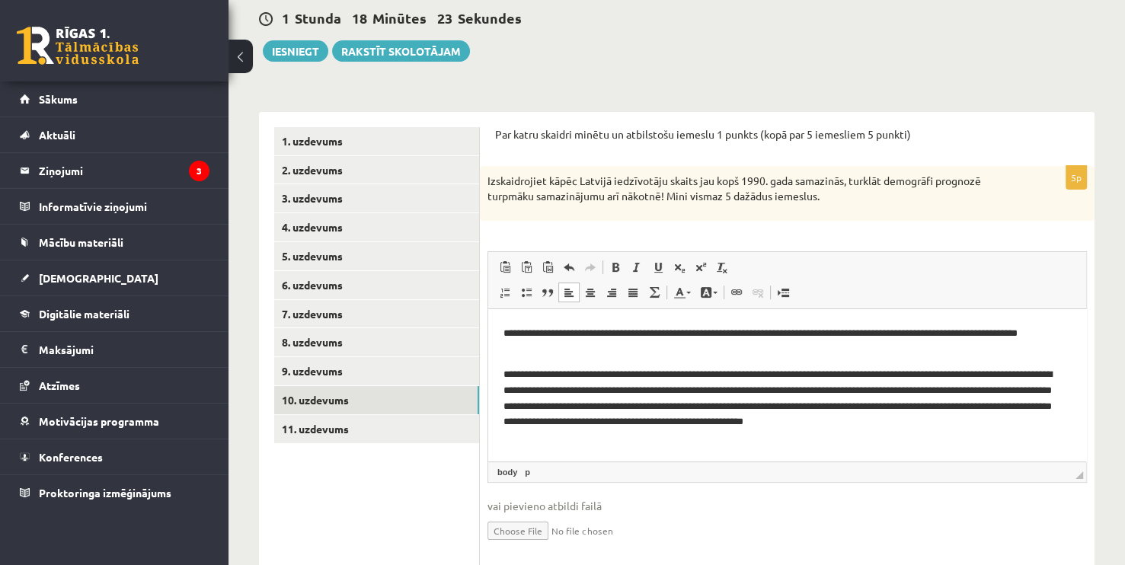
scroll to position [147, 0]
click at [782, 390] on p "**********" at bounding box center [782, 405] width 557 height 79
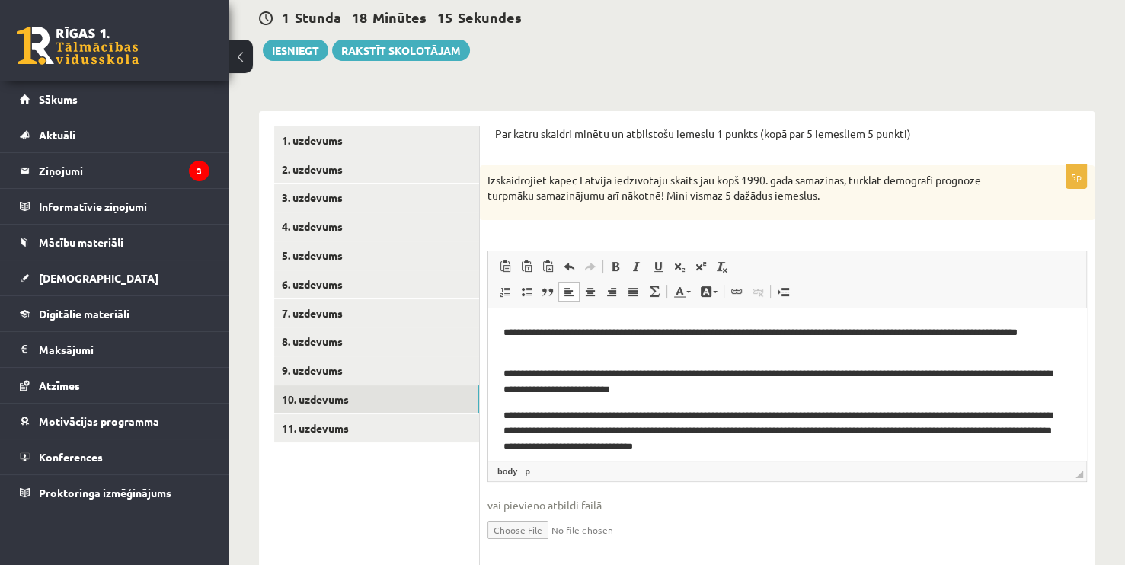
click at [617, 430] on p "**********" at bounding box center [782, 431] width 557 height 47
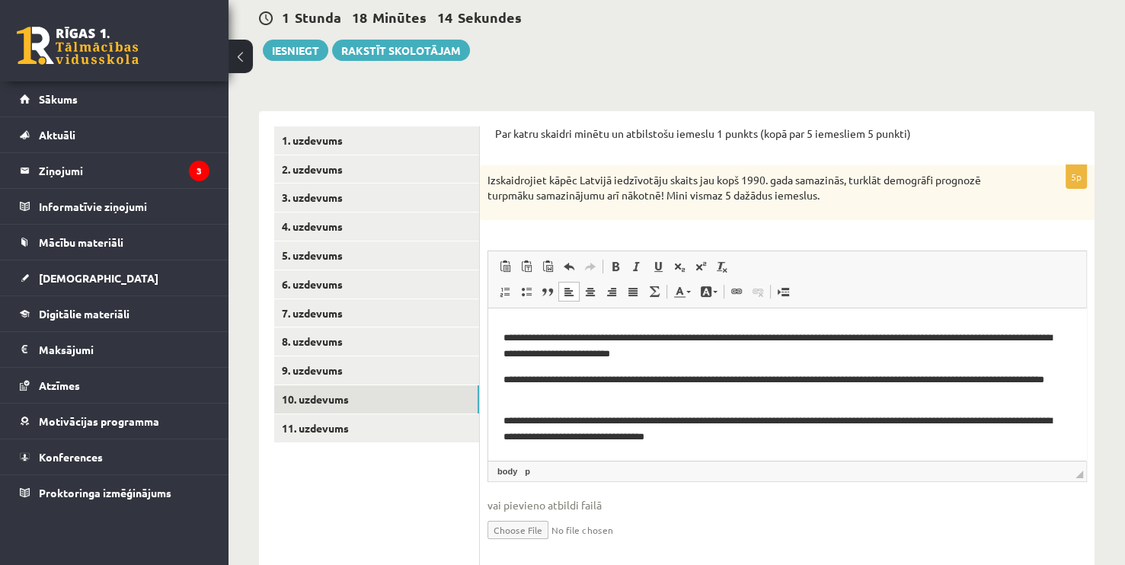
scroll to position [194, 0]
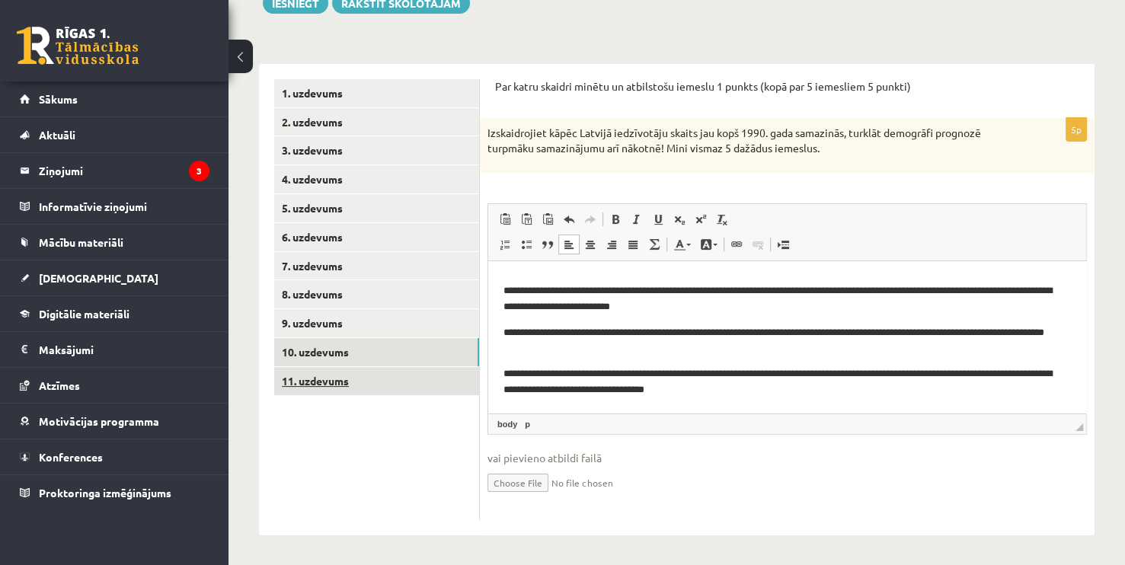
click at [354, 382] on link "11. uzdevums" at bounding box center [376, 381] width 205 height 28
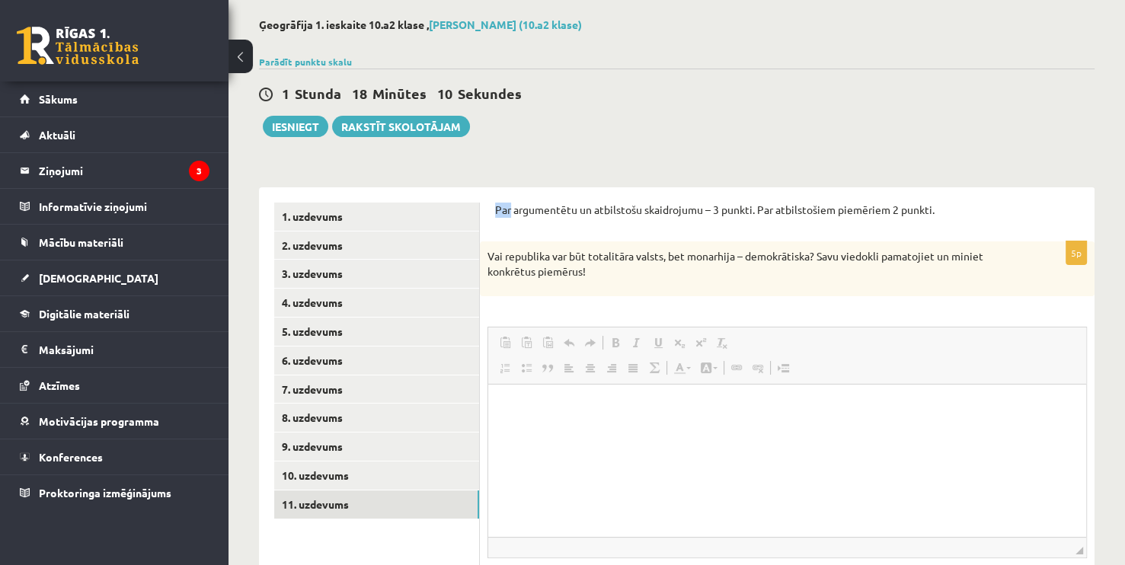
scroll to position [0, 0]
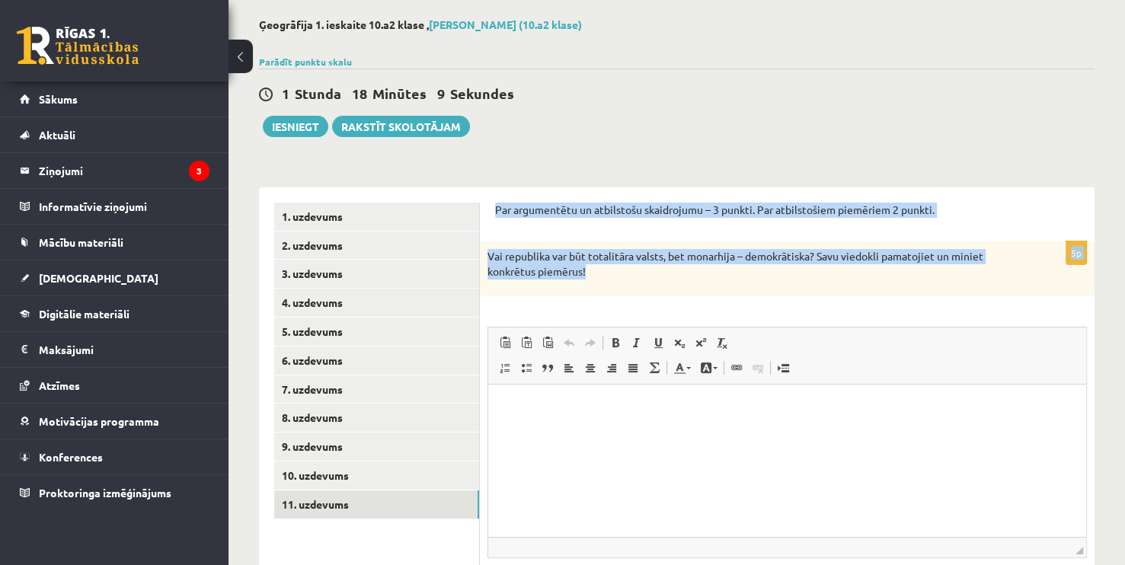
drag, startPoint x: 496, startPoint y: 203, endPoint x: 627, endPoint y: 270, distance: 147.2
click at [627, 270] on form "Par argumentētu un atbilstošu skaidrojumu – 3 punkti. Par atbilstošiem piemērie…" at bounding box center [787, 423] width 584 height 441
click at [548, 146] on div "Ģeogrāfija 1. ieskaite 10.a2 klase , Mārcis Līvens (10.a2 klase) Parādīt punktu…" at bounding box center [677, 339] width 897 height 702
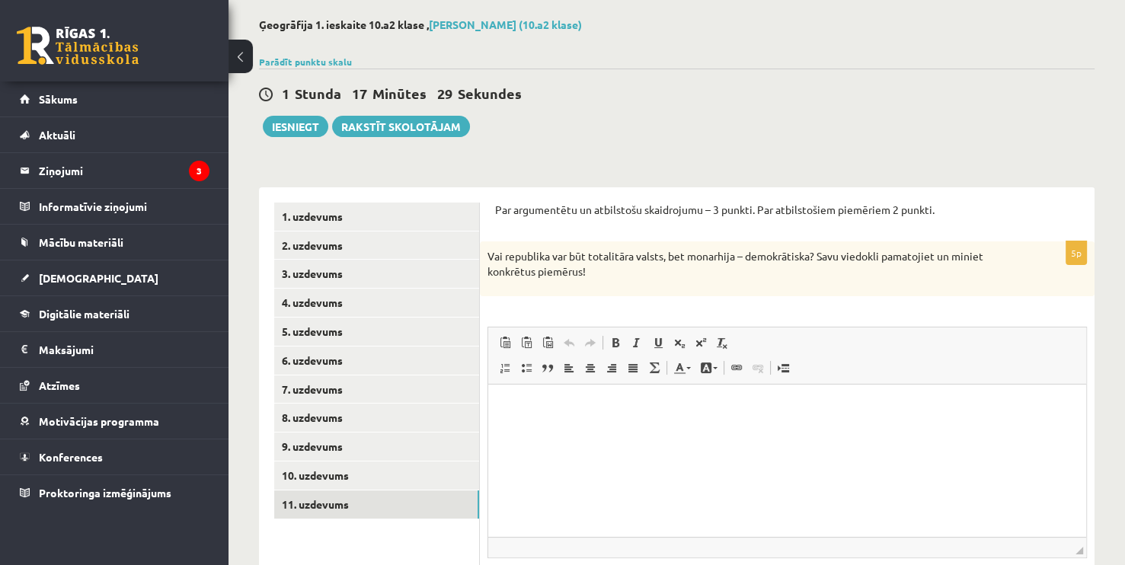
click at [524, 411] on p "Rich Text Editor, wiswyg-editor-user-answer-47024774753980" at bounding box center [787, 407] width 567 height 16
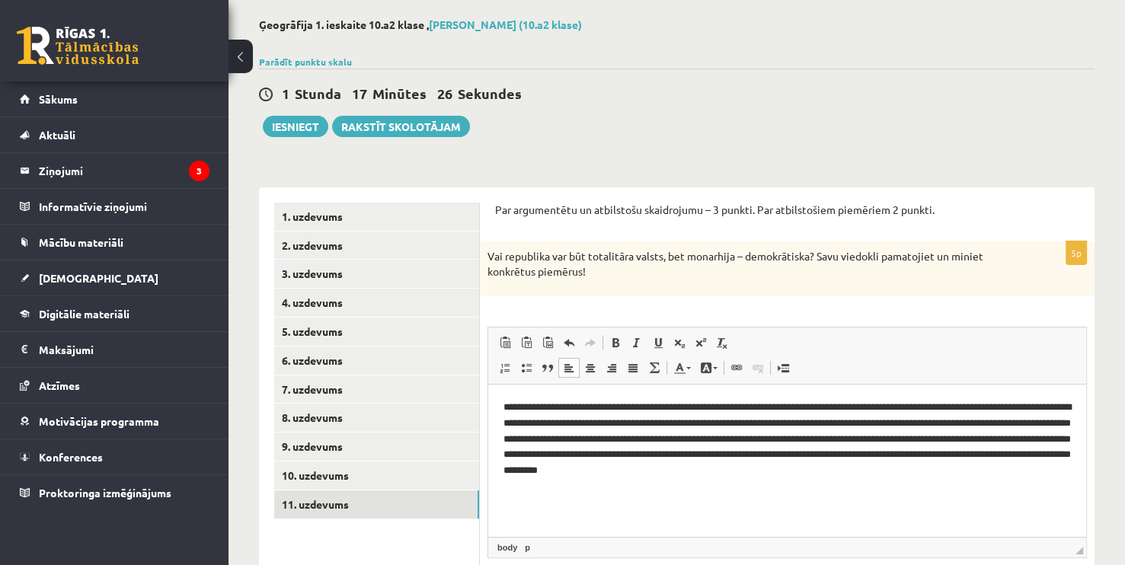
click at [782, 423] on p "**********" at bounding box center [788, 438] width 568 height 79
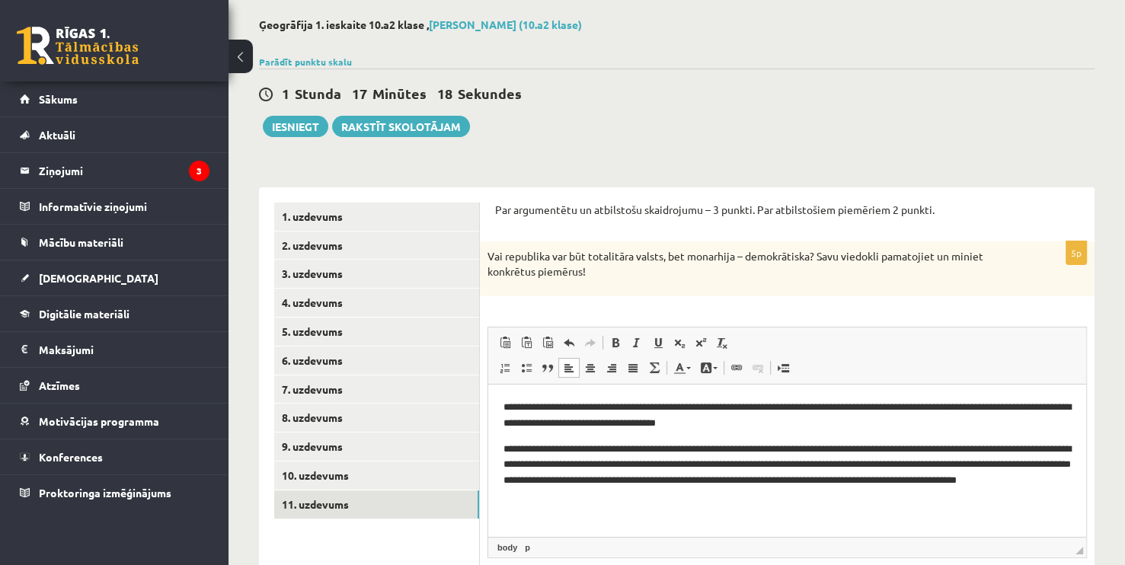
click at [958, 459] on p "**********" at bounding box center [788, 472] width 568 height 63
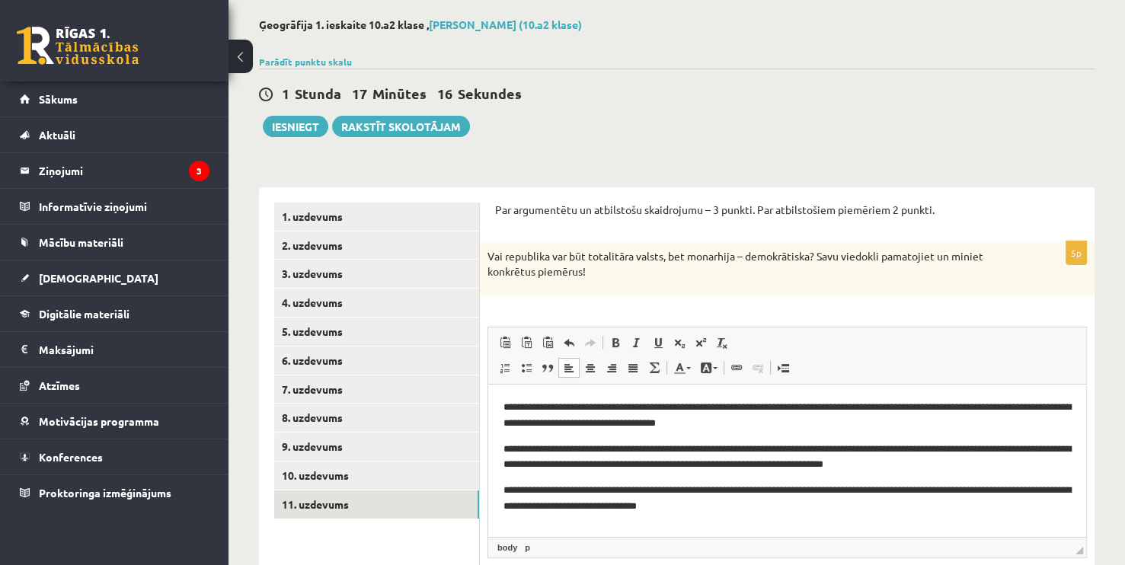
click at [565, 502] on p "**********" at bounding box center [788, 498] width 568 height 32
click at [567, 504] on p "**********" at bounding box center [788, 498] width 568 height 32
click at [506, 504] on p "**********" at bounding box center [788, 498] width 568 height 32
click at [744, 513] on p "**********" at bounding box center [788, 498] width 568 height 32
click at [567, 133] on div "1 Stunda 17 Minūtes 5 Sekundes Ieskaite saglabāta! Iesniegt Rakstīt skolotājam" at bounding box center [677, 103] width 836 height 69
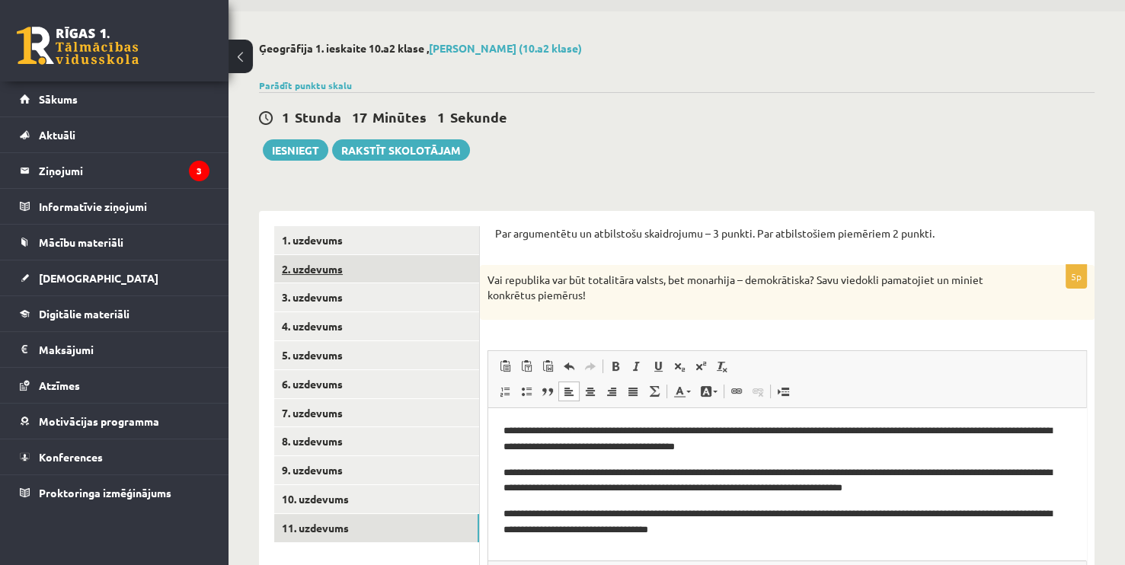
scroll to position [42, 0]
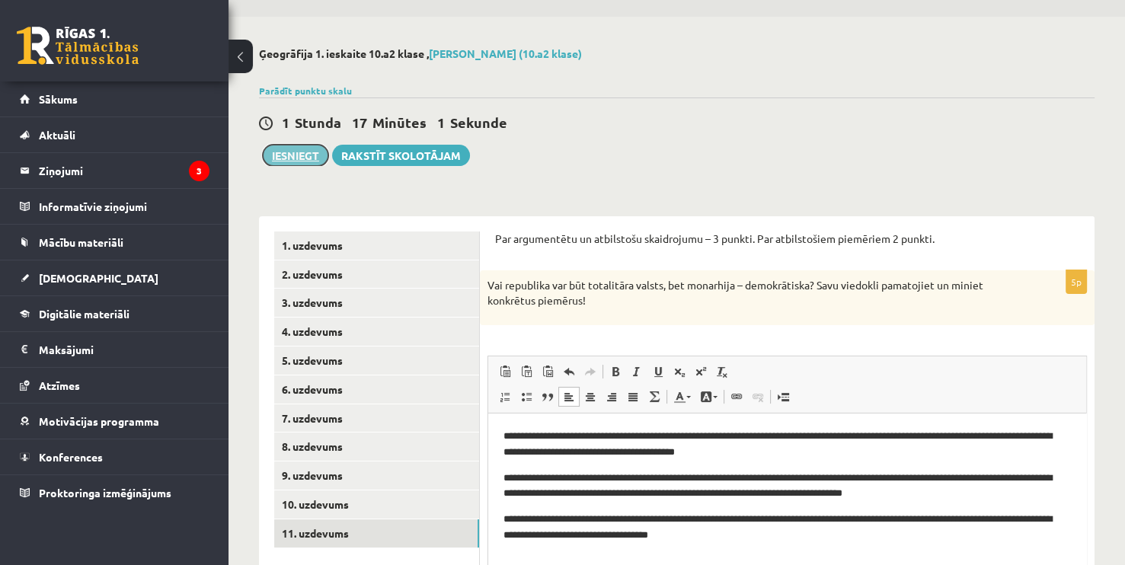
click at [310, 161] on button "Iesniegt" at bounding box center [296, 155] width 66 height 21
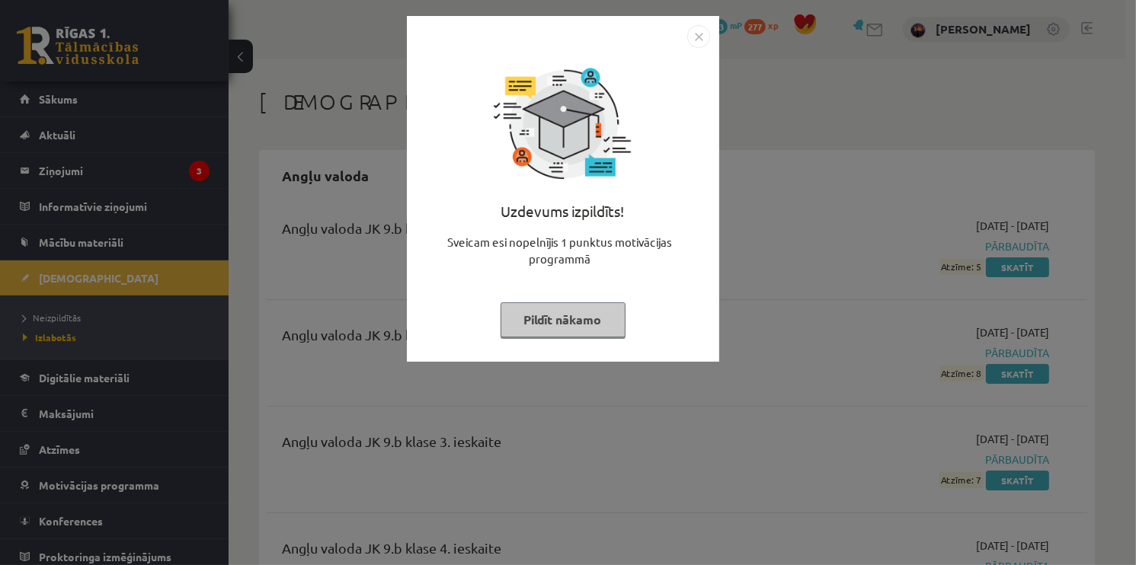
click at [703, 38] on img "Close" at bounding box center [698, 36] width 23 height 23
